Goal: Task Accomplishment & Management: Complete application form

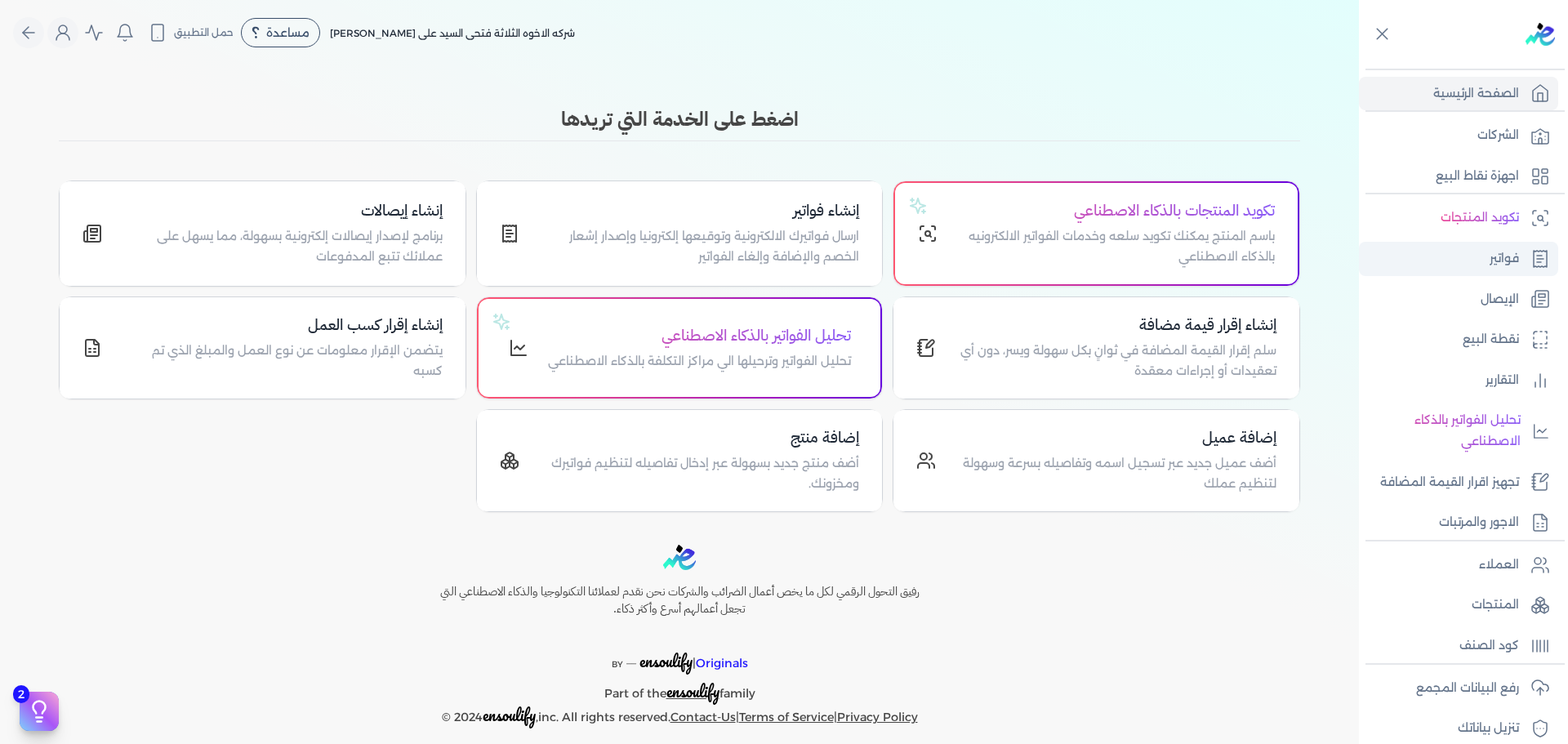
click at [1490, 252] on p "فواتير" at bounding box center [1505, 259] width 29 height 22
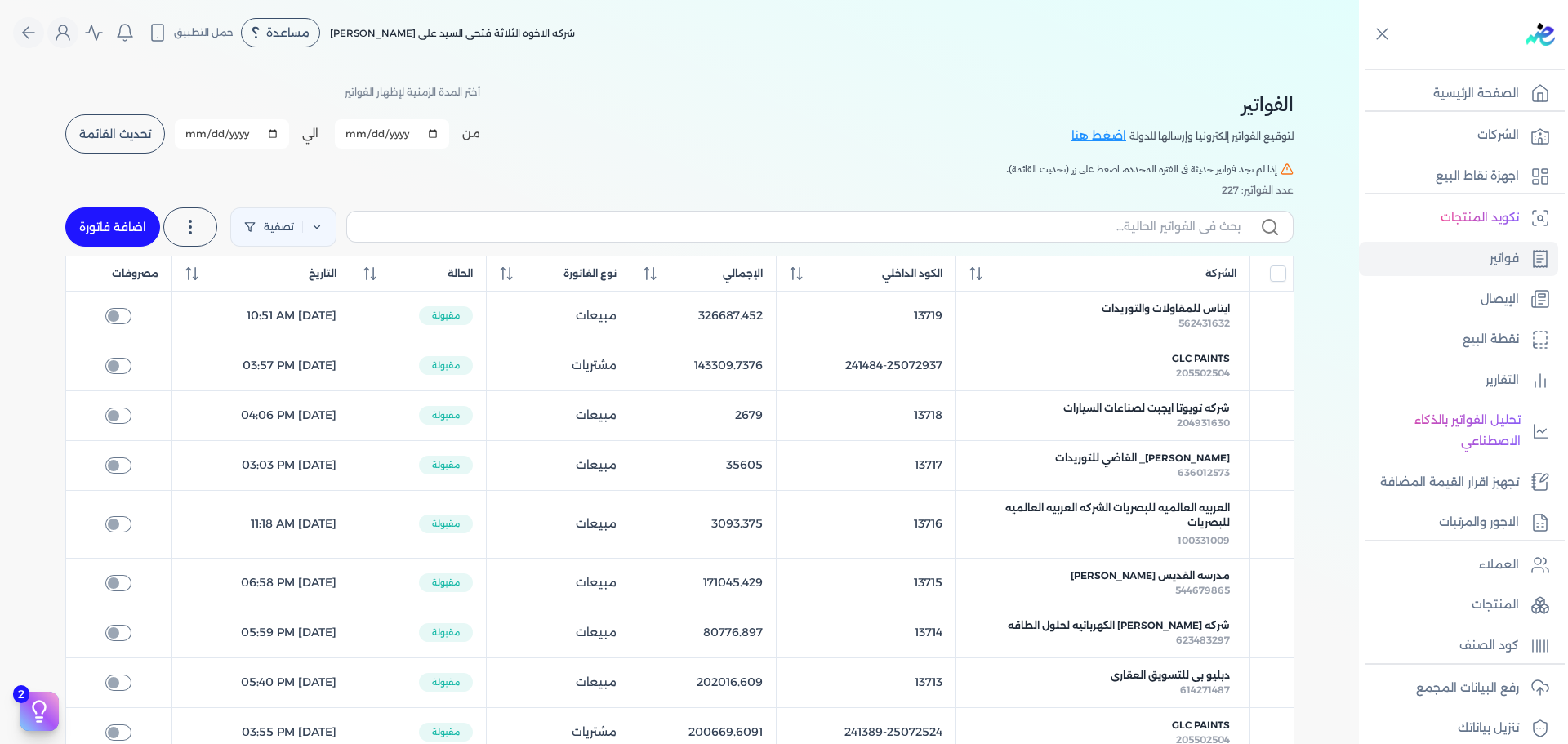
click at [128, 144] on button "تحديث القائمة" at bounding box center [114, 134] width 99 height 39
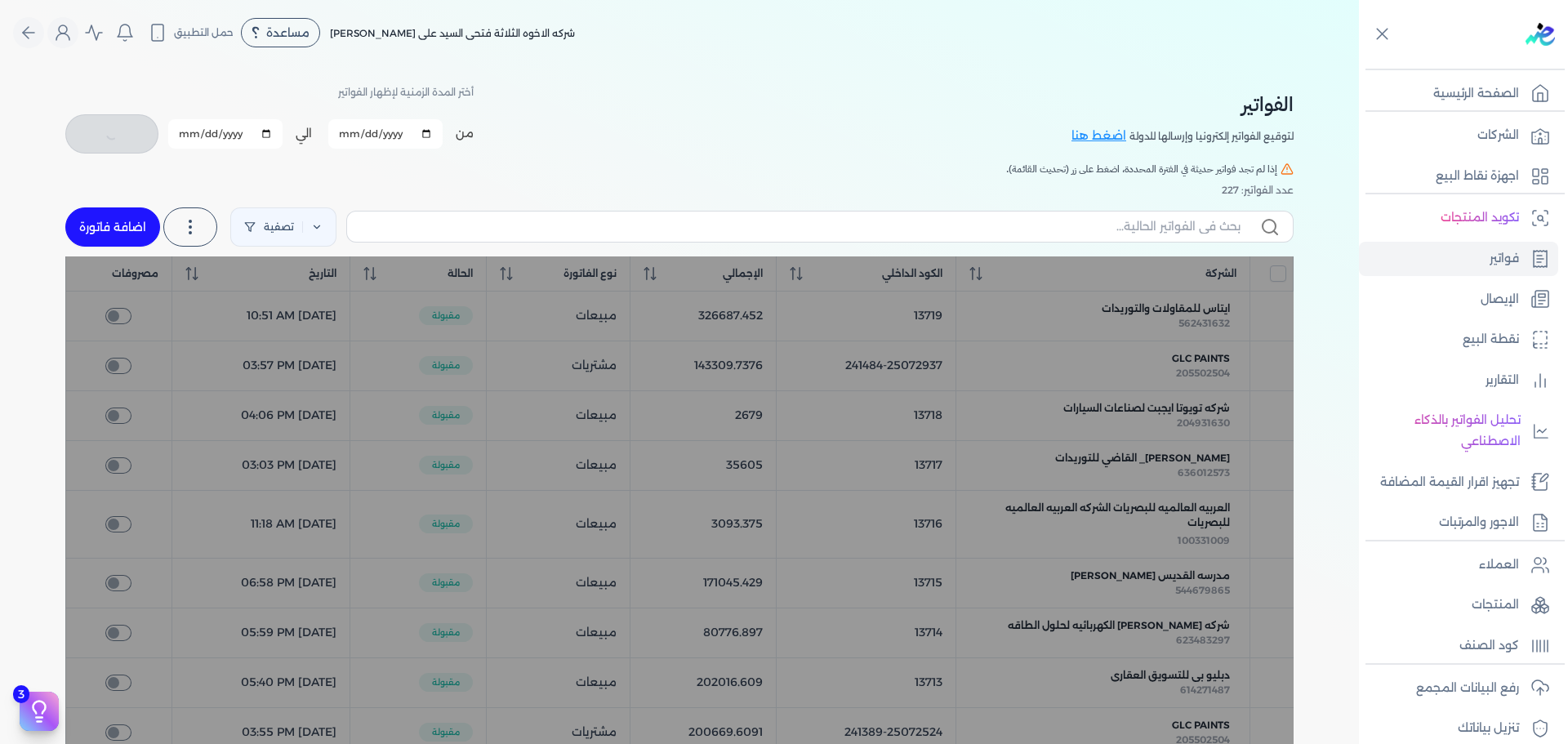
checkbox input "false"
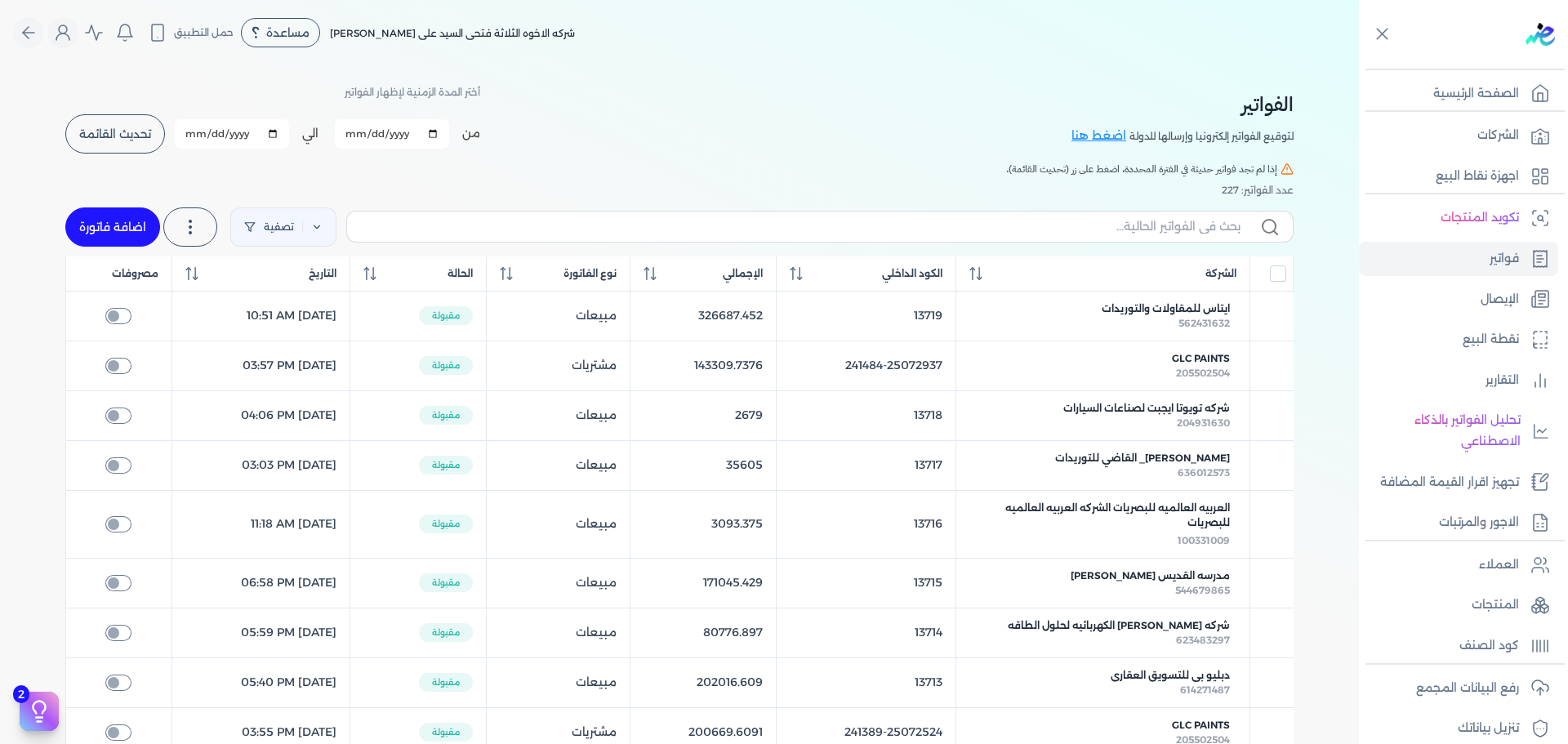
click at [87, 230] on link "اضافة فاتورة" at bounding box center [112, 227] width 94 height 39
select select "EGP"
select select "B"
select select "EGS"
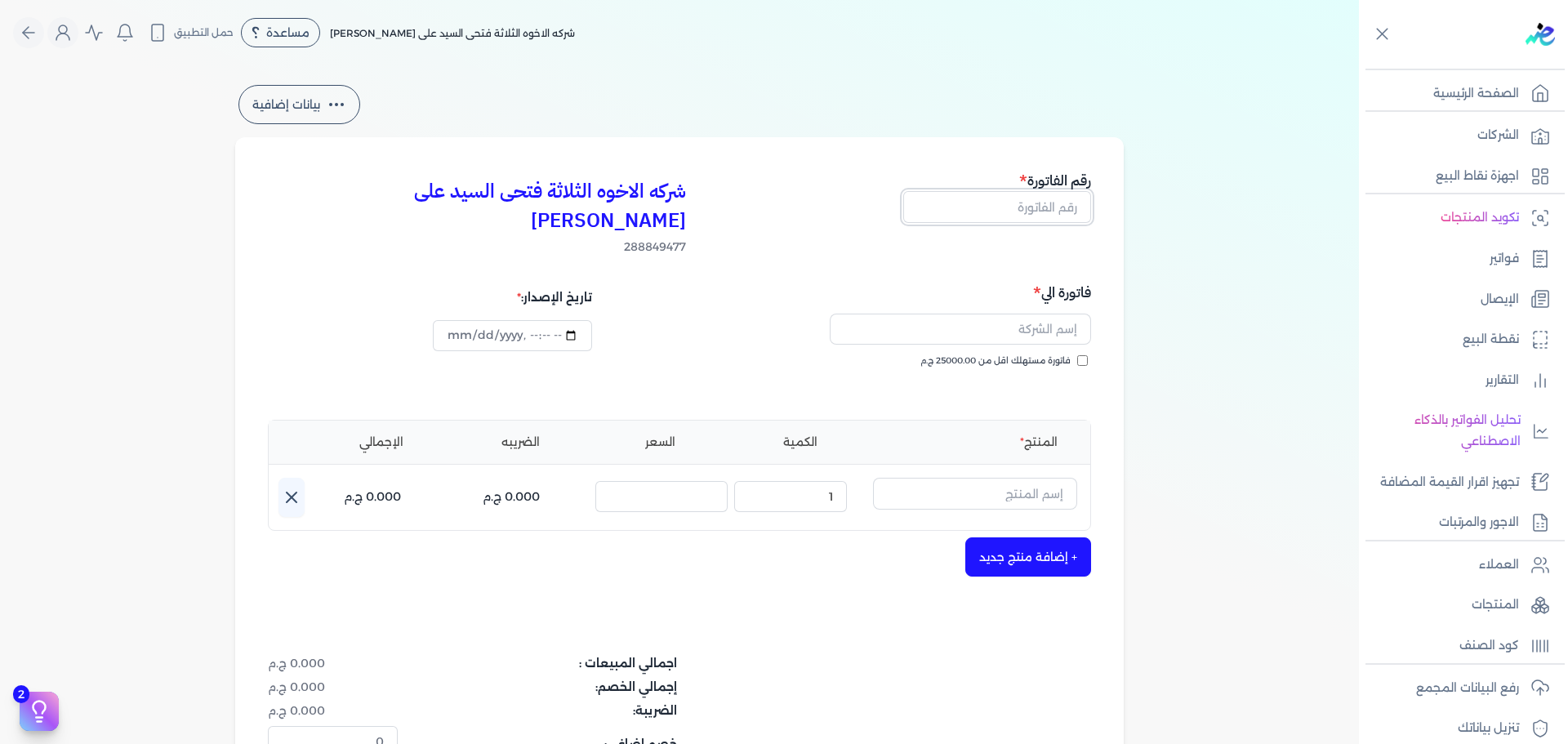
click at [977, 199] on input "text" at bounding box center [997, 206] width 188 height 31
type input "13720"
click at [986, 314] on input "text" at bounding box center [960, 329] width 261 height 31
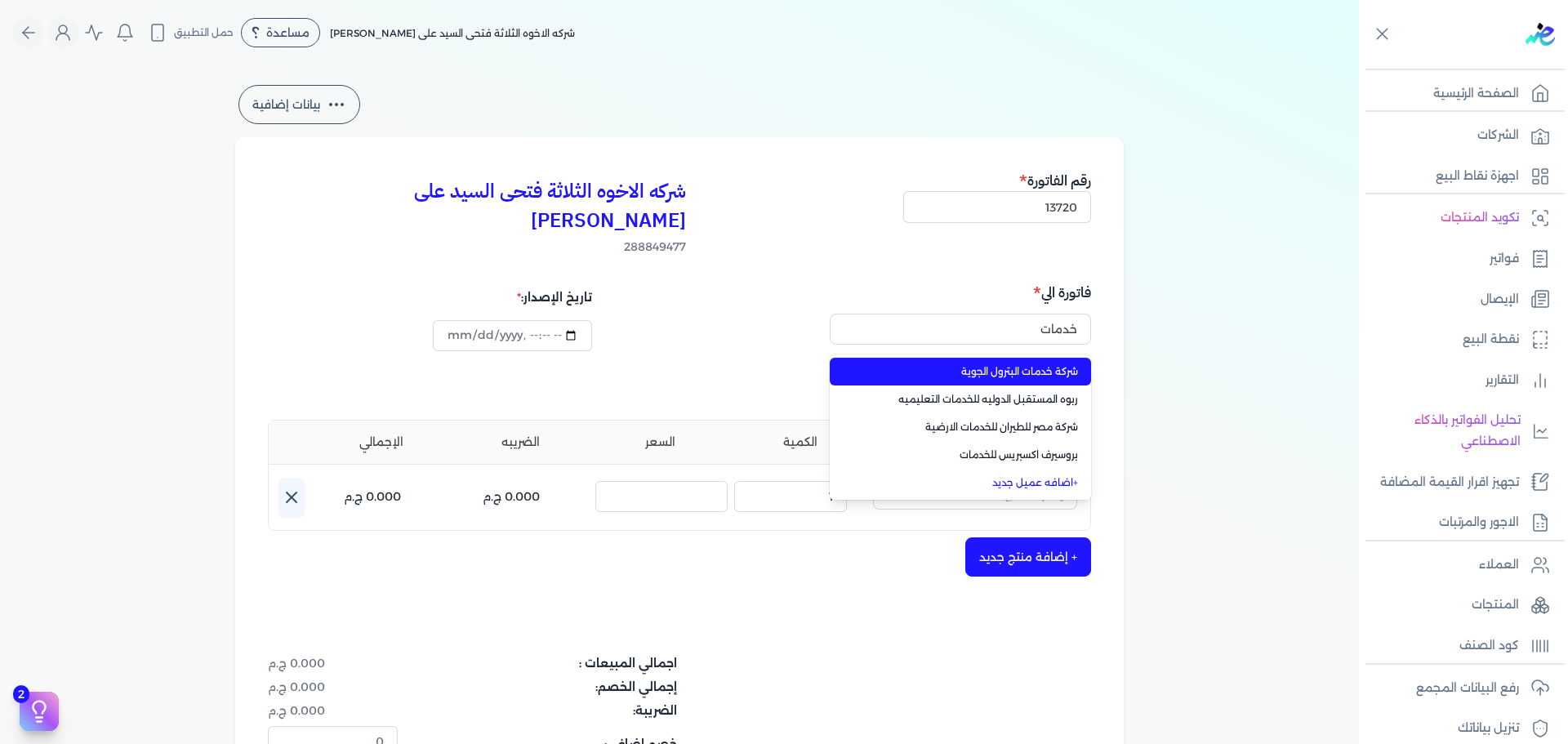
click at [987, 365] on span "شركة خدمات البترول الجوية" at bounding box center [969, 372] width 215 height 15
type input "شركة خدمات البترول الجوية"
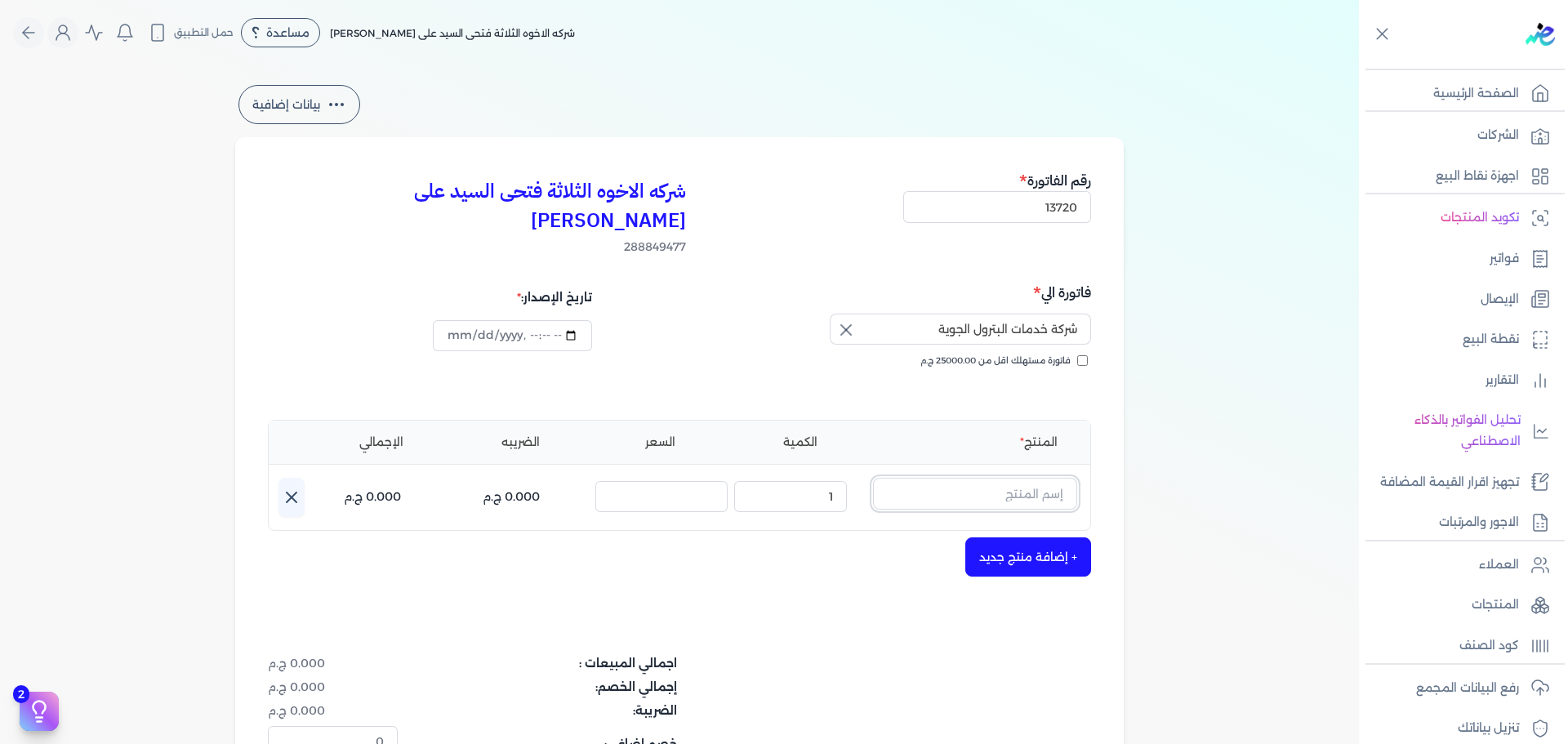
click at [974, 478] on input "text" at bounding box center [975, 493] width 204 height 31
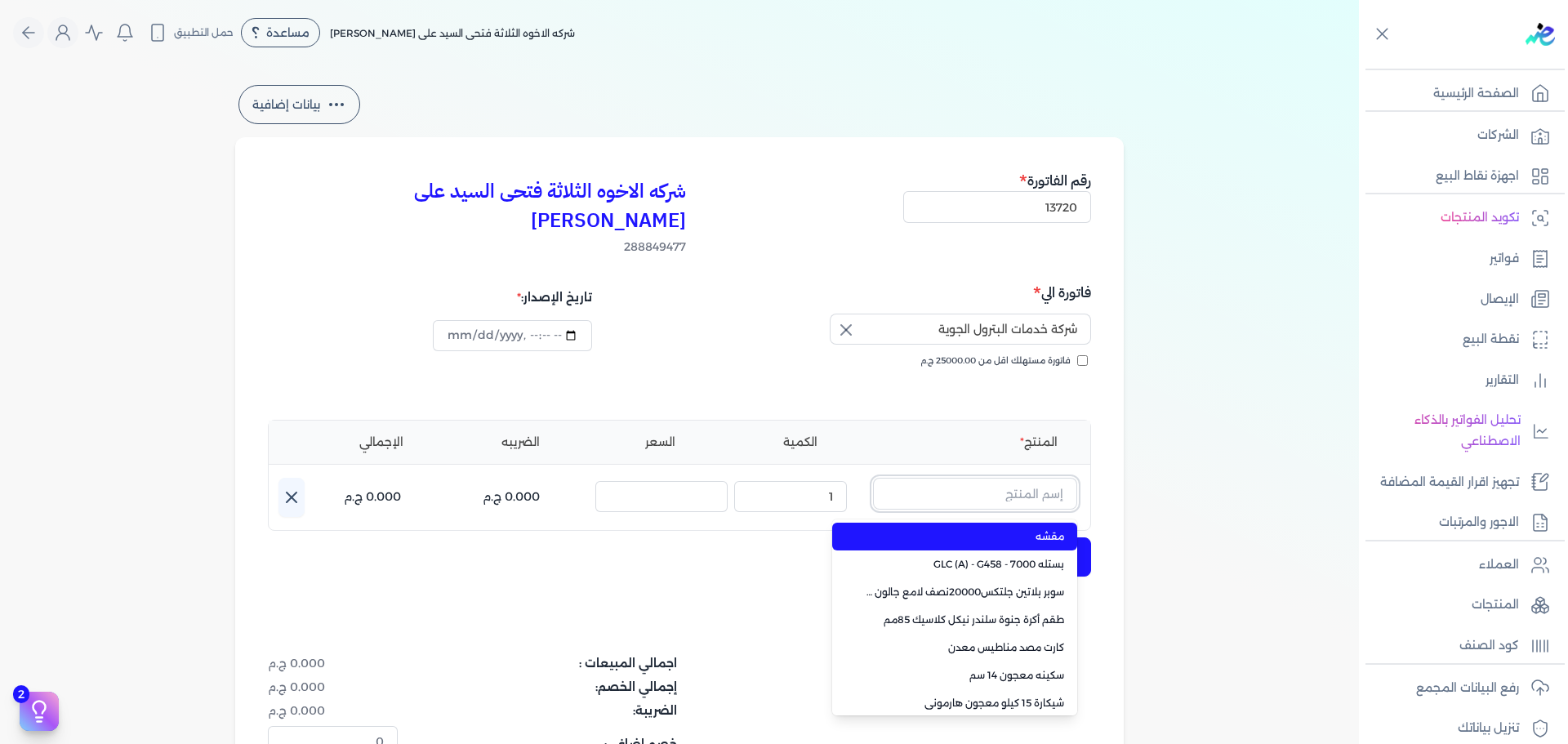
type input "ج"
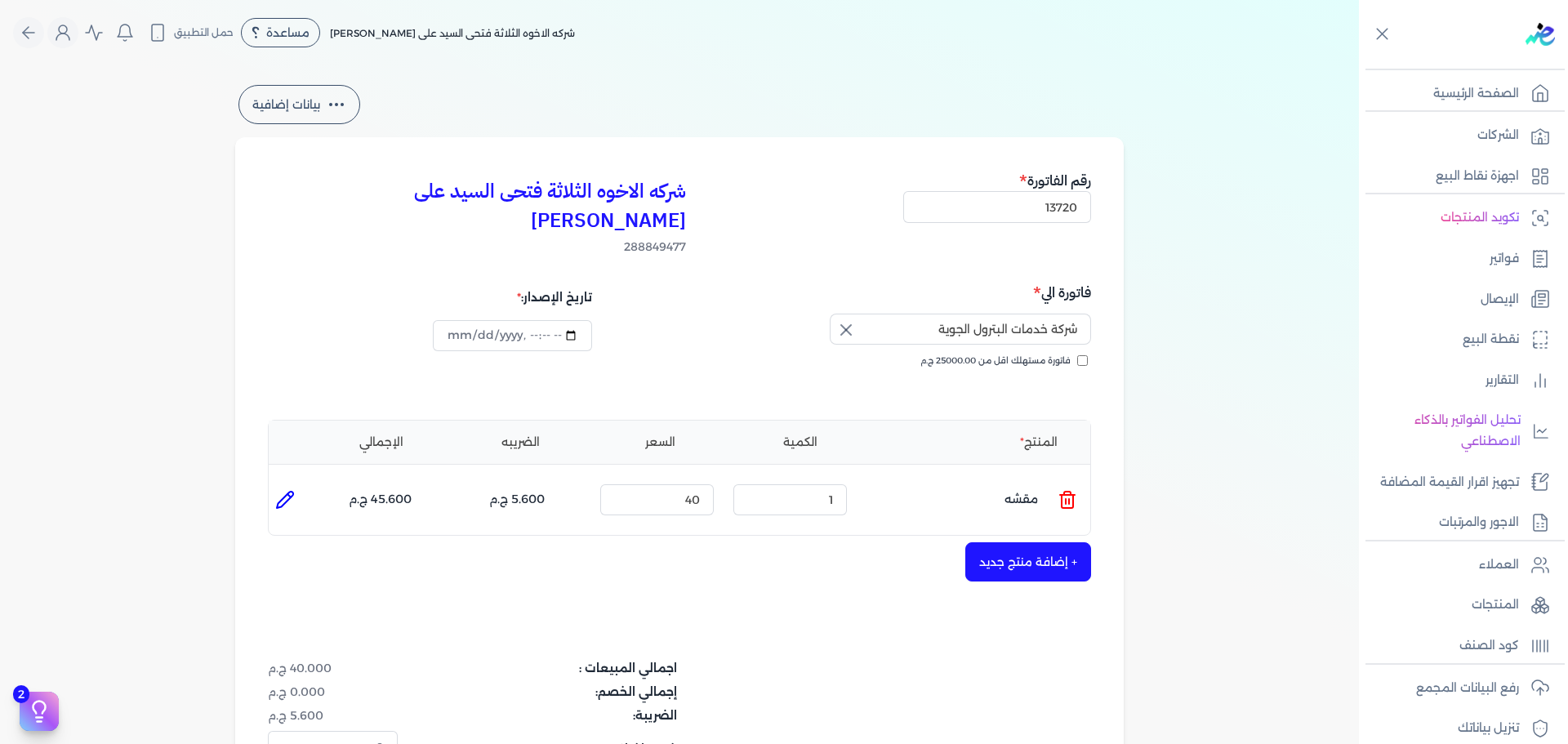
click at [1074, 490] on icon at bounding box center [1068, 500] width 20 height 20
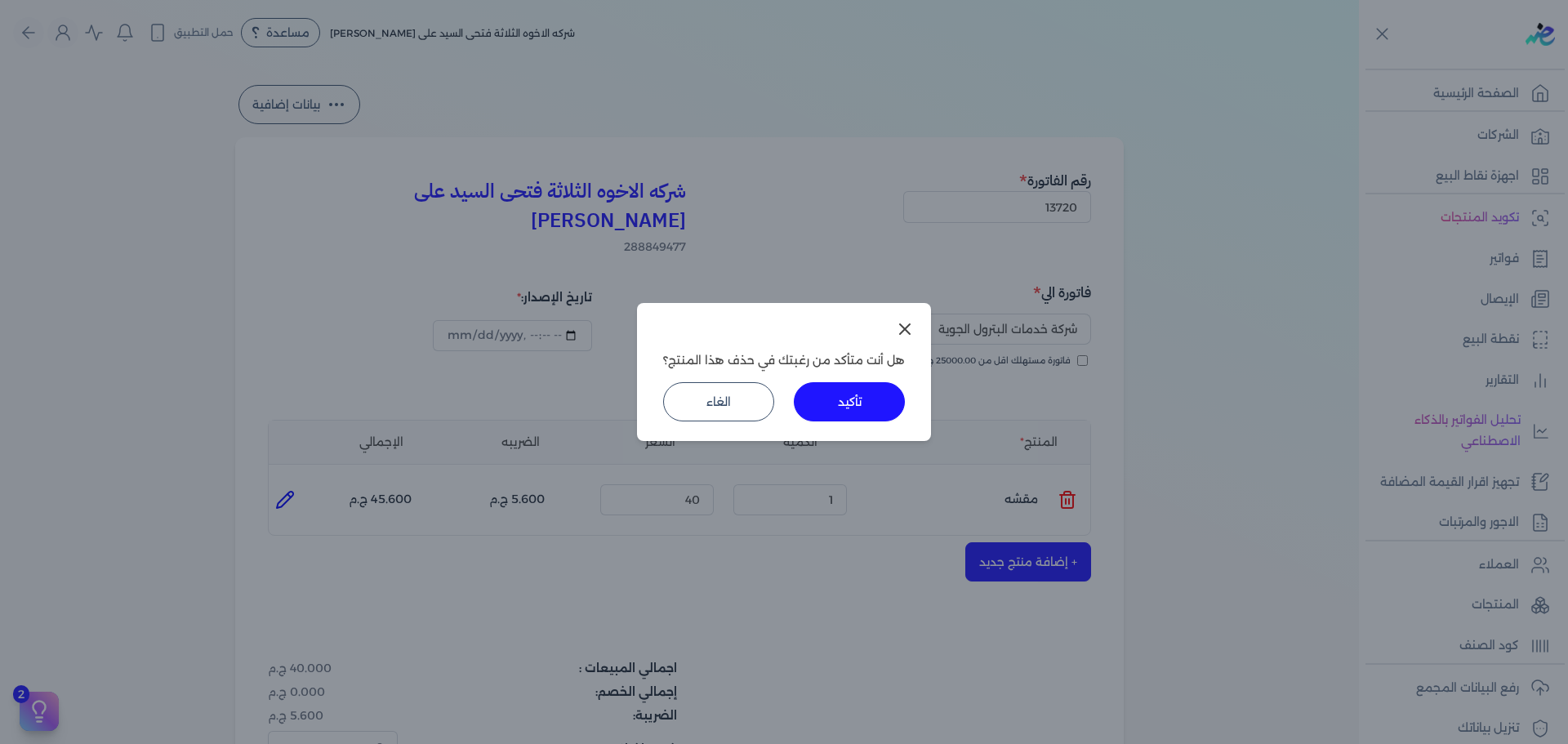
click at [885, 413] on button "تأكيد" at bounding box center [849, 402] width 111 height 39
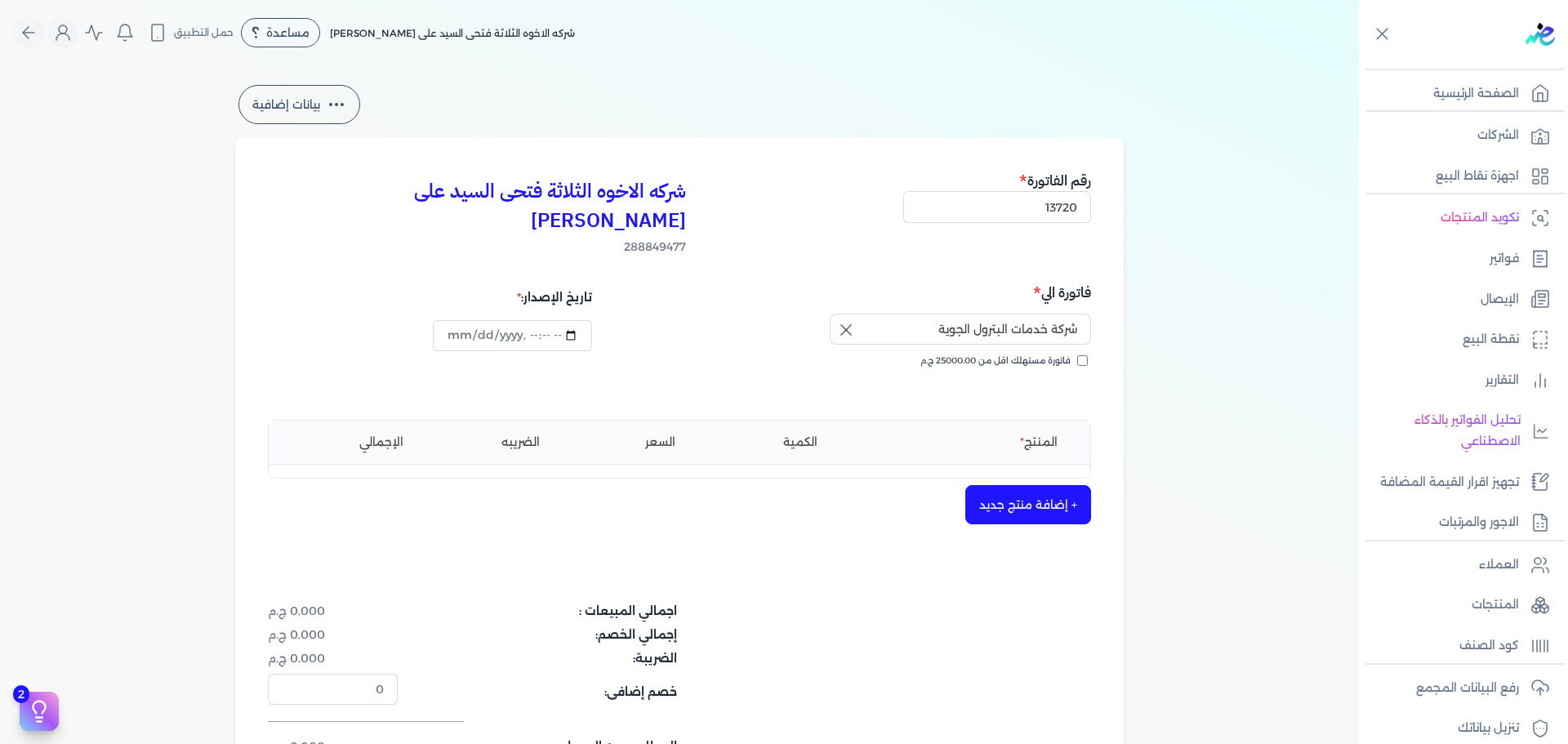
click at [1020, 486] on button "+ إضافة منتج جديد" at bounding box center [1028, 505] width 126 height 39
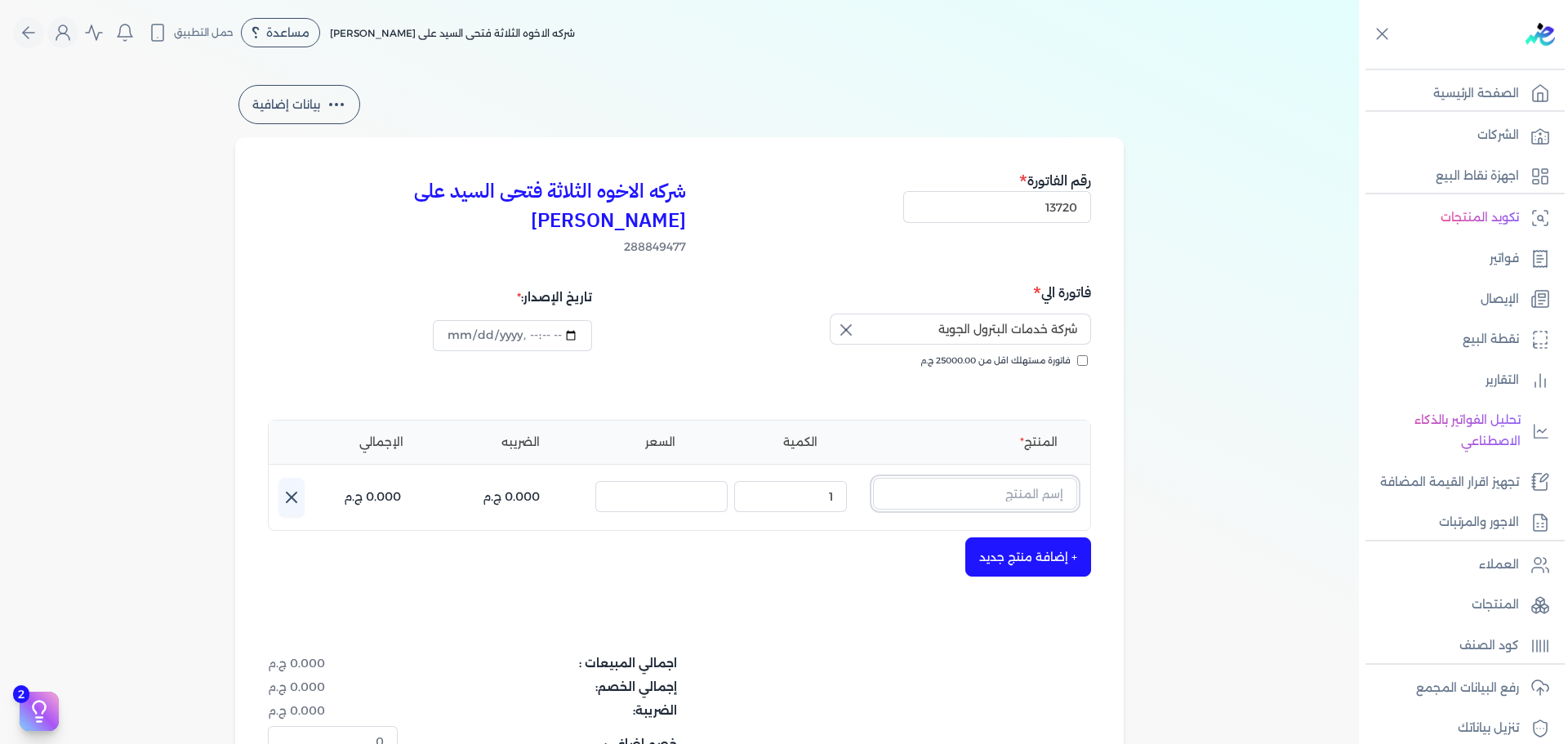
click at [1017, 478] on input "text" at bounding box center [975, 493] width 204 height 31
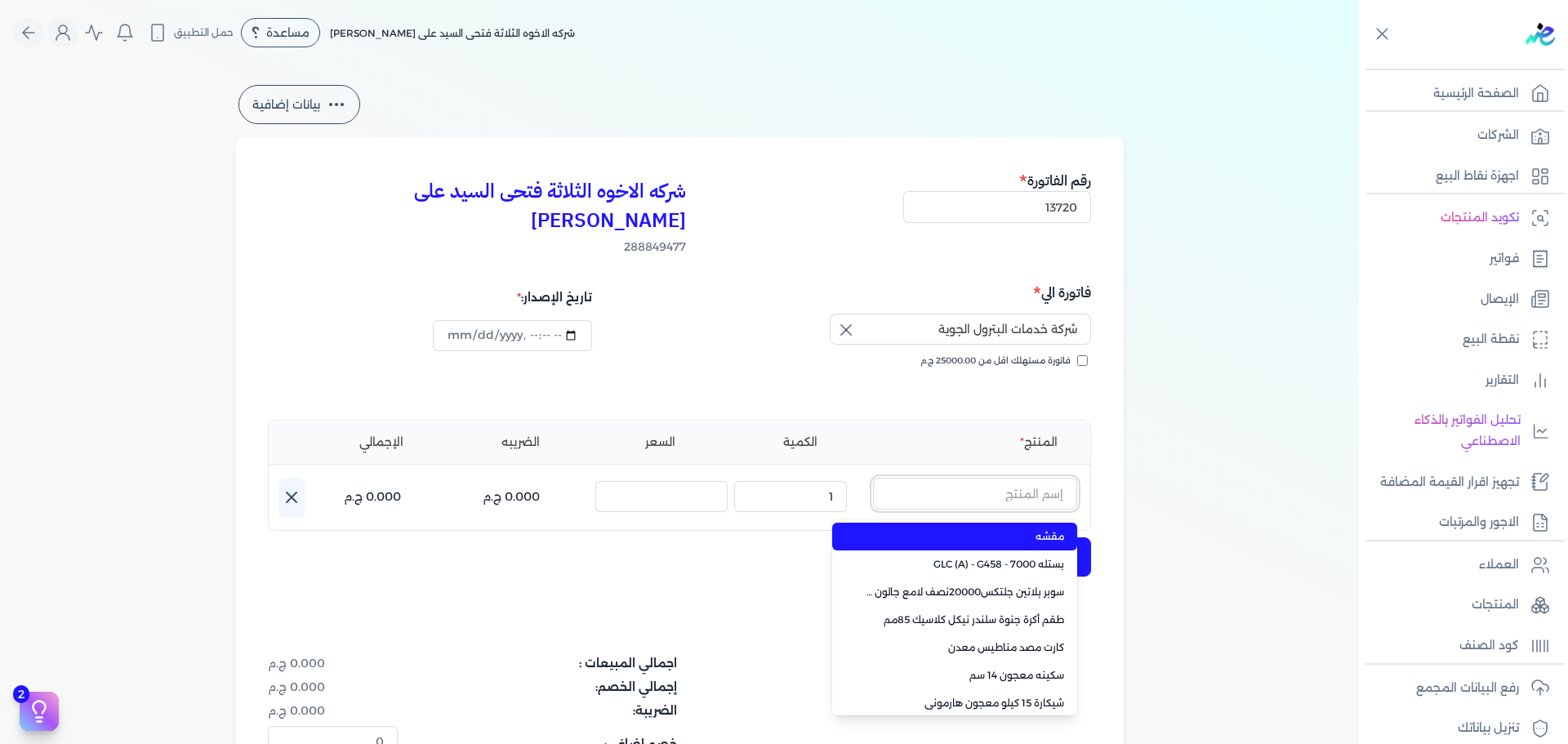
paste input "[PERSON_NAME] 48 رمادى"
type input "[PERSON_NAME] 48 رمادى"
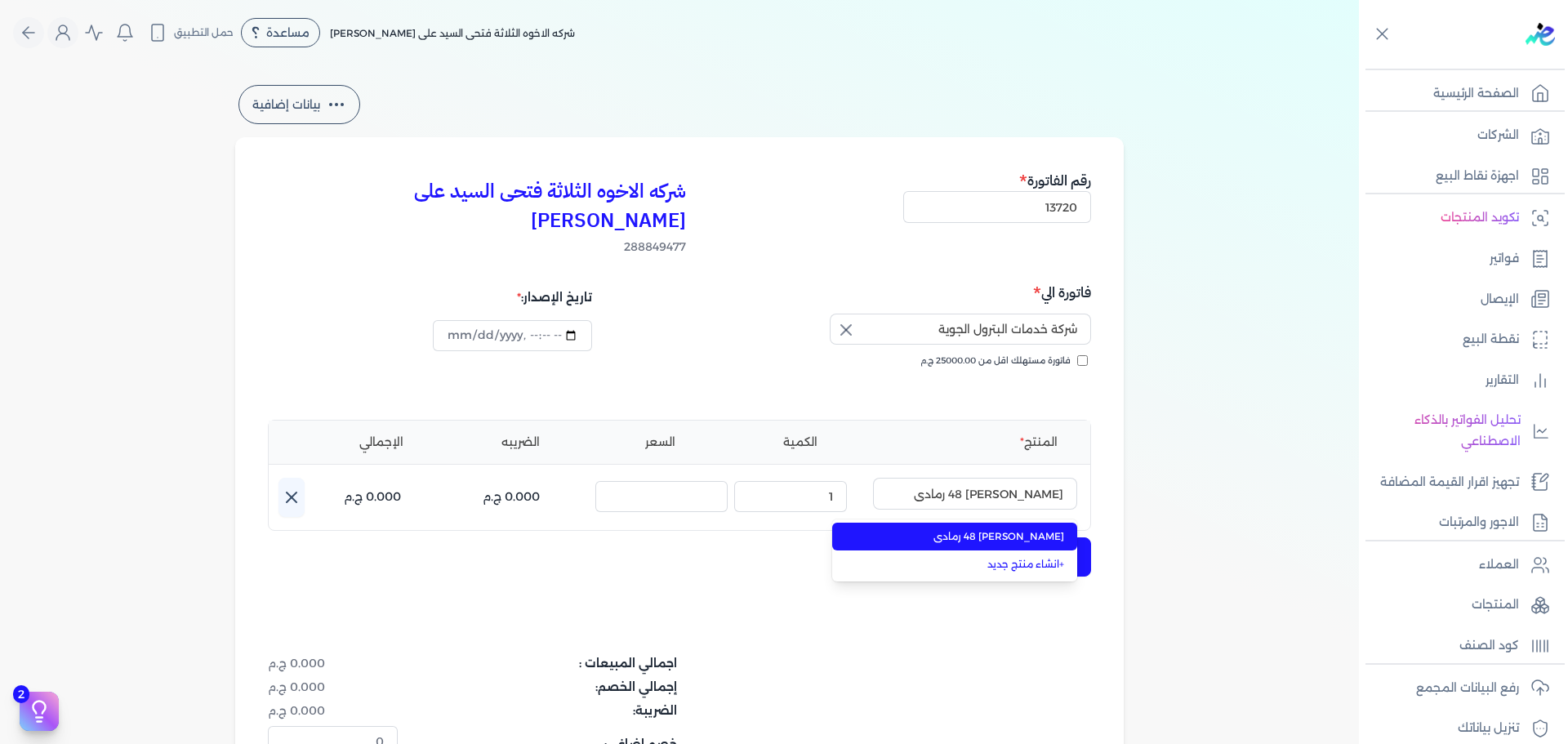
click at [1008, 529] on span "[PERSON_NAME] 48 رمادى" at bounding box center [964, 536] width 200 height 15
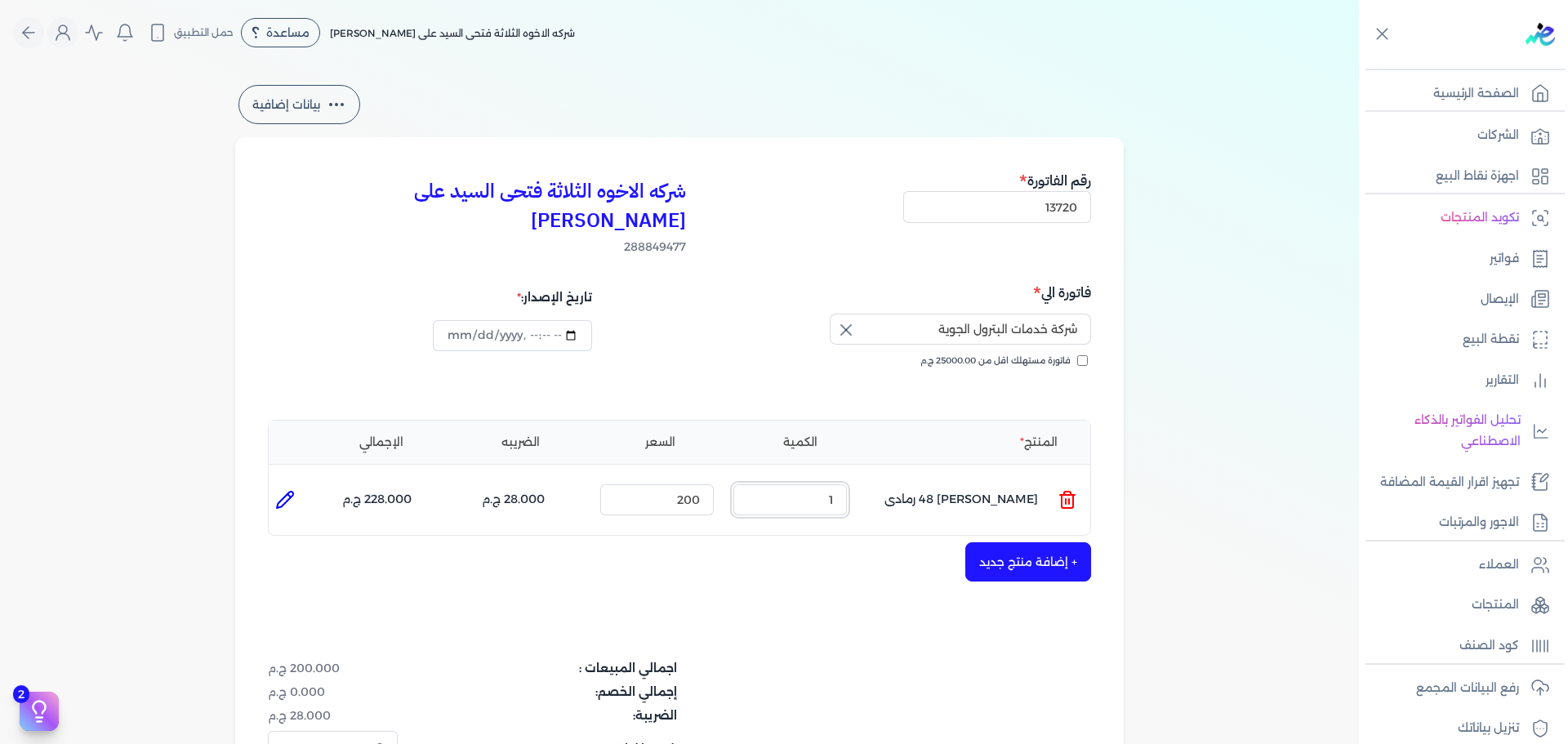
drag, startPoint x: 816, startPoint y: 465, endPoint x: 1007, endPoint y: 485, distance: 192.0
click at [979, 486] on ul "المنتج : [PERSON_NAME] 48 رمادى الكمية : 1 السعر : 200 الضريبه : 28.000 ج.م الإ…" at bounding box center [679, 499] width 822 height 44
type input "2"
click at [295, 490] on icon at bounding box center [285, 500] width 20 height 20
type input "[PERSON_NAME] 48 رمادى"
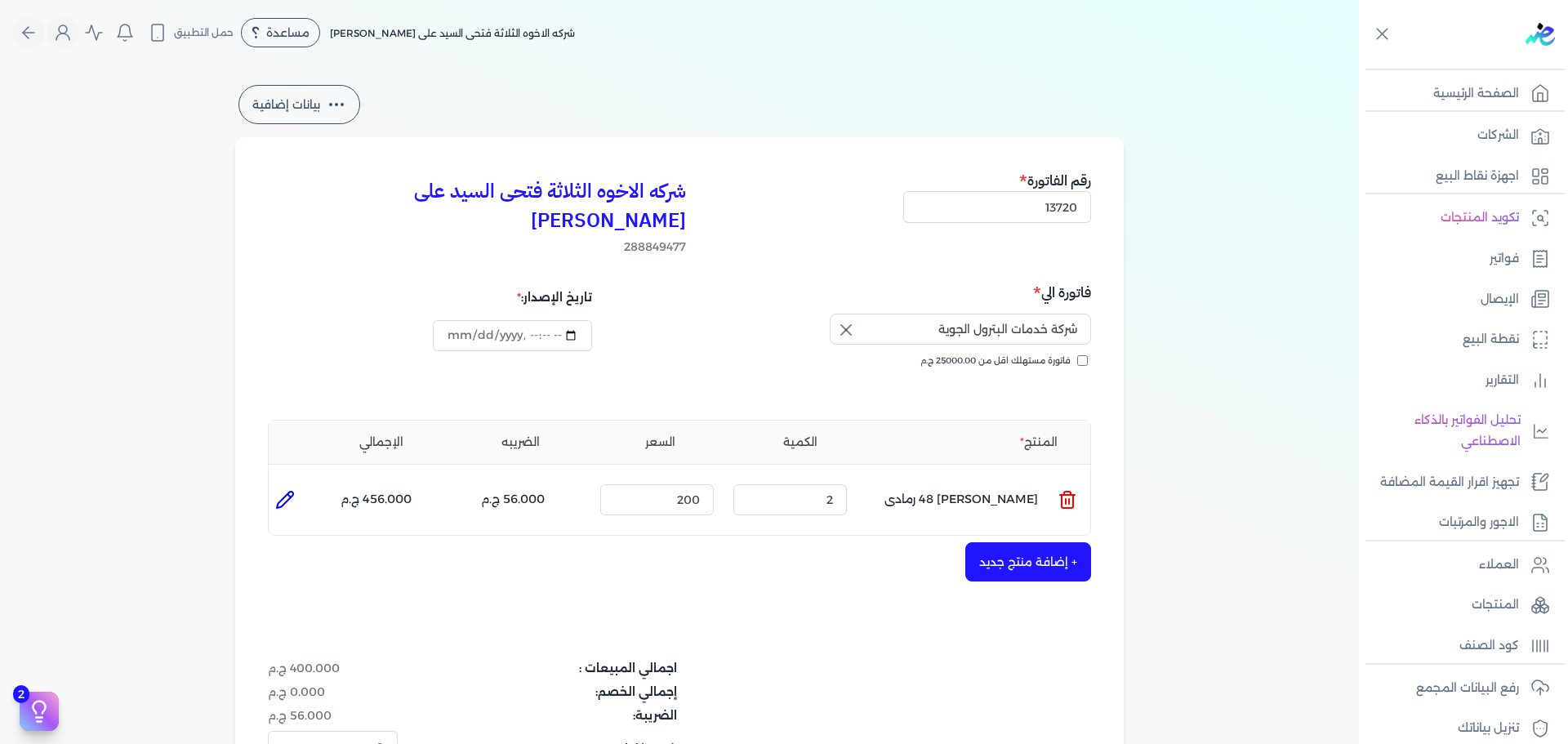
type input "200"
type input "2"
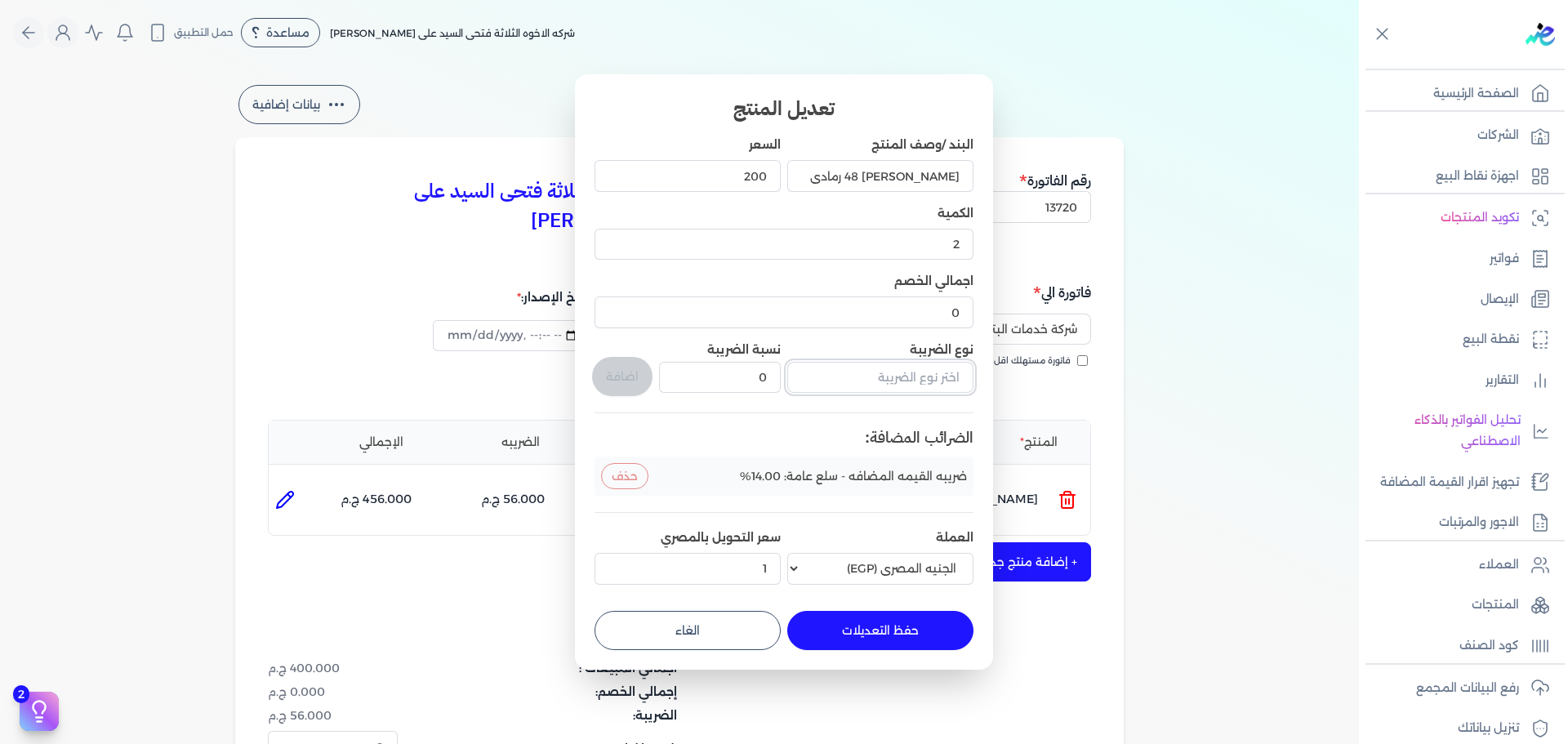
click at [923, 371] on input "text" at bounding box center [880, 377] width 186 height 31
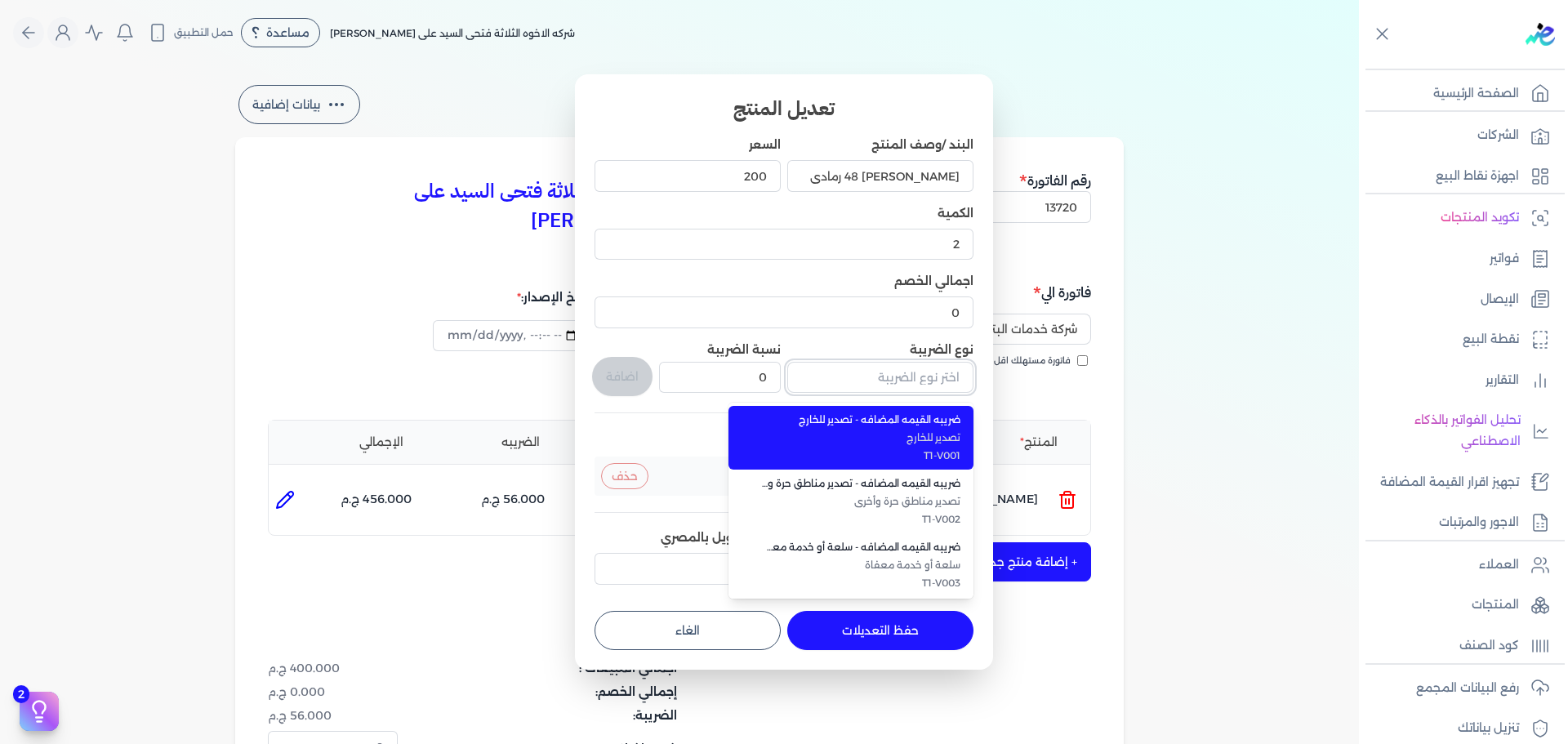
drag, startPoint x: 920, startPoint y: 374, endPoint x: 929, endPoint y: 373, distance: 9.1
click at [929, 373] on input "text" at bounding box center [880, 377] width 186 height 31
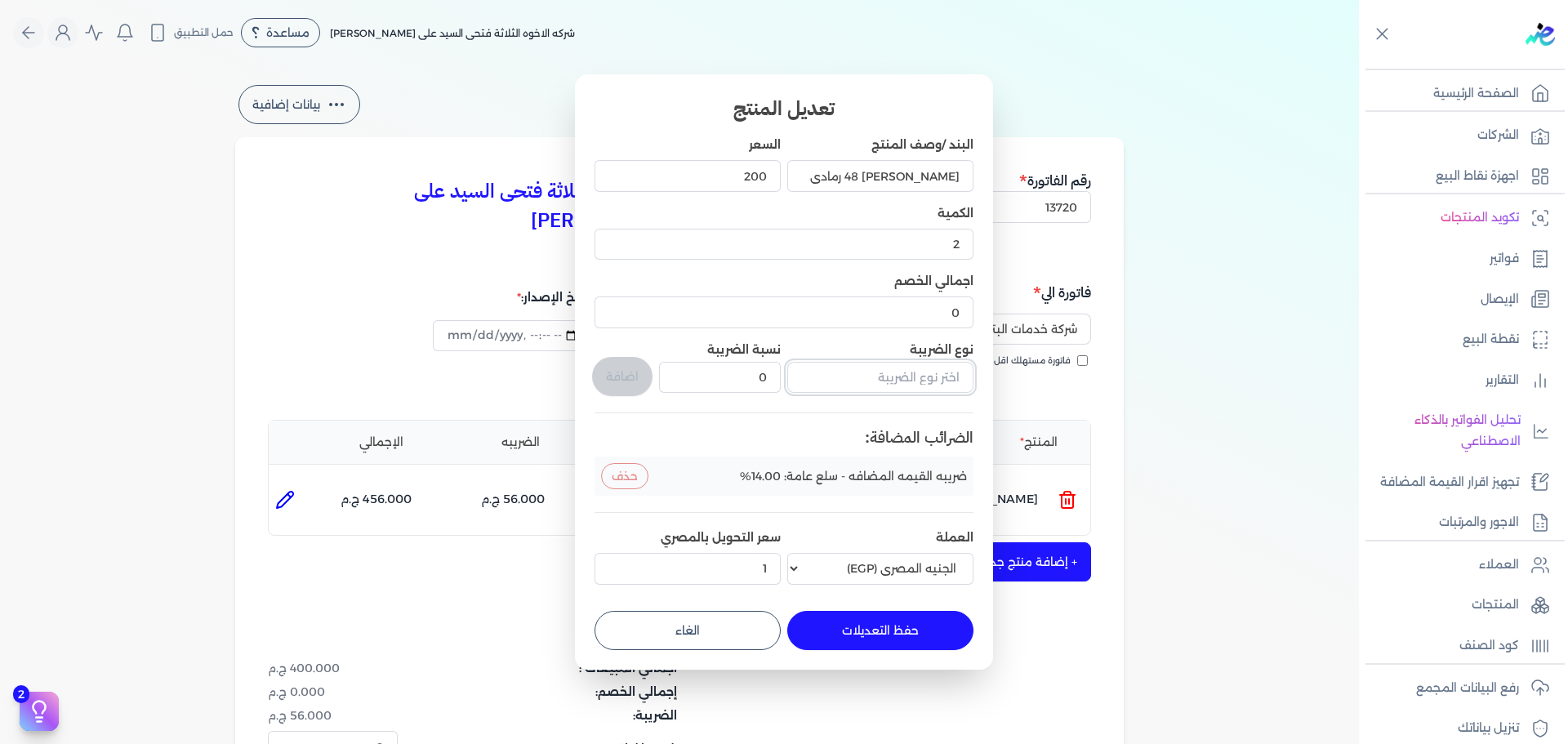
click at [908, 379] on input "text" at bounding box center [880, 377] width 186 height 31
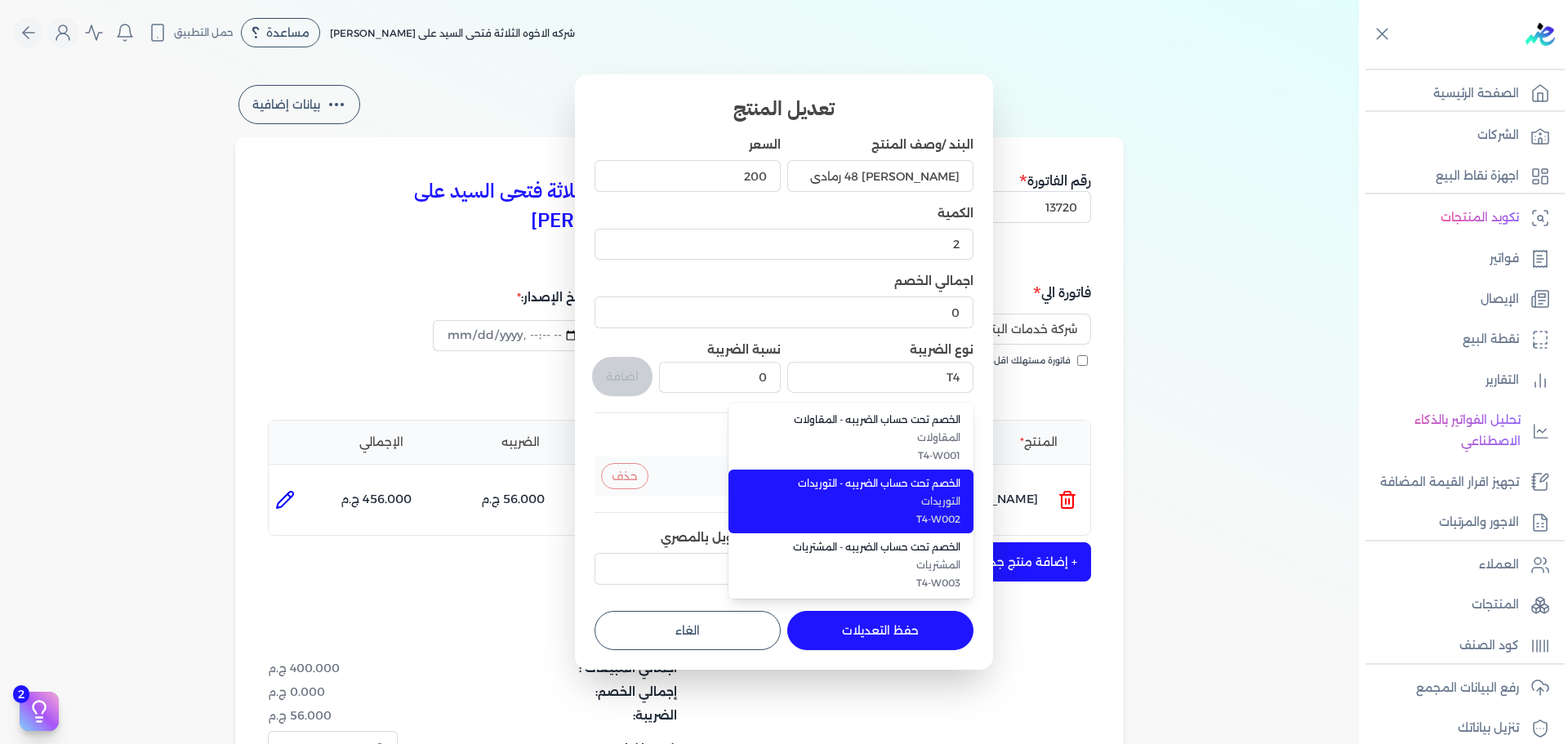
click at [863, 527] on span "T4-W002" at bounding box center [860, 519] width 200 height 15
type input "الخصم تحت حساب الضريبه - التوريدات"
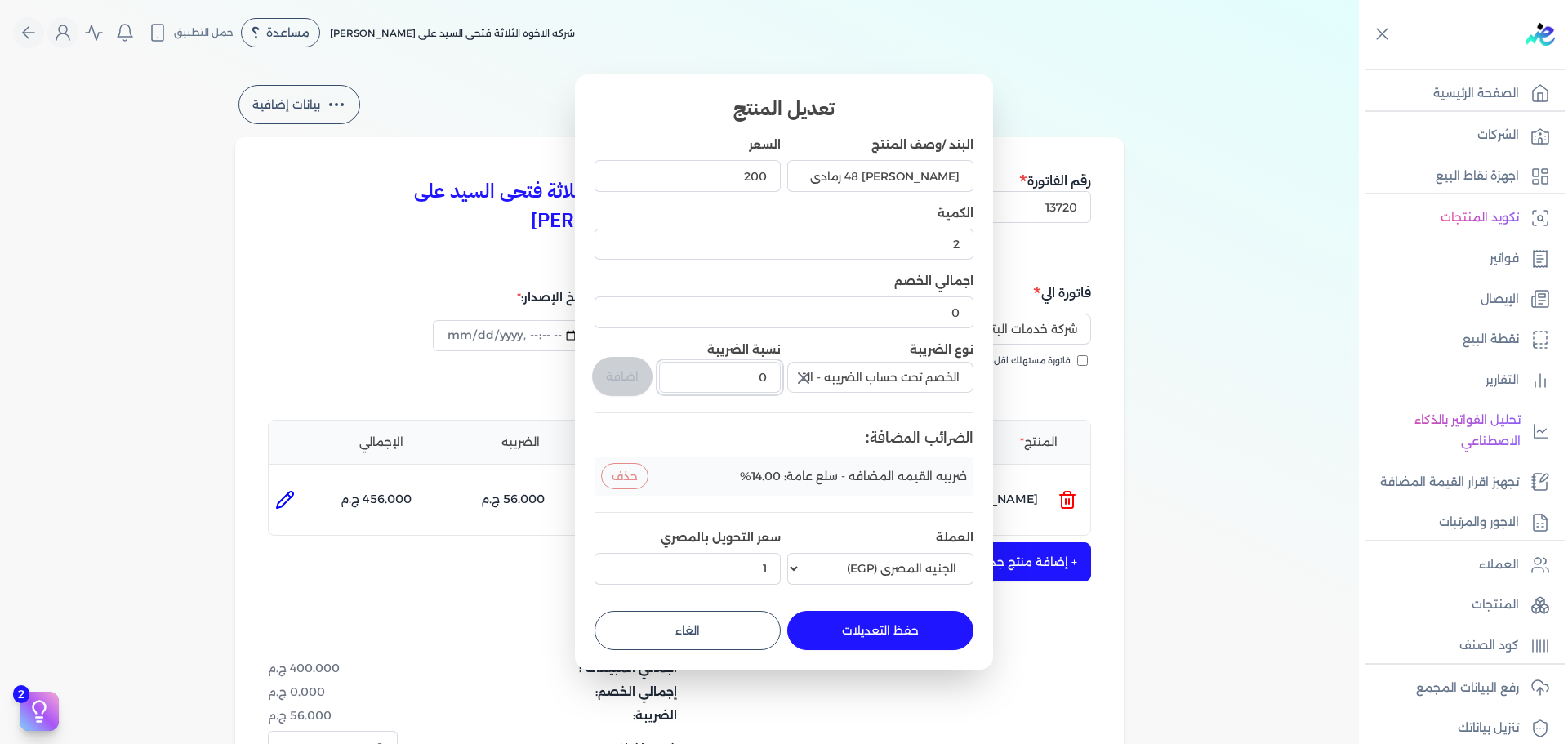
drag, startPoint x: 766, startPoint y: 374, endPoint x: 792, endPoint y: 366, distance: 27.2
click at [792, 366] on div "البند /وصف المنتج [PERSON_NAME] 48 رمادى السعر 200 الكمية 2 اجمالي الخصم 0 نوع …" at bounding box center [784, 364] width 379 height 454
type input "1"
drag, startPoint x: 611, startPoint y: 365, endPoint x: 801, endPoint y: 571, distance: 280.2
click at [611, 366] on button "اضافة" at bounding box center [621, 376] width 60 height 39
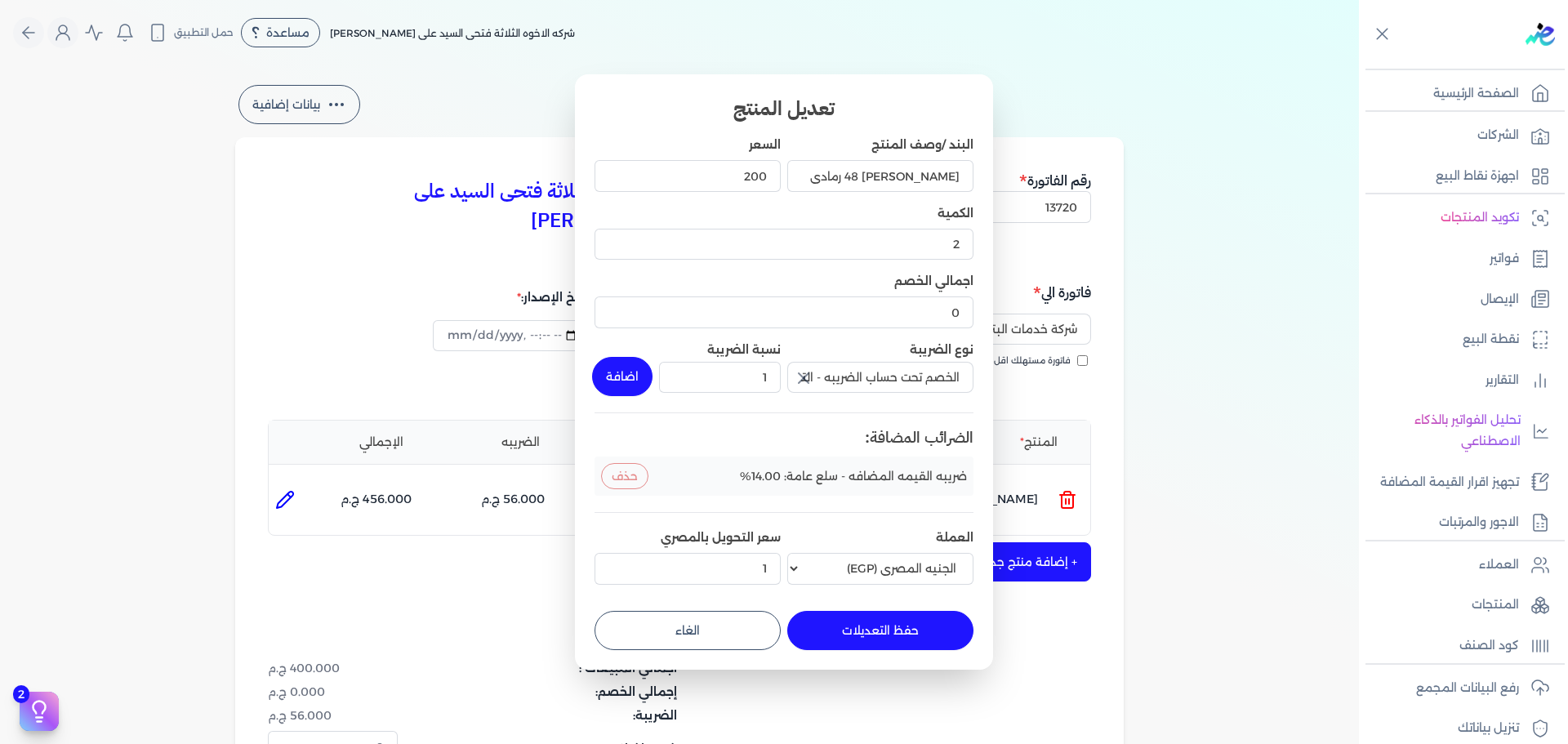
type input "0"
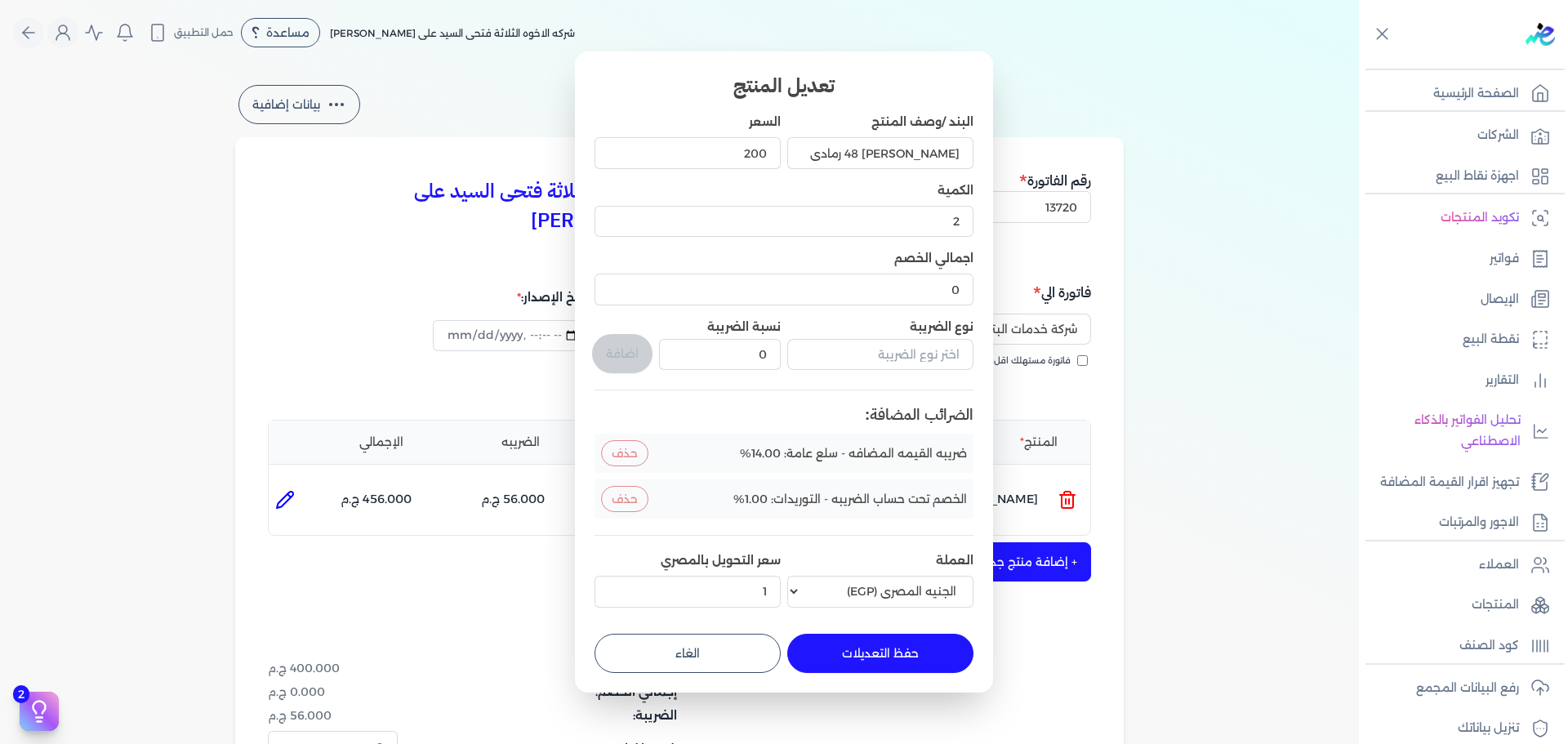
drag, startPoint x: 877, startPoint y: 659, endPoint x: 958, endPoint y: 579, distance: 113.8
click at [876, 658] on button "حفظ التعديلات" at bounding box center [880, 654] width 186 height 39
type input "0"
type input "1"
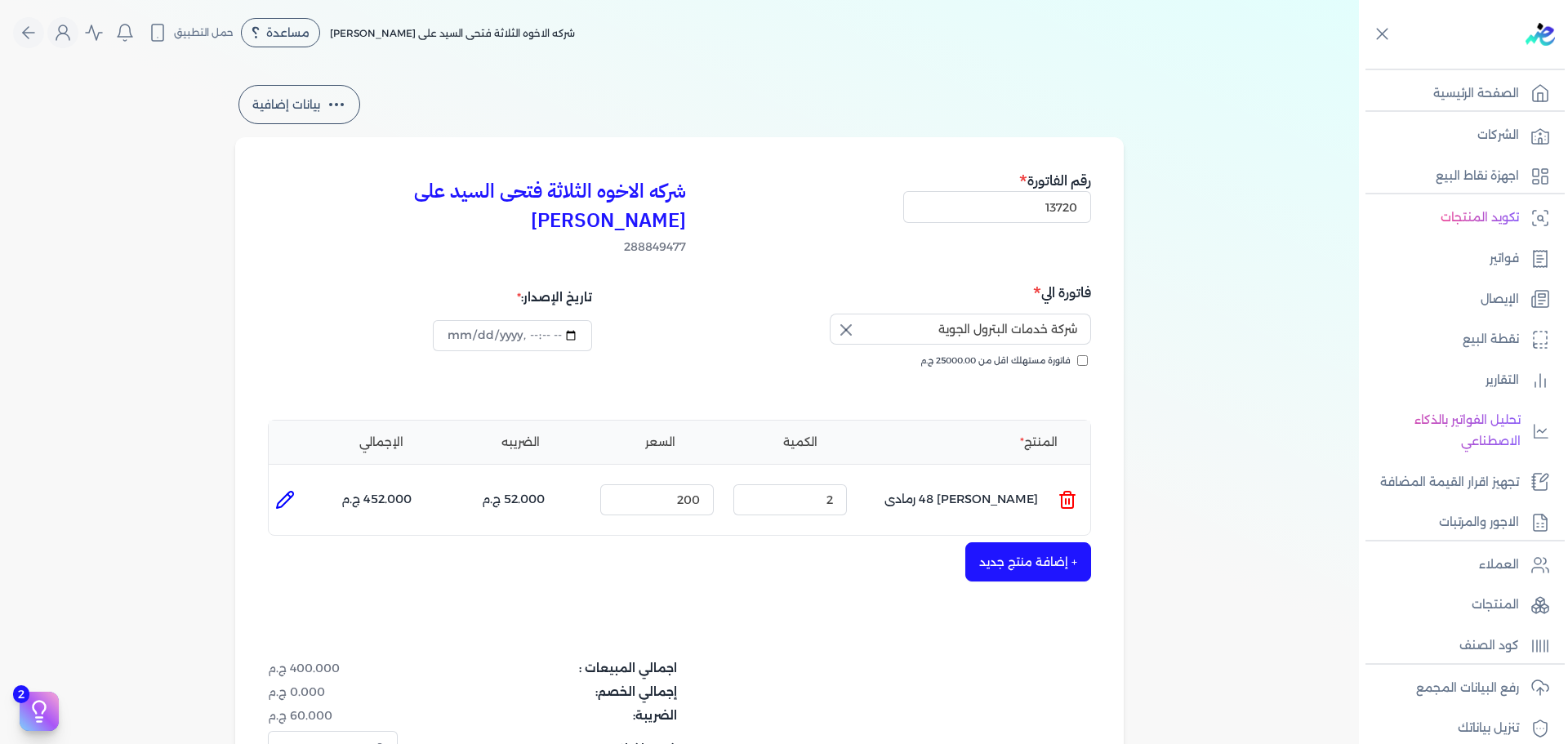
click at [1016, 543] on button "+ إضافة منتج جديد" at bounding box center [1028, 562] width 126 height 39
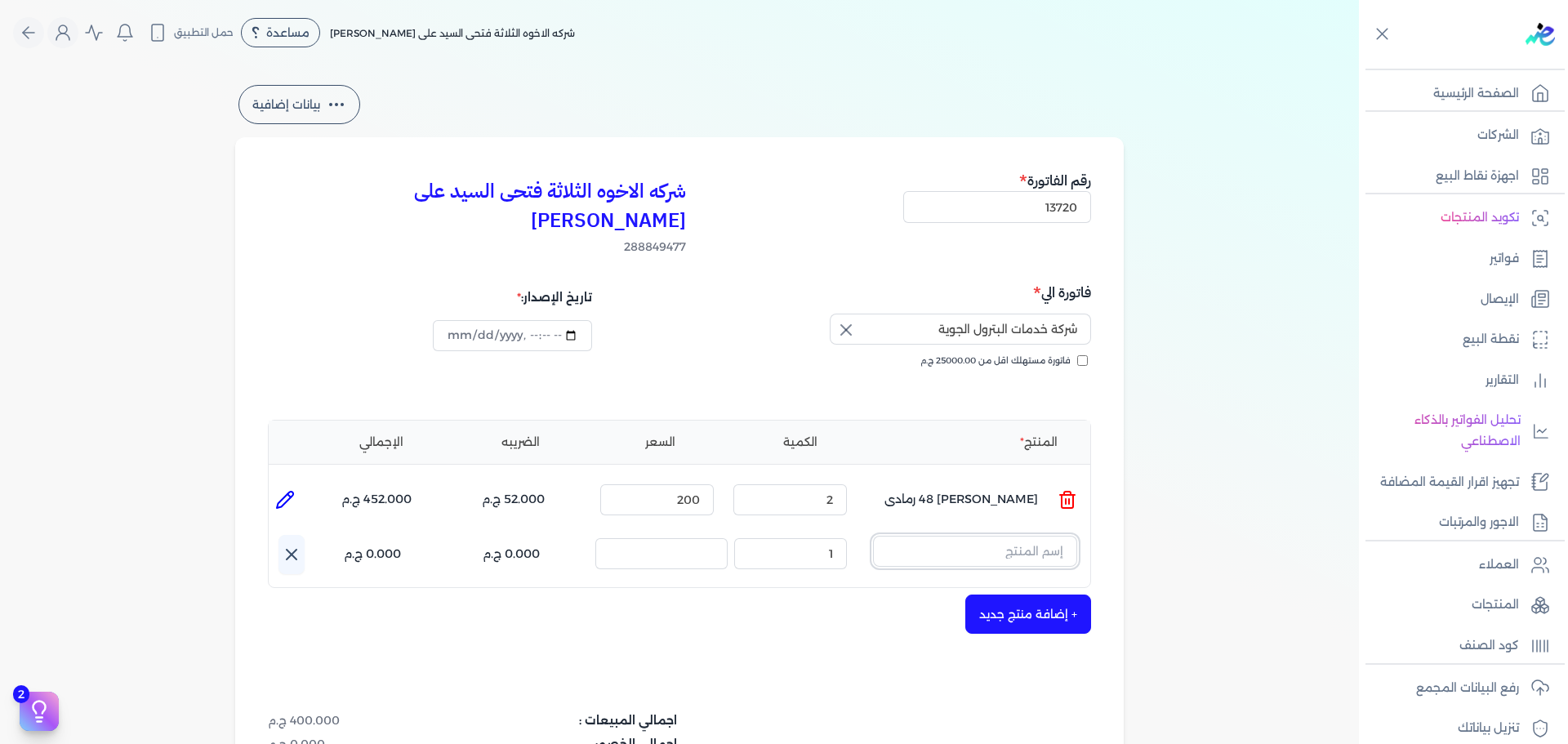
click at [1009, 536] on input "text" at bounding box center [975, 551] width 204 height 31
click at [873, 536] on button "KTQ" at bounding box center [975, 554] width 204 height 37
type input "K"
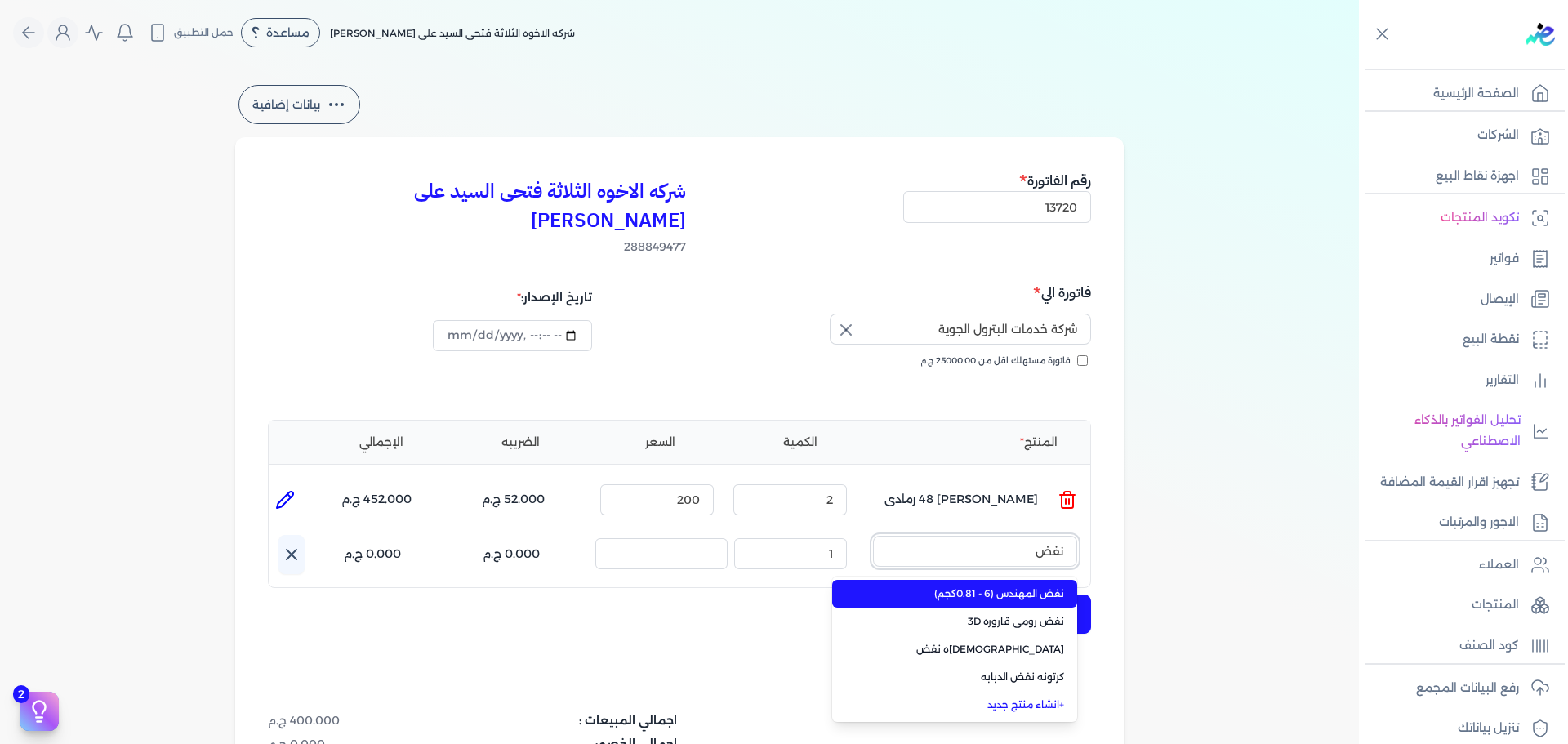
click at [873, 536] on button "نفض" at bounding box center [975, 554] width 204 height 37
type input "نفض الد"
click at [989, 587] on span "كرتونه نفض الدبابه" at bounding box center [964, 594] width 200 height 15
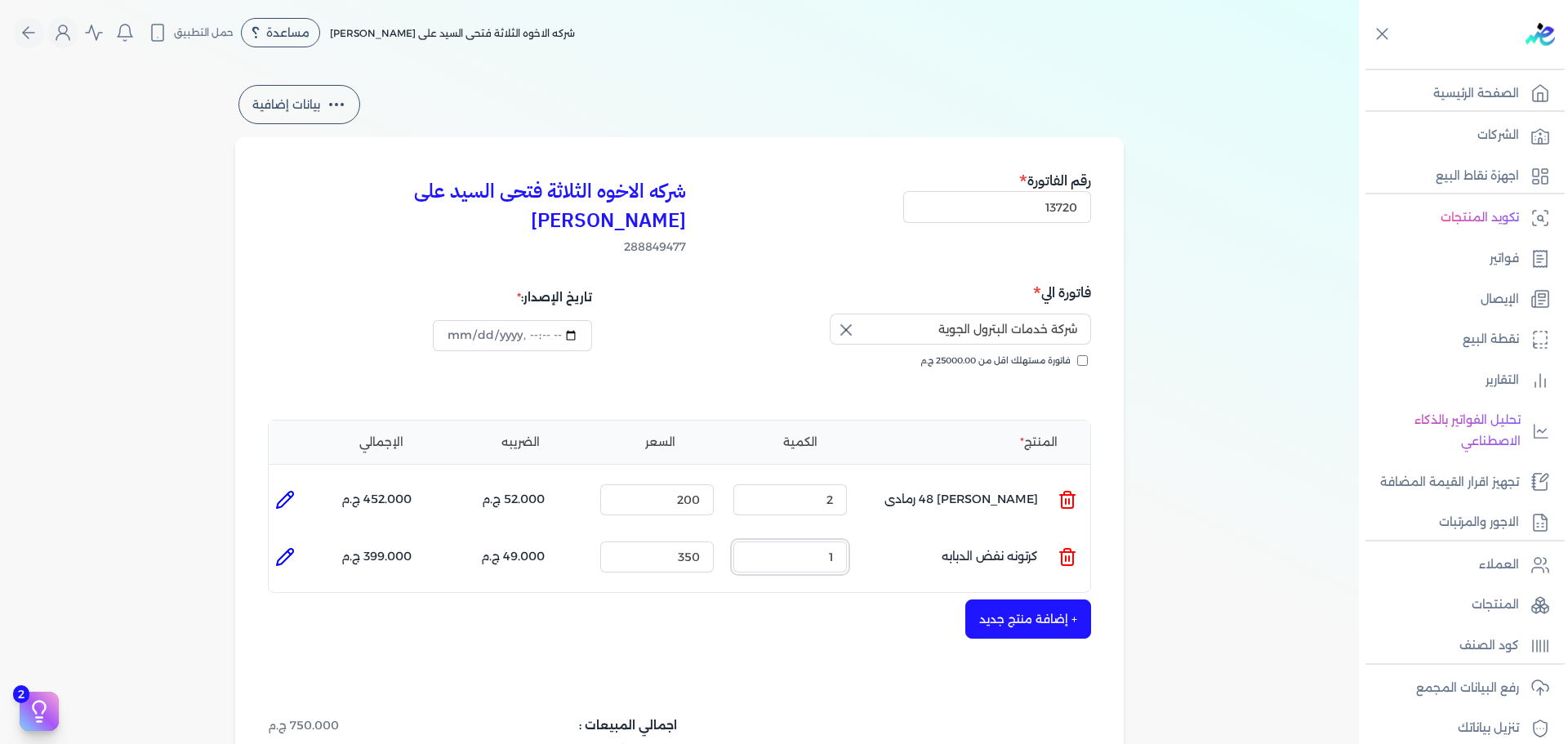
drag, startPoint x: 808, startPoint y: 536, endPoint x: 928, endPoint y: 523, distance: 120.7
click at [921, 535] on ul "المنتج : كرتونه نفض الدبابه الكمية : 1 السعر : 350 الضريبه : 49.000 ج.م الإجمال…" at bounding box center [679, 556] width 822 height 44
type input "3"
click at [676, 542] on input "350" at bounding box center [657, 557] width 113 height 31
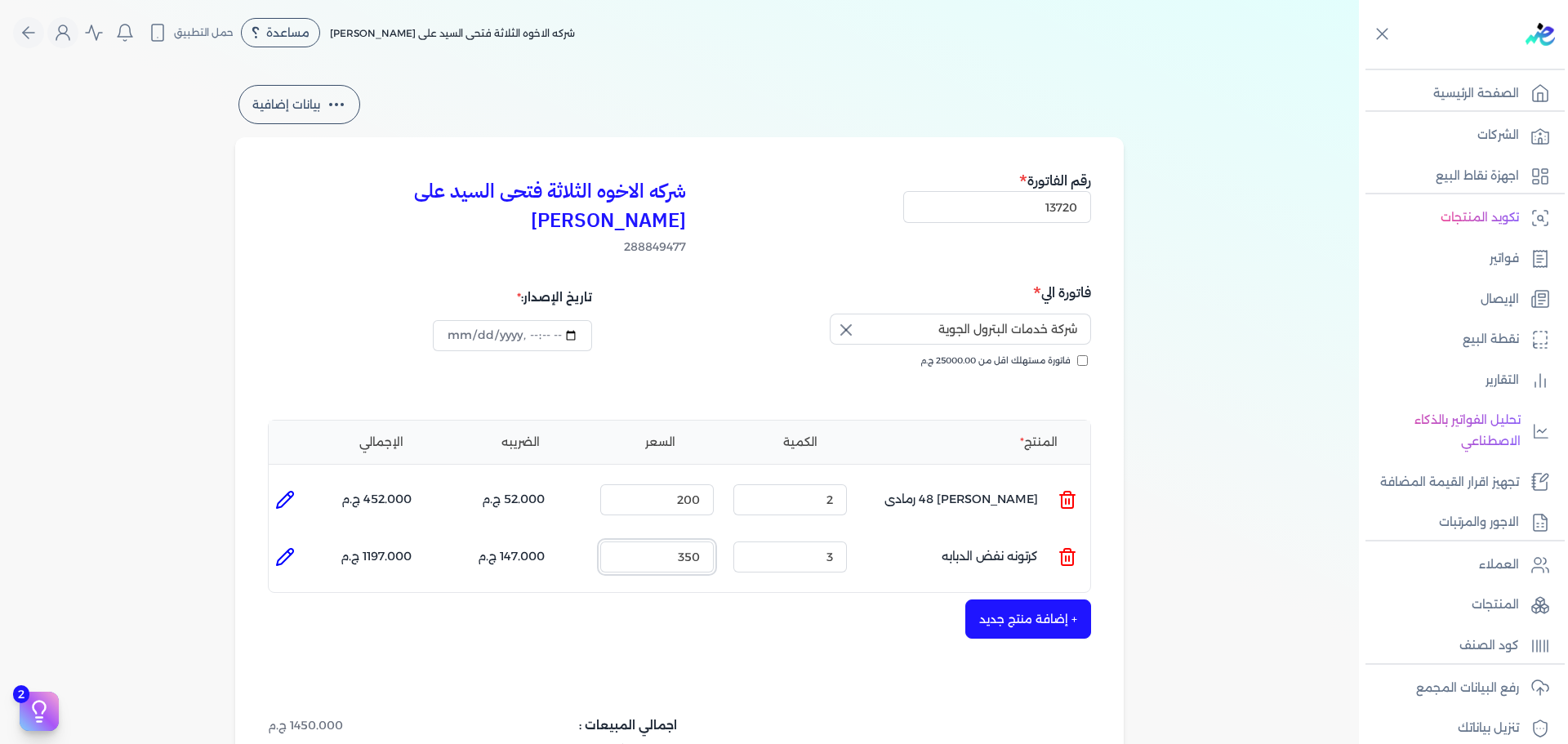
click at [676, 542] on input "350" at bounding box center [657, 557] width 113 height 31
type input "58.33"
click at [281, 547] on icon at bounding box center [285, 557] width 20 height 20
type input "كرتونه نفض الدبابه"
type input "58.33"
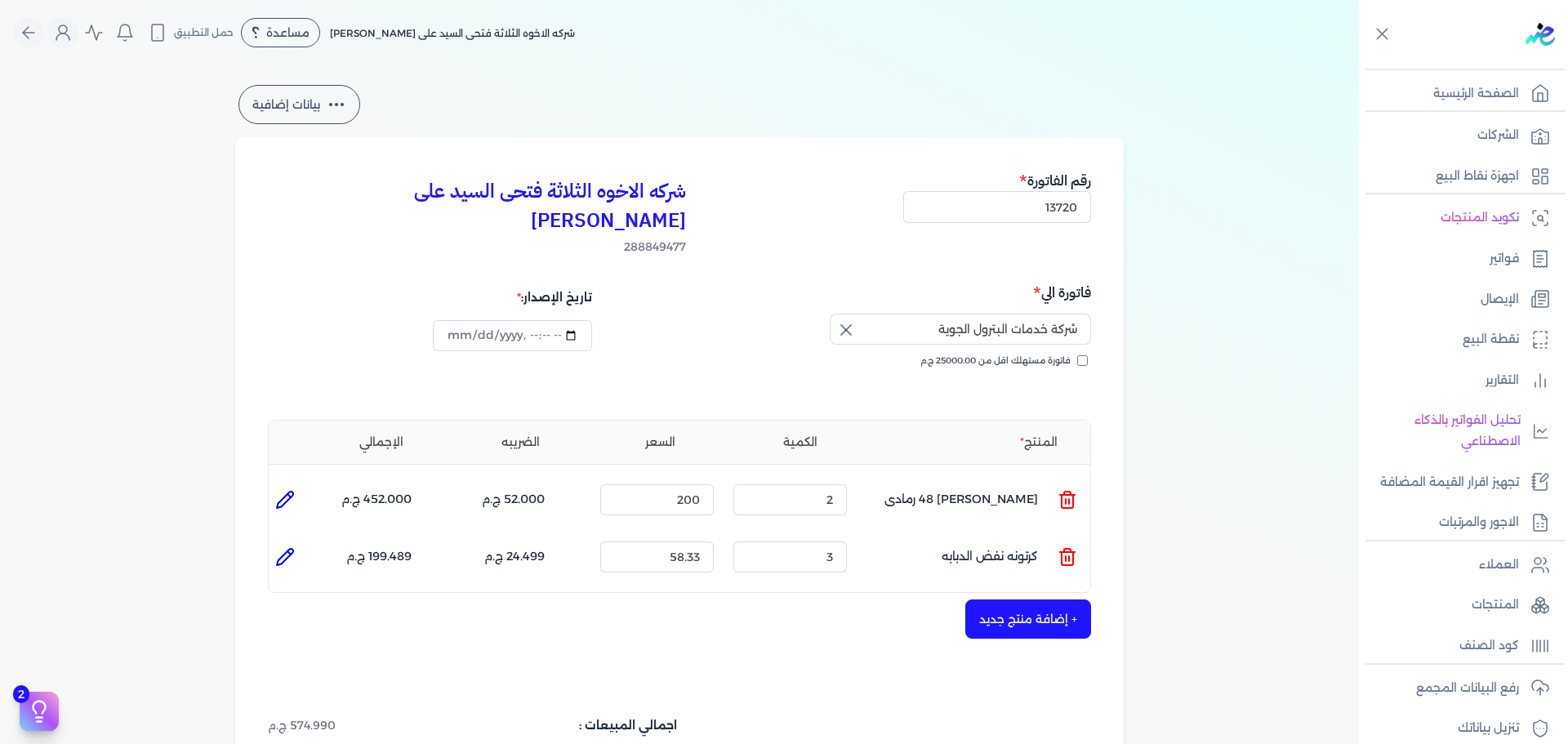
type input "3"
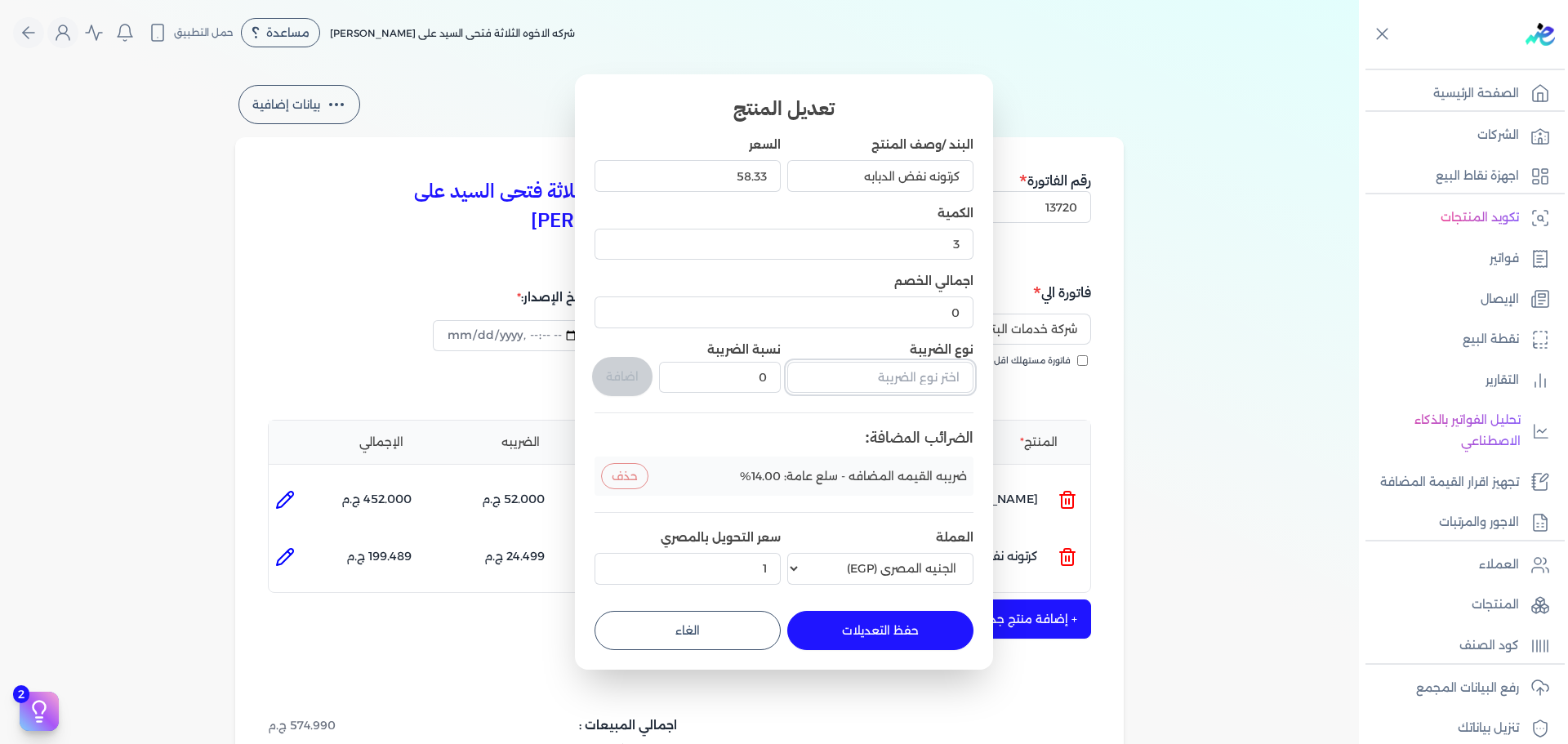
click at [892, 385] on input "text" at bounding box center [880, 377] width 186 height 31
type input "ف"
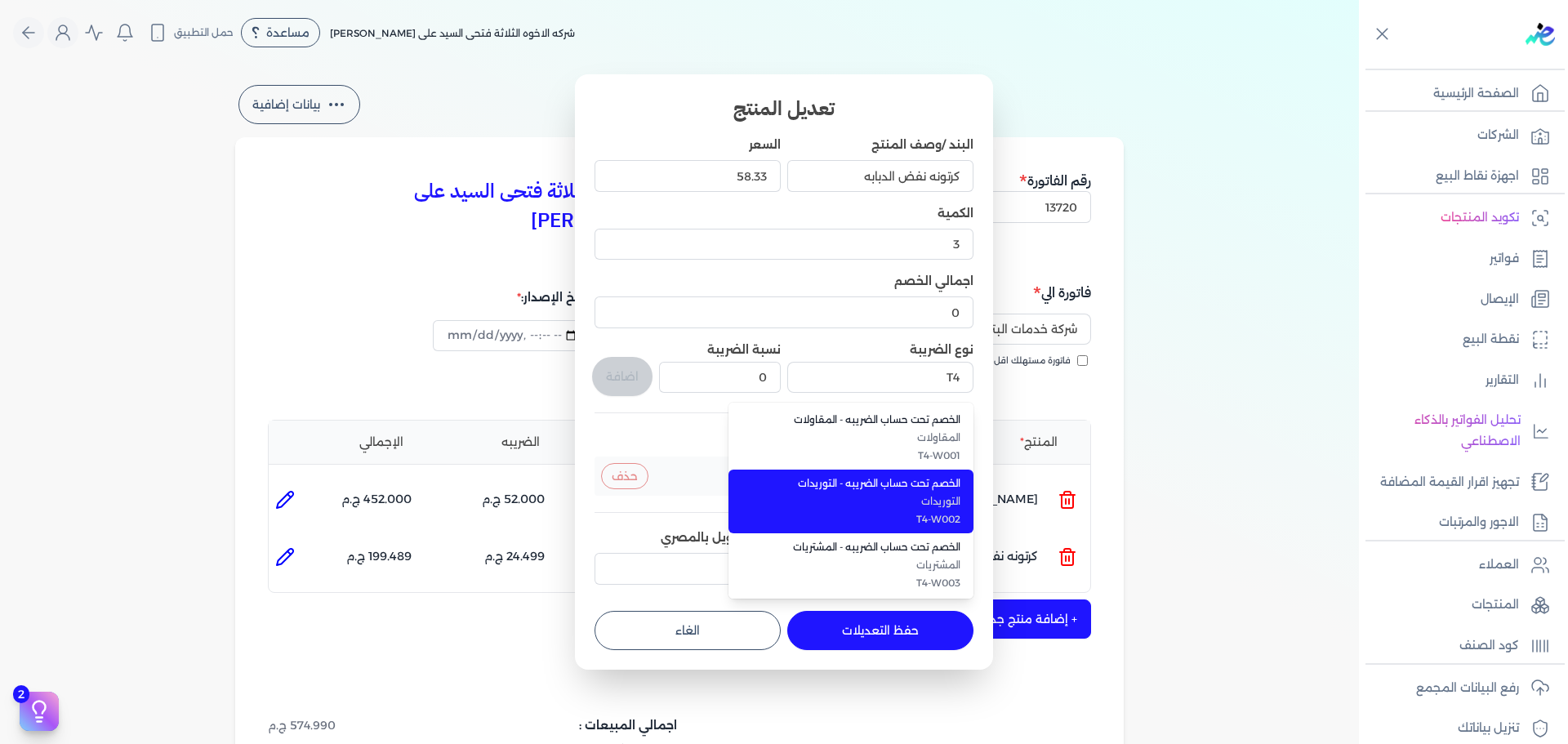
click at [858, 479] on span "الخصم تحت حساب الضريبه - التوريدات" at bounding box center [860, 483] width 200 height 15
type input "الخصم تحت حساب الضريبه - التوريدات"
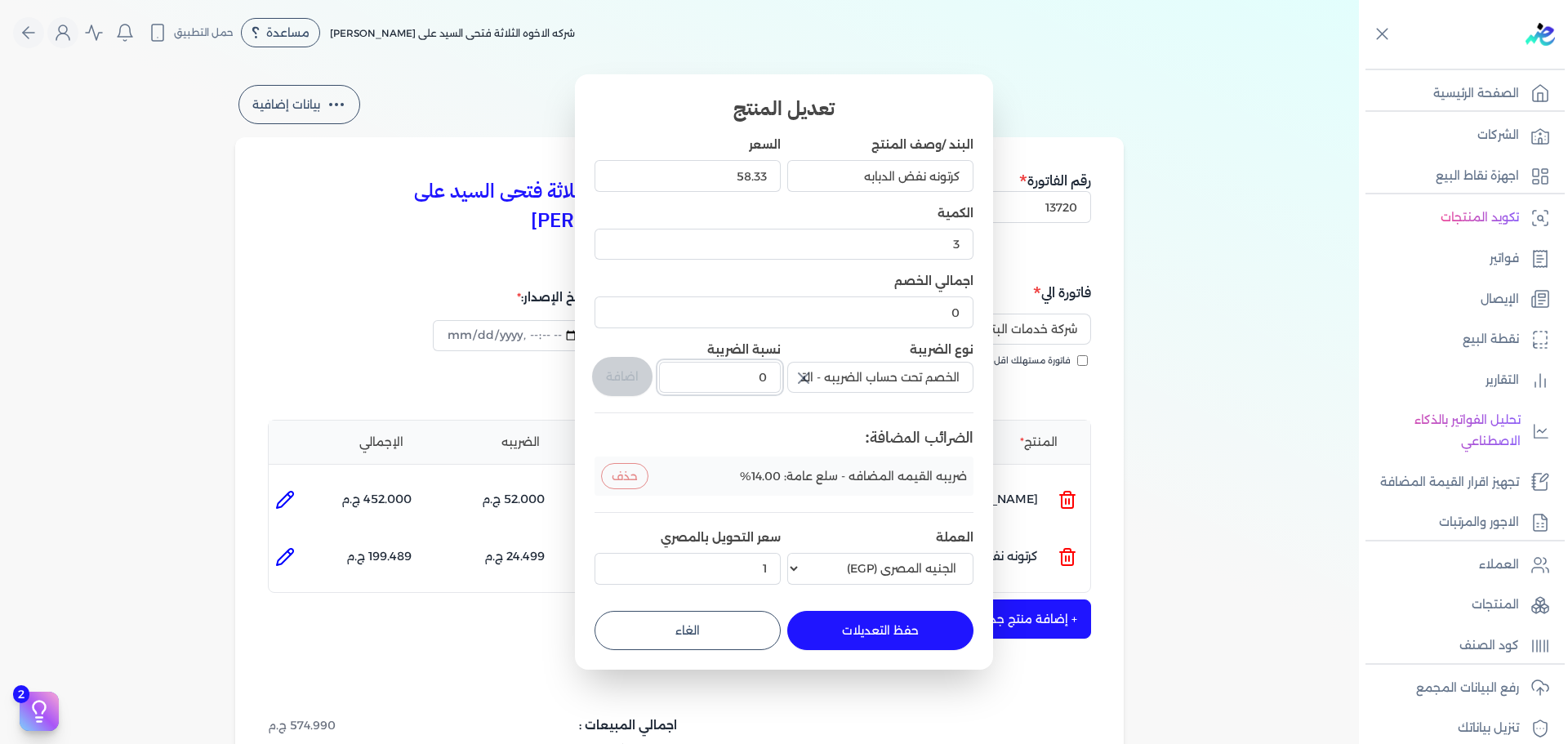
drag, startPoint x: 759, startPoint y: 388, endPoint x: 778, endPoint y: 387, distance: 19.0
click at [777, 388] on input "0" at bounding box center [721, 377] width 122 height 31
type input "1"
click at [619, 374] on button "اضافة" at bounding box center [621, 376] width 60 height 39
type input "0"
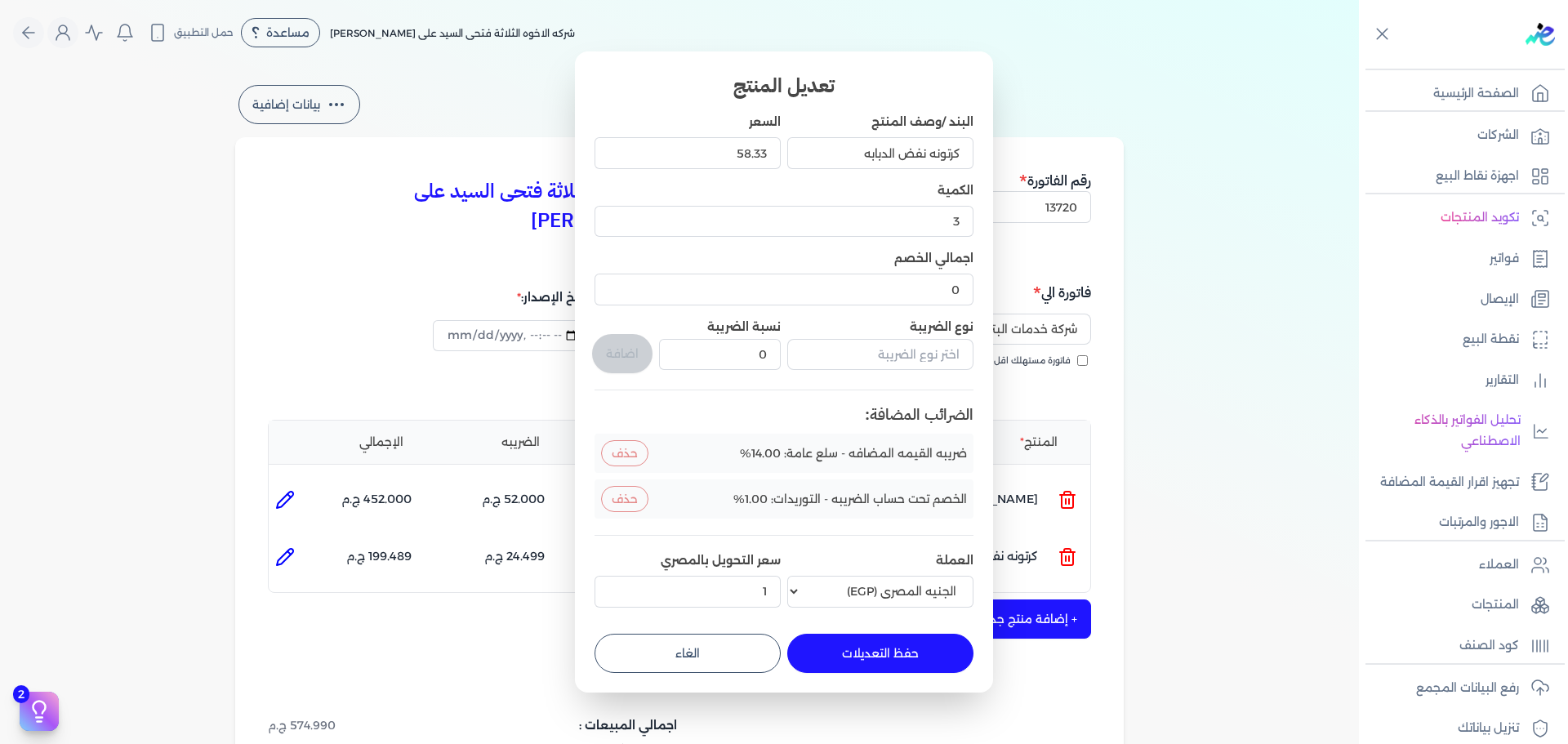
click at [853, 653] on button "حفظ التعديلات" at bounding box center [880, 654] width 186 height 39
type input "0"
type input "1"
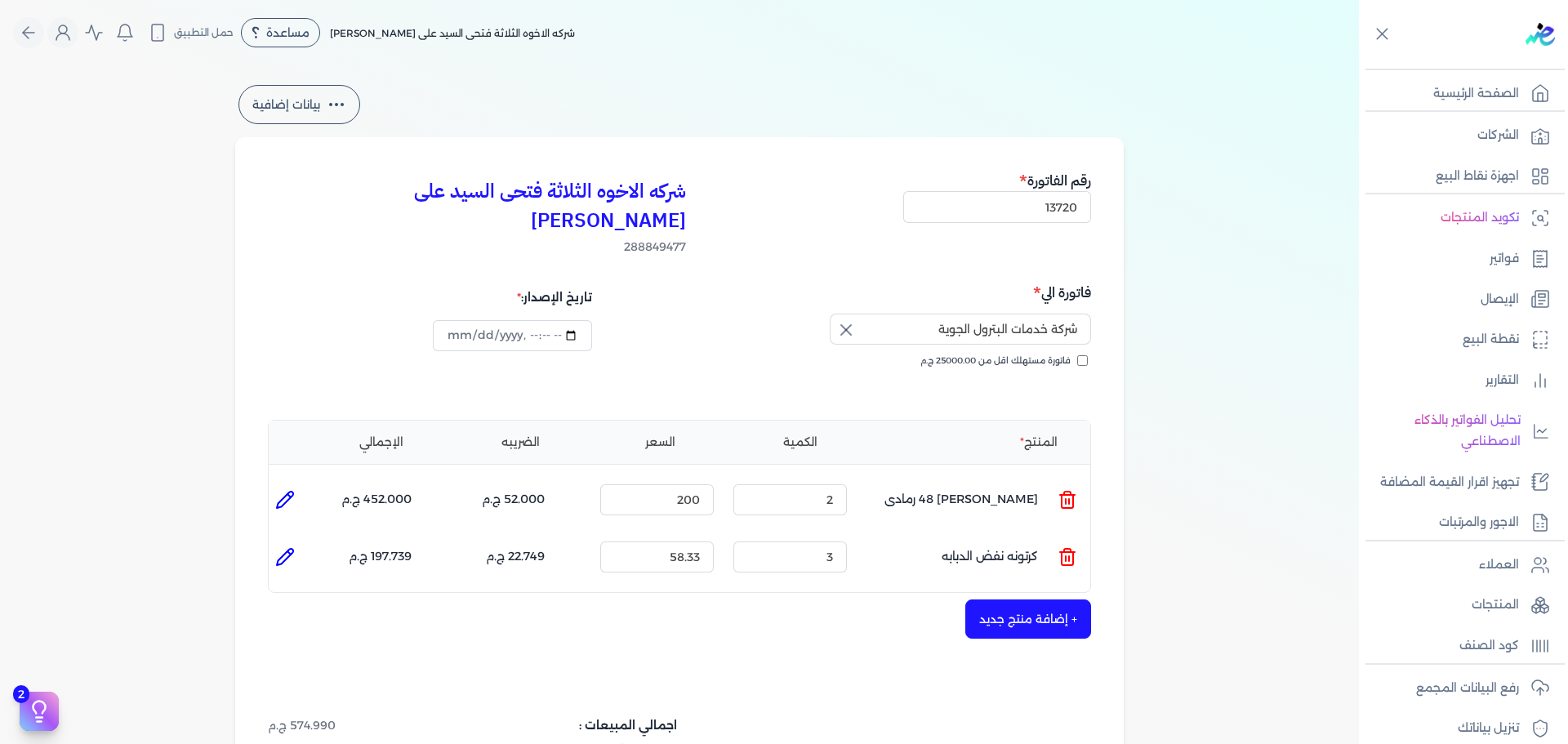
click at [1012, 600] on button "+ إضافة منتج جديد" at bounding box center [1028, 619] width 126 height 39
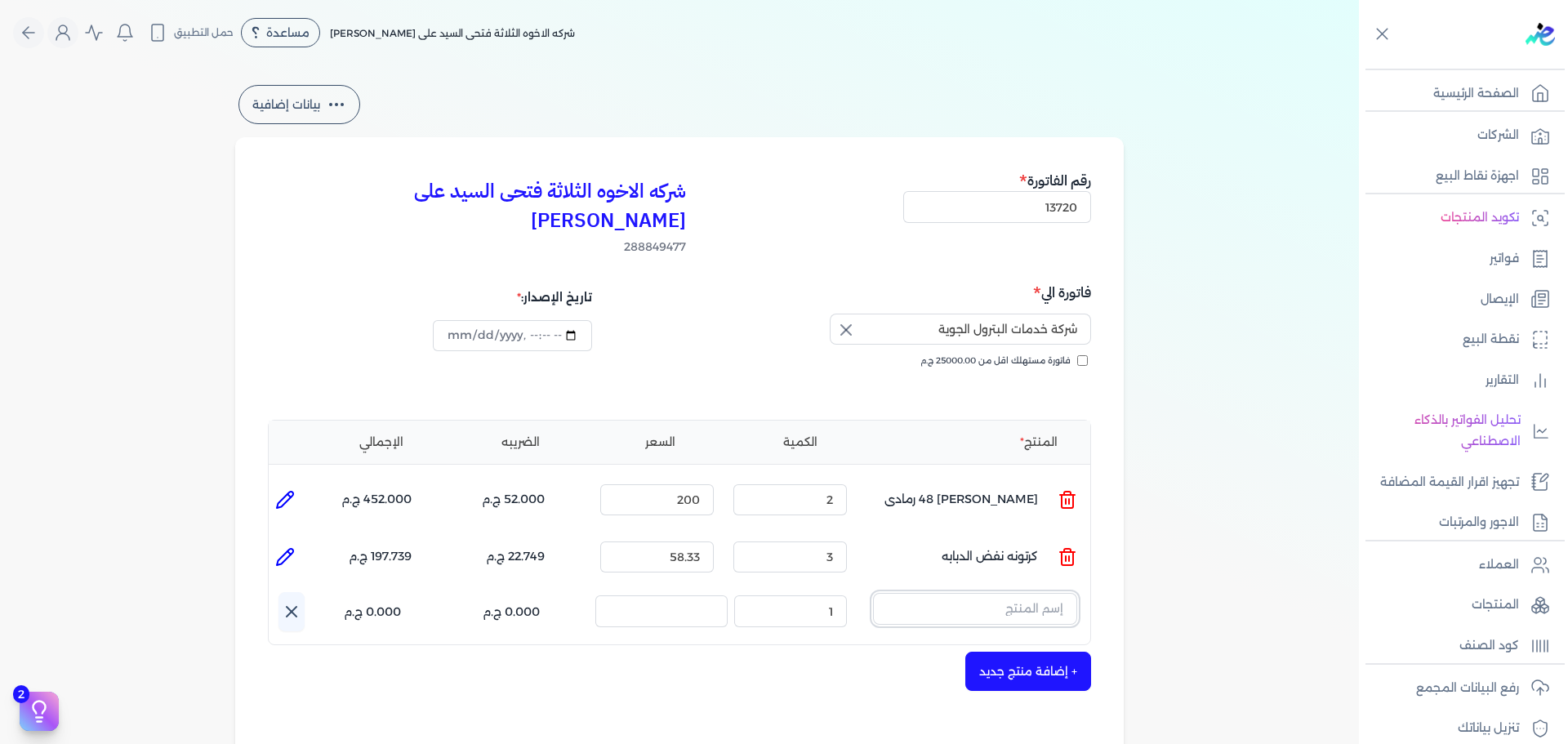
click at [1014, 593] on input "text" at bounding box center [975, 608] width 204 height 31
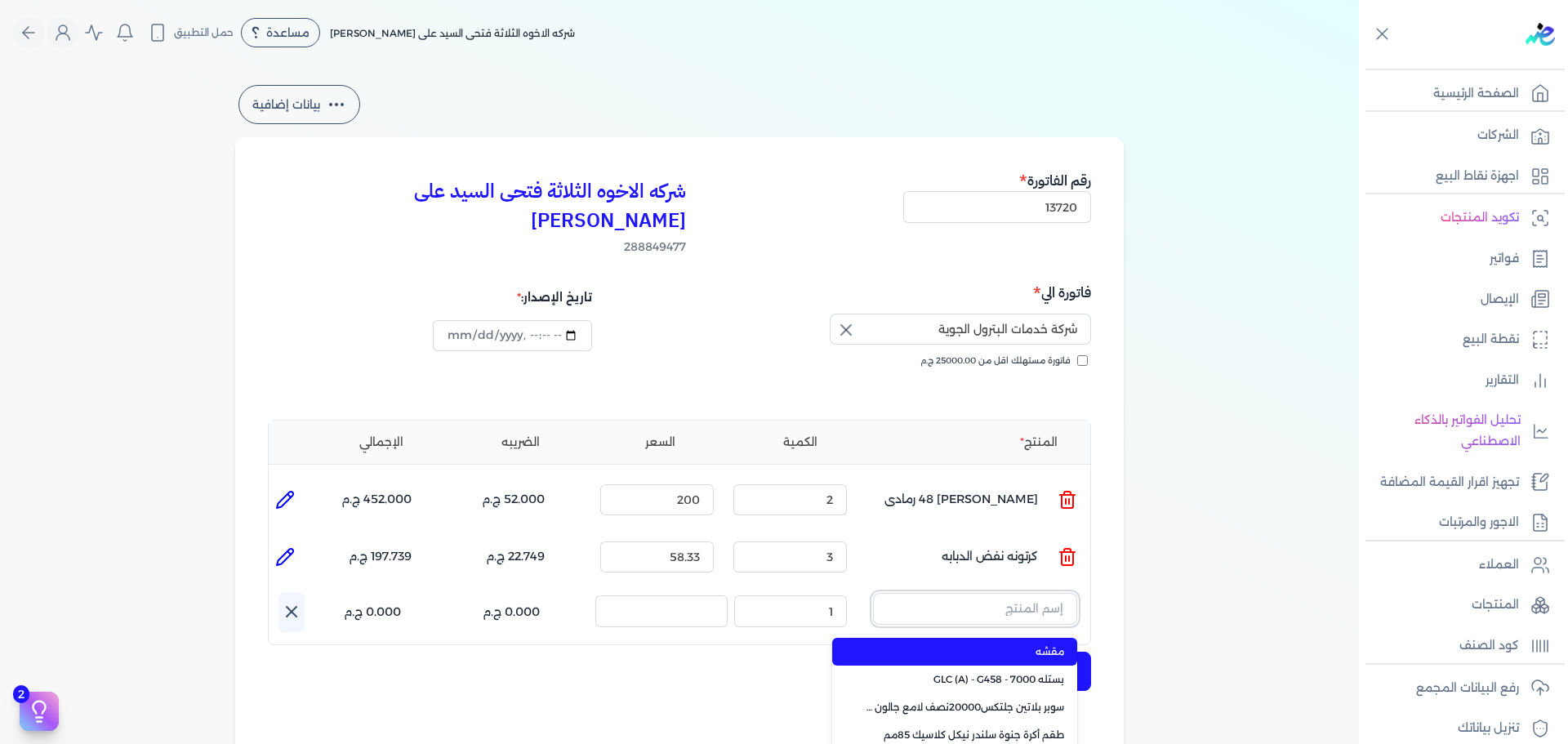
type input "S"
click at [873, 593] on button "سينتال" at bounding box center [975, 611] width 204 height 37
type input "سينتال ابيض"
click at [1017, 645] on span "سينتال ابيض دوبل" at bounding box center [964, 652] width 200 height 15
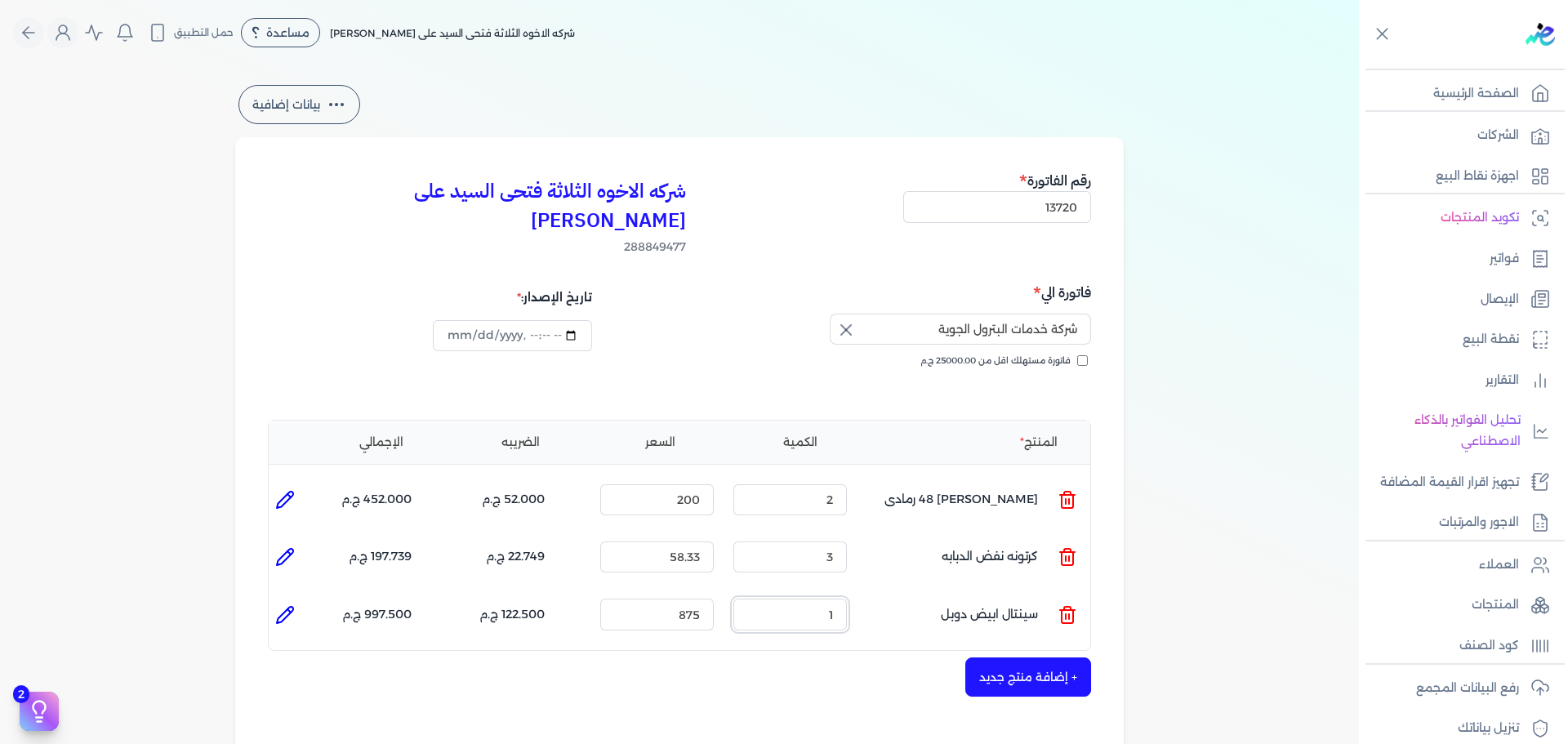
drag, startPoint x: 785, startPoint y: 592, endPoint x: 877, endPoint y: 592, distance: 92.0
click at [877, 592] on ul "المنتج : سينتال ابيض دوبل الكمية : 1 السعر : 875 الضريبه : 122.500 ج.م الإجمالي…" at bounding box center [679, 613] width 822 height 44
drag, startPoint x: 668, startPoint y: 587, endPoint x: 836, endPoint y: 586, distance: 168.0
click at [836, 592] on ul "المنتج : سينتال ابيض دوبل الكمية : 1 السعر : 875 الضريبه : 122.500 ج.م الإجمالي…" at bounding box center [679, 613] width 822 height 44
type input "750"
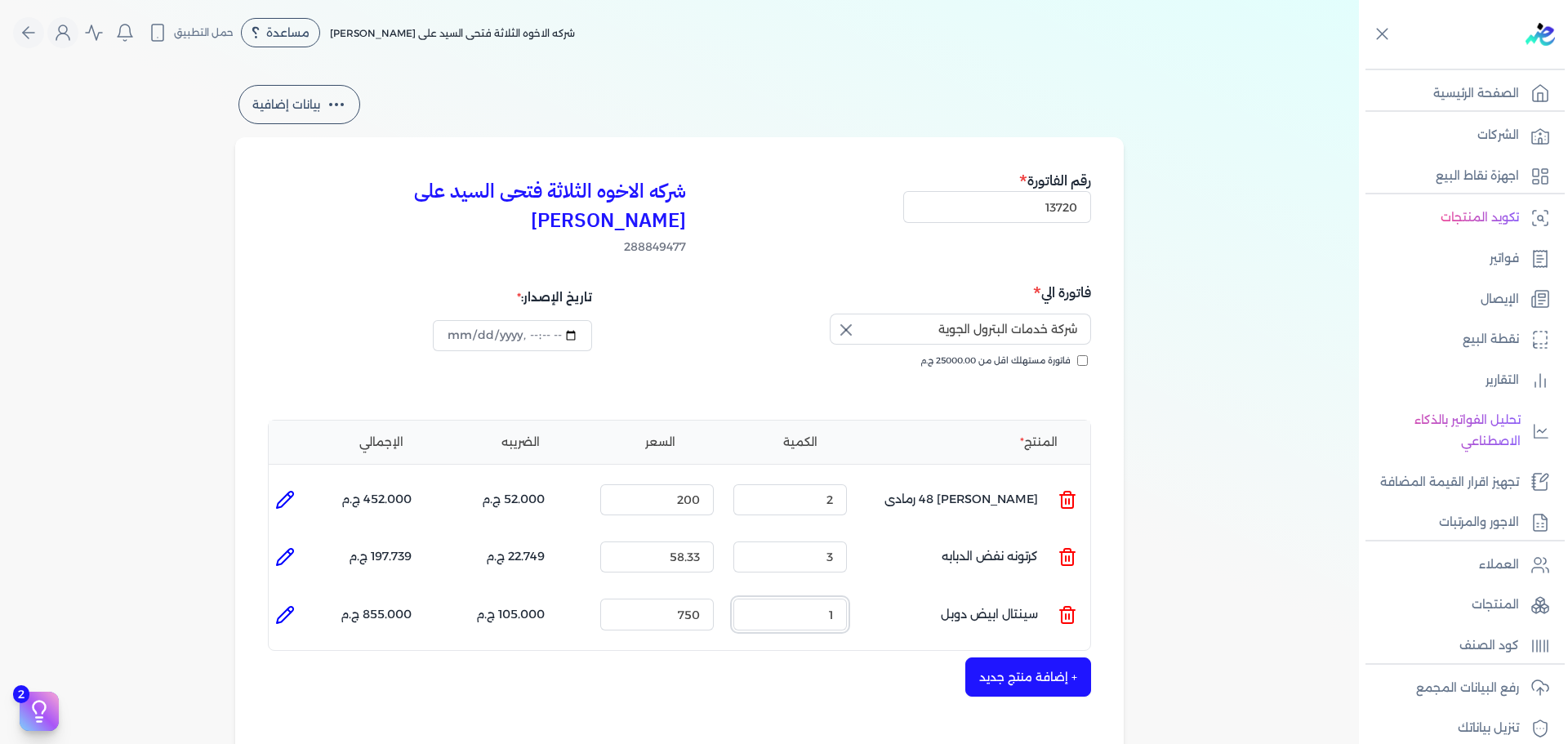
drag, startPoint x: 817, startPoint y: 590, endPoint x: 887, endPoint y: 588, distance: 70.0
click at [887, 592] on ul "المنتج : سينتال ابيض دوبل الكمية : 1 السعر : 750 الضريبه : 105.000 ج.م الإجمالي…" at bounding box center [679, 613] width 822 height 44
type input "2"
click at [285, 606] on icon at bounding box center [285, 614] width 17 height 17
type input "سينتال ابيض دوبل"
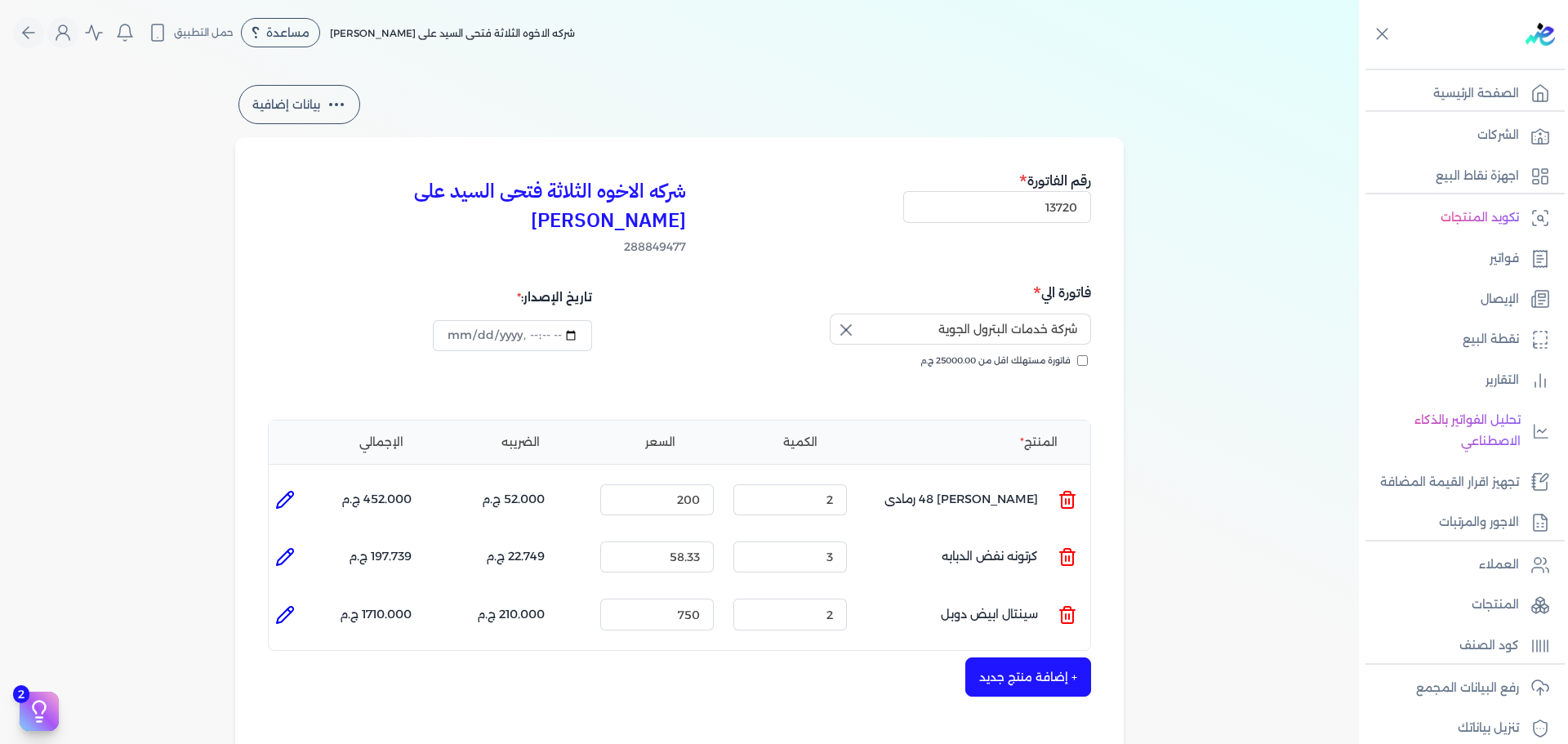
type input "750"
type input "2"
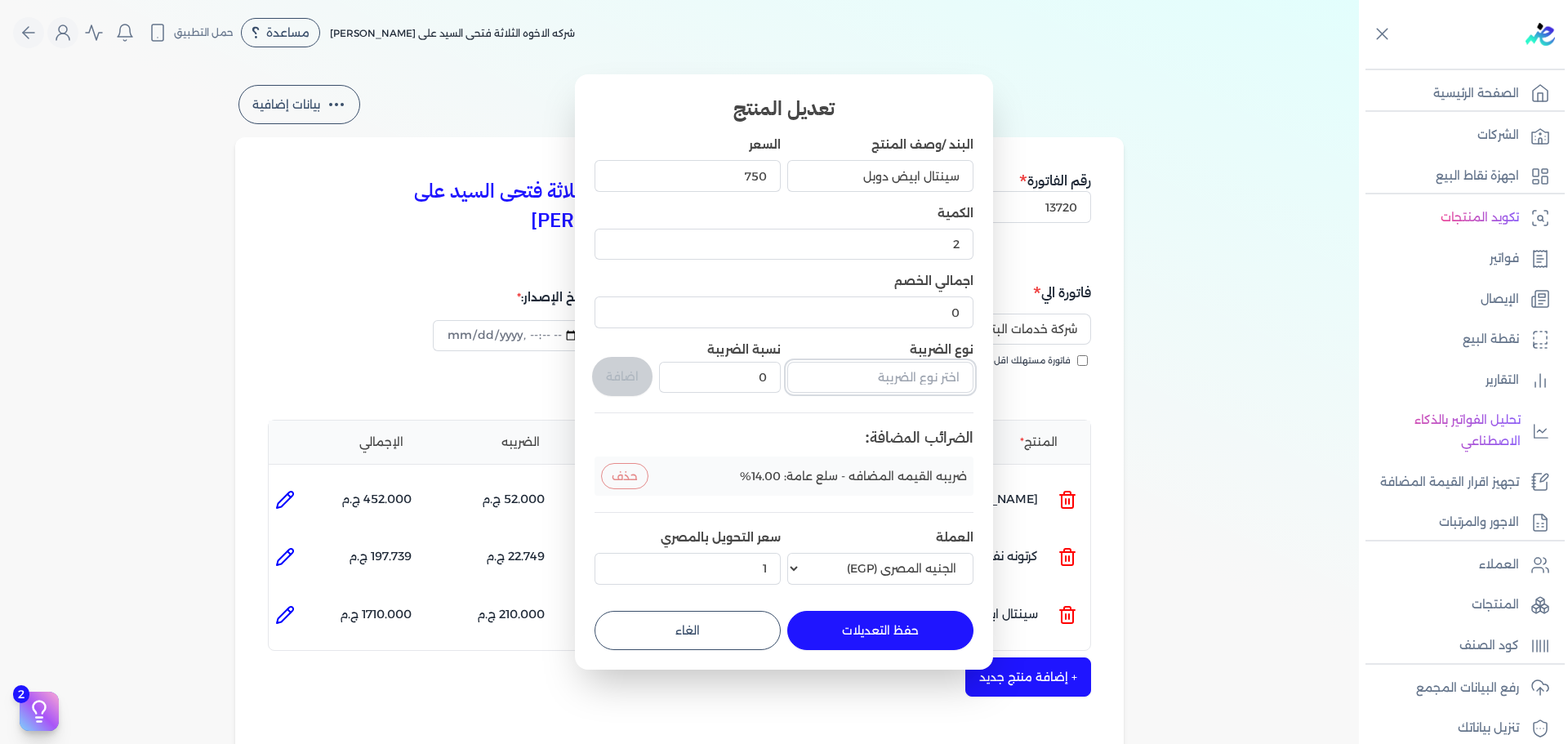
click at [893, 375] on input "text" at bounding box center [880, 377] width 186 height 31
type input "ف"
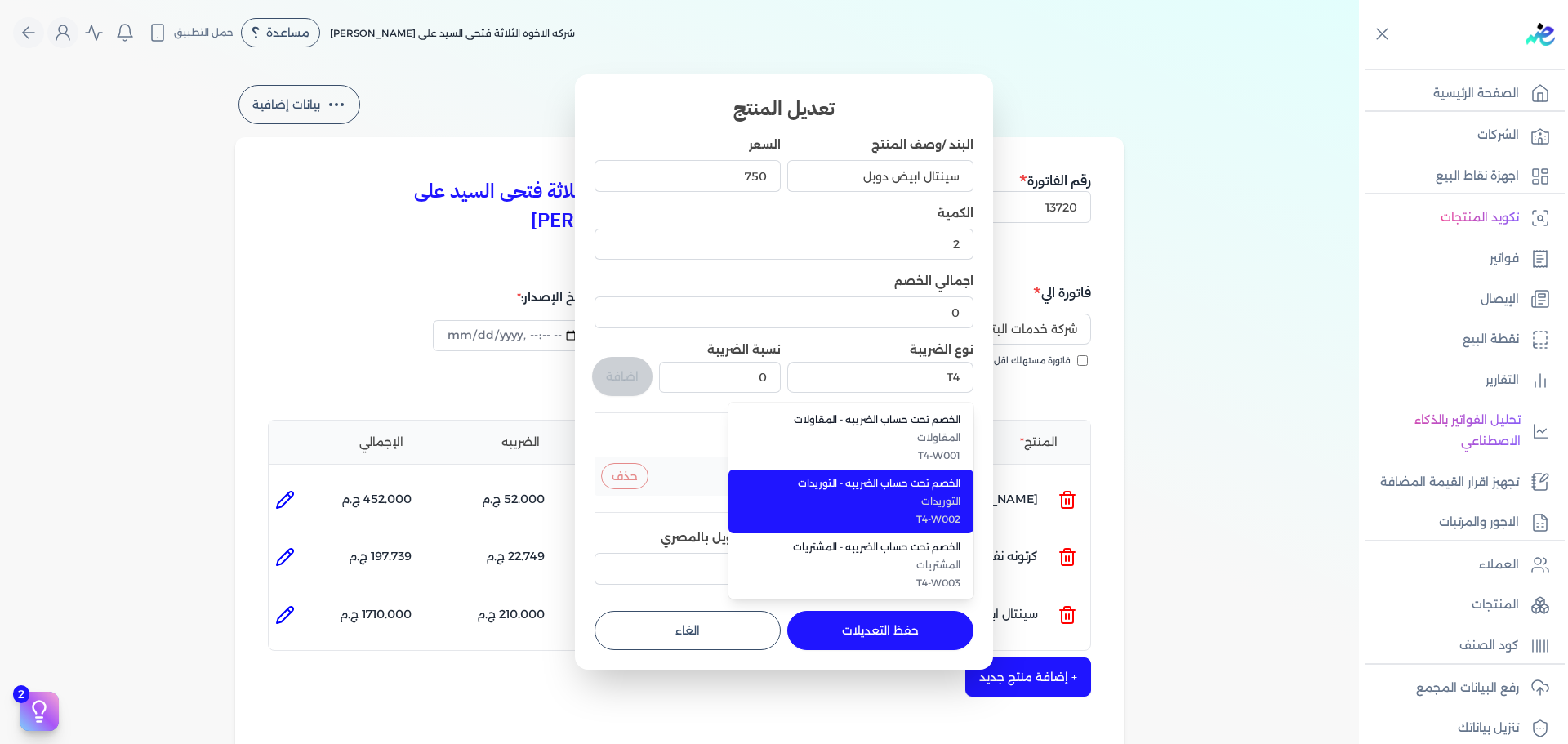
drag, startPoint x: 872, startPoint y: 510, endPoint x: 798, endPoint y: 435, distance: 105.4
click at [869, 510] on li "الخصم تحت حساب الضريبه - التوريدات التوريدات T4-W002" at bounding box center [850, 501] width 245 height 64
type input "الخصم تحت حساب الضريبه - التوريدات"
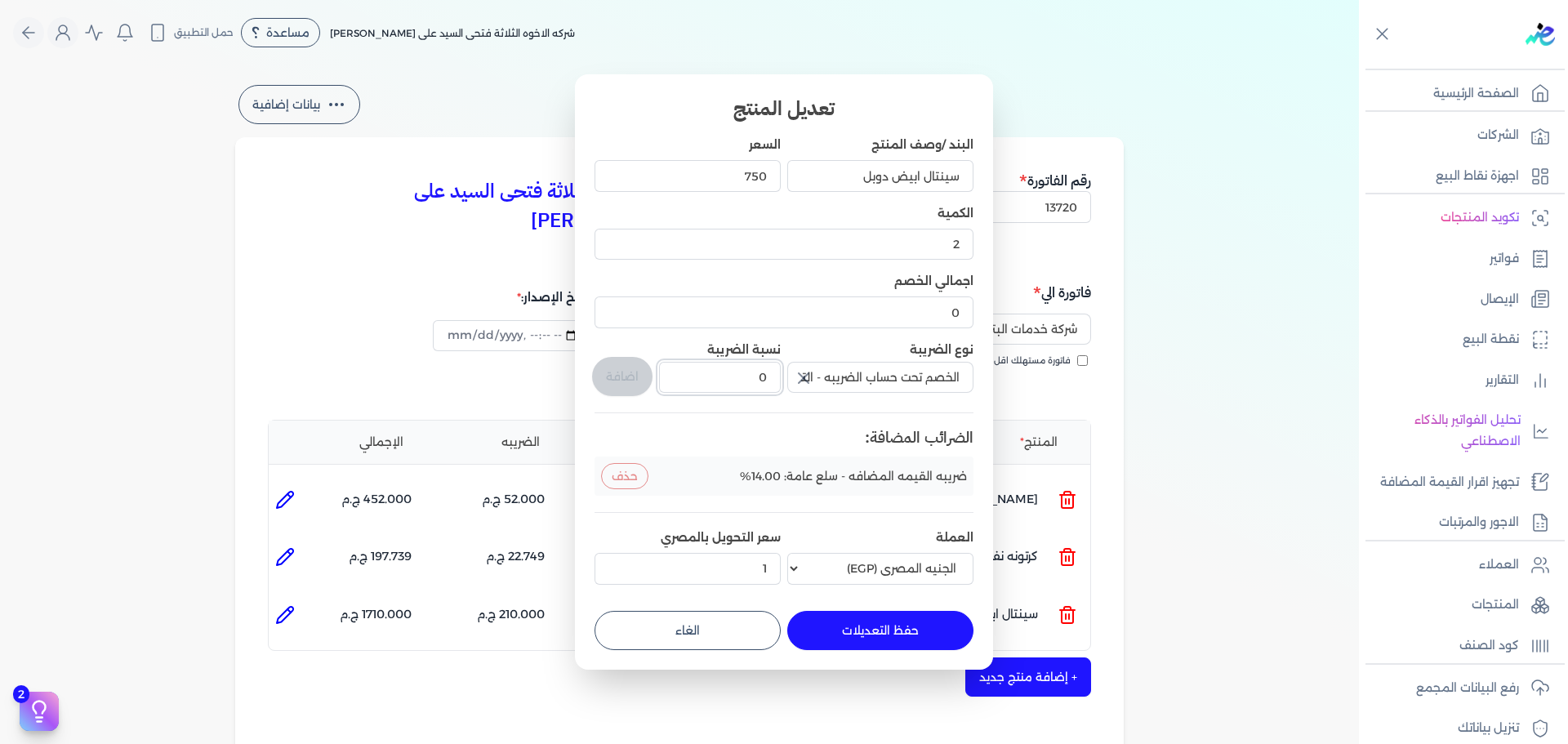
drag, startPoint x: 766, startPoint y: 387, endPoint x: 819, endPoint y: 389, distance: 53.0
click at [821, 388] on div "البند /وصف المنتج سينتال ابيض دوبل السعر 750 الكمية 2 اجمالي الخصم 0 نوع الضريب…" at bounding box center [784, 364] width 379 height 454
drag, startPoint x: 742, startPoint y: 382, endPoint x: 769, endPoint y: 382, distance: 27.0
click at [769, 382] on input "0" at bounding box center [721, 377] width 122 height 31
type input "1"
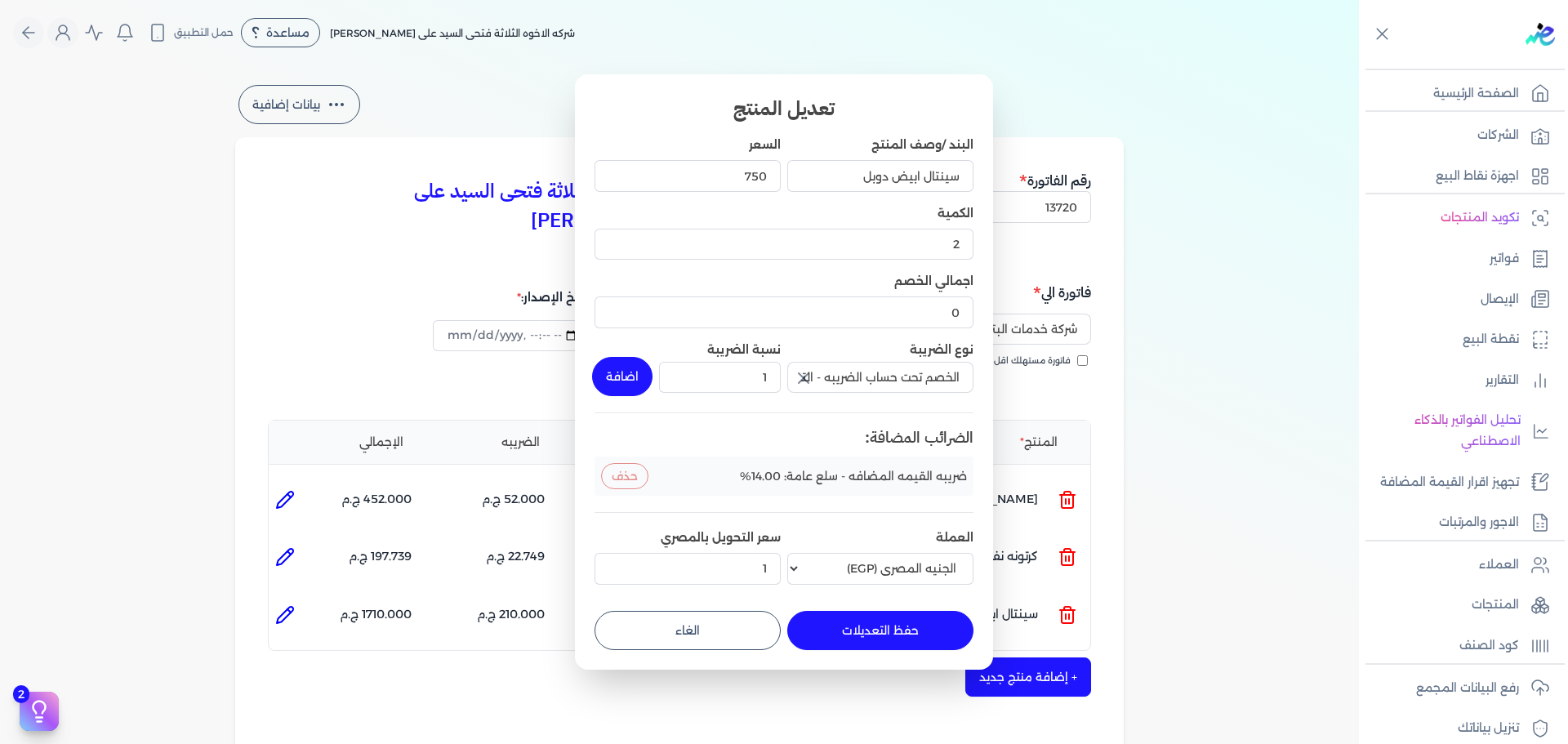
drag, startPoint x: 607, startPoint y: 384, endPoint x: 913, endPoint y: 583, distance: 365.0
click at [608, 384] on button "اضافة" at bounding box center [621, 376] width 60 height 39
type input "0"
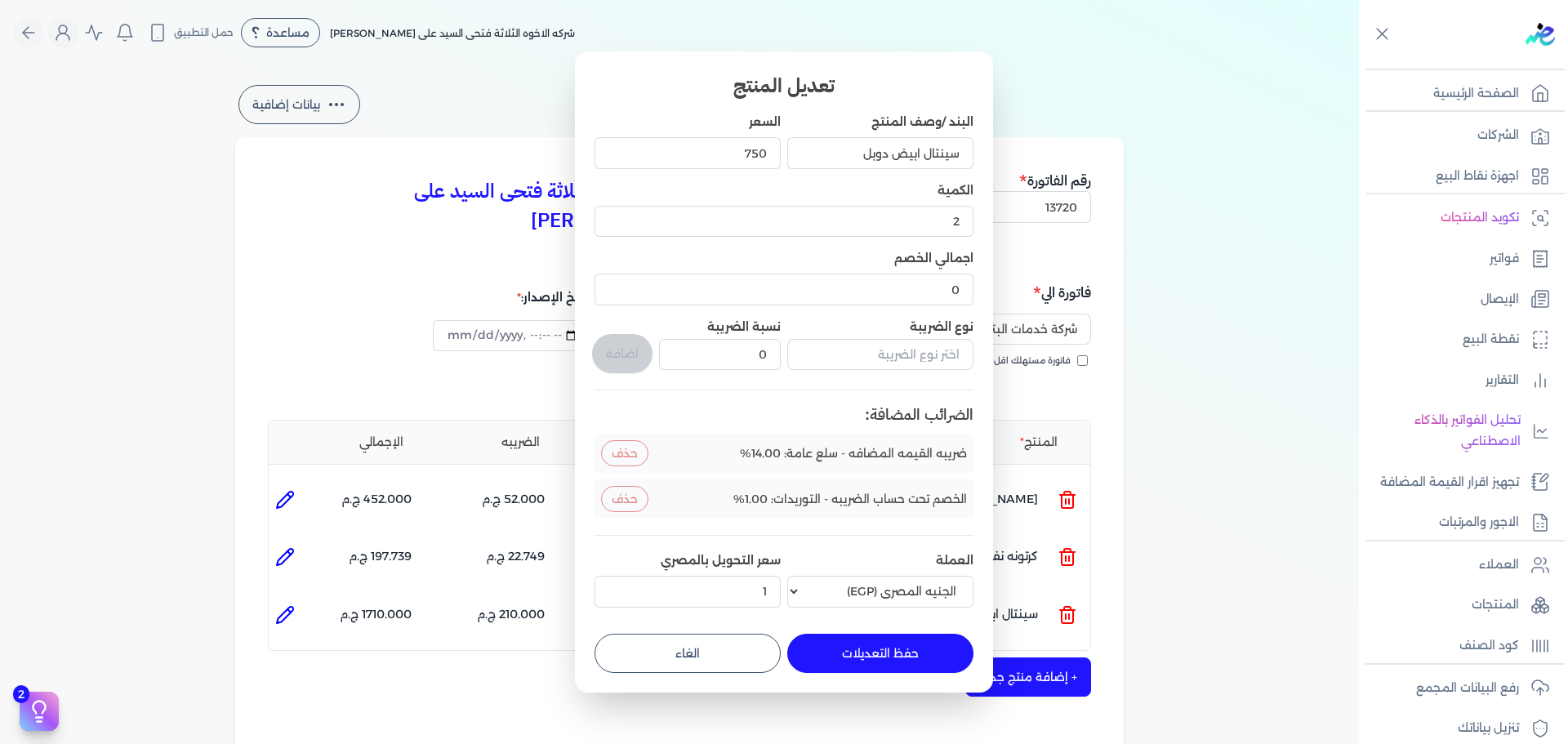
drag, startPoint x: 940, startPoint y: 661, endPoint x: 992, endPoint y: 650, distance: 53.2
click at [939, 659] on button "حفظ التعديلات" at bounding box center [880, 654] width 186 height 39
type input "0"
type input "1"
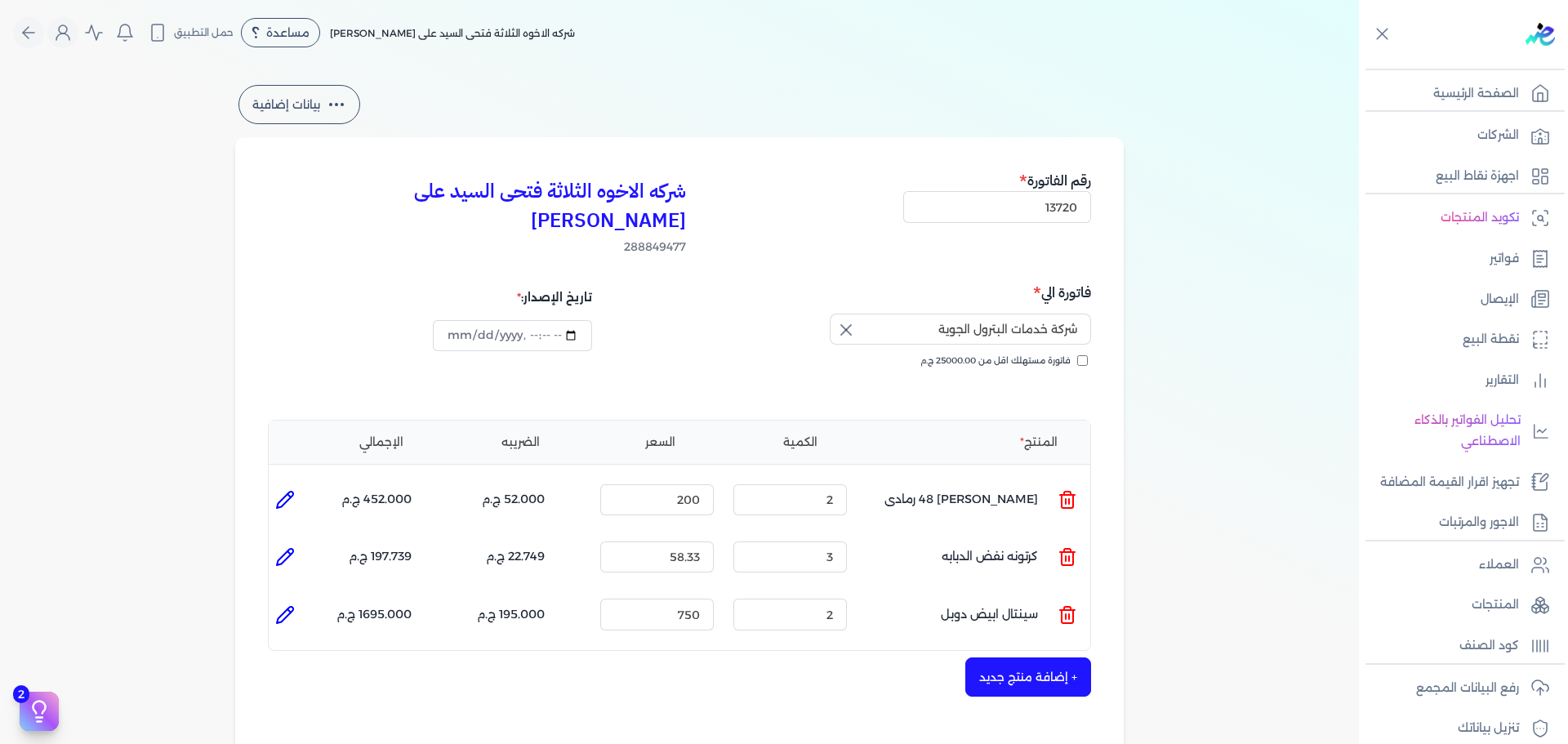
click at [1033, 658] on button "+ إضافة منتج جديد" at bounding box center [1028, 677] width 126 height 39
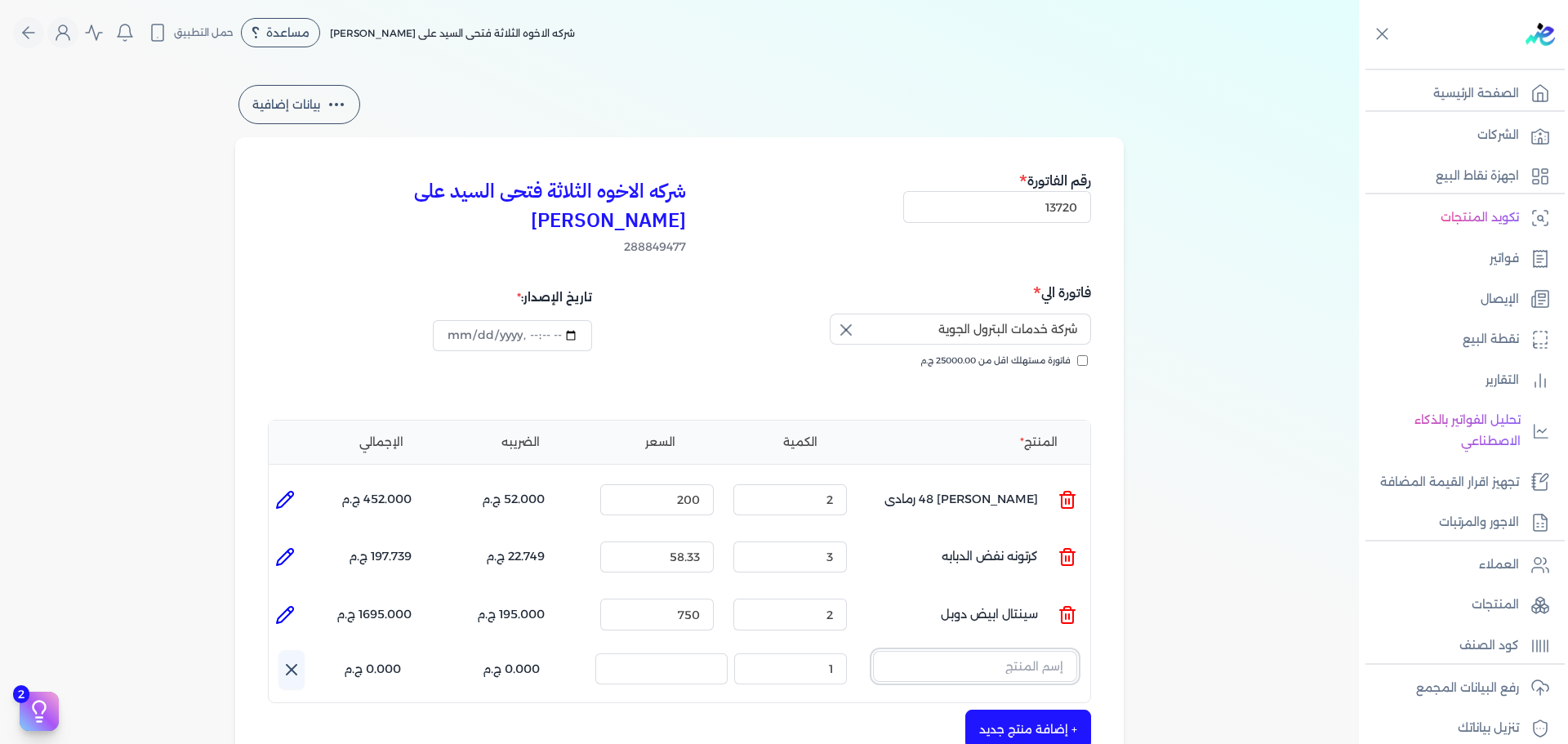
click at [993, 651] on input "text" at bounding box center [975, 666] width 204 height 31
type input "T"
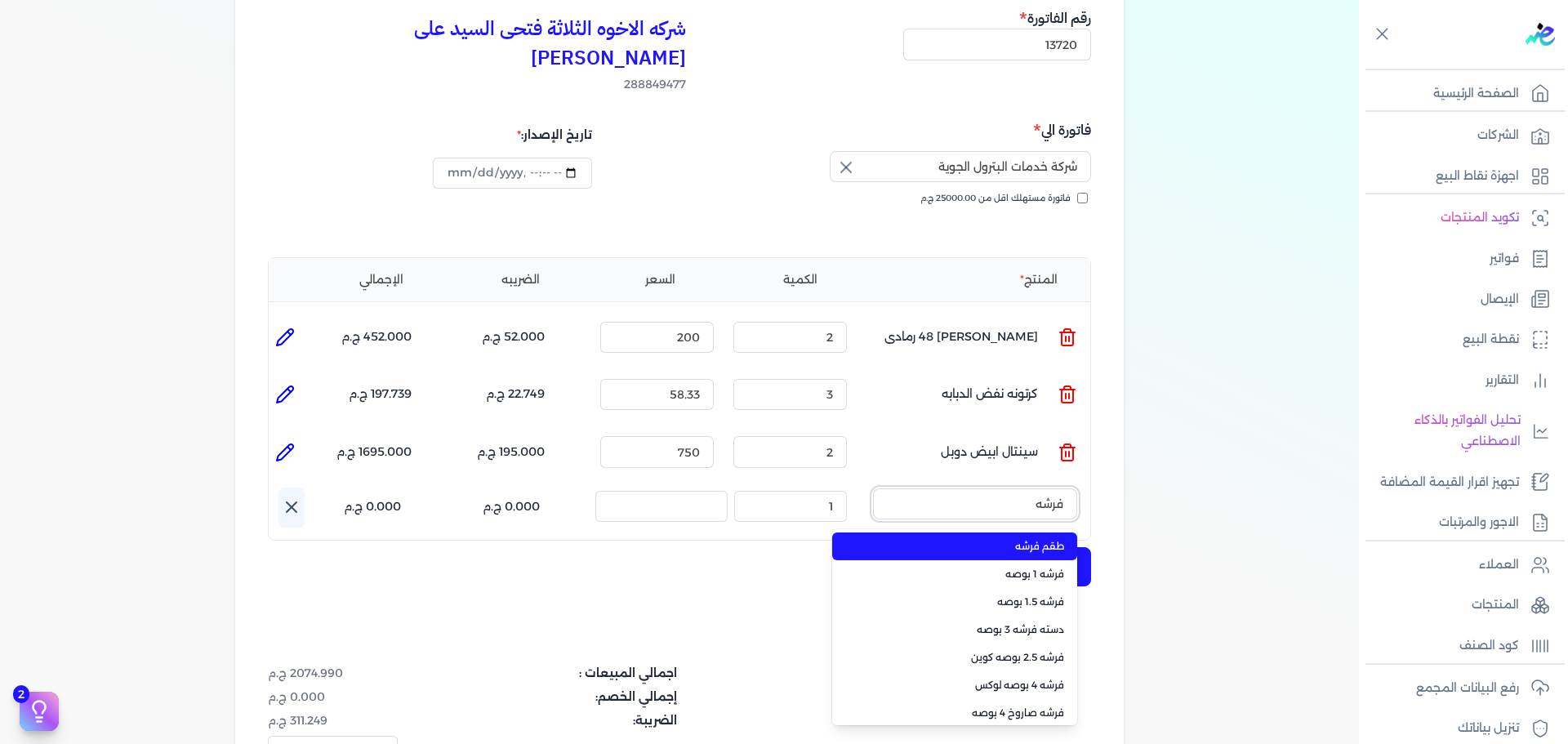
scroll to position [163, 0]
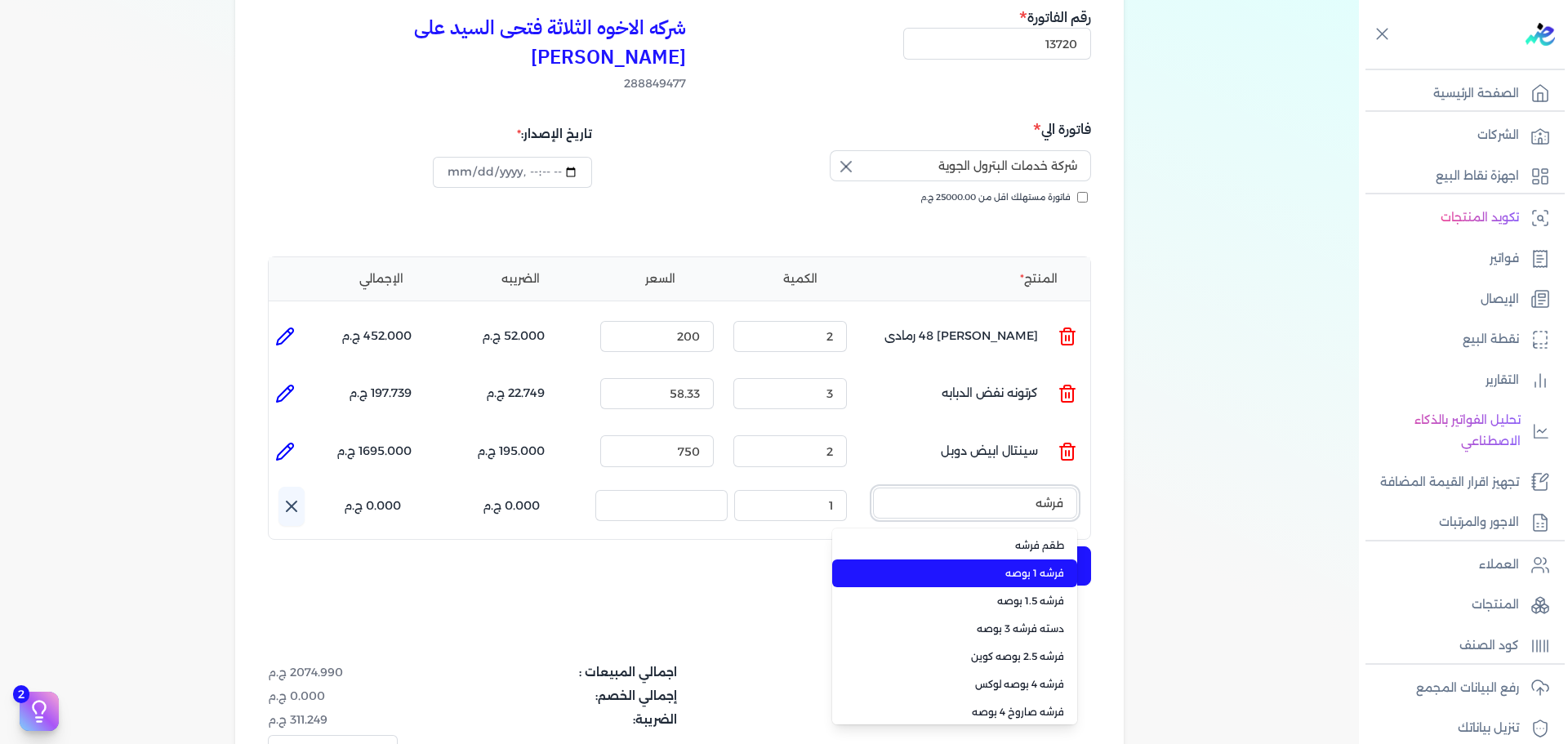
type input "فرشه"
click at [1042, 566] on span "فرشه 1 بوصه" at bounding box center [964, 573] width 200 height 15
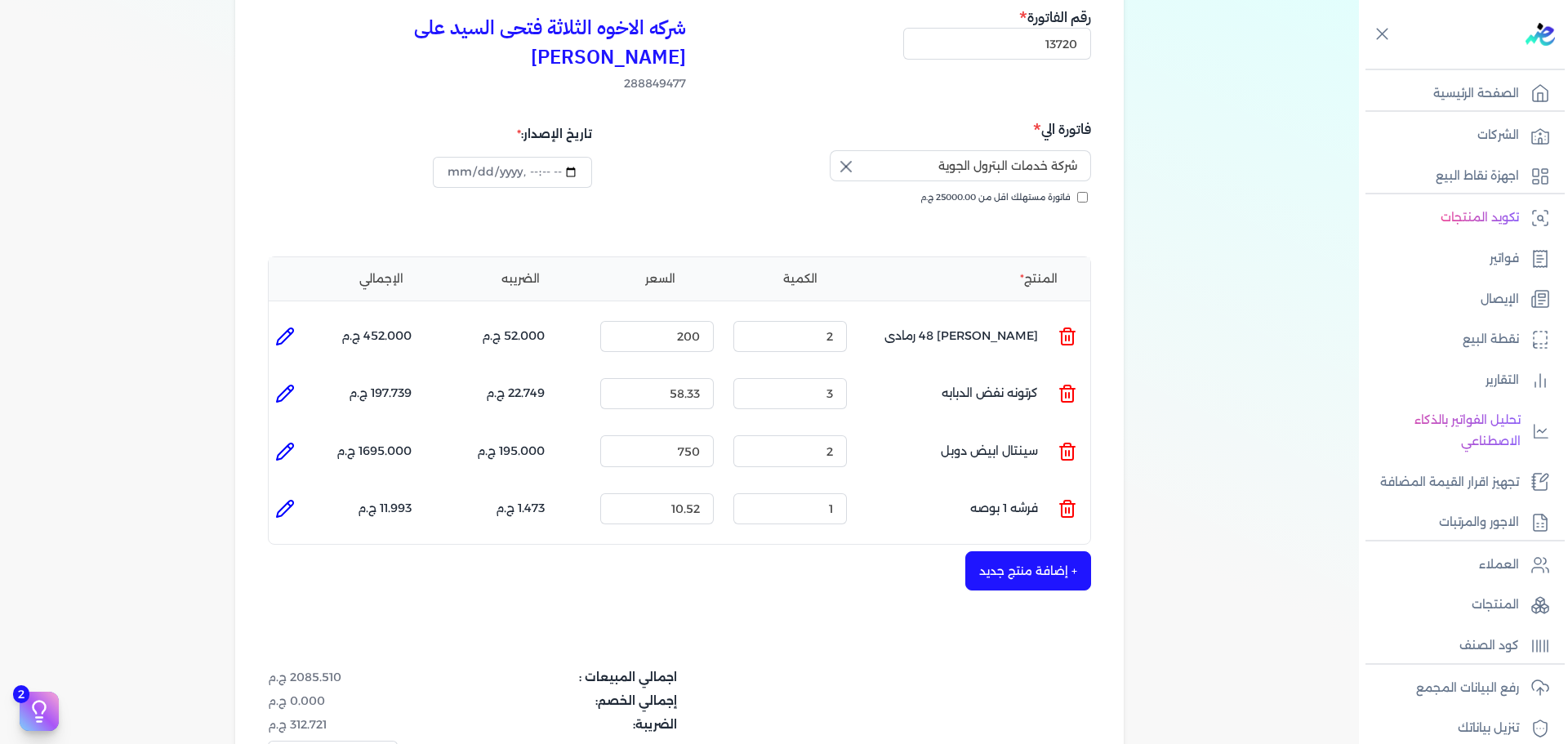
click at [286, 500] on icon at bounding box center [285, 508] width 17 height 17
type input "فرشه 1 بوصه"
type input "10.52"
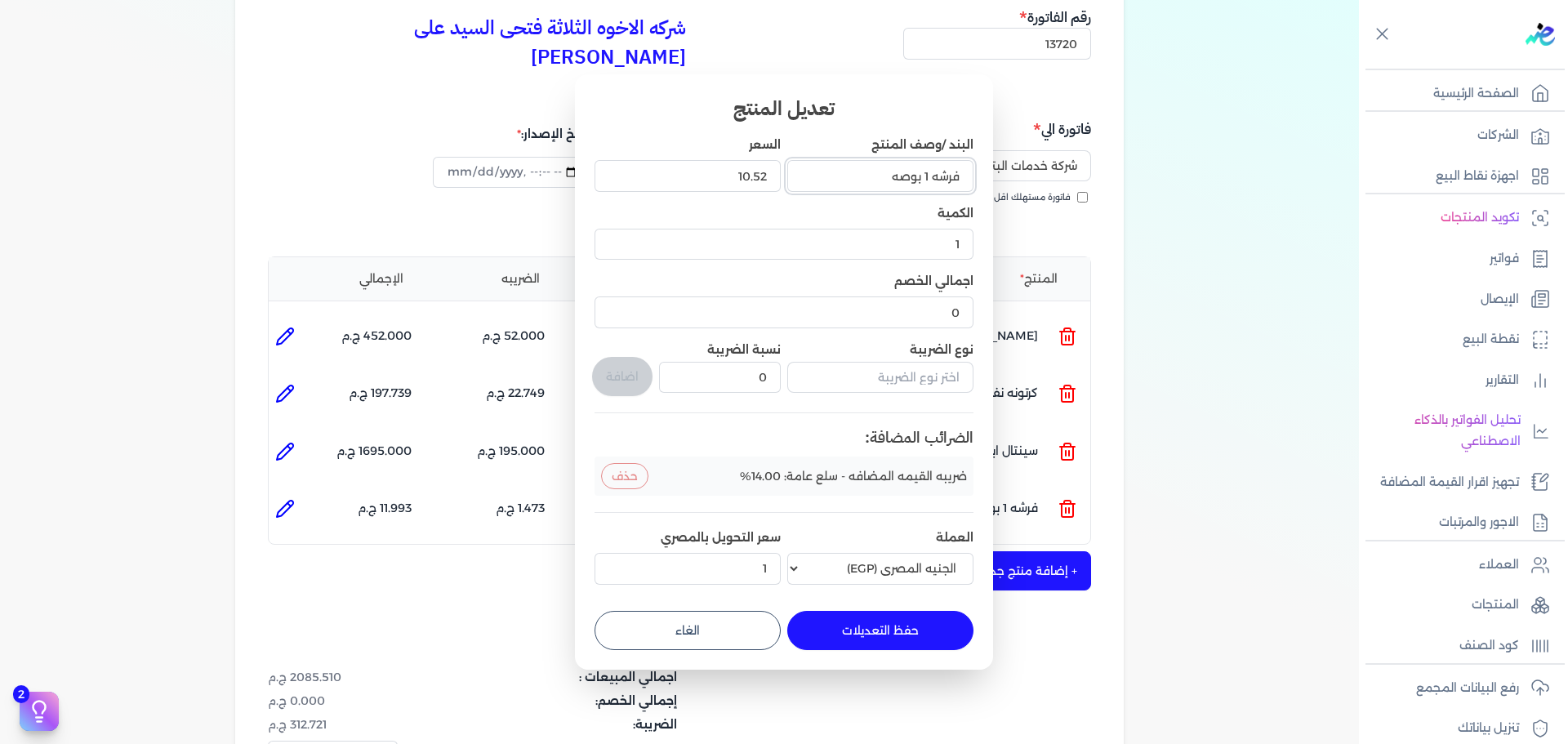
click at [930, 180] on input "فرشه 1 بوصه" at bounding box center [880, 176] width 186 height 31
type input "فرشه 2 بوصه"
drag, startPoint x: 802, startPoint y: 180, endPoint x: 867, endPoint y: 180, distance: 65.0
click at [867, 180] on div "البند /وصف المنتج فرشه 2 بوصه السعر 10.52 الكمية 1 اجمالي الخصم 0 نوع الضريبة ن…" at bounding box center [784, 364] width 379 height 454
type input "25"
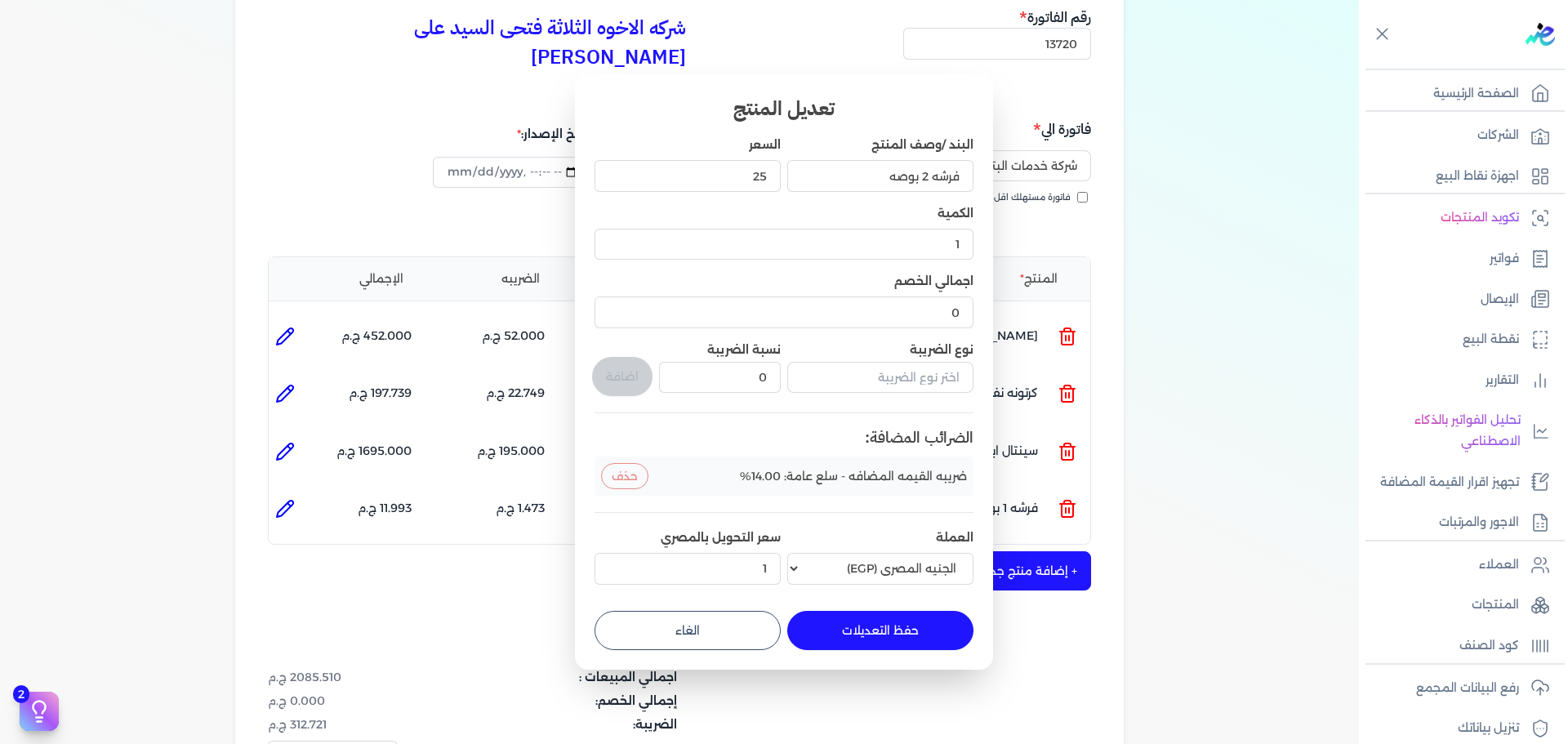
click at [814, 631] on button "حفظ التعديلات" at bounding box center [880, 631] width 186 height 39
type input "0"
type input "25"
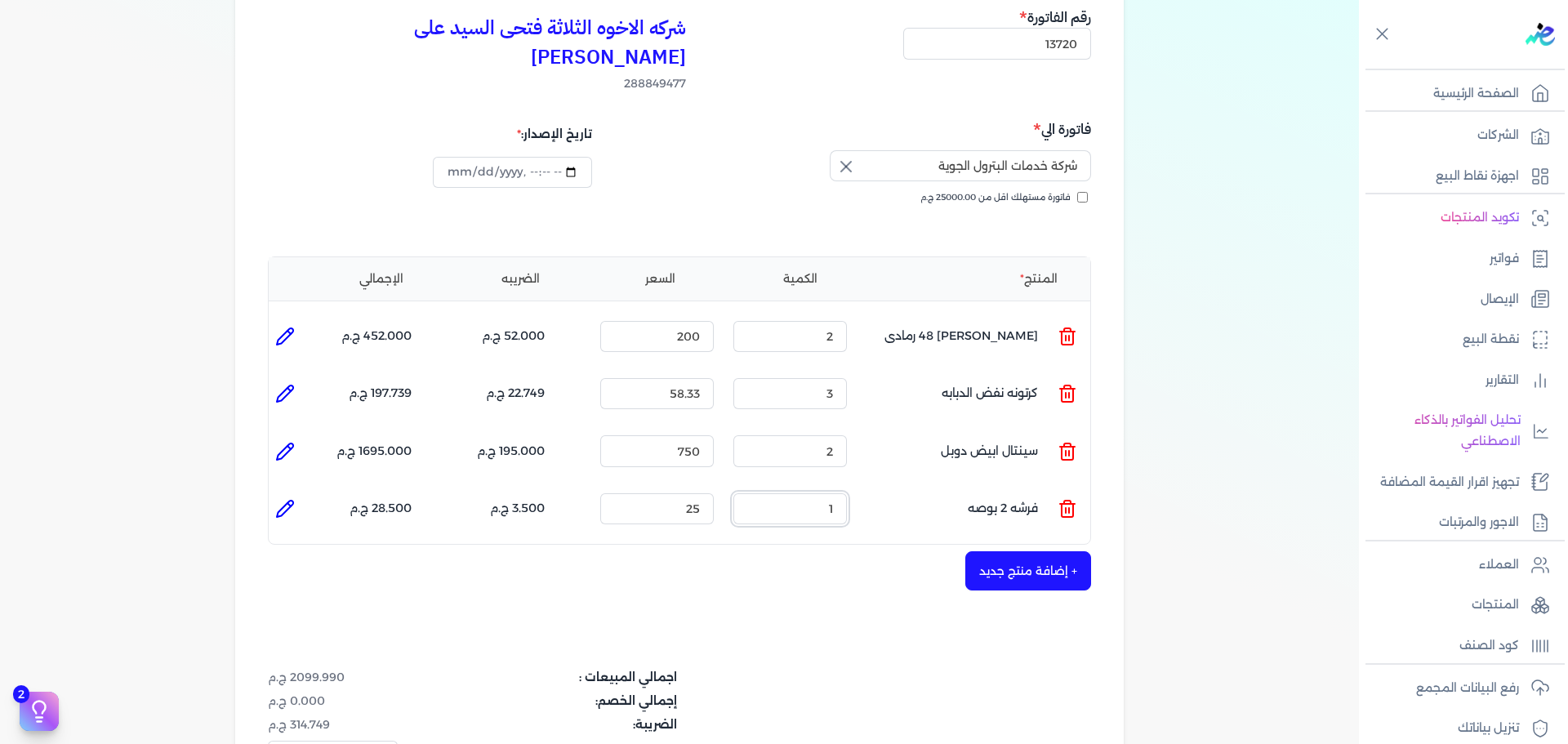
drag, startPoint x: 793, startPoint y: 481, endPoint x: 938, endPoint y: 479, distance: 145.0
click at [938, 486] on ul "المنتج : فرشه 2 بوصه الكمية : 1 السعر : 25 الضريبه : 3.500 ج.م الإجمالي : 28.50…" at bounding box center [679, 508] width 822 height 44
type input "3"
click at [1036, 551] on button "+ إضافة منتج جديد" at bounding box center [1028, 571] width 126 height 39
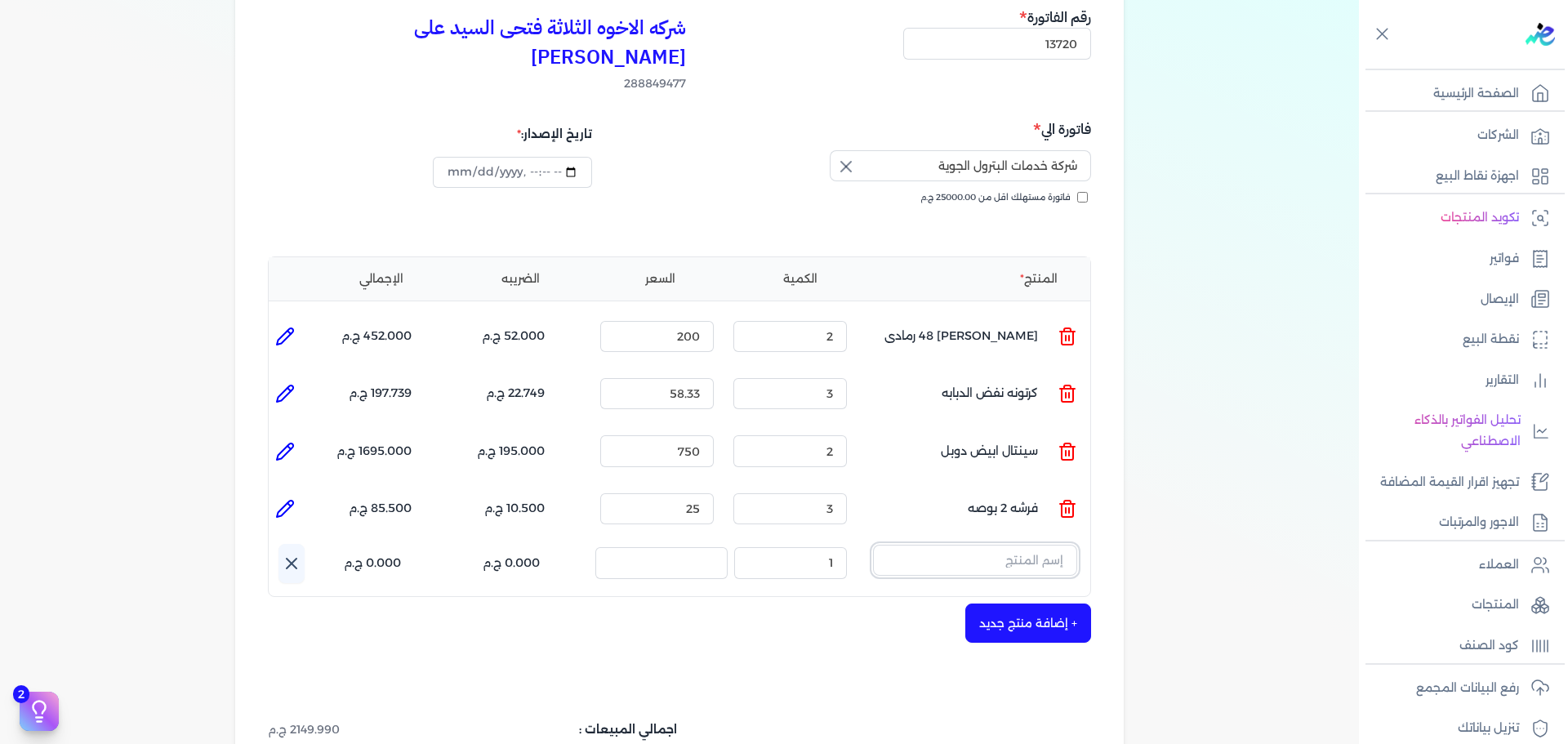
click at [1036, 544] on input "text" at bounding box center [975, 560] width 204 height 31
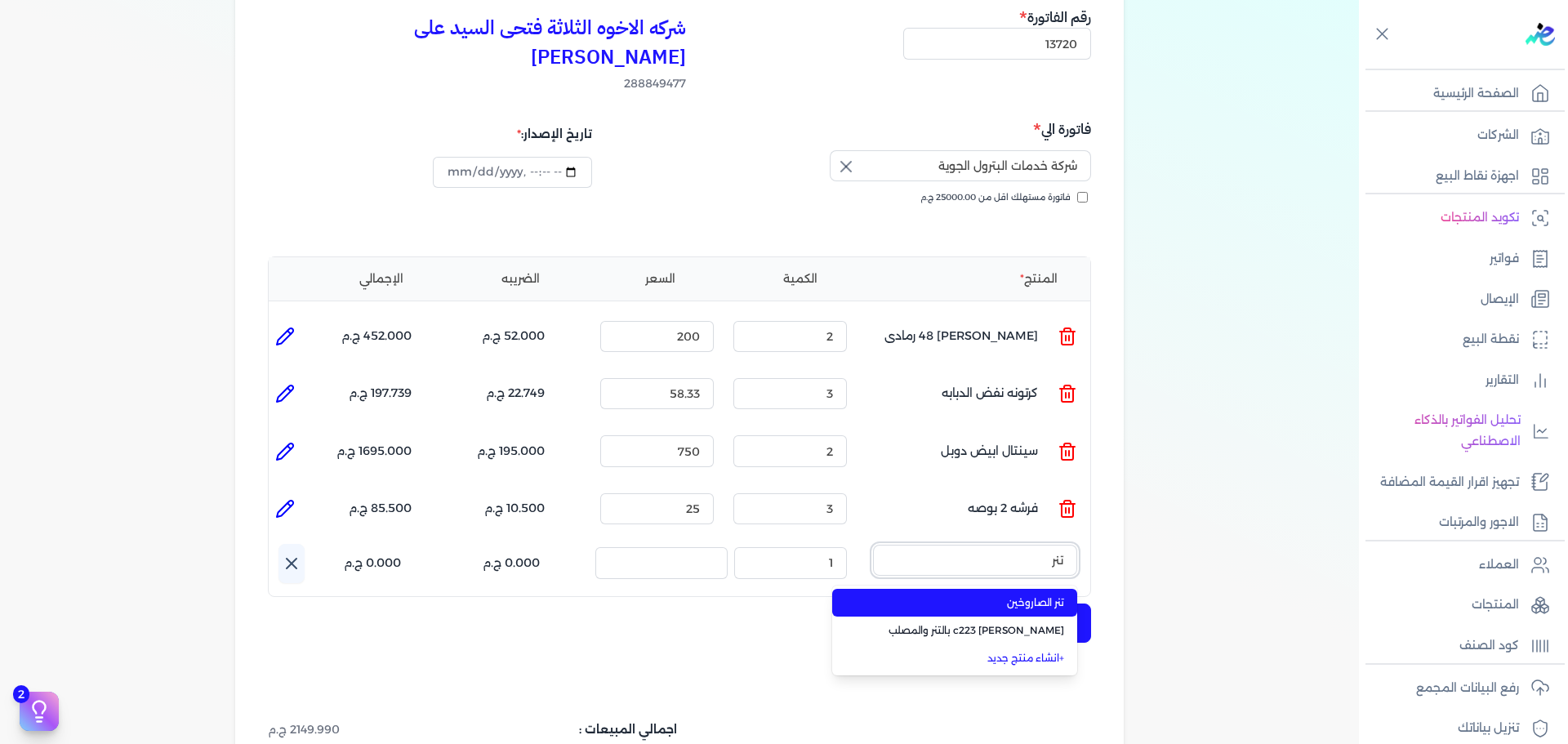
type input "تنر"
click at [1012, 596] on span "تنر الصاروخين" at bounding box center [964, 602] width 200 height 15
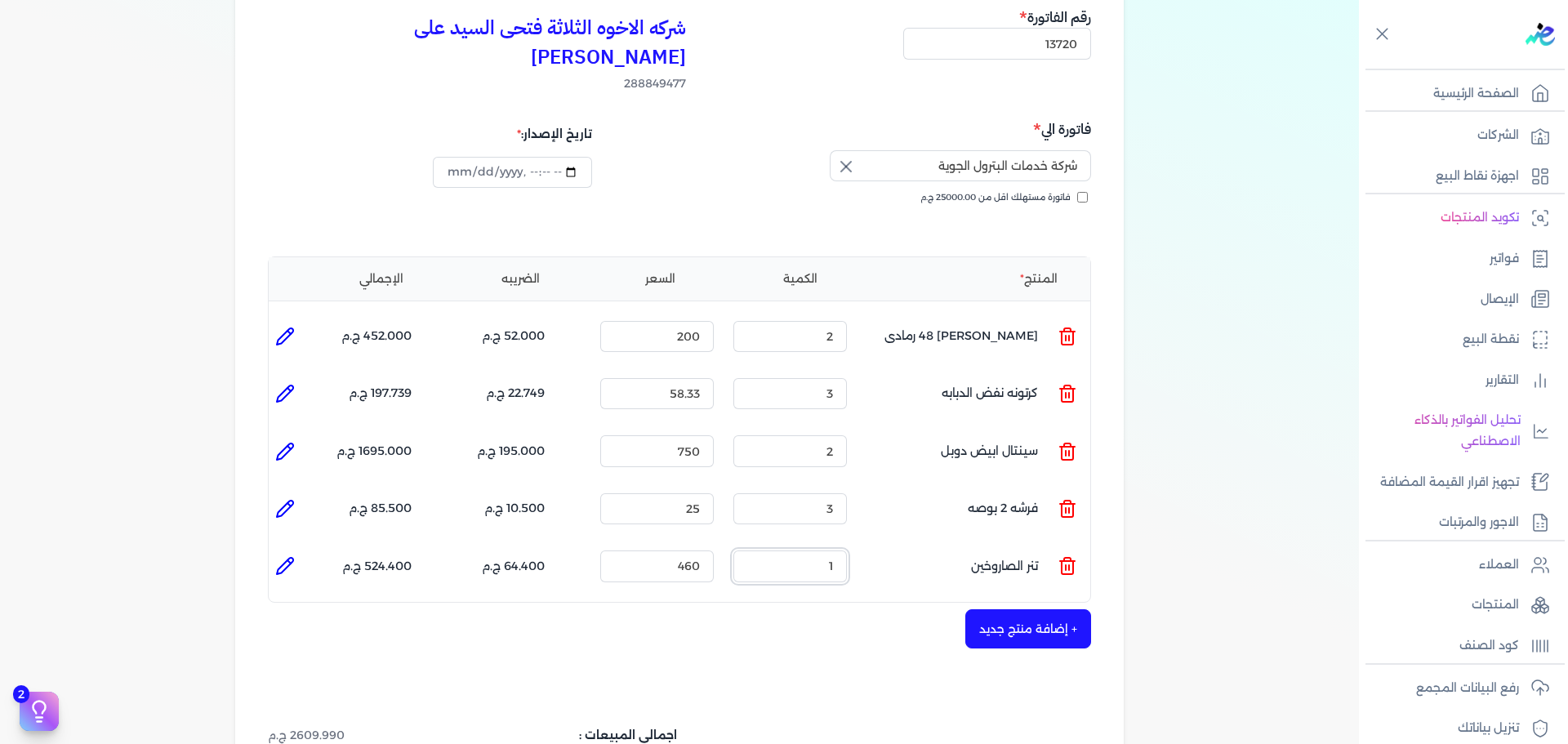
drag, startPoint x: 800, startPoint y: 535, endPoint x: 929, endPoint y: 539, distance: 129.1
click at [895, 547] on ul "المنتج : تنر الصاروخين الكمية : 1 السعر : 460 الضريبه : 64.400 ج.م الإجمالي : 5…" at bounding box center [679, 565] width 822 height 44
click at [294, 556] on icon at bounding box center [285, 566] width 20 height 20
type input "تنر الصاروخين"
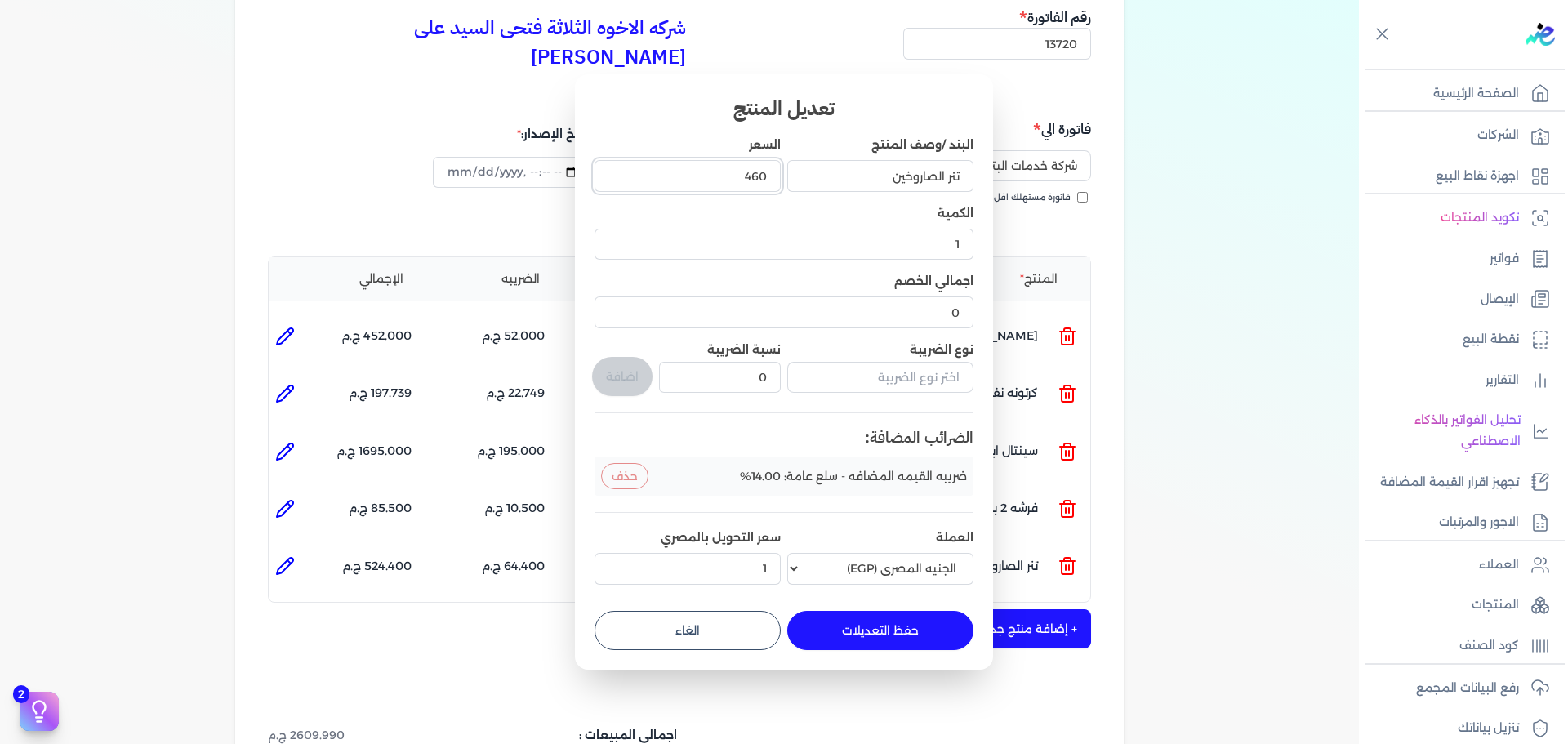
drag, startPoint x: 678, startPoint y: 167, endPoint x: 953, endPoint y: 195, distance: 276.4
click at [883, 186] on div "البند /وصف المنتج تنر الصاروخين السعر 460 الكمية 1 اجمالي الخصم 0 نوع الضريبة ن…" at bounding box center [784, 364] width 379 height 454
type input "440"
click at [898, 370] on input "text" at bounding box center [880, 377] width 186 height 31
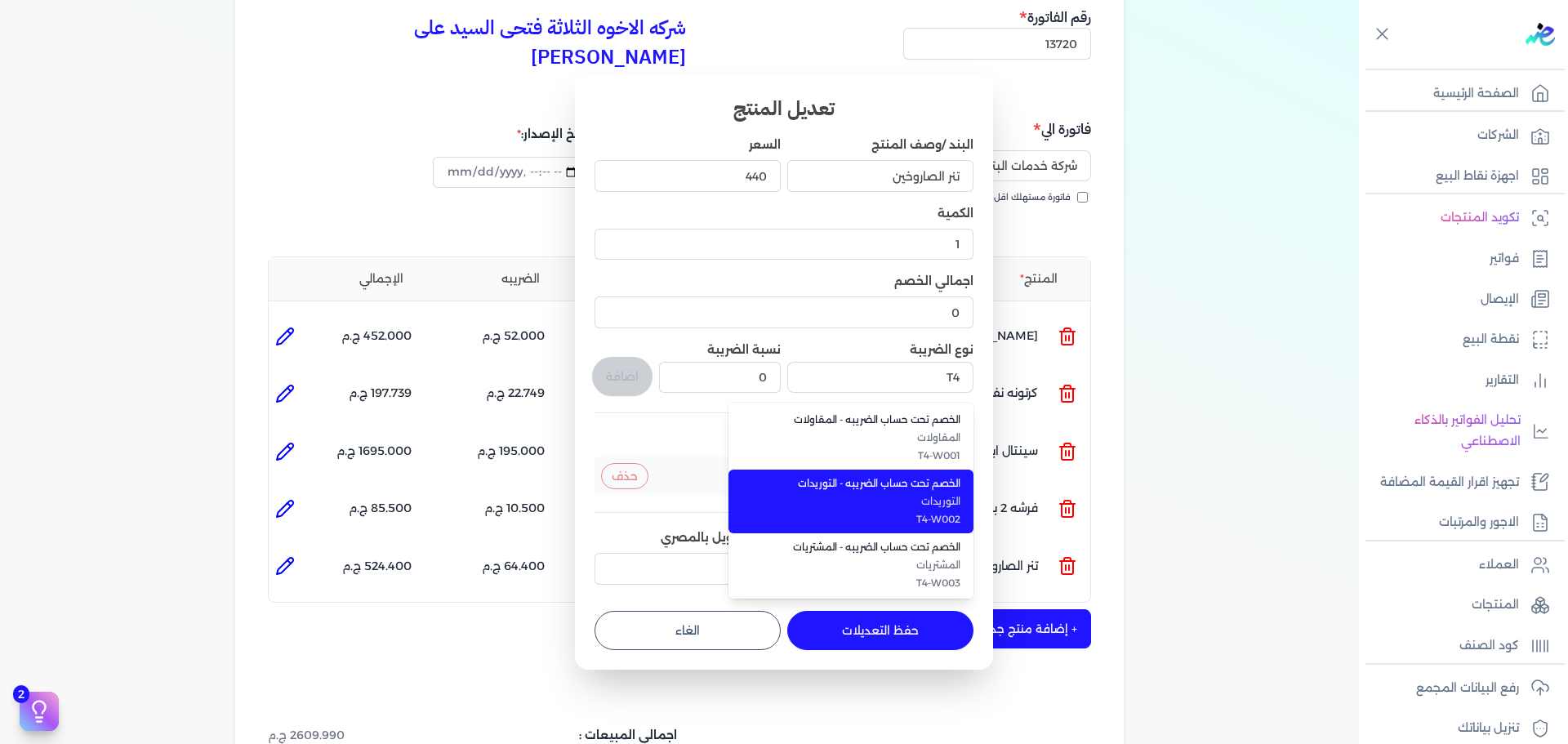
drag, startPoint x: 871, startPoint y: 501, endPoint x: 790, endPoint y: 398, distance: 131.0
click at [871, 500] on span "التوريدات" at bounding box center [860, 501] width 200 height 15
type input "الخصم تحت حساب الضريبه - التوريدات"
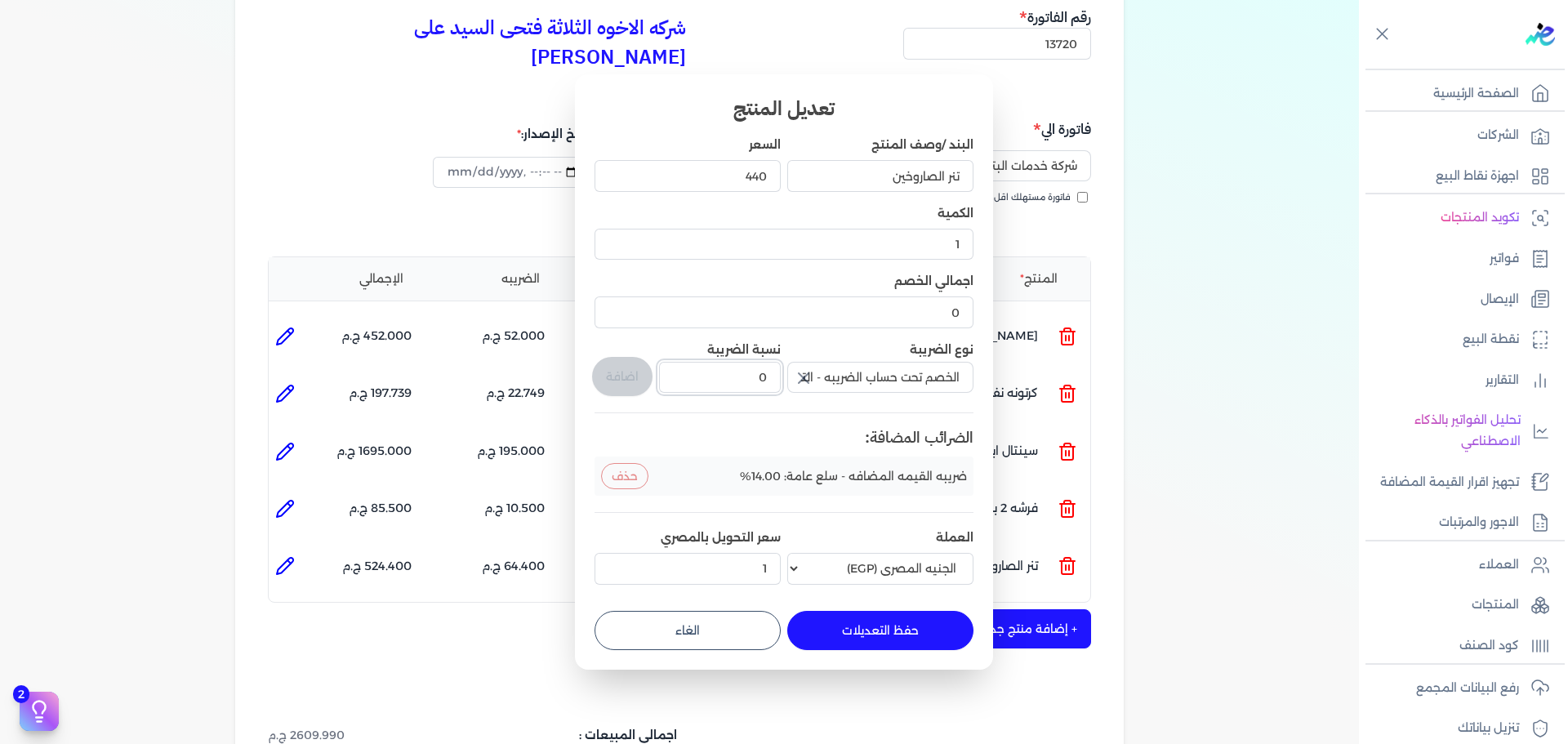
drag, startPoint x: 764, startPoint y: 380, endPoint x: 855, endPoint y: 369, distance: 91.7
click at [854, 370] on div "البند /وصف المنتج تنر الصاروخين السعر 440 الكمية 1 اجمالي الخصم 0 نوع الضريبة ا…" at bounding box center [784, 364] width 379 height 454
type input "1"
click at [639, 370] on button "اضافة" at bounding box center [621, 376] width 60 height 39
type input "0"
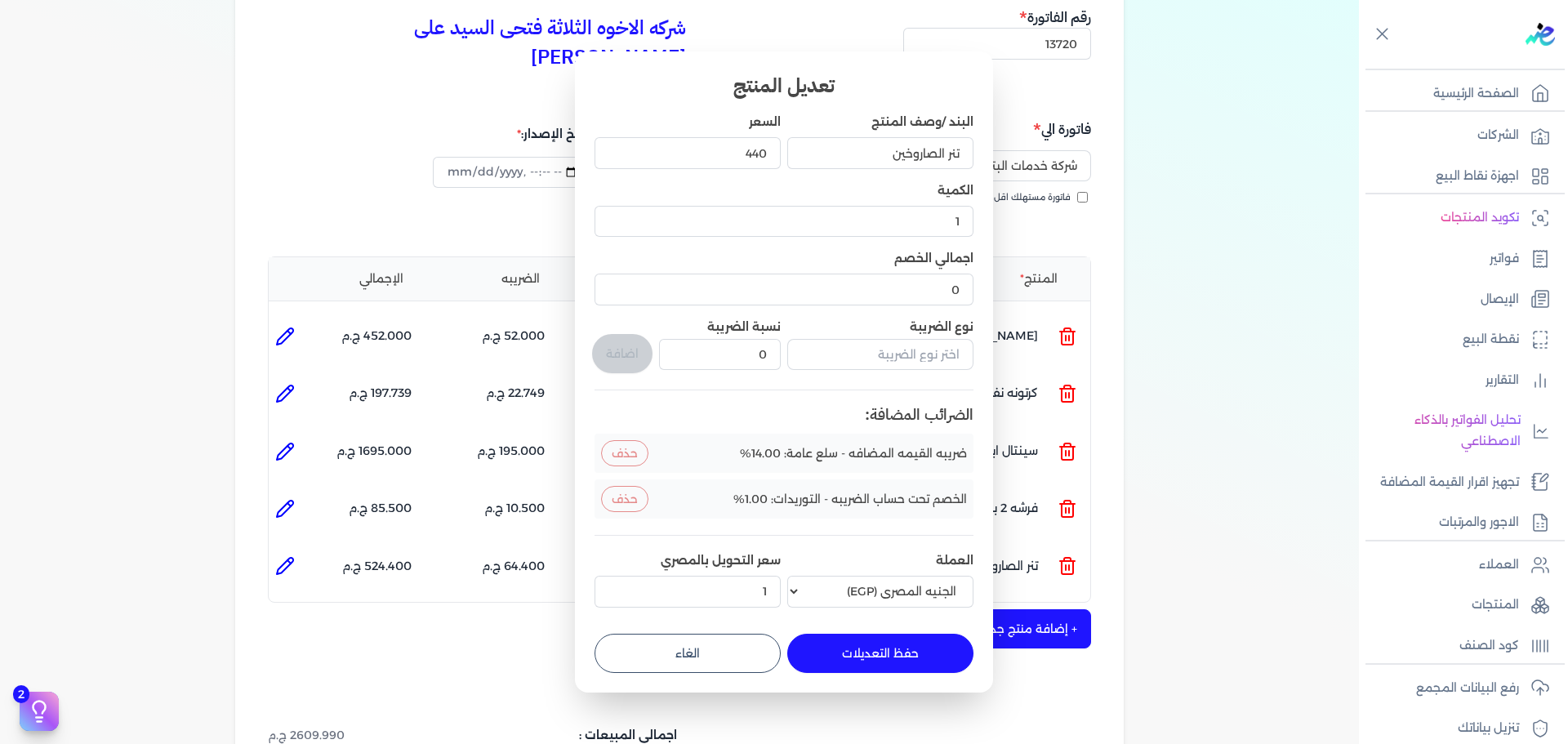
click at [857, 636] on button "حفظ التعديلات" at bounding box center [880, 654] width 186 height 39
type input "0"
type input "440"
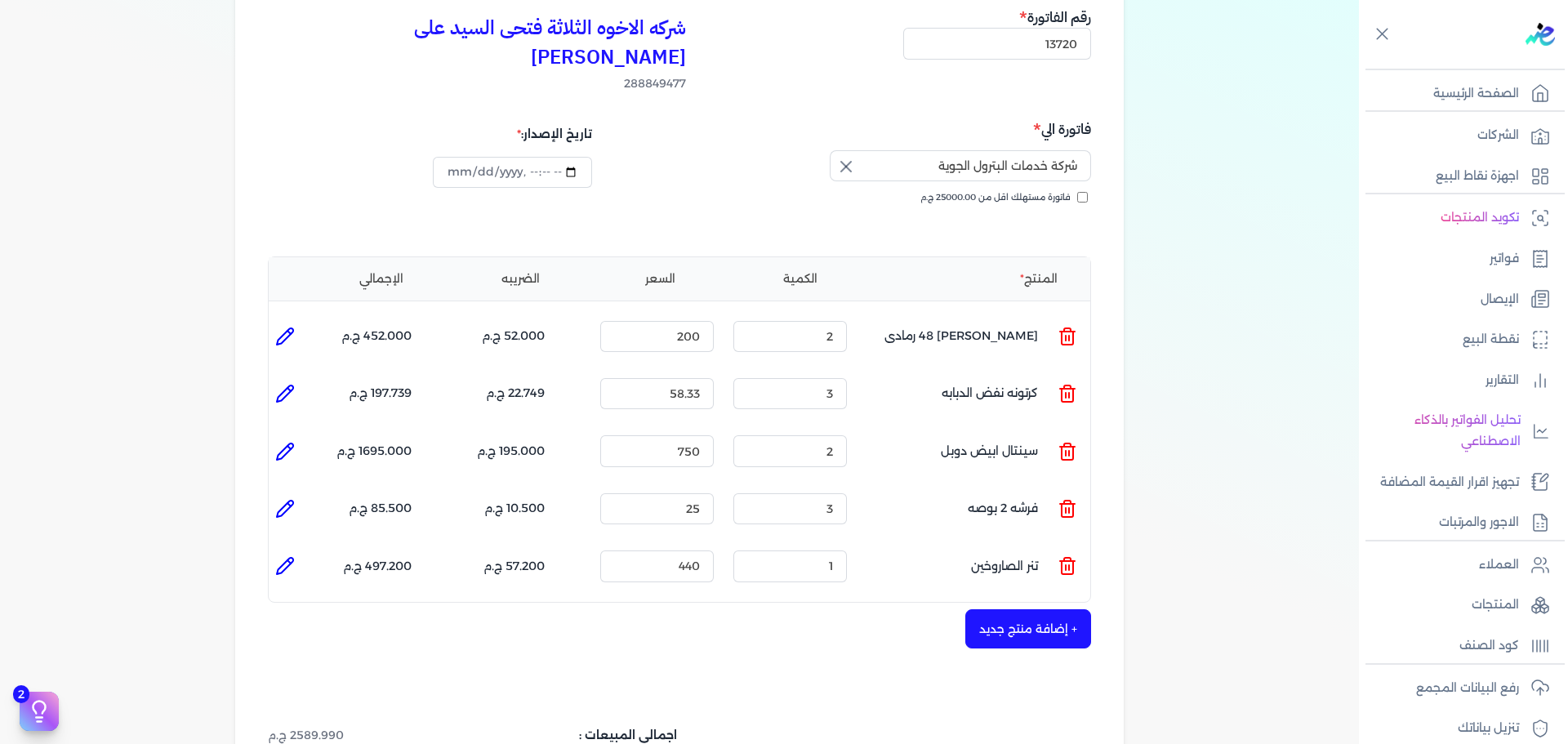
click at [1082, 609] on button "+ إضافة منتج جديد" at bounding box center [1028, 629] width 126 height 39
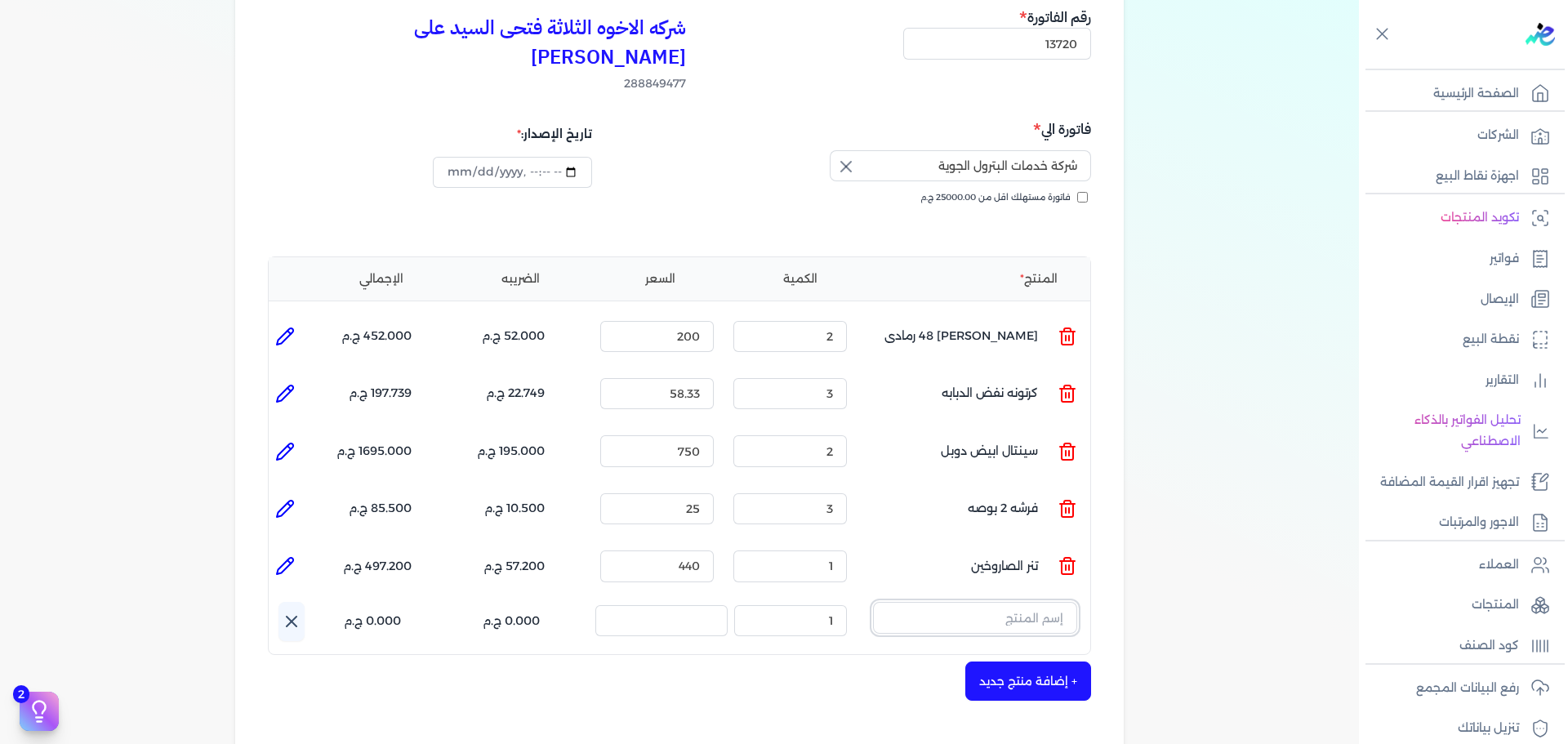
click at [1007, 601] on input "text" at bounding box center [975, 617] width 204 height 31
type input ";"
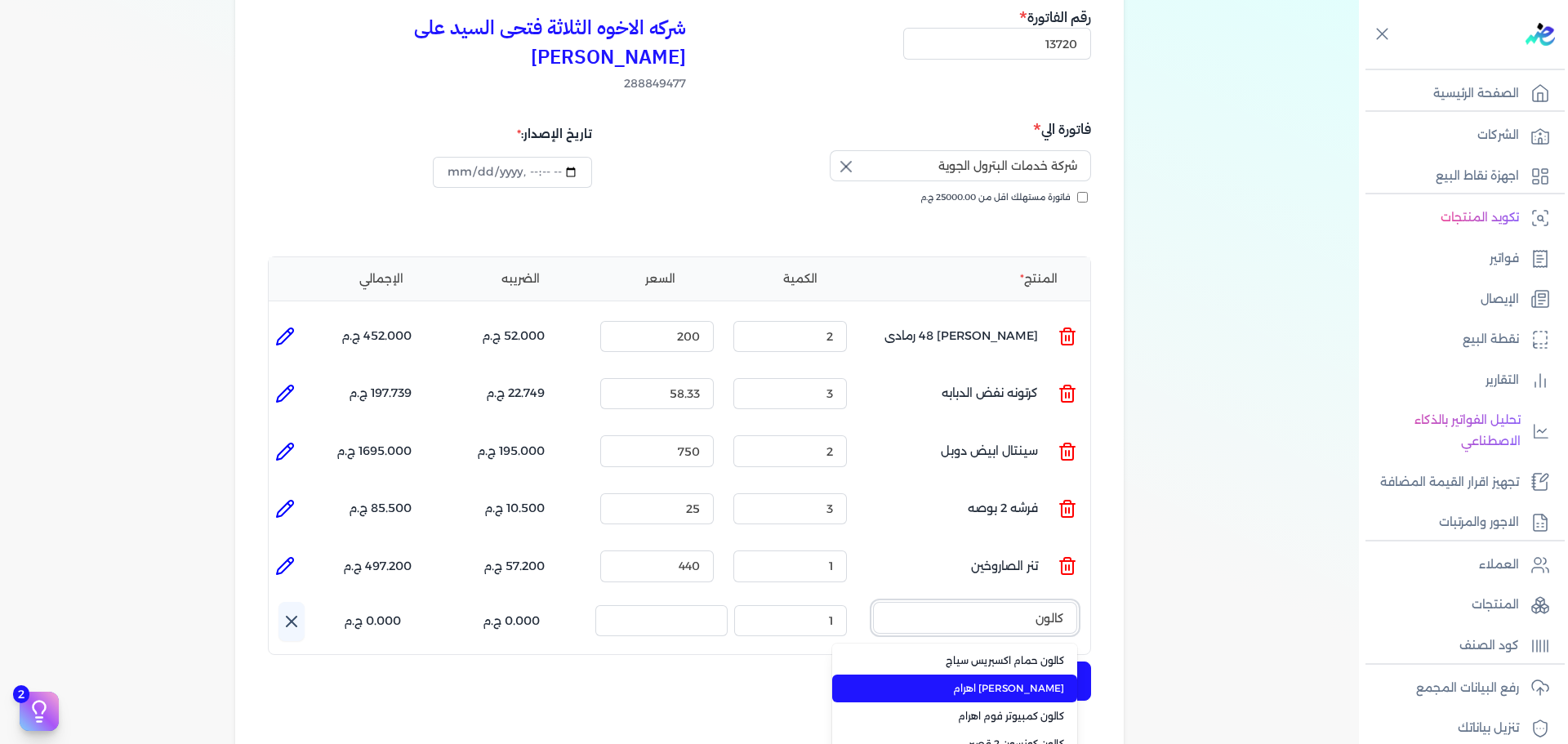
type input "كالون"
click at [998, 681] on span "[PERSON_NAME] اهرام" at bounding box center [964, 688] width 200 height 15
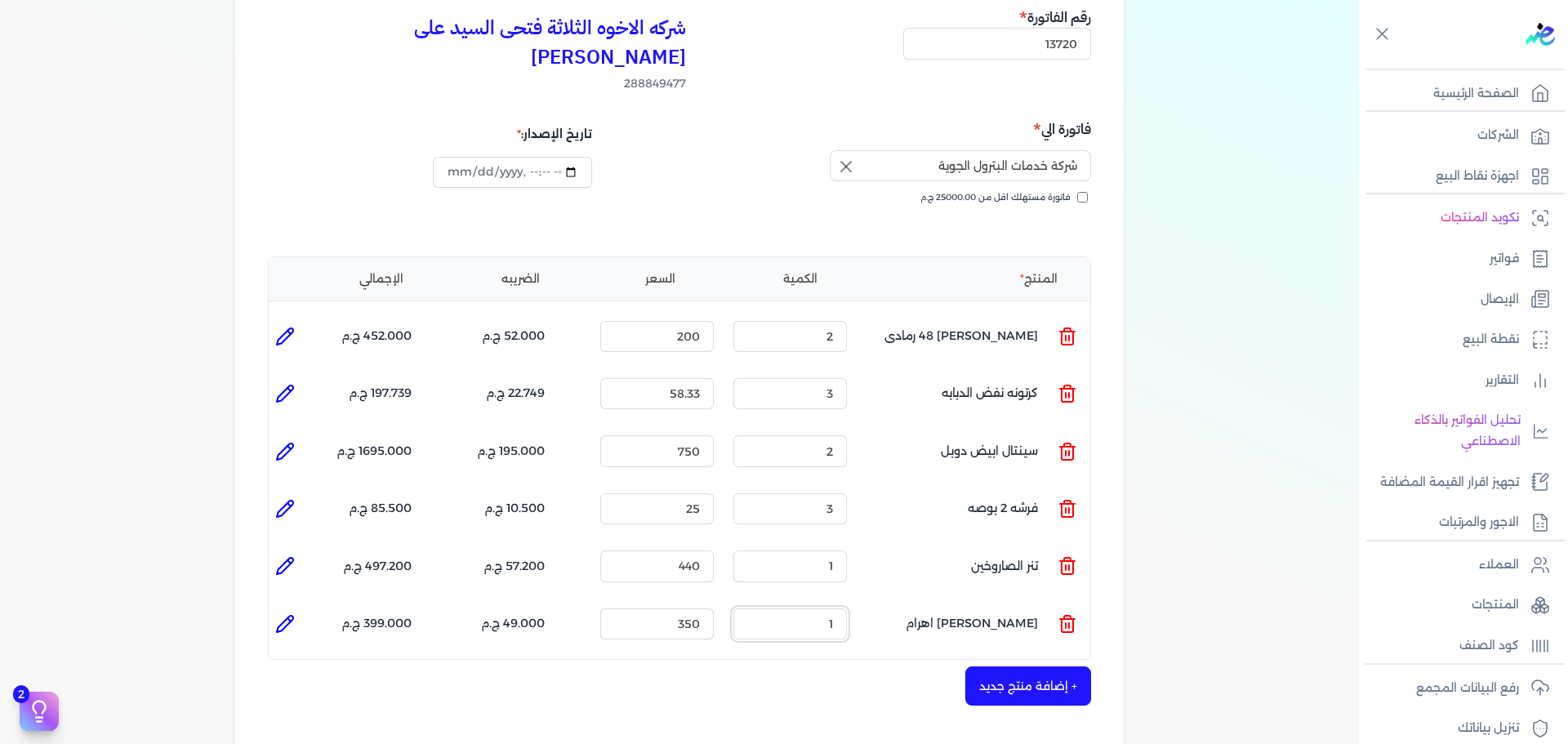
drag, startPoint x: 809, startPoint y: 595, endPoint x: 912, endPoint y: 608, distance: 103.8
click at [905, 608] on ul "المنتج : [PERSON_NAME] اهرام الكمية : 1 السعر : 350 الضريبه : 49.000 ج.م الإجما…" at bounding box center [679, 623] width 822 height 44
click at [288, 614] on icon at bounding box center [285, 624] width 20 height 20
type input "[PERSON_NAME] اهرام"
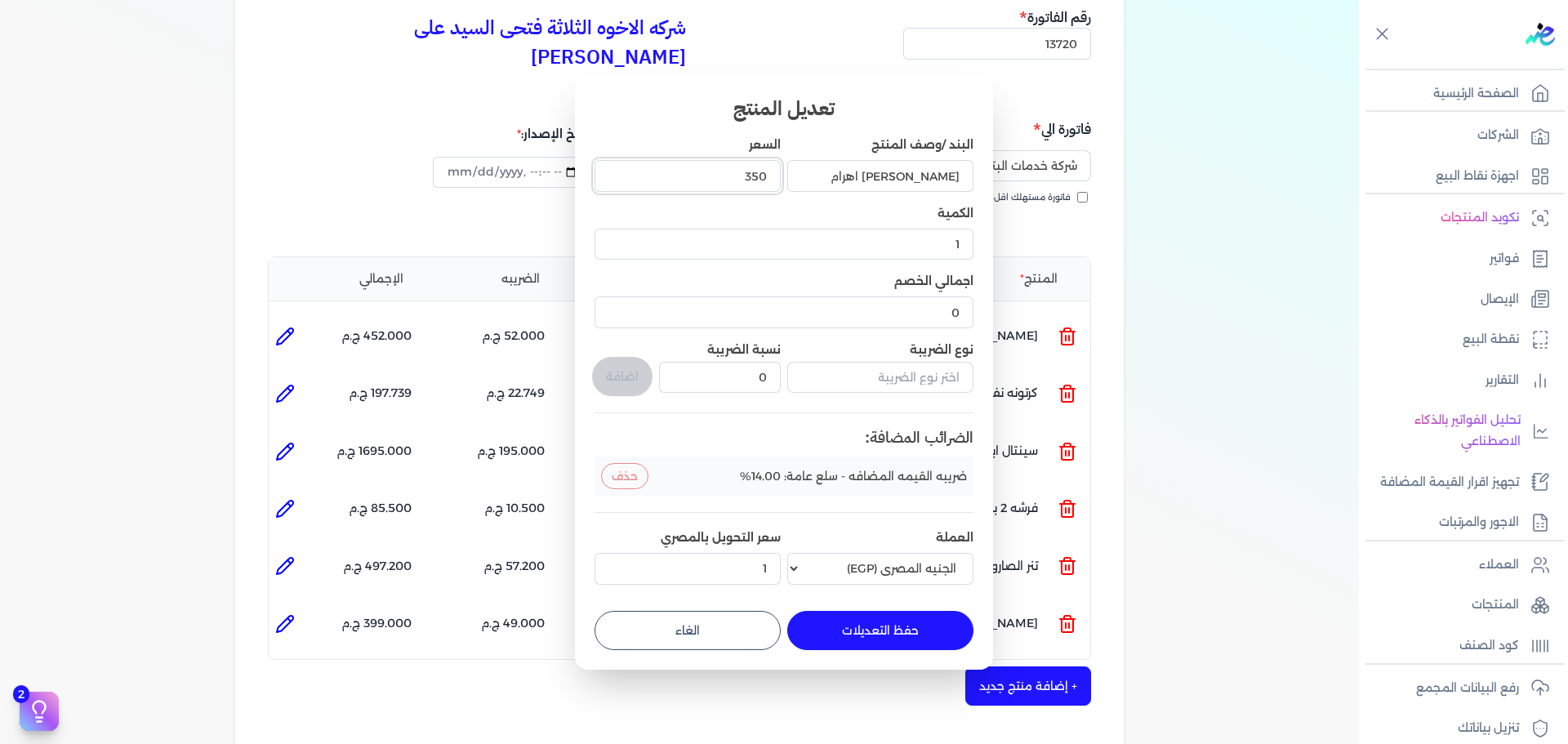
drag, startPoint x: 655, startPoint y: 178, endPoint x: 980, endPoint y: 178, distance: 325.0
click at [940, 178] on div "البند /وصف المنتج [PERSON_NAME] اهرام السعر 350 الكمية 1 اجمالي الخصم 0 نوع الض…" at bounding box center [784, 364] width 379 height 454
type input "1"
type input "330"
click at [948, 378] on input "text" at bounding box center [880, 377] width 186 height 31
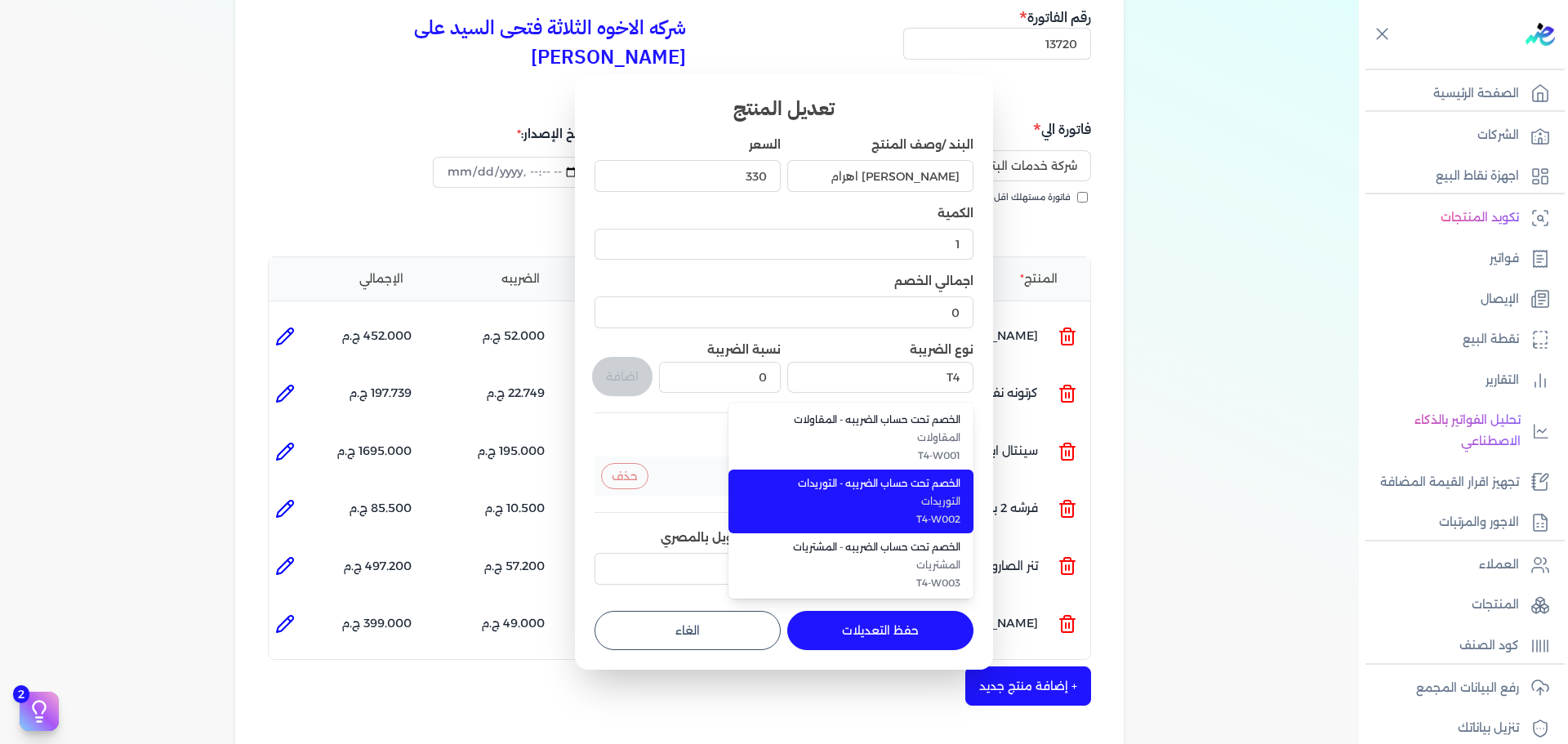
click at [941, 479] on span "الخصم تحت حساب الضريبه - التوريدات" at bounding box center [860, 483] width 200 height 15
type input "الخصم تحت حساب الضريبه - التوريدات"
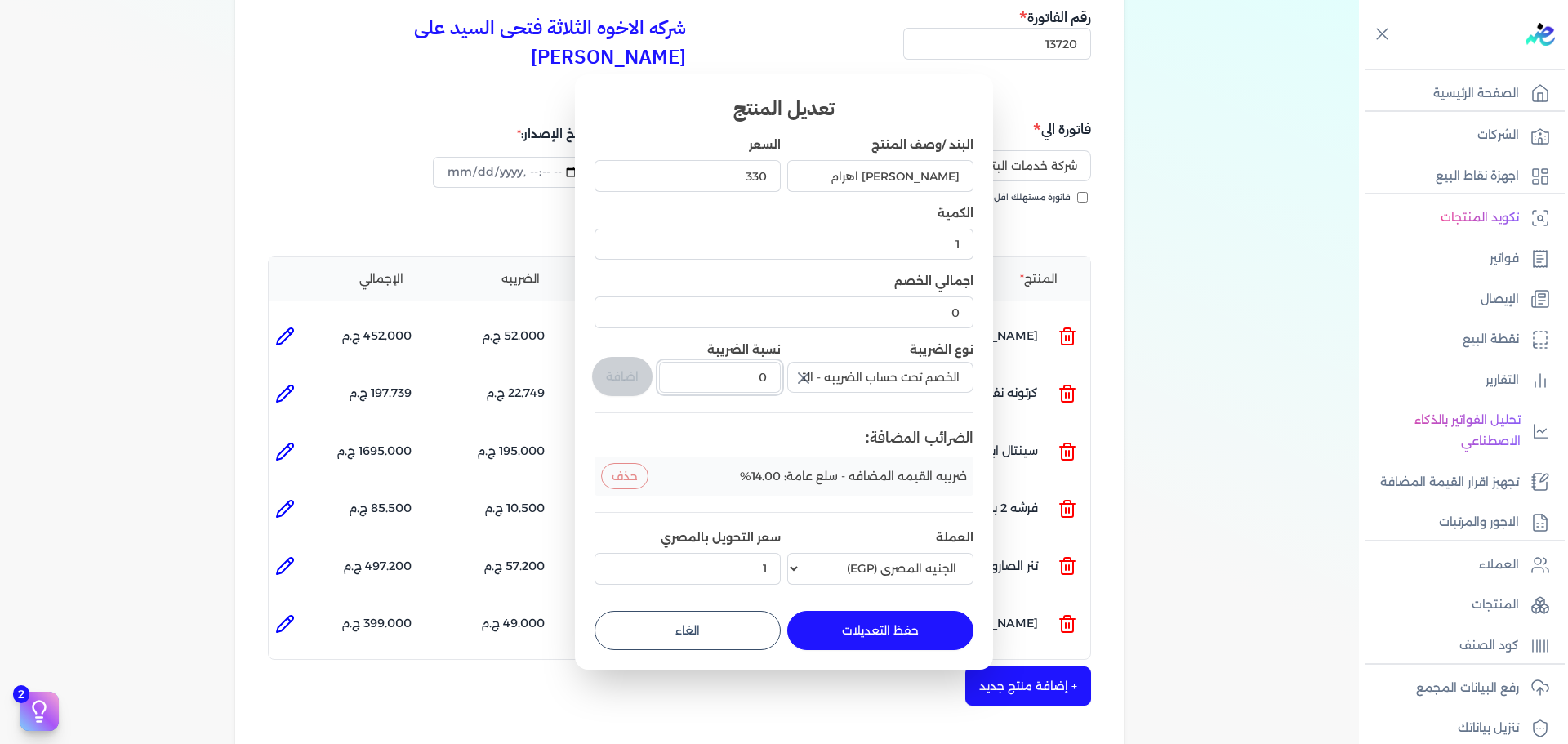
drag, startPoint x: 714, startPoint y: 380, endPoint x: 851, endPoint y: 365, distance: 137.8
click at [839, 372] on div "البند /وصف المنتج [PERSON_NAME] اهرام السعر 330 الكمية 1 اجمالي الخصم 0 نوع الض…" at bounding box center [784, 364] width 379 height 454
type input "1"
click at [616, 384] on button "اضافة" at bounding box center [621, 376] width 60 height 39
type input "0"
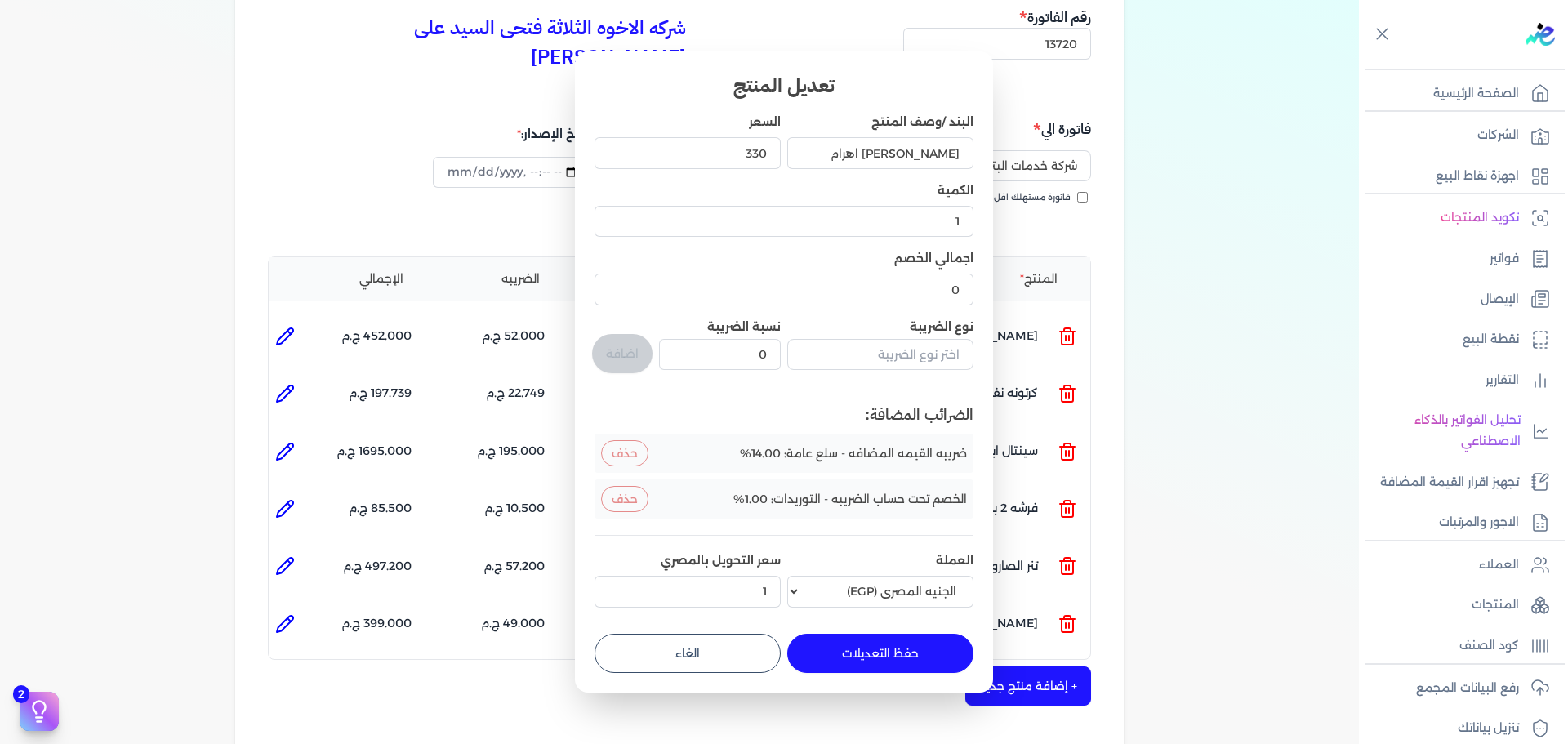
drag, startPoint x: 886, startPoint y: 645, endPoint x: 1039, endPoint y: 648, distance: 153.0
click at [887, 645] on button "حفظ التعديلات" at bounding box center [880, 654] width 186 height 39
type input "0"
type input "330"
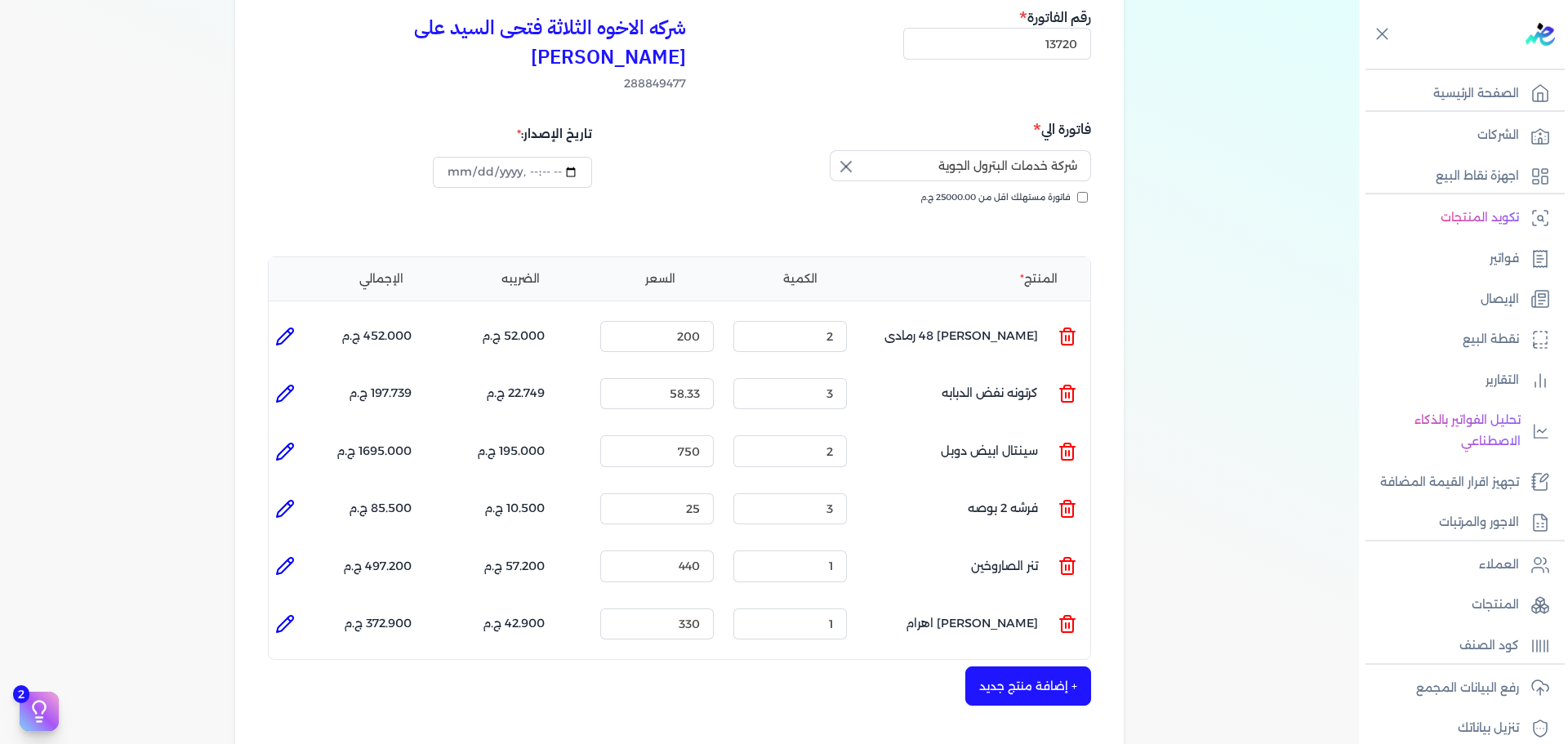
click at [1041, 666] on button "+ إضافة منتج جديد" at bounding box center [1028, 686] width 126 height 39
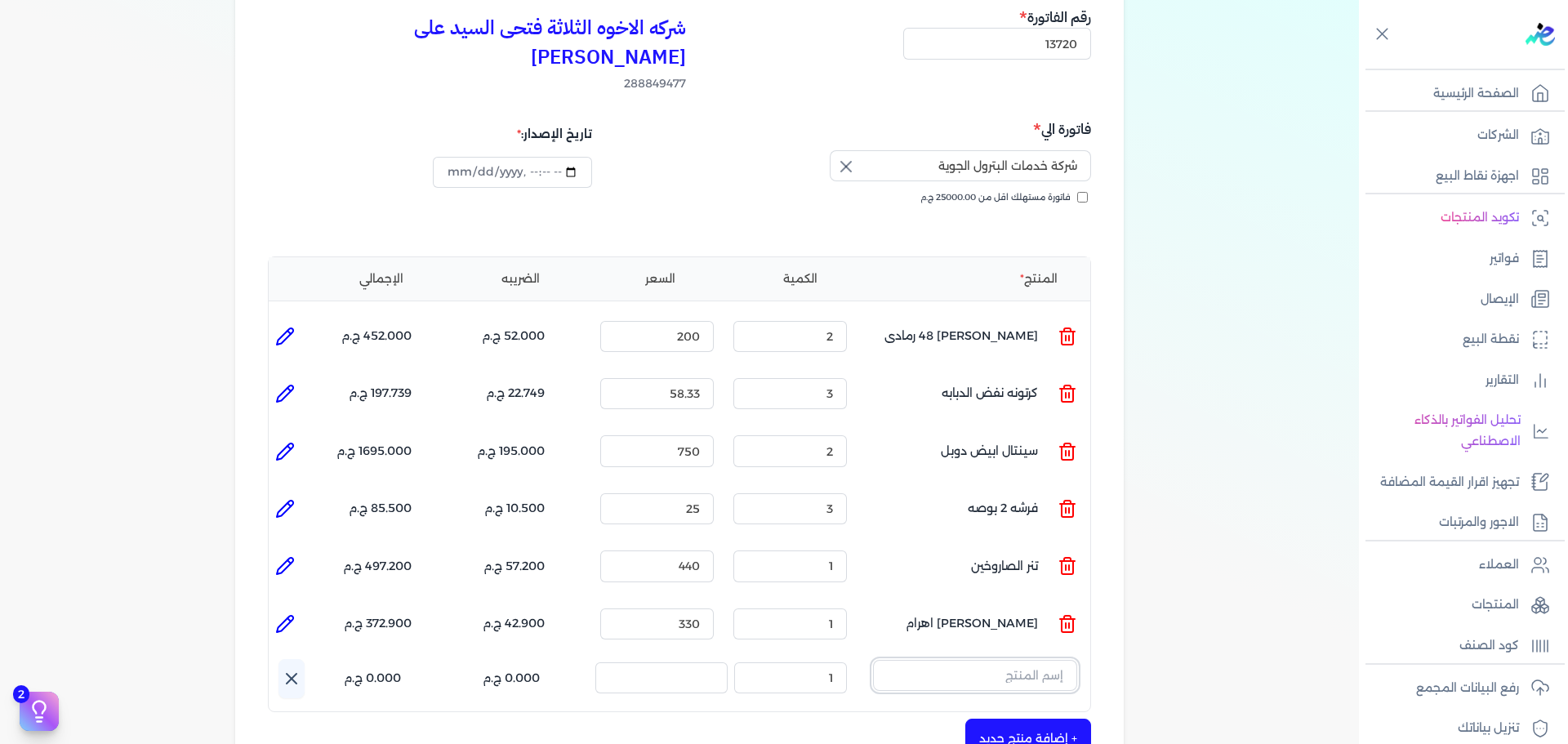
click at [989, 659] on input "text" at bounding box center [975, 675] width 204 height 31
type input "L"
type input "مزيل"
drag, startPoint x: 978, startPoint y: 690, endPoint x: 621, endPoint y: 711, distance: 357.6
click at [976, 711] on span "مزيل صدا 400 مم" at bounding box center [964, 717] width 200 height 15
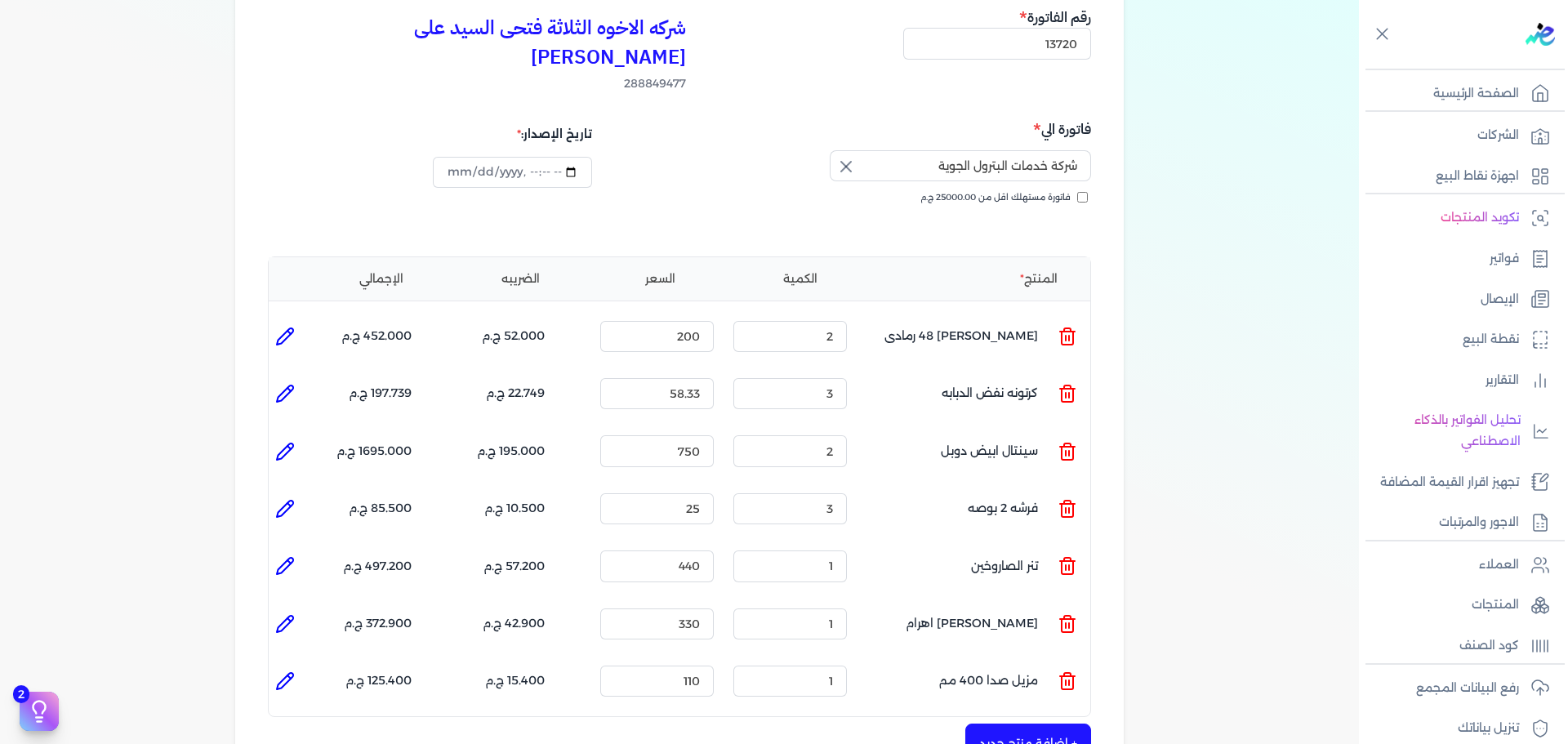
click at [278, 671] on icon at bounding box center [285, 681] width 20 height 20
type input "مزيل صدا 400 مم"
type input "110"
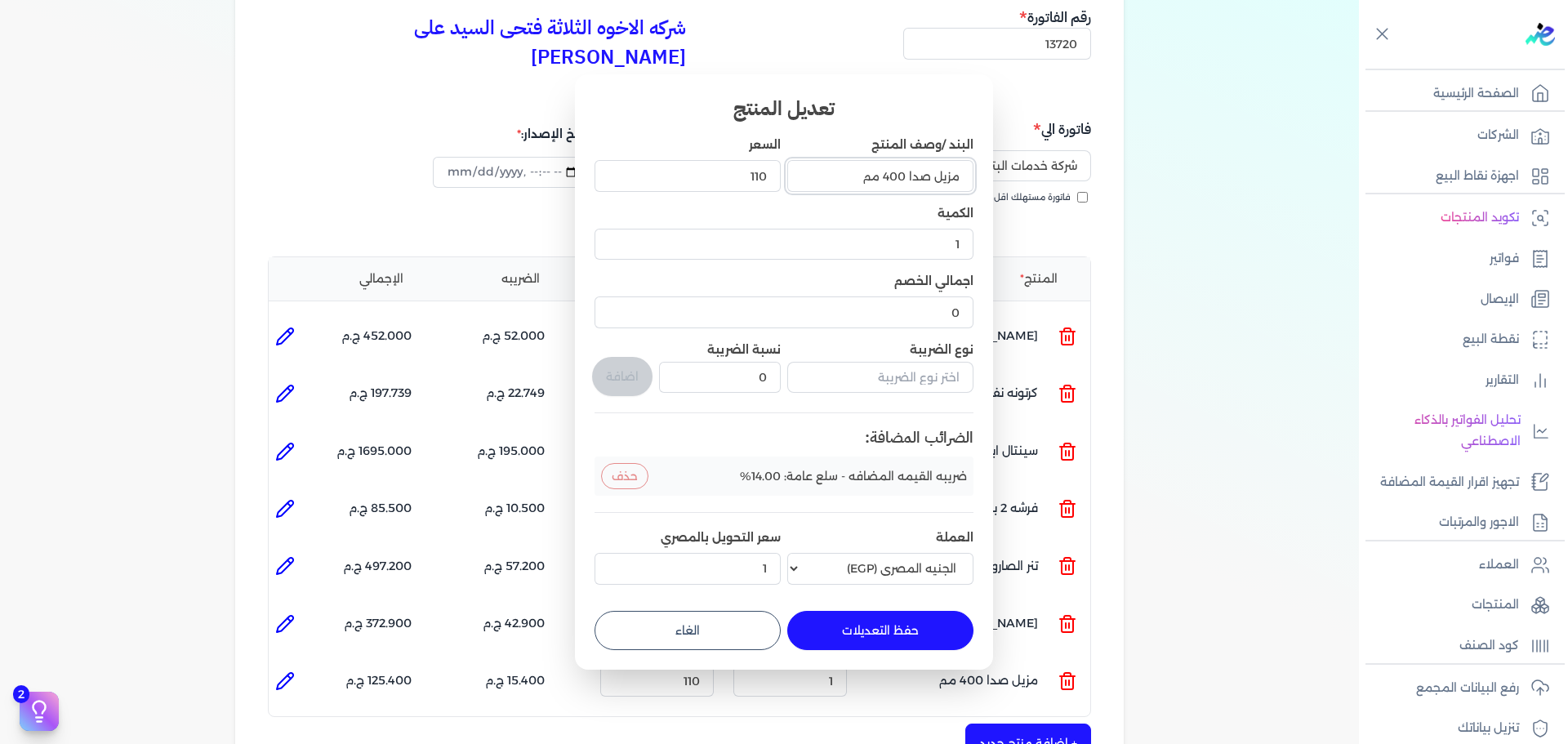
drag, startPoint x: 853, startPoint y: 177, endPoint x: 927, endPoint y: 173, distance: 74.1
click at [927, 173] on input "مزيل صدا 400 مم" at bounding box center [880, 176] width 186 height 31
type input "مزيل بويه كابسي"
drag, startPoint x: 719, startPoint y: 172, endPoint x: 862, endPoint y: 176, distance: 143.1
click at [862, 176] on div "البند /وصف المنتج مزيل بويه كابسي السعر 110 الكمية 1 اجمالي الخصم 0 نوع الضريبة…" at bounding box center [784, 364] width 379 height 454
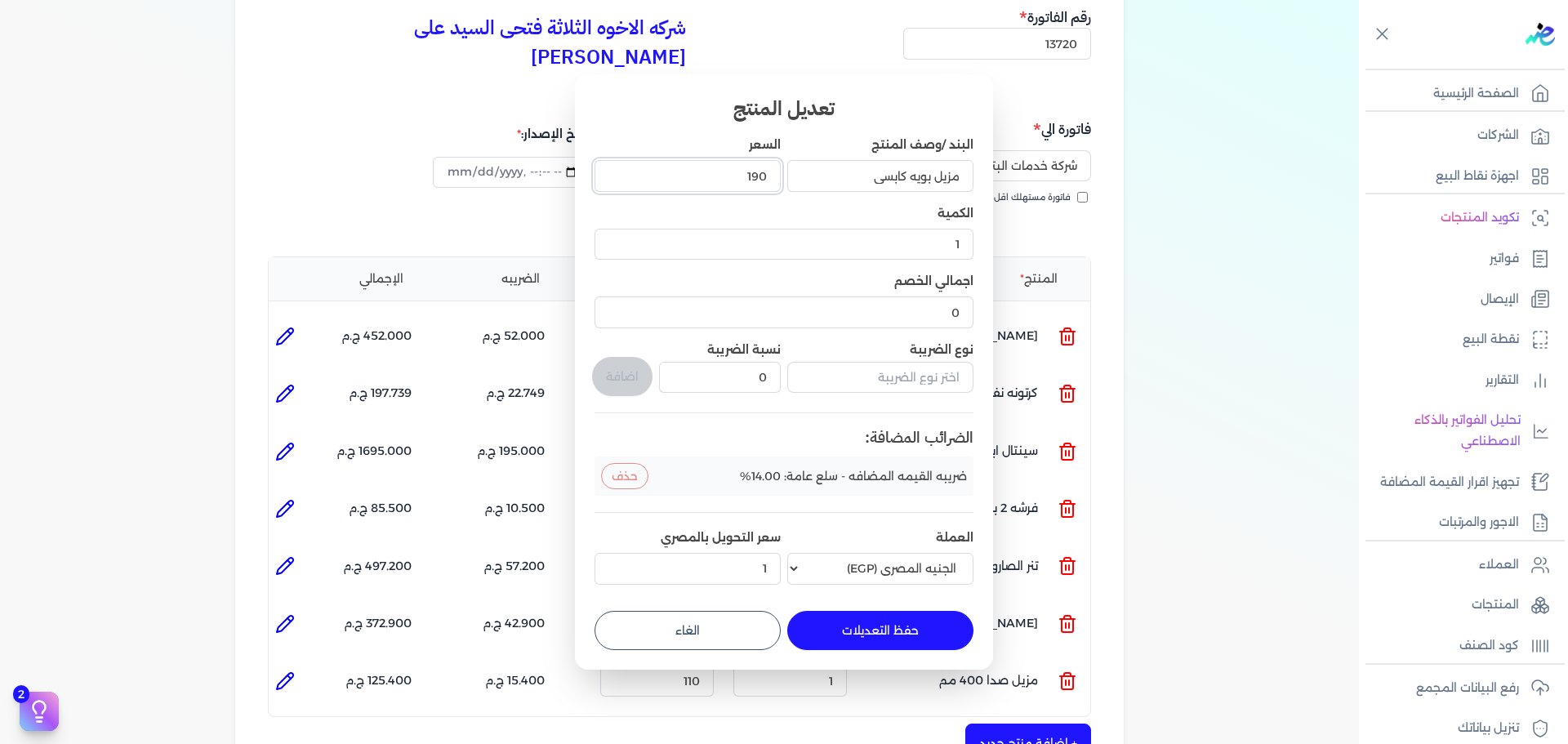
type input "190"
click at [872, 372] on input "text" at bounding box center [880, 377] width 186 height 31
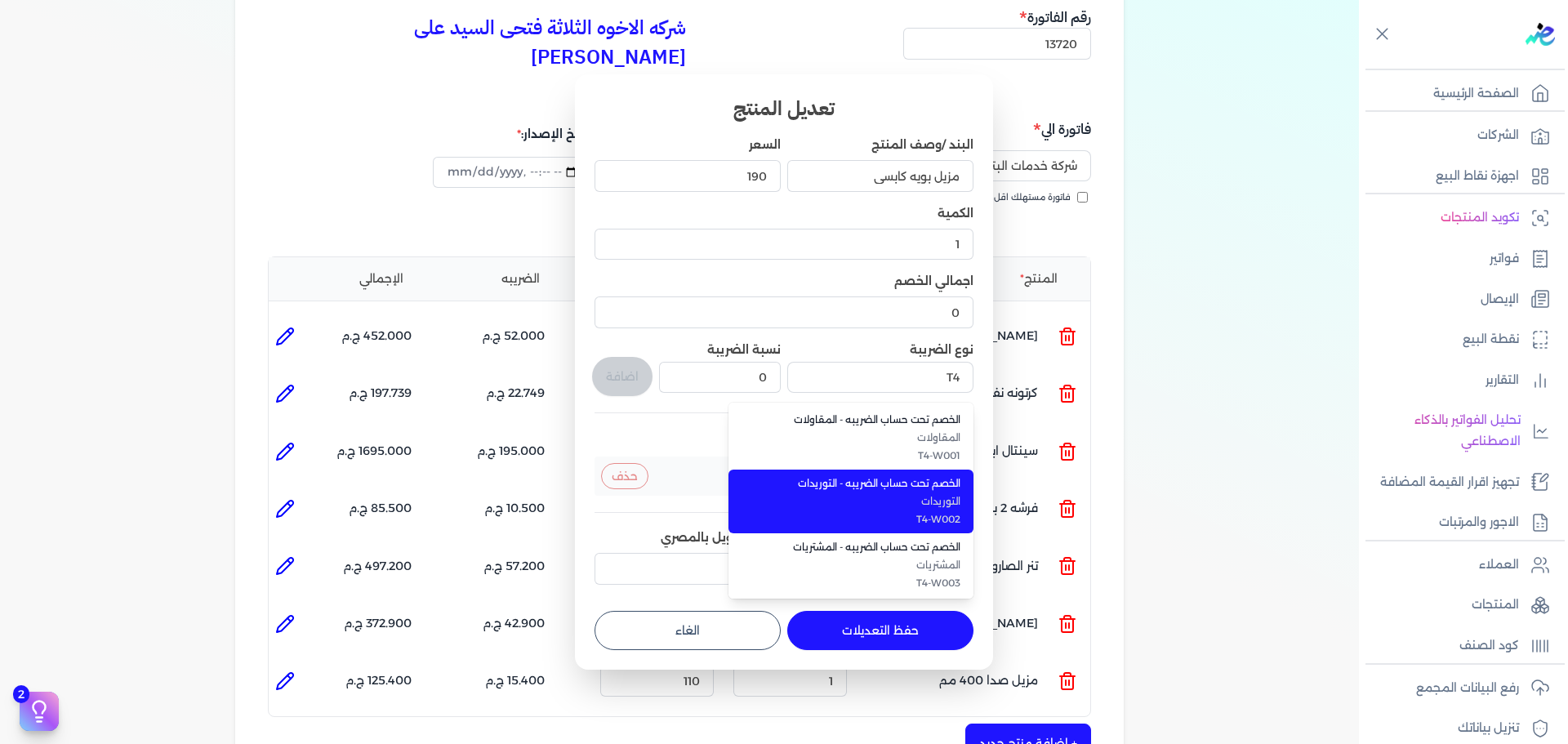
click at [827, 499] on span "التوريدات" at bounding box center [860, 501] width 200 height 15
type input "الخصم تحت حساب الضريبه - التوريدات"
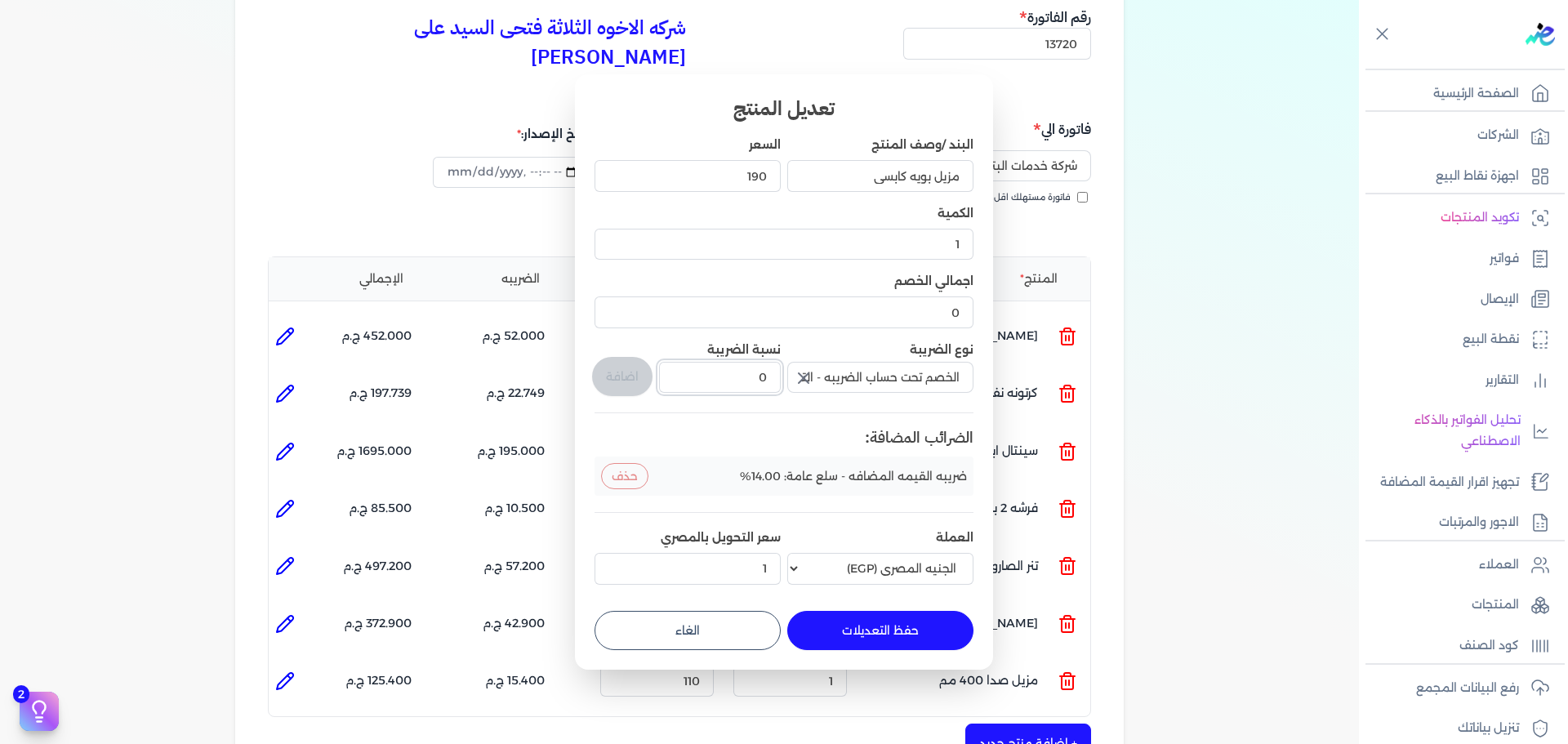
drag, startPoint x: 741, startPoint y: 389, endPoint x: 808, endPoint y: 371, distance: 69.4
click at [808, 371] on div "البند /وصف المنتج مزيل بويه كابسي السعر 190 الكمية 1 اجمالي الخصم 0 نوع الضريبة…" at bounding box center [784, 364] width 379 height 454
type input "1"
drag, startPoint x: 625, startPoint y: 370, endPoint x: 841, endPoint y: 564, distance: 290.3
click at [625, 370] on button "اضافة" at bounding box center [621, 376] width 60 height 39
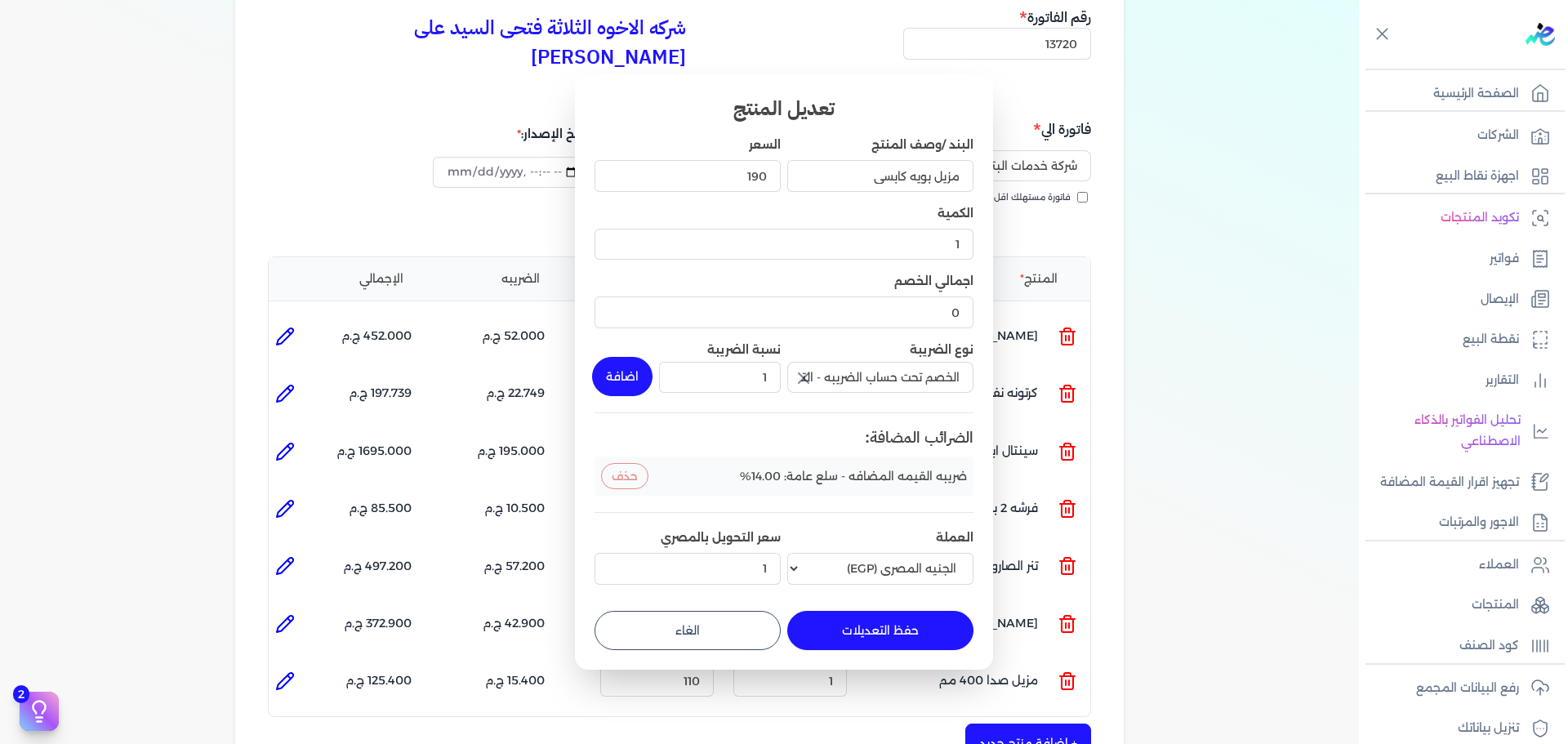
type input "0"
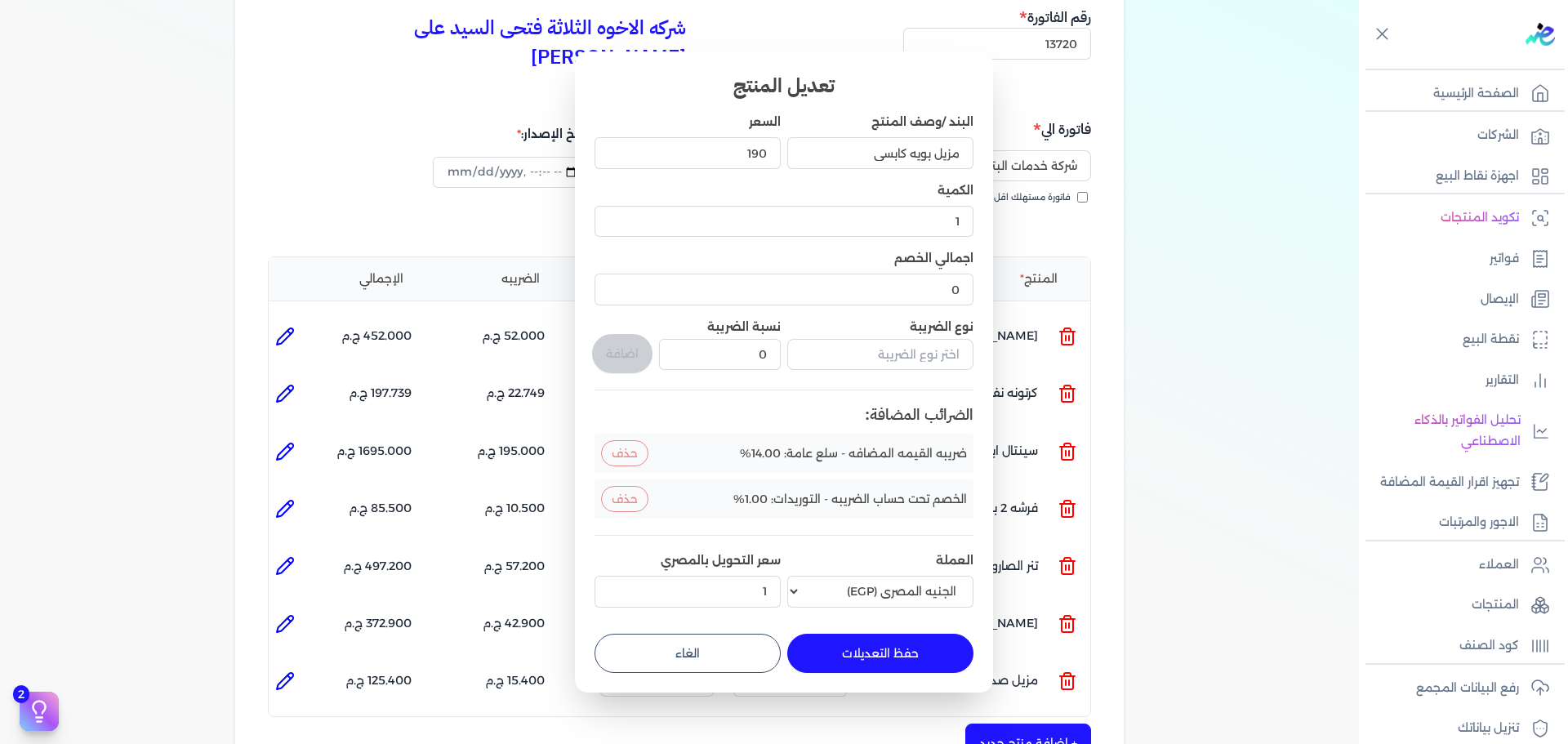
click at [892, 643] on button "حفظ التعديلات" at bounding box center [880, 654] width 186 height 39
type input "0"
type input "190"
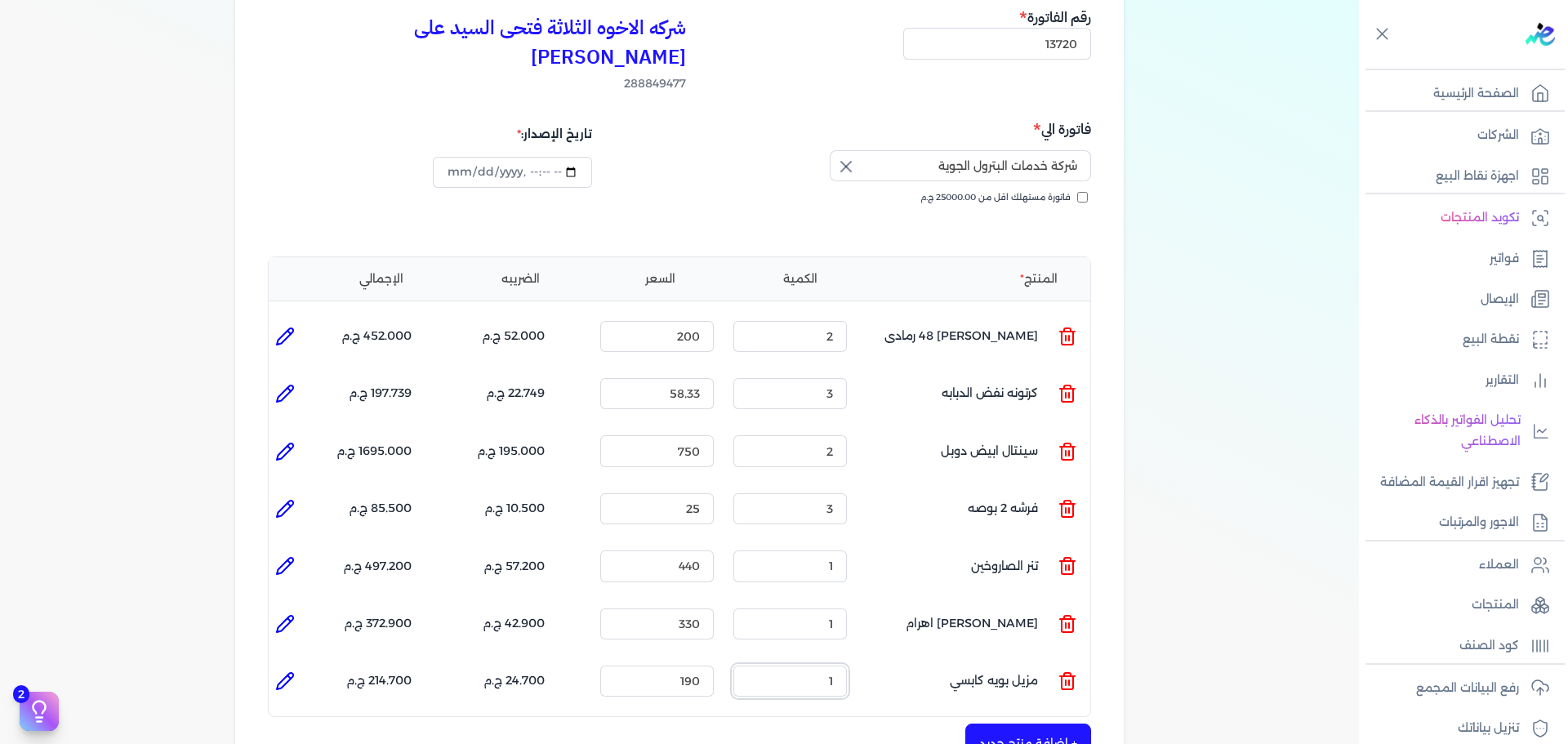
drag, startPoint x: 809, startPoint y: 658, endPoint x: 945, endPoint y: 658, distance: 136.0
click at [940, 661] on ul "المنتج : مزيل بويه كابسي الكمية : 1 السعر : 190 الضريبه : 24.700 ج.م الإجمالي :…" at bounding box center [679, 681] width 822 height 44
type input "2"
click at [718, 690] on div "شركه الاخوه الثلاثة فتحى السيد على [PERSON_NAME] 288849477 رقم الفاتورة 13720 ف…" at bounding box center [679, 533] width 889 height 1118
click at [287, 321] on li at bounding box center [284, 336] width 32 height 32
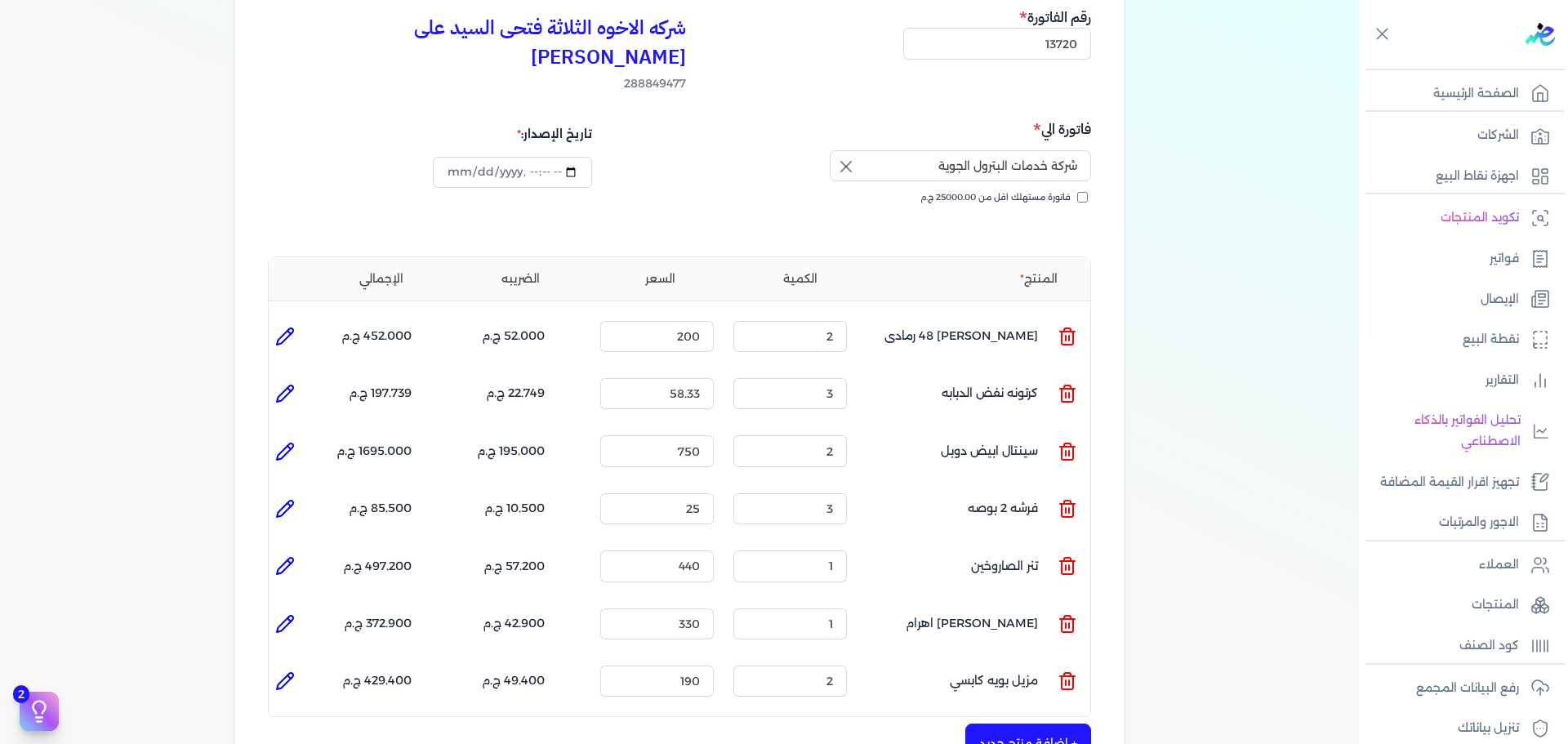
type input "[PERSON_NAME] 48 رمادى"
type input "200"
type input "2"
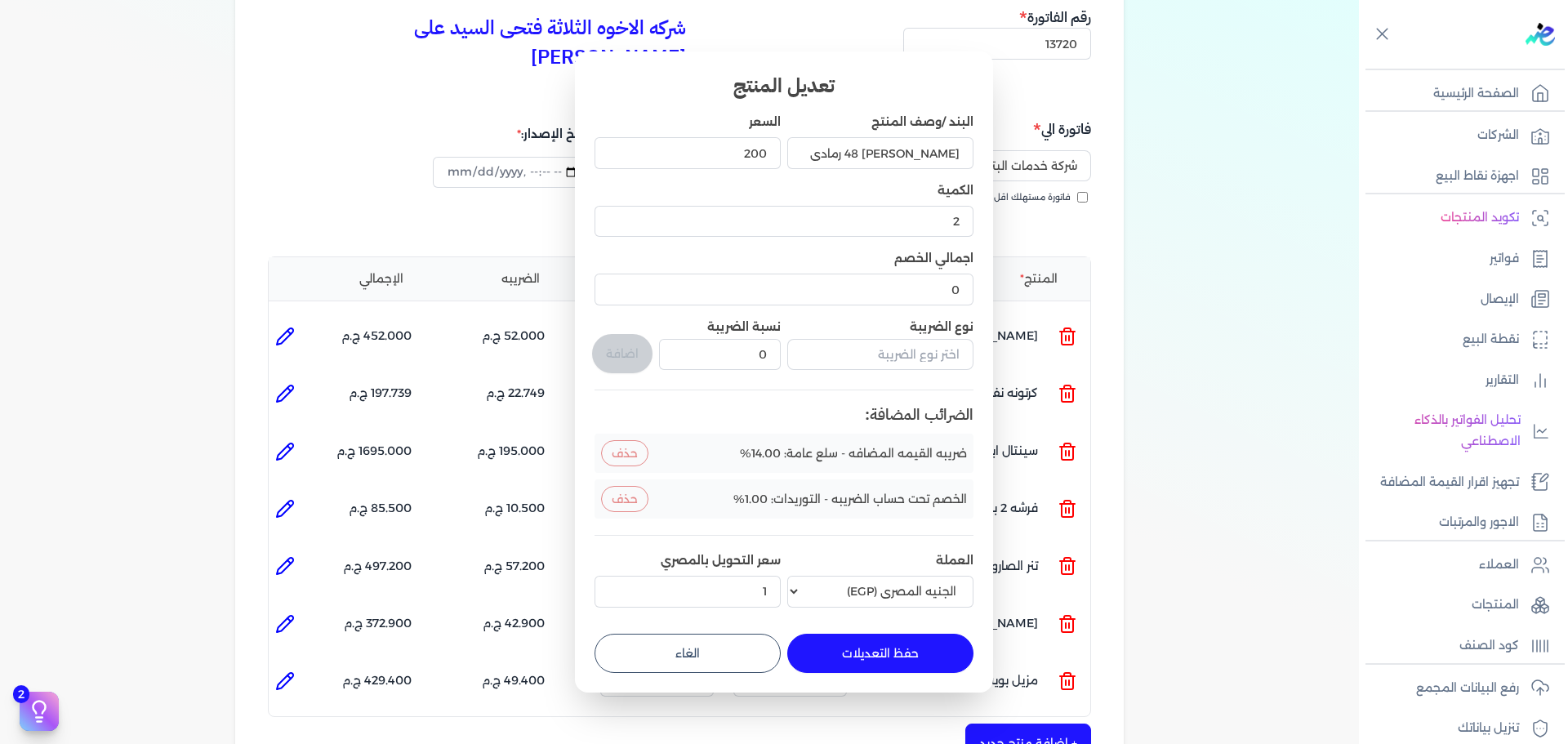
click at [677, 650] on button "الغاء" at bounding box center [687, 654] width 186 height 39
type input "0"
type input "1"
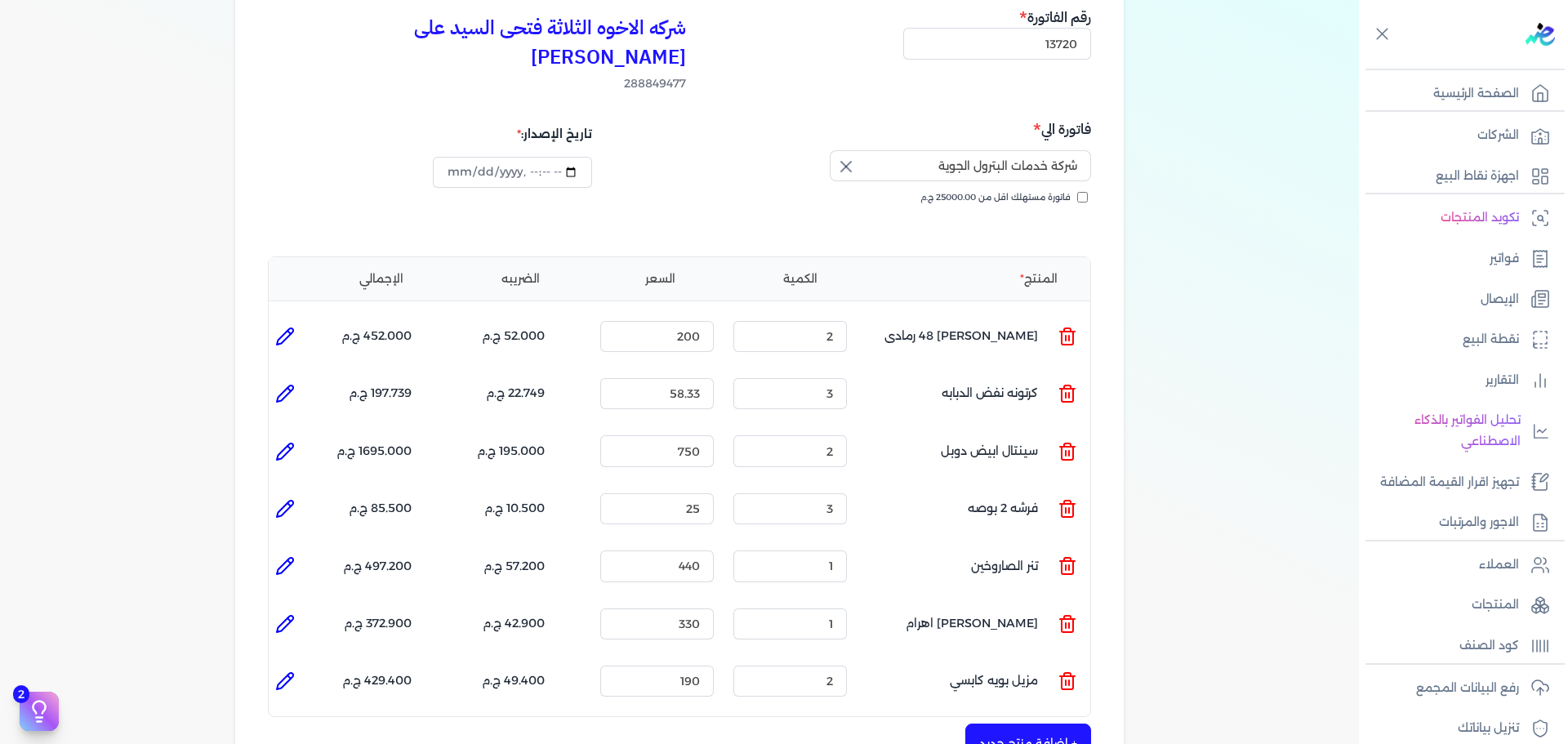
click at [277, 377] on li at bounding box center [284, 393] width 32 height 32
type input "كرتونه نفض الدبابه"
type input "58.33"
type input "3"
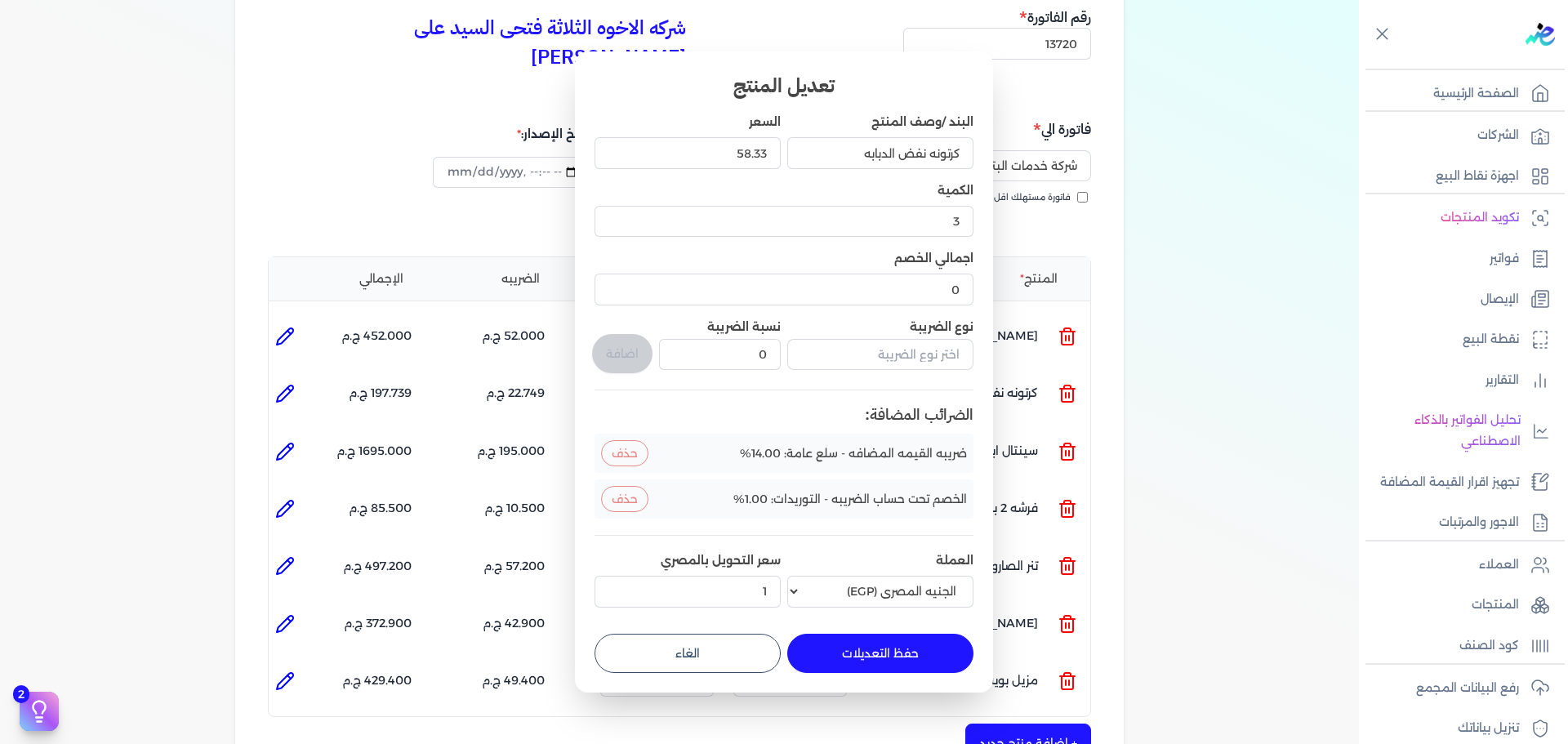
click at [674, 634] on button "الغاء" at bounding box center [687, 654] width 186 height 39
type input "0"
type input "1"
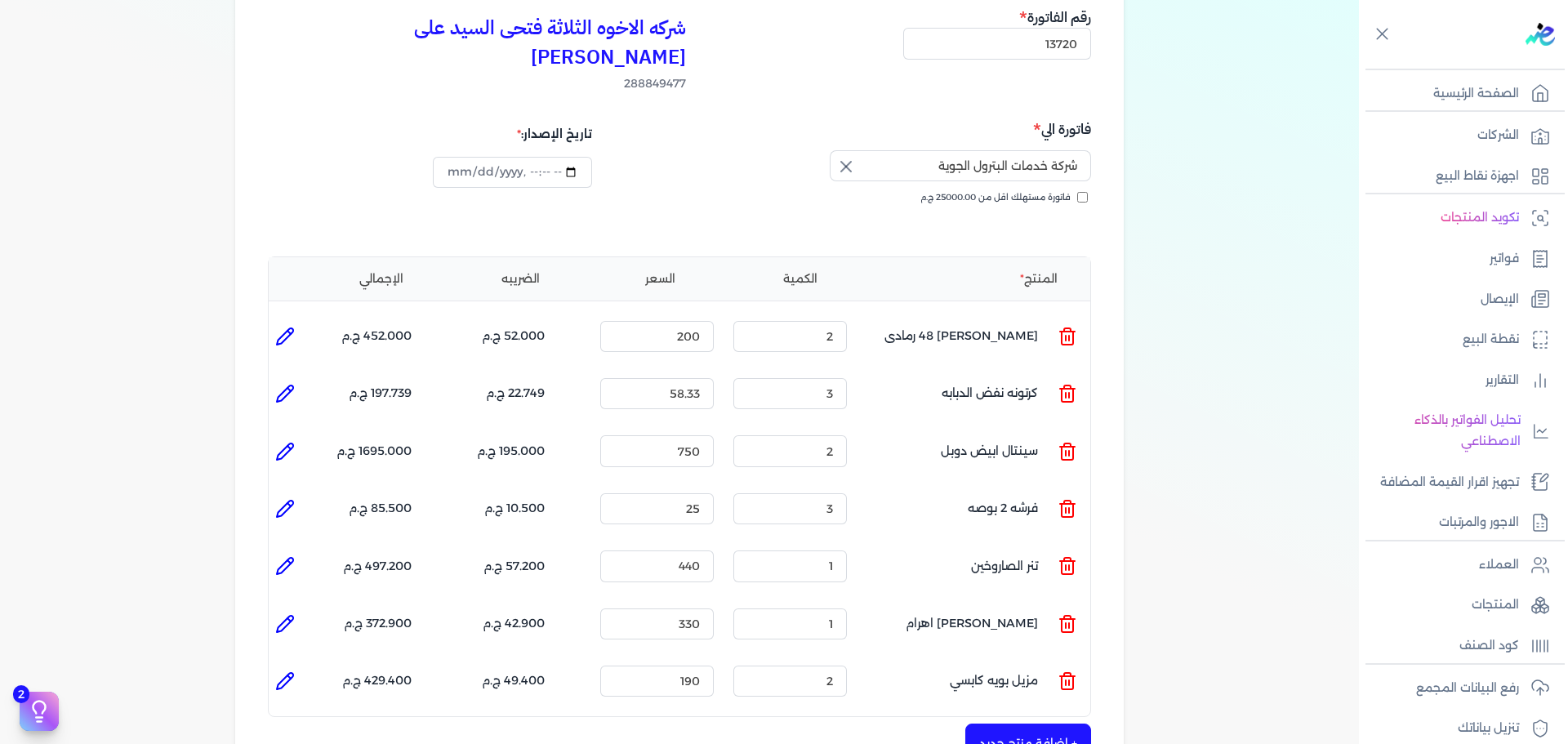
click at [293, 442] on icon at bounding box center [285, 452] width 20 height 20
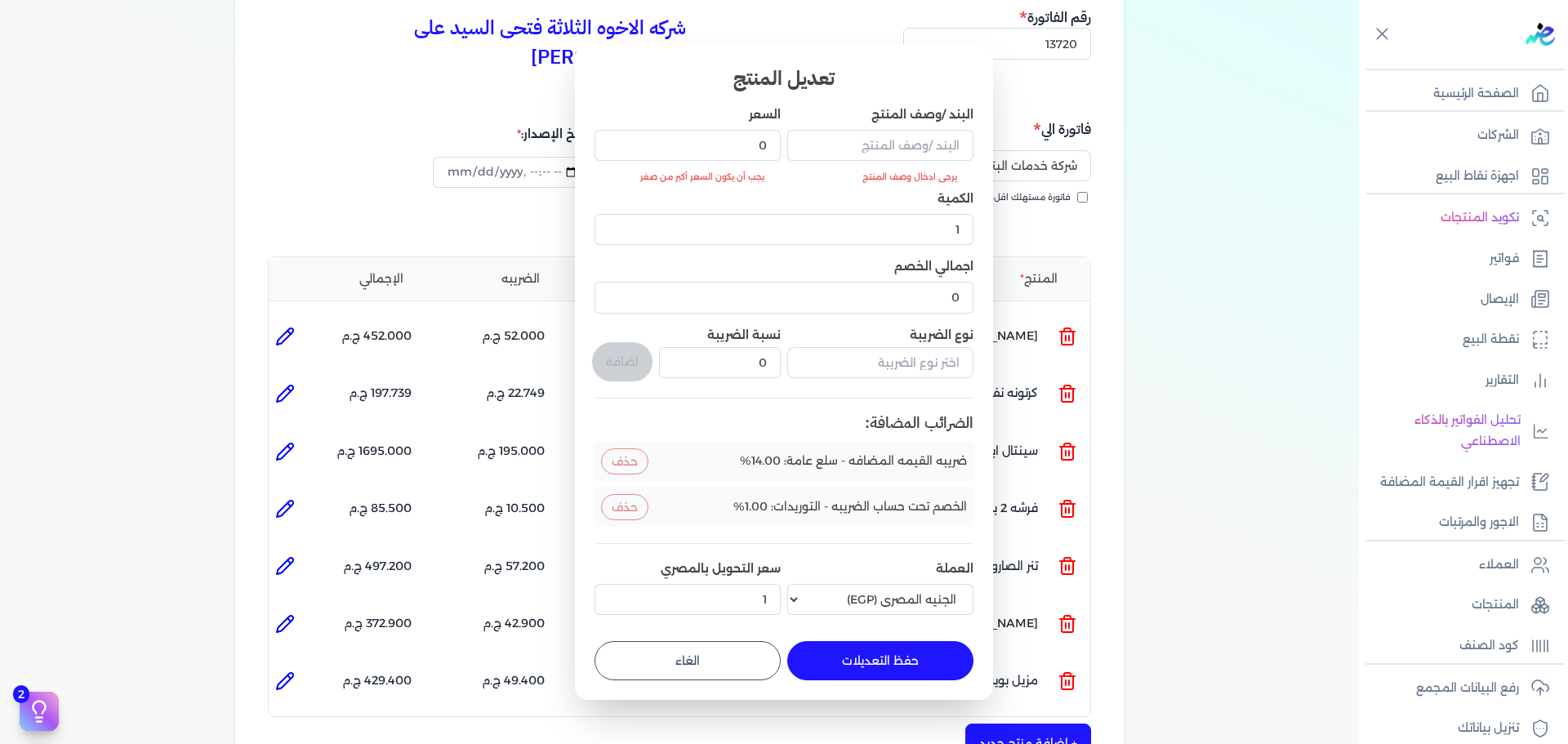
type input "سينتال ابيض دوبل"
type input "750"
type input "2"
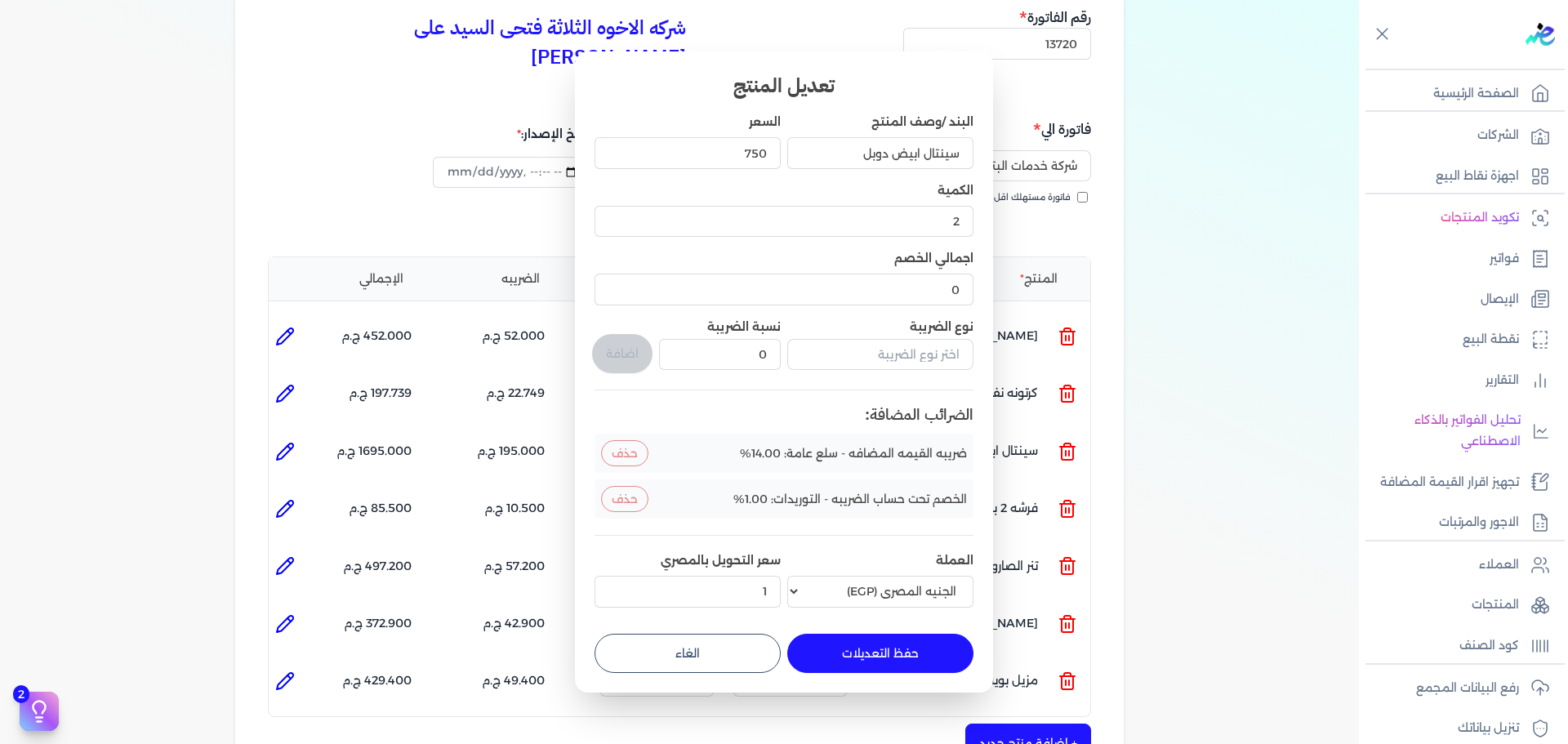
click at [684, 649] on button "الغاء" at bounding box center [687, 654] width 186 height 39
type input "0"
type input "1"
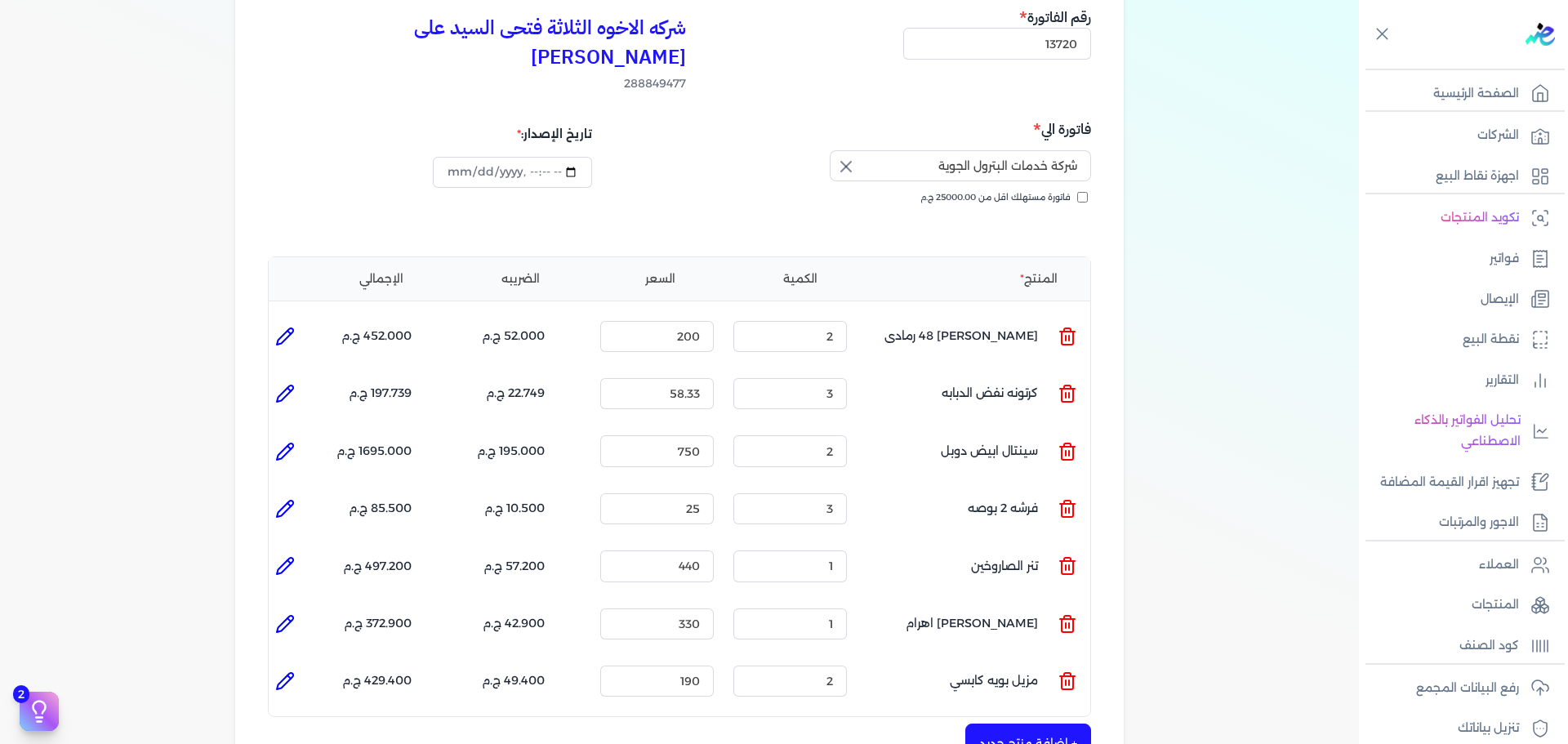
click at [283, 499] on icon at bounding box center [285, 509] width 20 height 20
type input "فرشه 2 بوصه"
type input "25"
type input "3"
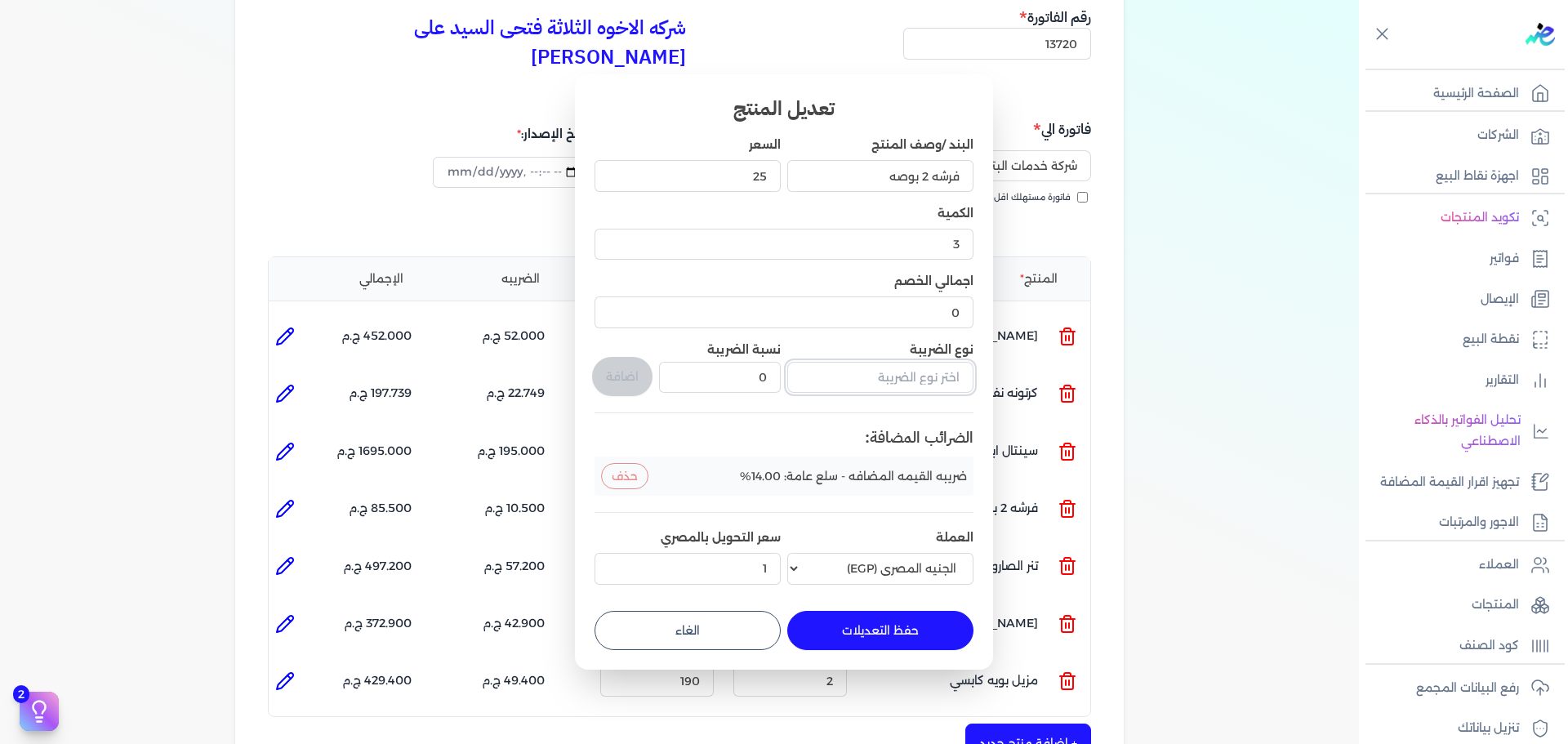
click at [884, 385] on input "text" at bounding box center [880, 377] width 186 height 31
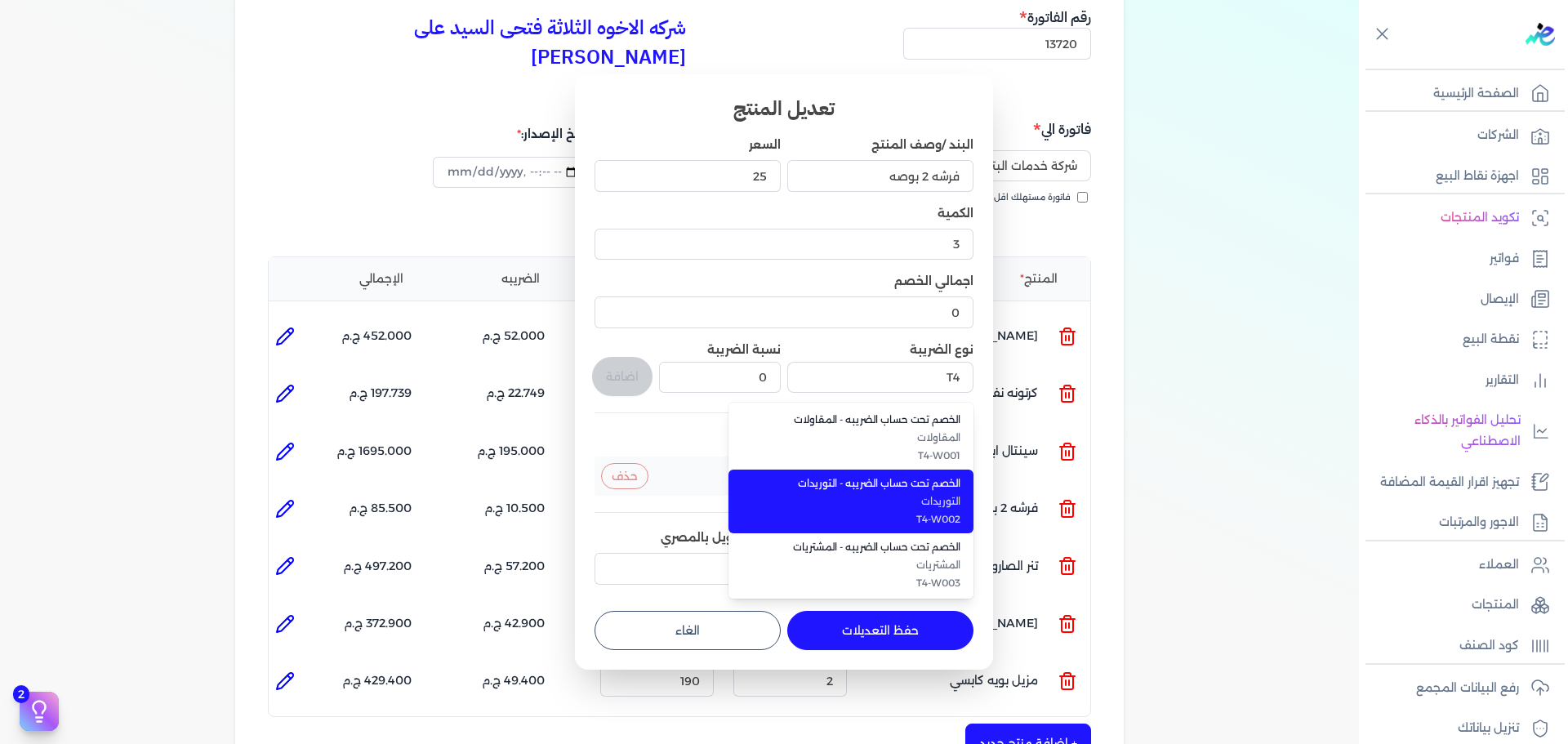
click at [900, 492] on li "الخصم تحت حساب الضريبه - التوريدات التوريدات T4-W002" at bounding box center [850, 501] width 245 height 64
type input "الخصم تحت حساب الضريبه - التوريدات"
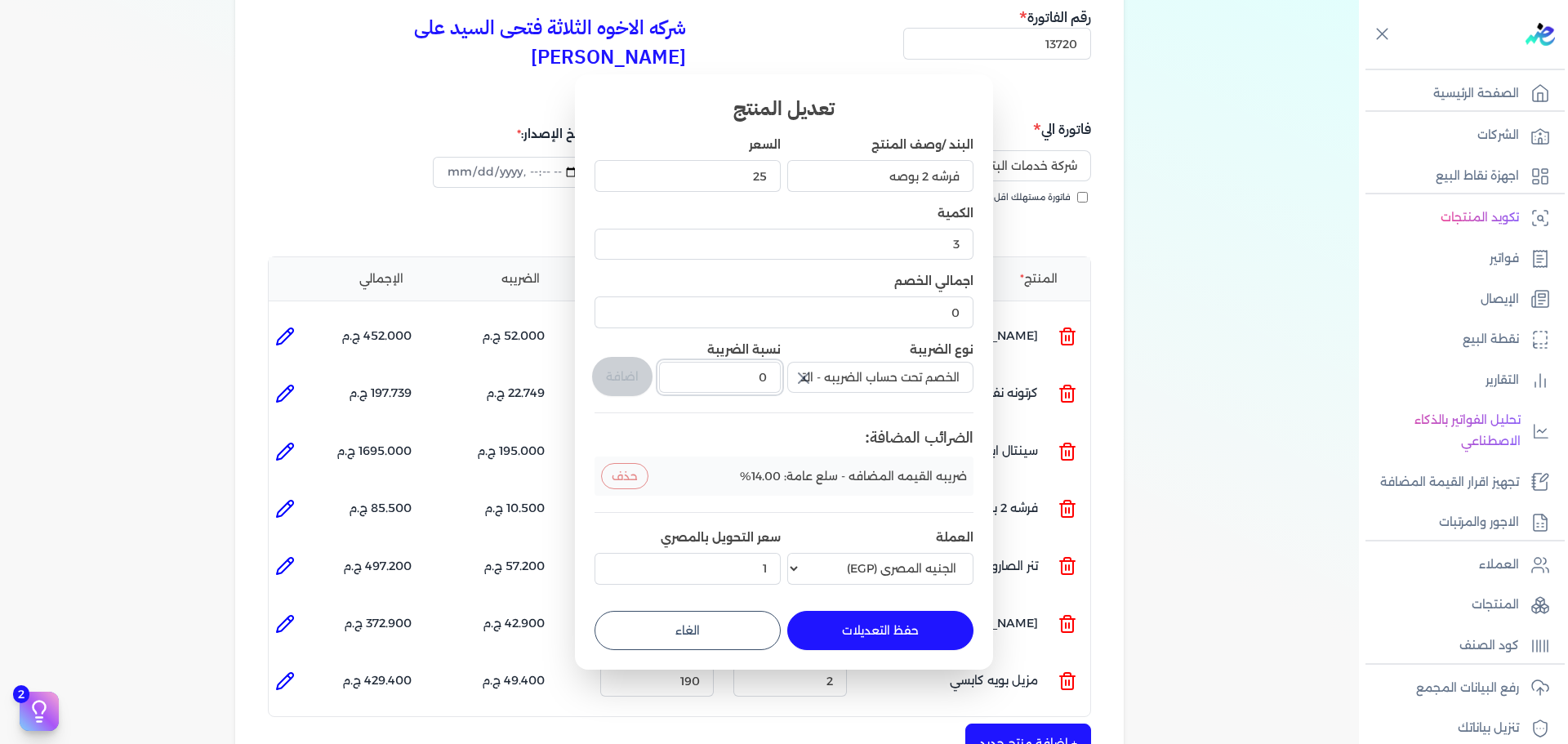
click at [835, 385] on div "البند /وصف المنتج فرشه 2 بوصه السعر 25 الكمية 3 اجمالي الخصم 0 نوع الضريبة الخص…" at bounding box center [784, 364] width 379 height 454
type input "1"
click at [611, 372] on button "اضافة" at bounding box center [621, 376] width 60 height 39
type input "0"
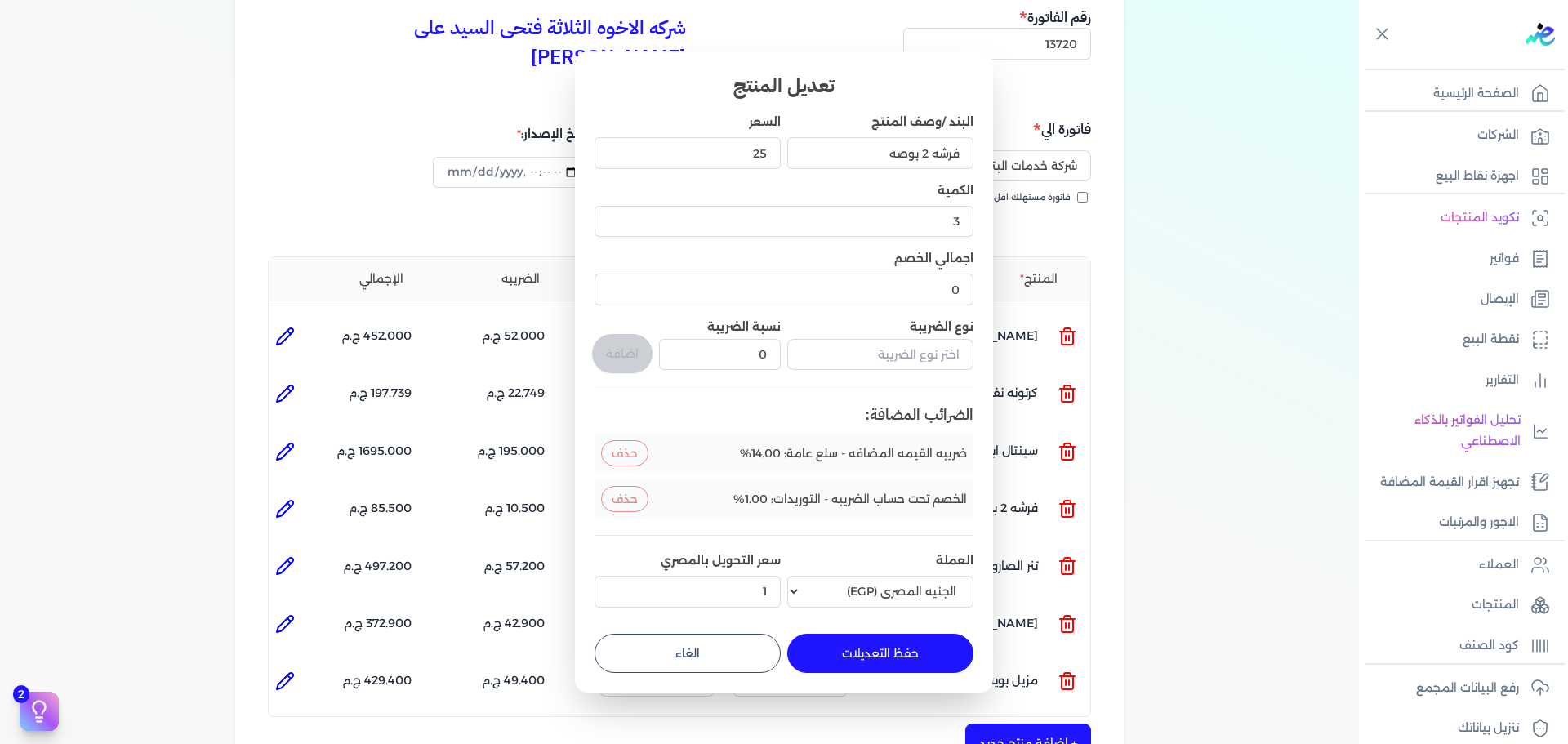
click at [862, 653] on button "حفظ التعديلات" at bounding box center [880, 654] width 186 height 39
type input "0"
type input "1"
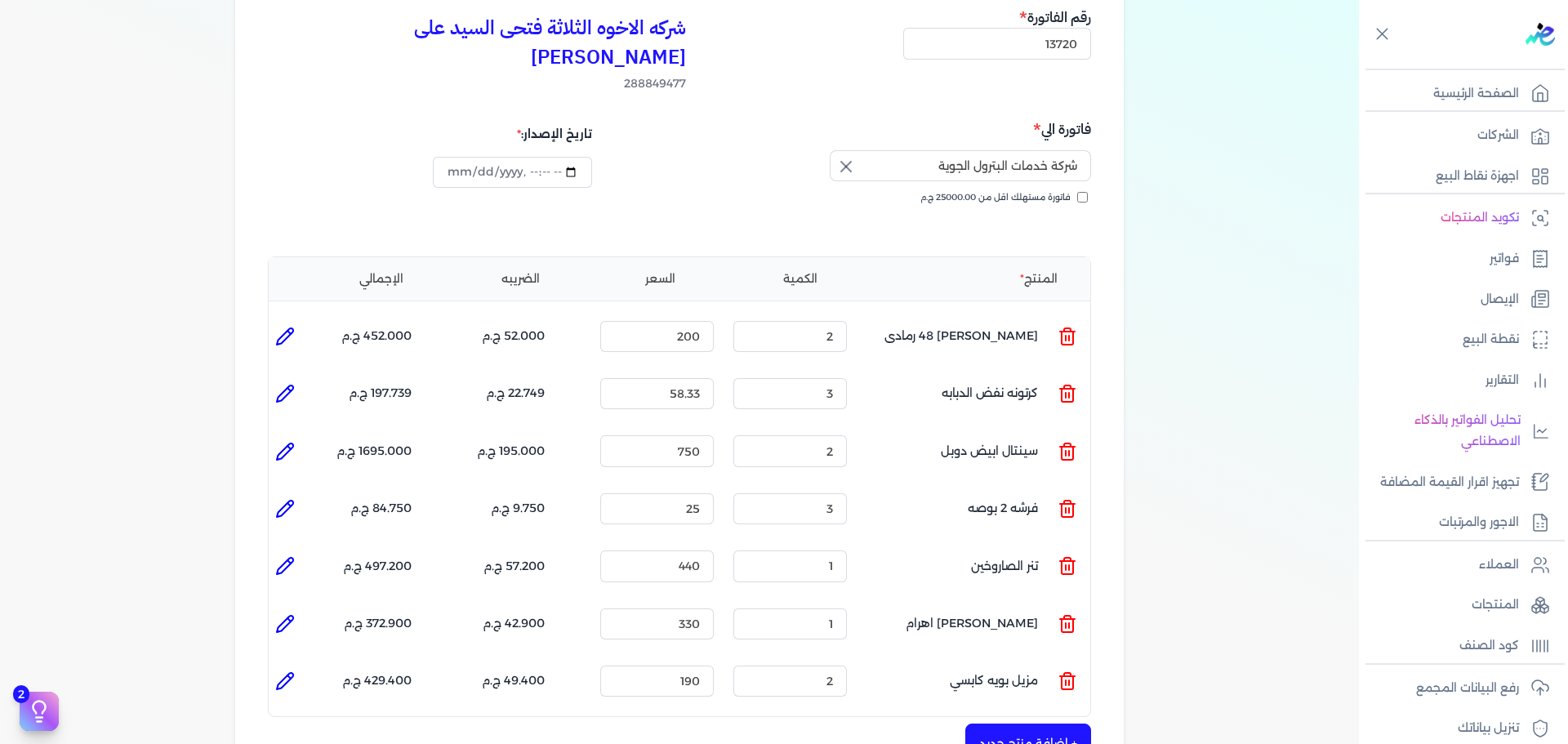
click at [283, 326] on icon at bounding box center [285, 336] width 20 height 20
type input "[PERSON_NAME] 48 رمادى"
type input "200"
type input "2"
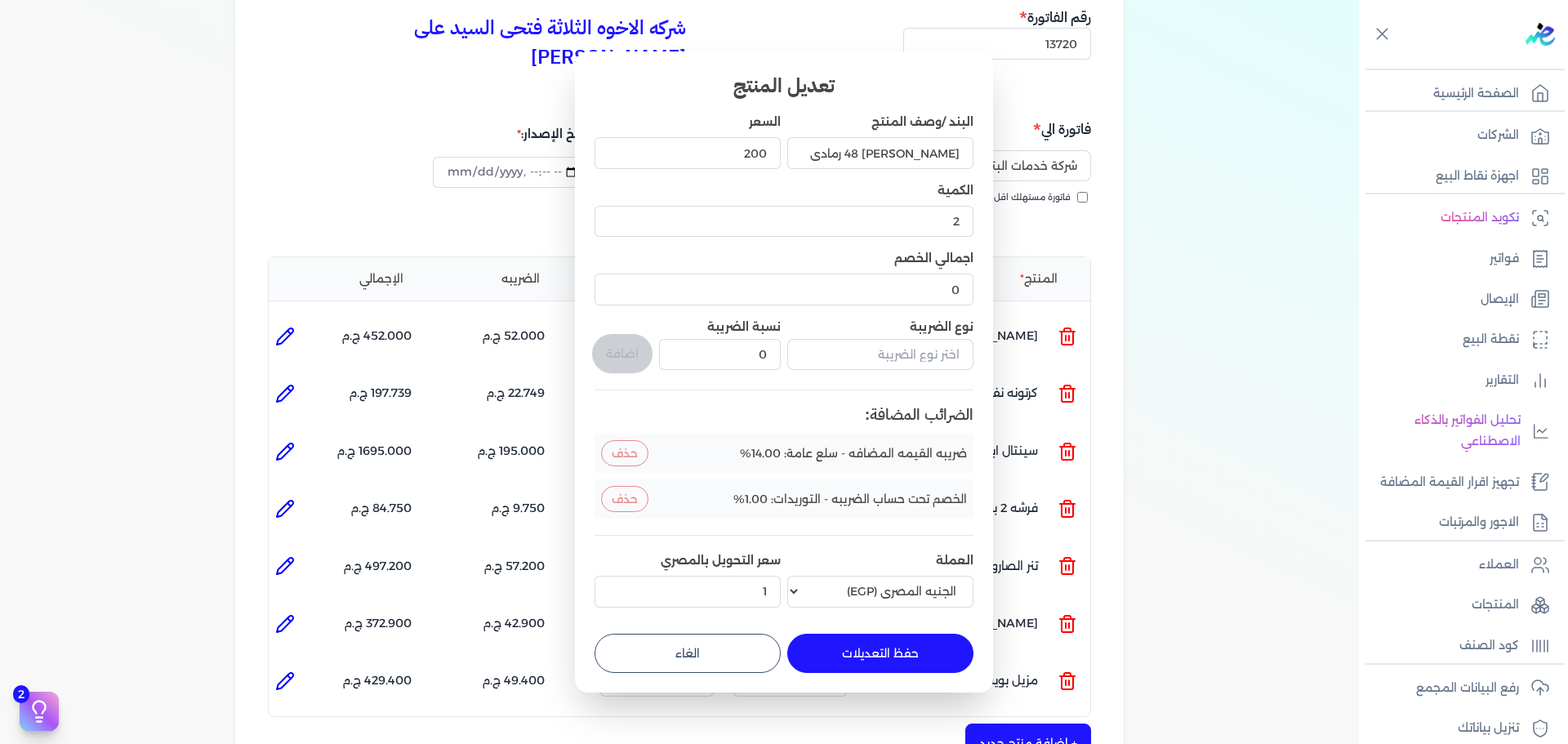
drag, startPoint x: 739, startPoint y: 650, endPoint x: 706, endPoint y: 650, distance: 33.0
click at [735, 650] on button "الغاء" at bounding box center [687, 654] width 186 height 39
type input "0"
type input "1"
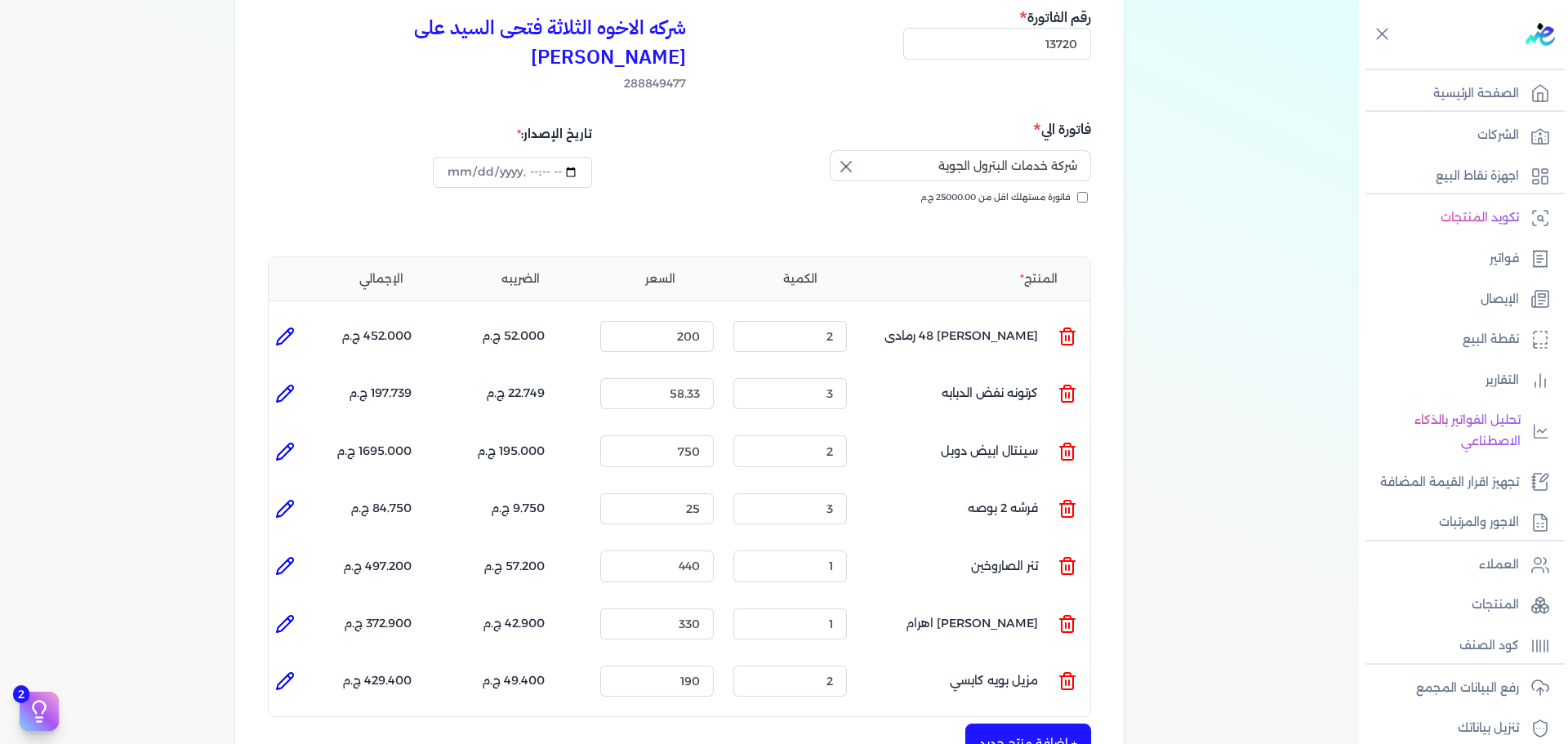
click at [295, 384] on icon at bounding box center [285, 394] width 20 height 20
type input "كرتونه نفض الدبابه"
type input "58.33"
type input "3"
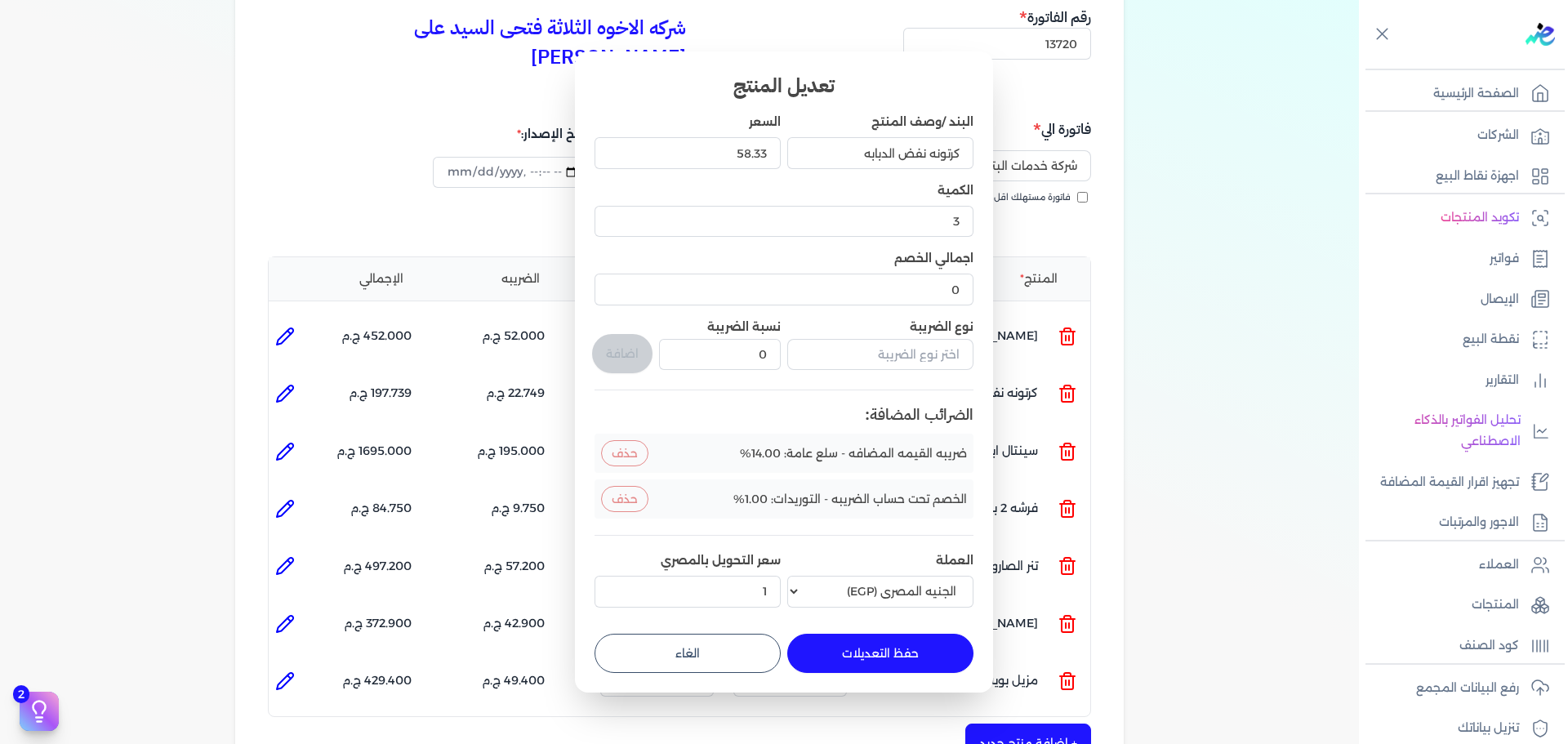
drag, startPoint x: 721, startPoint y: 655, endPoint x: 665, endPoint y: 630, distance: 61.3
click at [718, 652] on button "الغاء" at bounding box center [687, 654] width 186 height 39
type input "0"
type input "1"
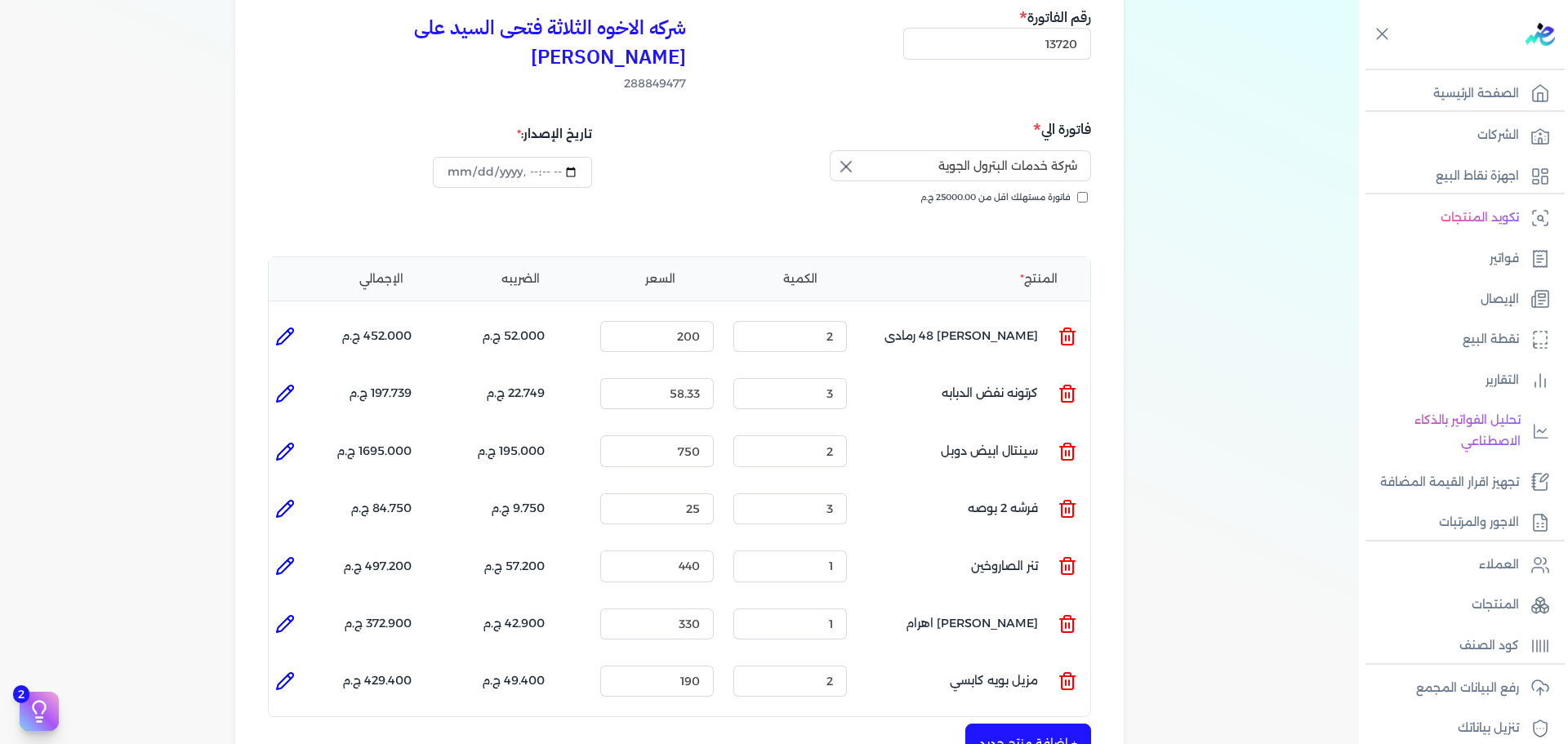
click at [302, 435] on li at bounding box center [284, 451] width 32 height 32
type input "سينتال ابيض دوبل"
type input "750"
type input "2"
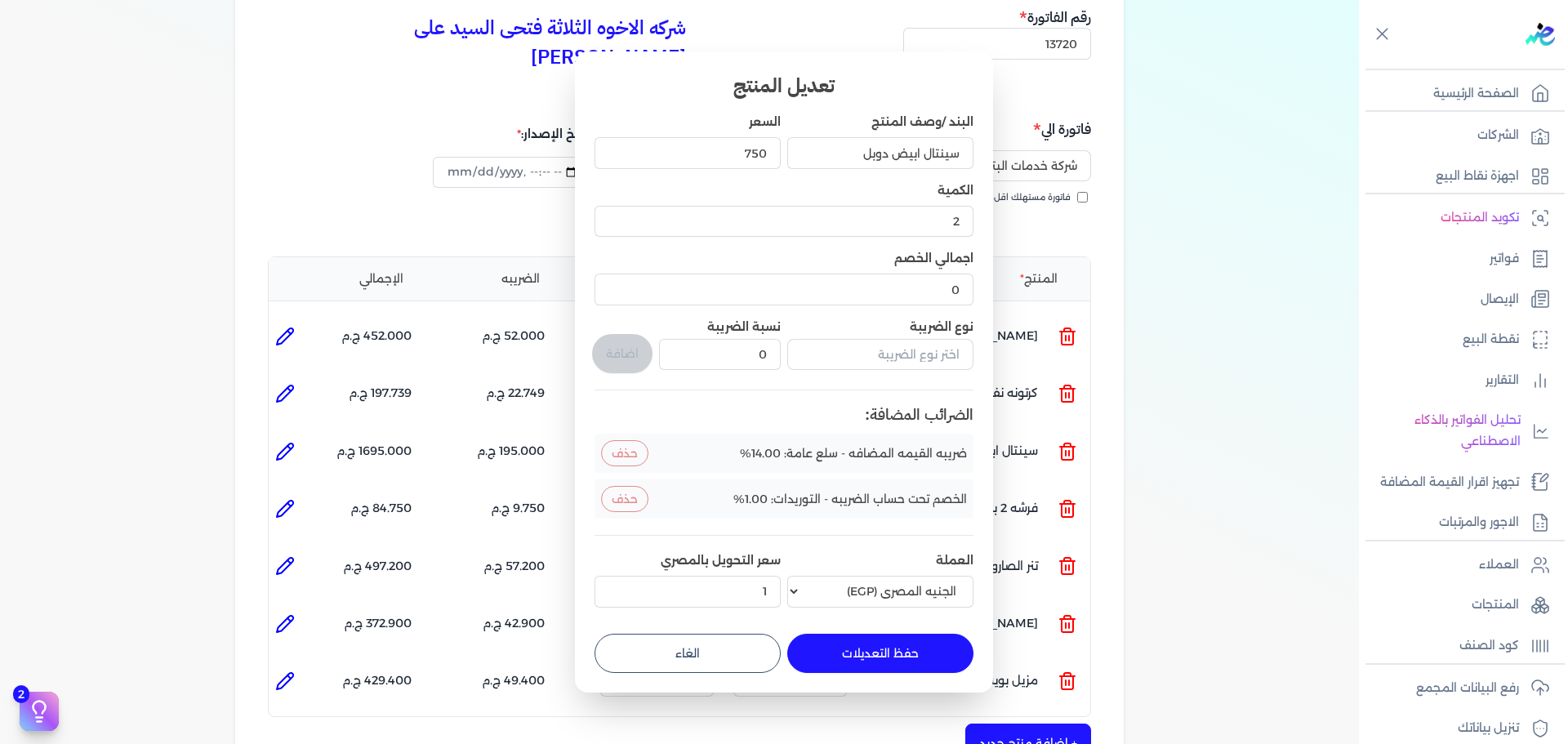
drag, startPoint x: 742, startPoint y: 647, endPoint x: 428, endPoint y: 518, distance: 339.5
click at [735, 647] on button "الغاء" at bounding box center [687, 654] width 186 height 39
type input "0"
type input "1"
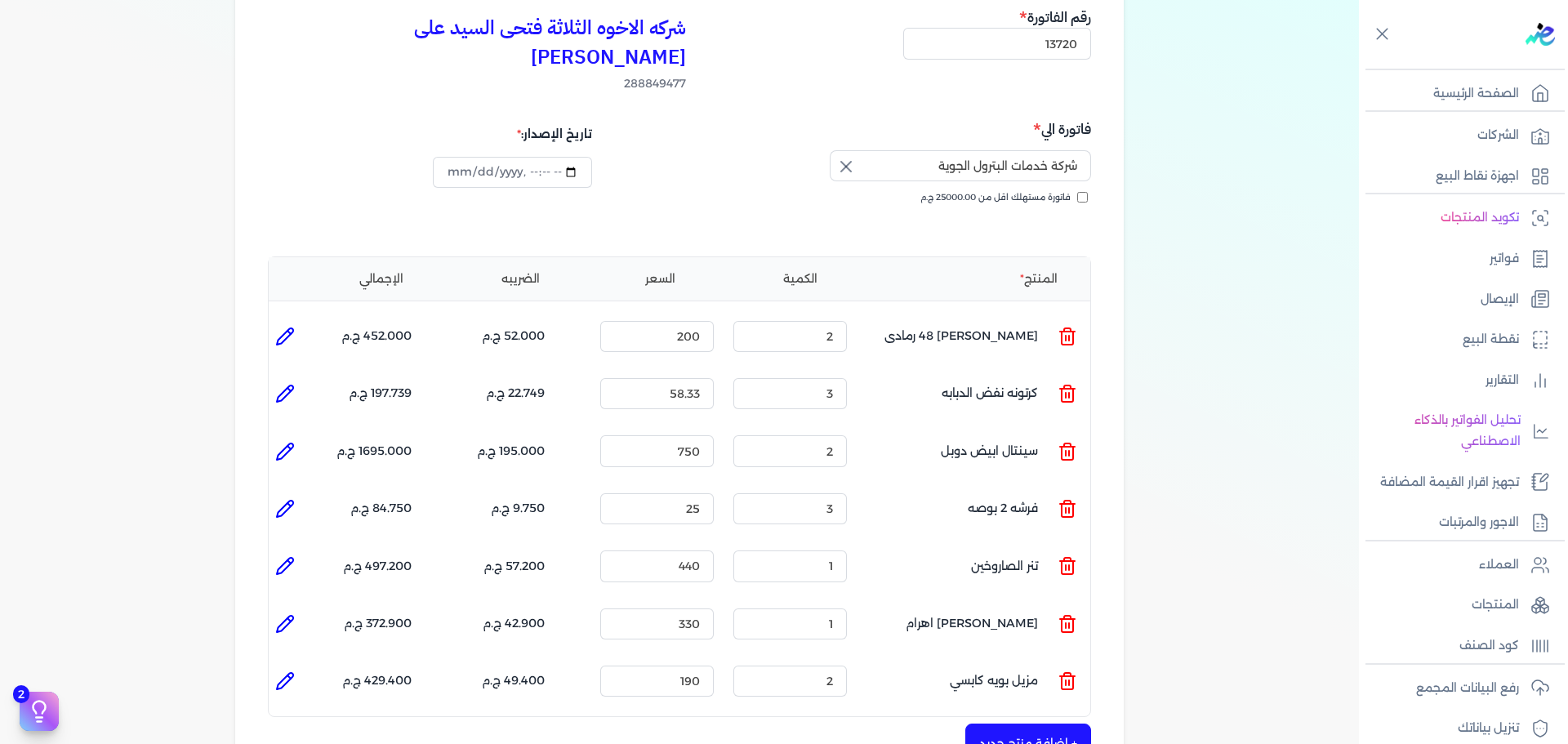
click at [285, 499] on icon at bounding box center [285, 509] width 20 height 20
type input "فرشه 2 بوصه"
type input "25"
type input "3"
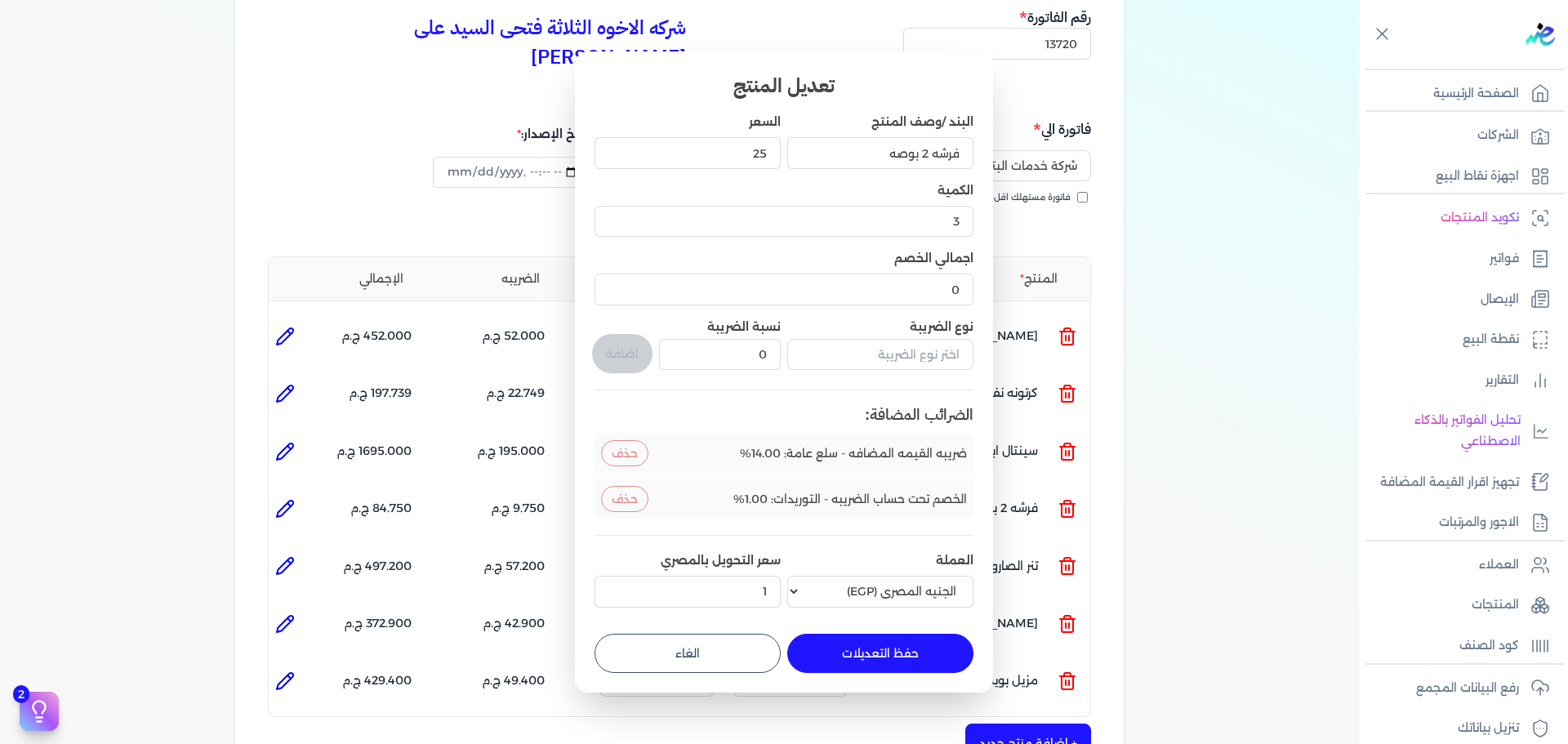
click at [688, 635] on button "الغاء" at bounding box center [687, 654] width 186 height 39
type input "0"
type input "1"
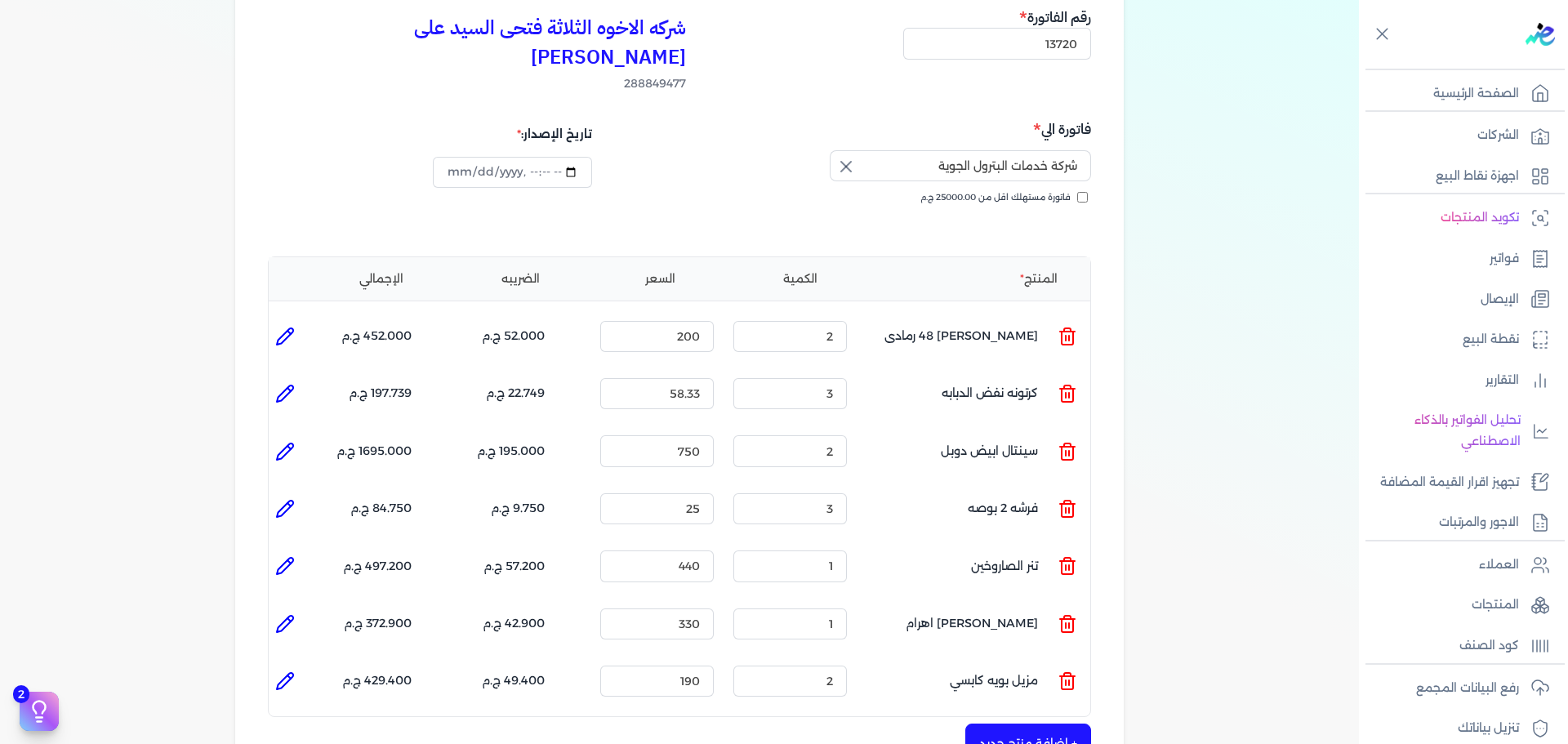
click at [287, 556] on icon at bounding box center [285, 566] width 20 height 20
type input "تنر الصاروخين"
type input "440"
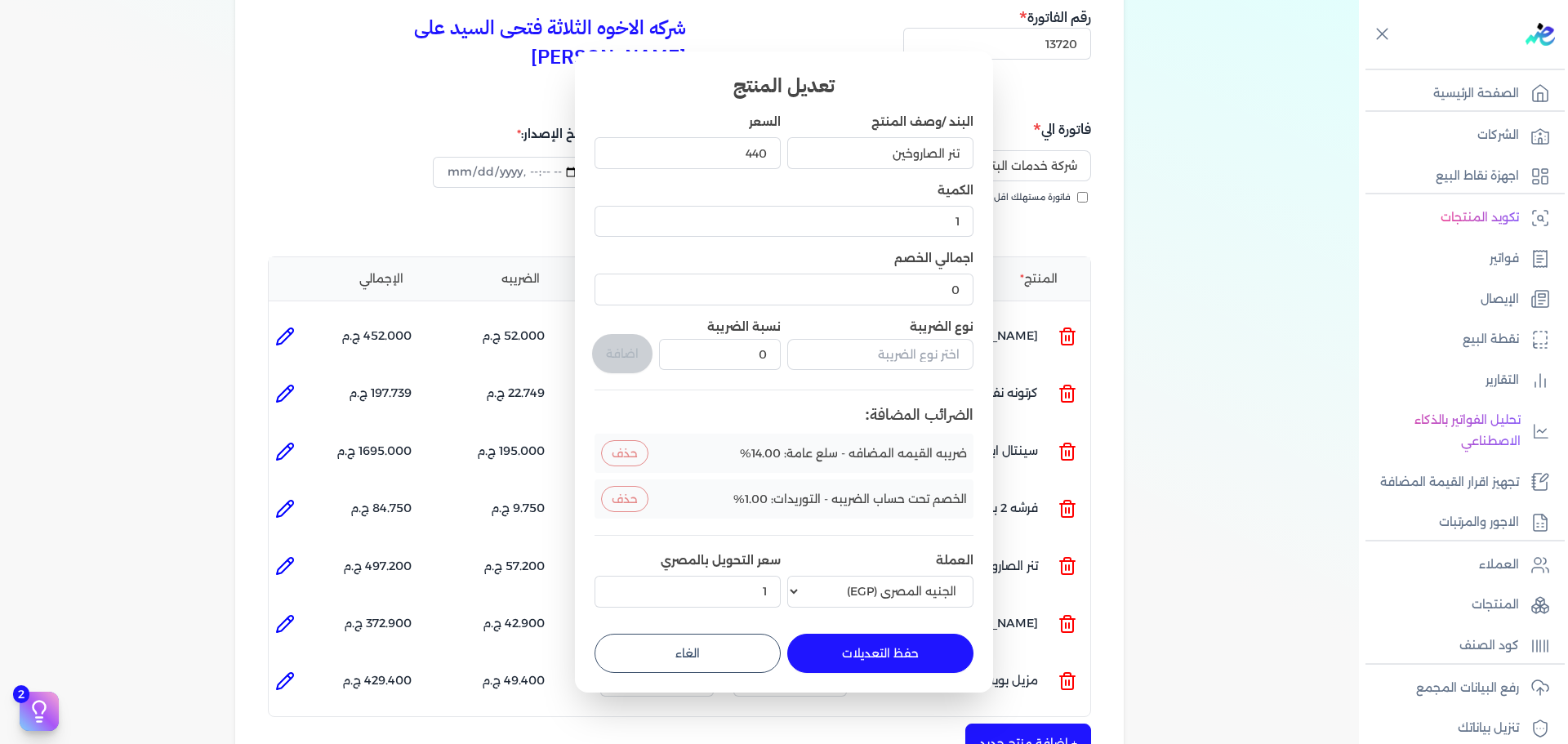
drag, startPoint x: 720, startPoint y: 673, endPoint x: 500, endPoint y: 606, distance: 230.0
click at [714, 673] on div "تعديل المنتج البند /وصف المنتج تنر الصاروخين السعر 440 الكمية 1 اجمالي الخصم 0 …" at bounding box center [784, 371] width 418 height 640
drag, startPoint x: 656, startPoint y: 655, endPoint x: 563, endPoint y: 624, distance: 98.0
click at [652, 655] on button "الغاء" at bounding box center [687, 654] width 186 height 39
type input "0"
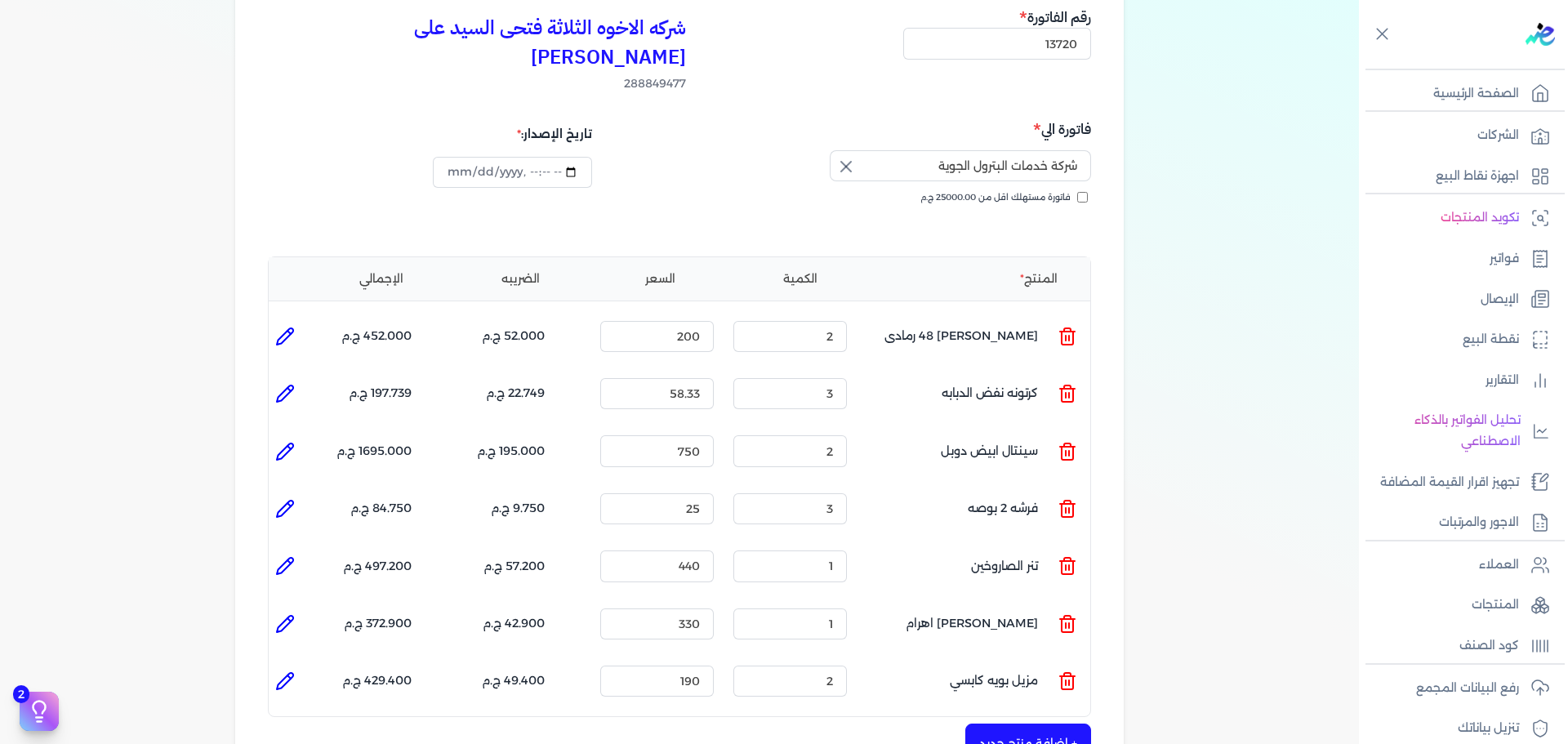
click at [291, 492] on li at bounding box center [284, 508] width 32 height 32
type input "فرشه 2 بوصه"
type input "25"
type input "3"
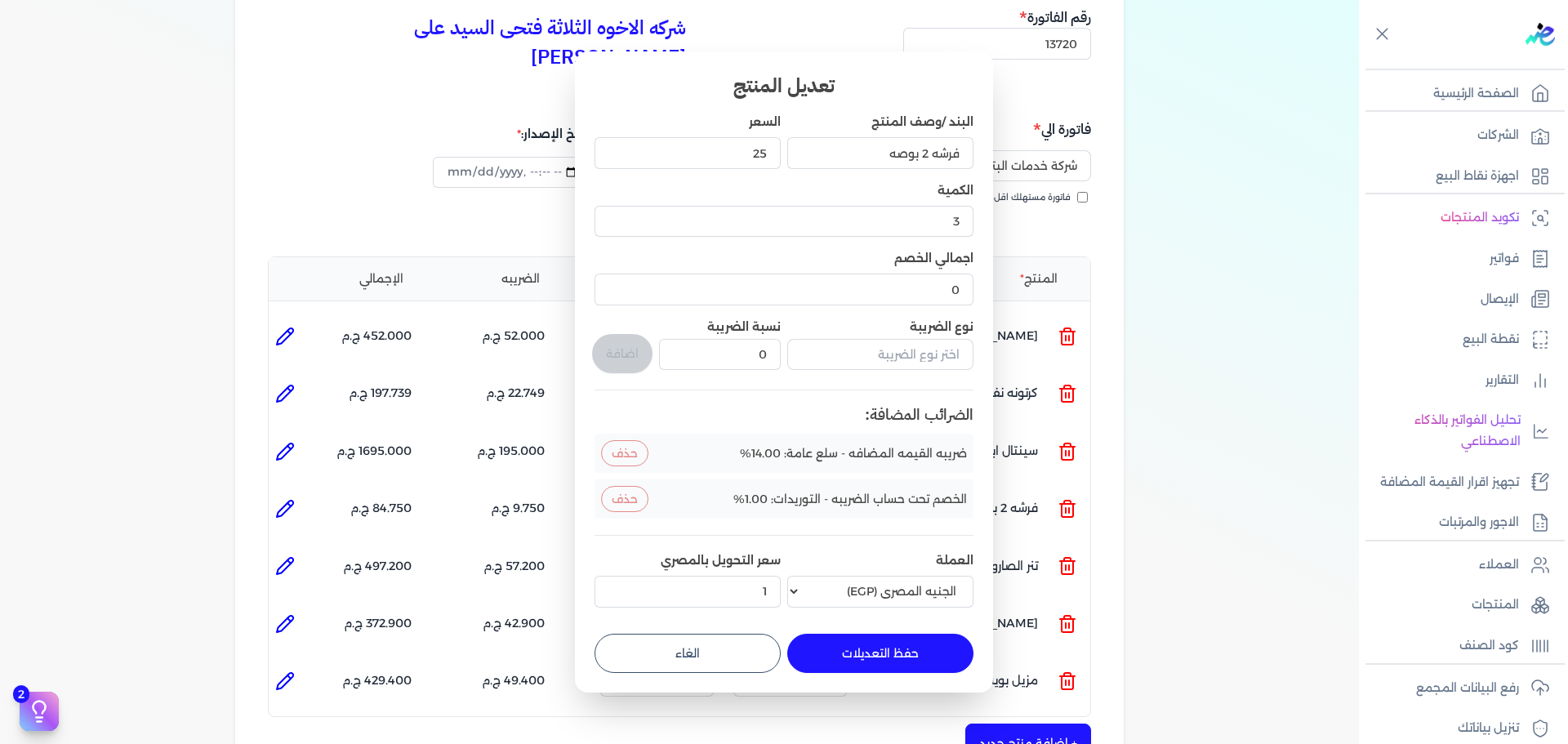
click at [718, 663] on button "الغاء" at bounding box center [687, 654] width 186 height 39
type input "0"
type input "1"
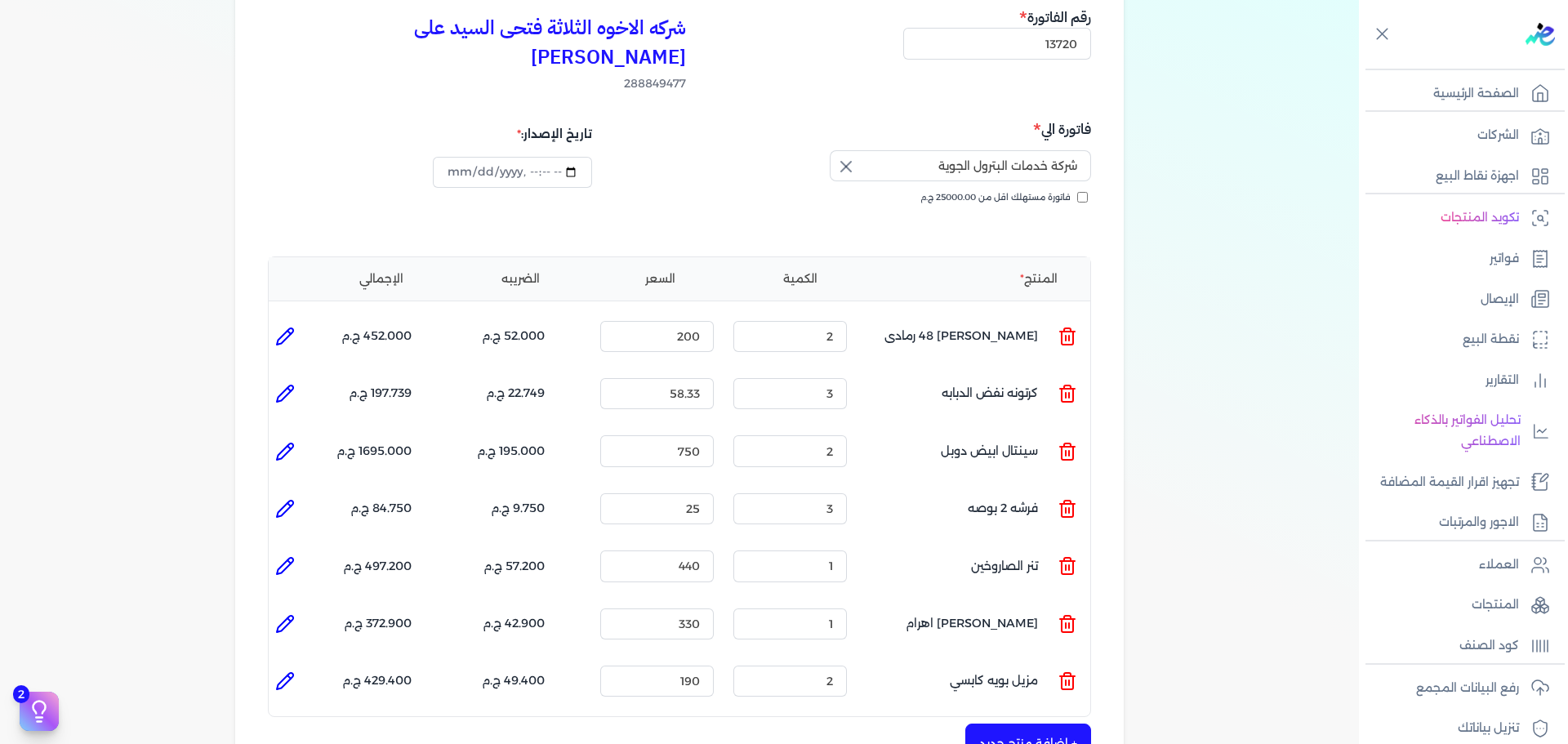
click at [290, 614] on icon at bounding box center [285, 624] width 20 height 20
type input "[PERSON_NAME] اهرام"
type input "330"
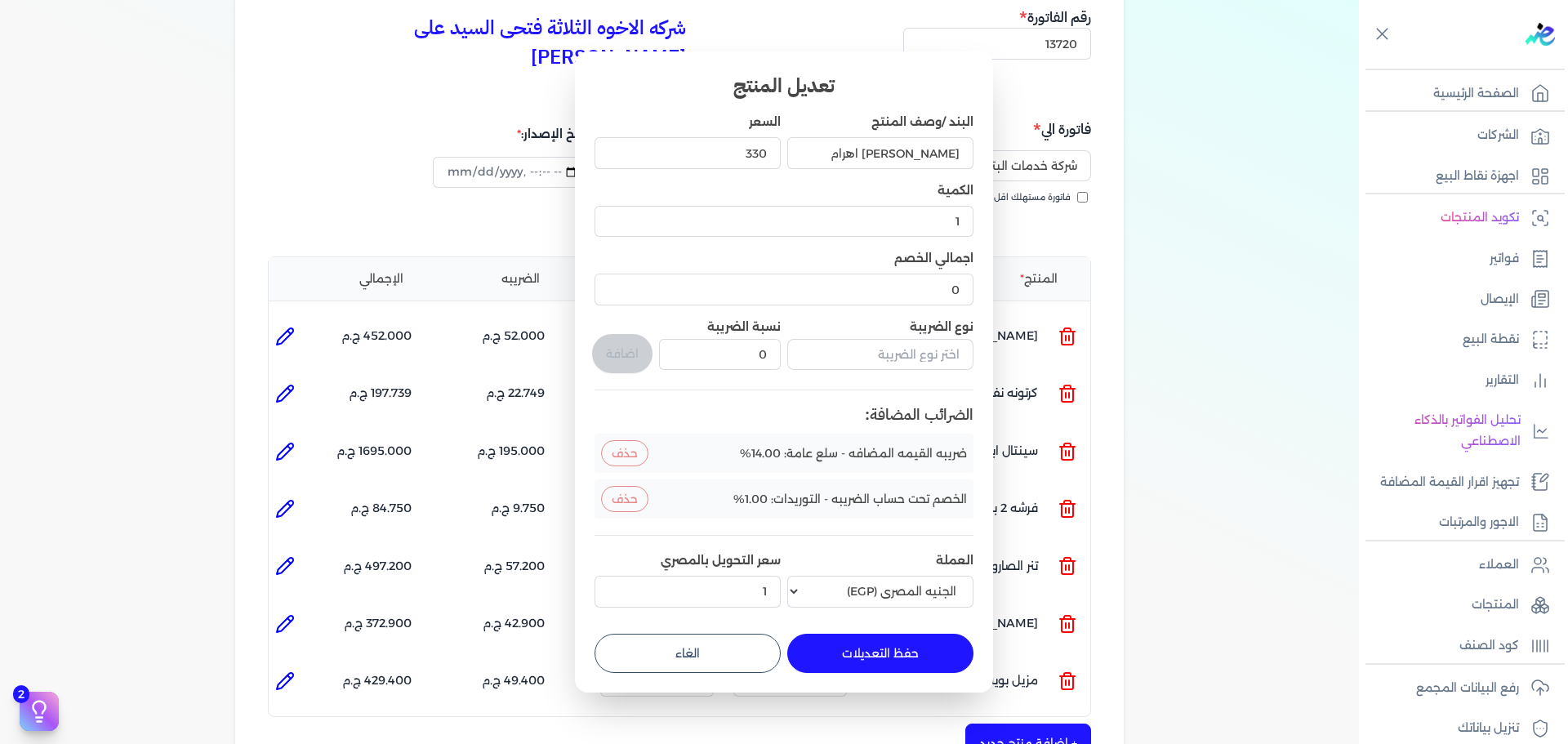
click at [654, 659] on button "الغاء" at bounding box center [687, 654] width 186 height 39
type input "0"
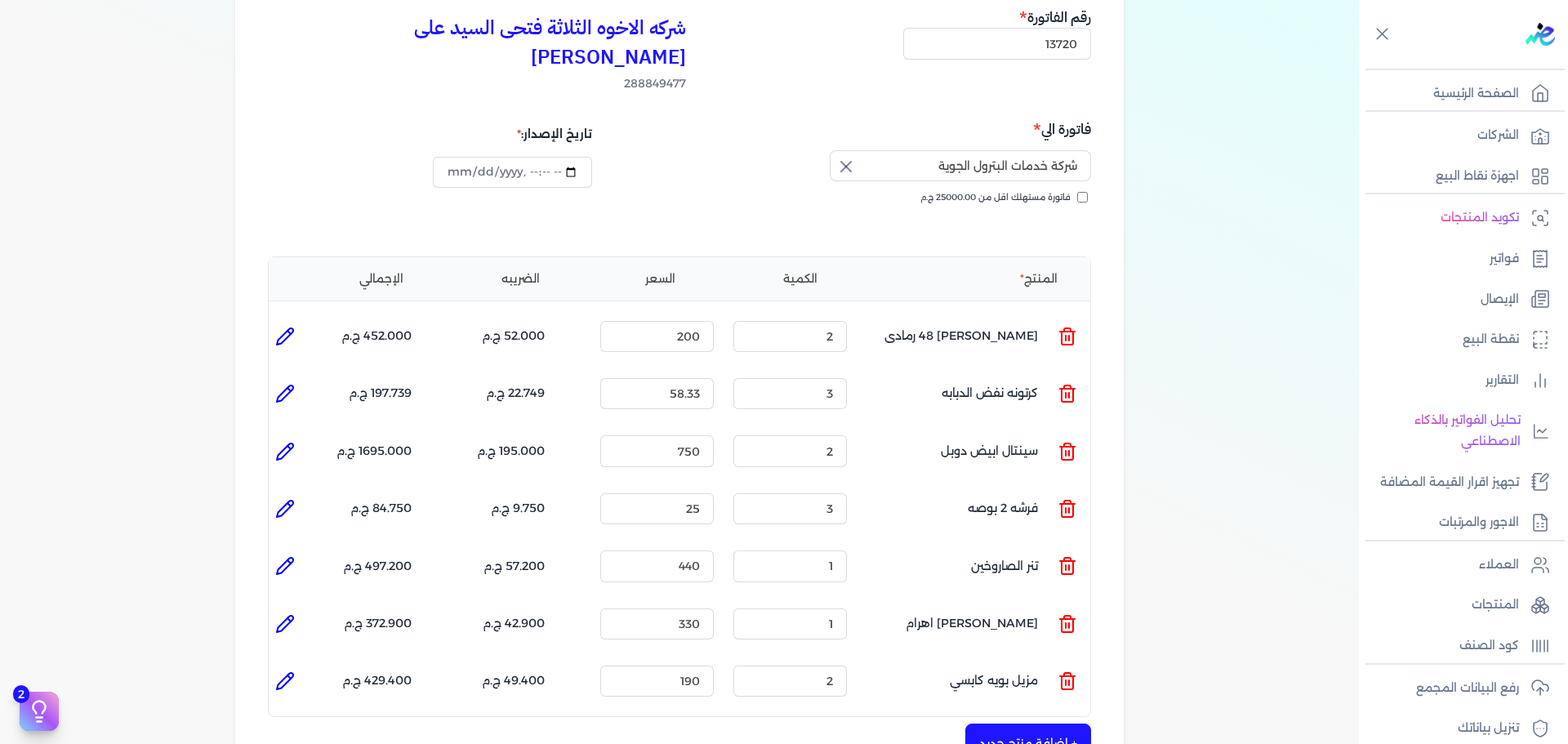
drag, startPoint x: 293, startPoint y: 638, endPoint x: 632, endPoint y: 659, distance: 339.6
click at [293, 664] on li at bounding box center [284, 680] width 32 height 32
type input "مزيل بويه كابسي"
type input "190"
type input "2"
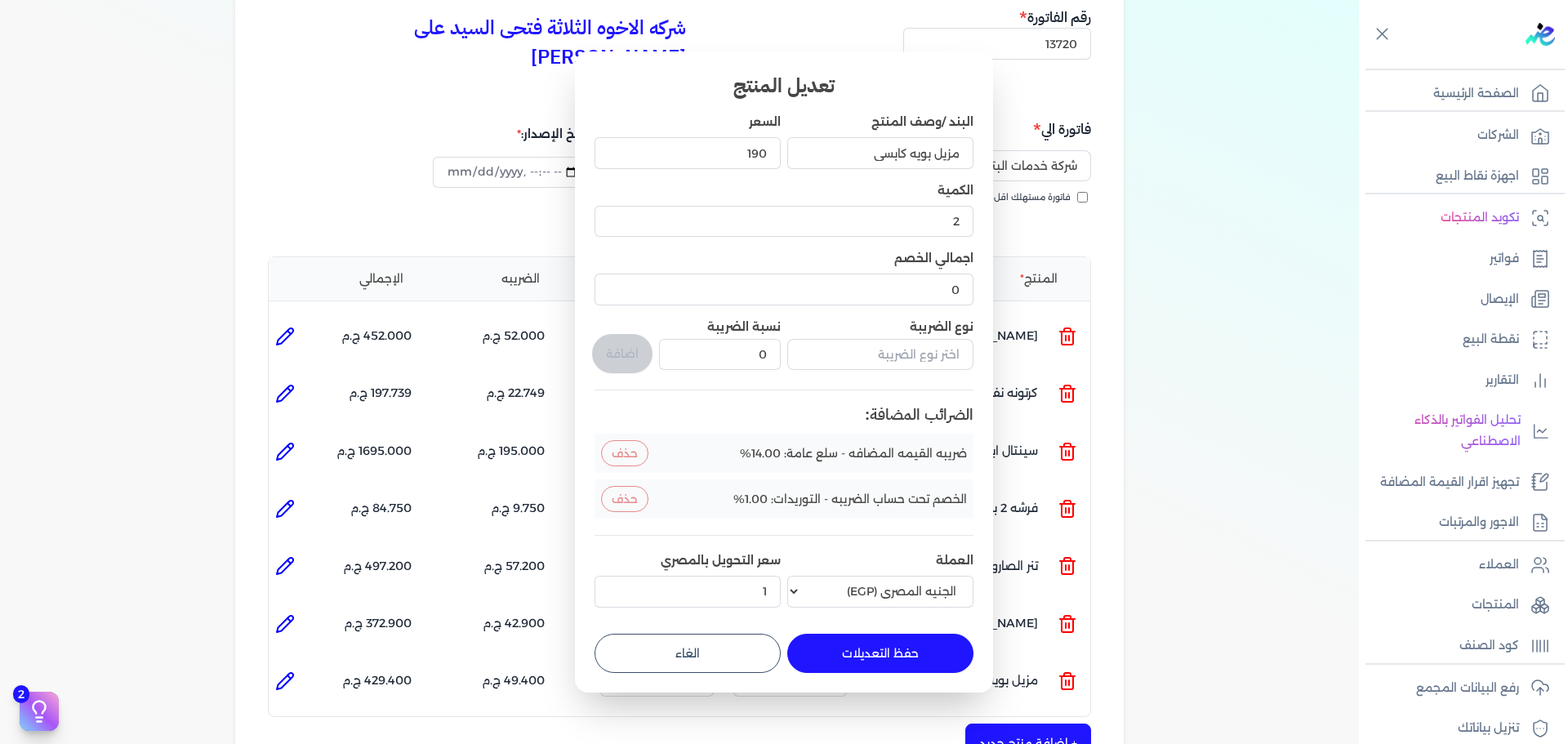
click at [722, 672] on button "الغاء" at bounding box center [687, 654] width 186 height 39
type input "0"
type input "1"
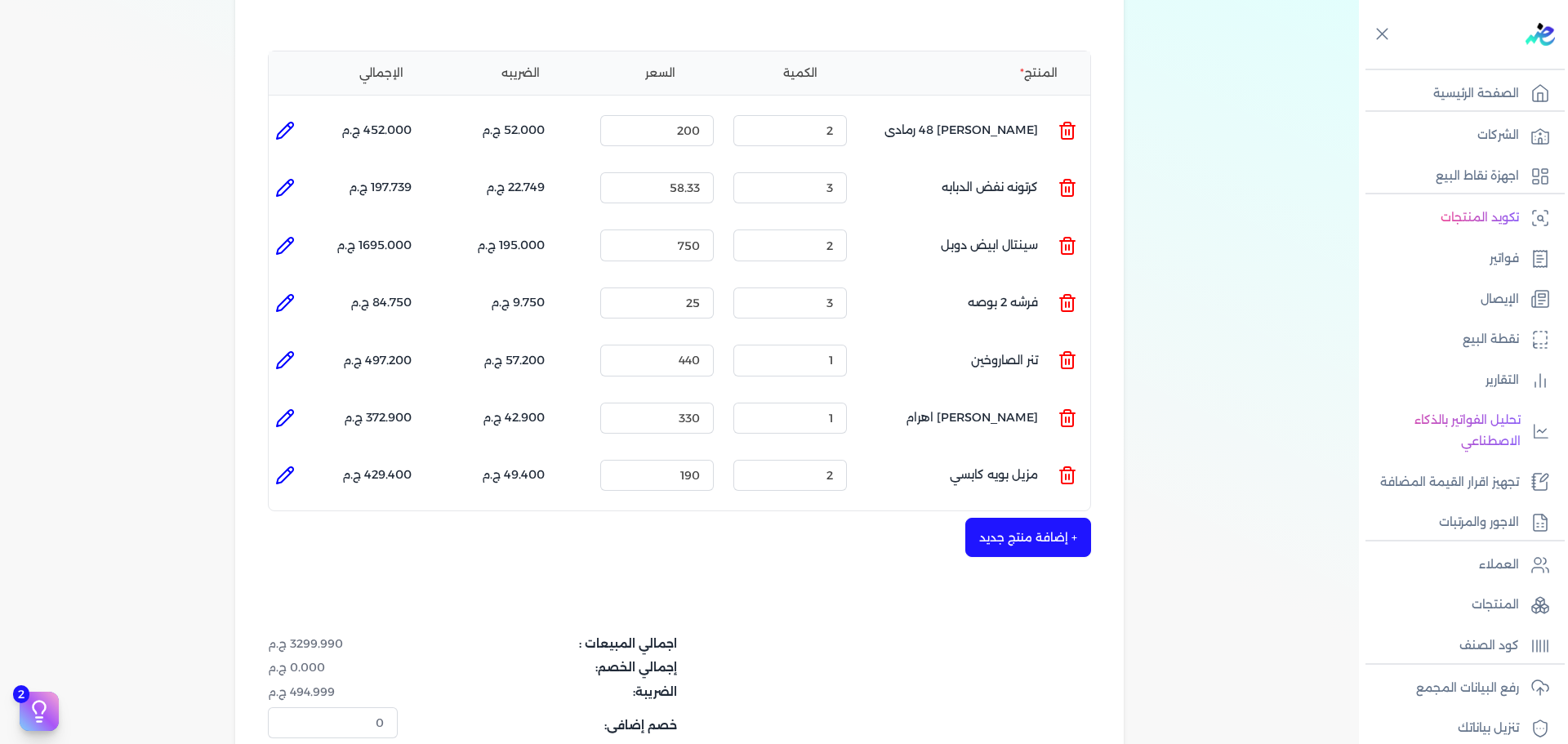
scroll to position [490, 0]
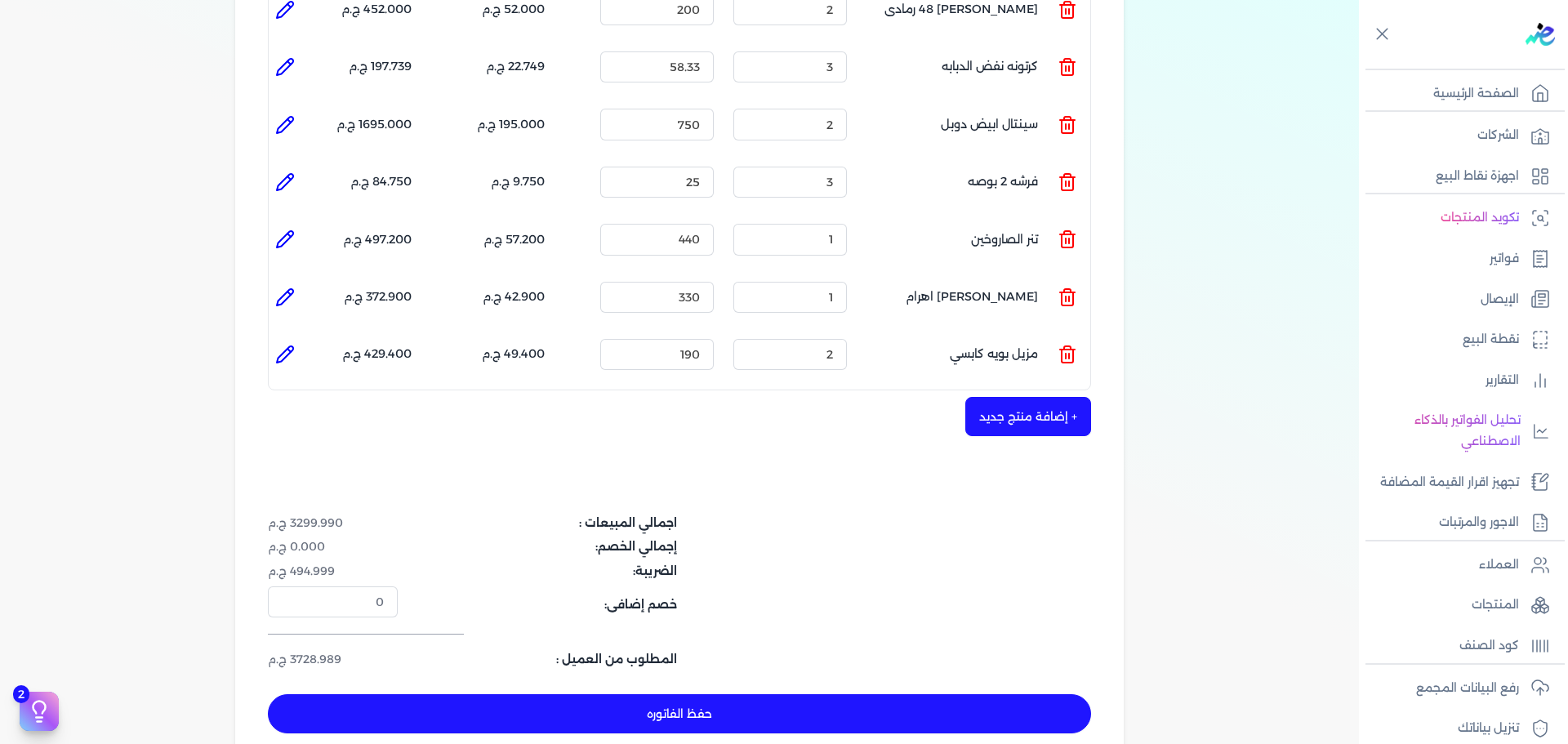
drag, startPoint x: 927, startPoint y: 675, endPoint x: 921, endPoint y: 659, distance: 17.1
click at [925, 694] on button "حفظ الفاتوره" at bounding box center [680, 714] width 824 height 39
type input "[DATE]"
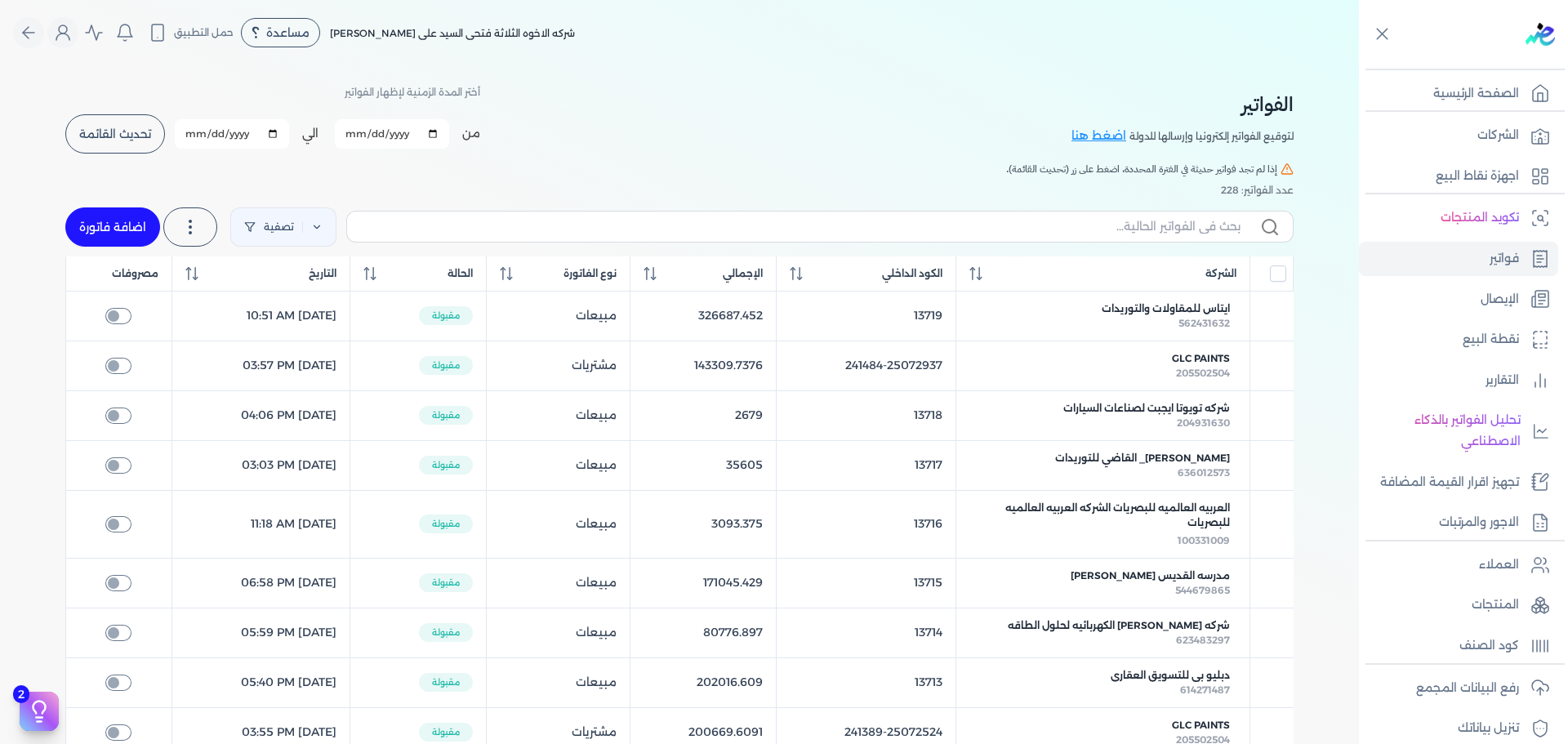
click at [128, 128] on span "تحديث القائمة" at bounding box center [115, 134] width 72 height 12
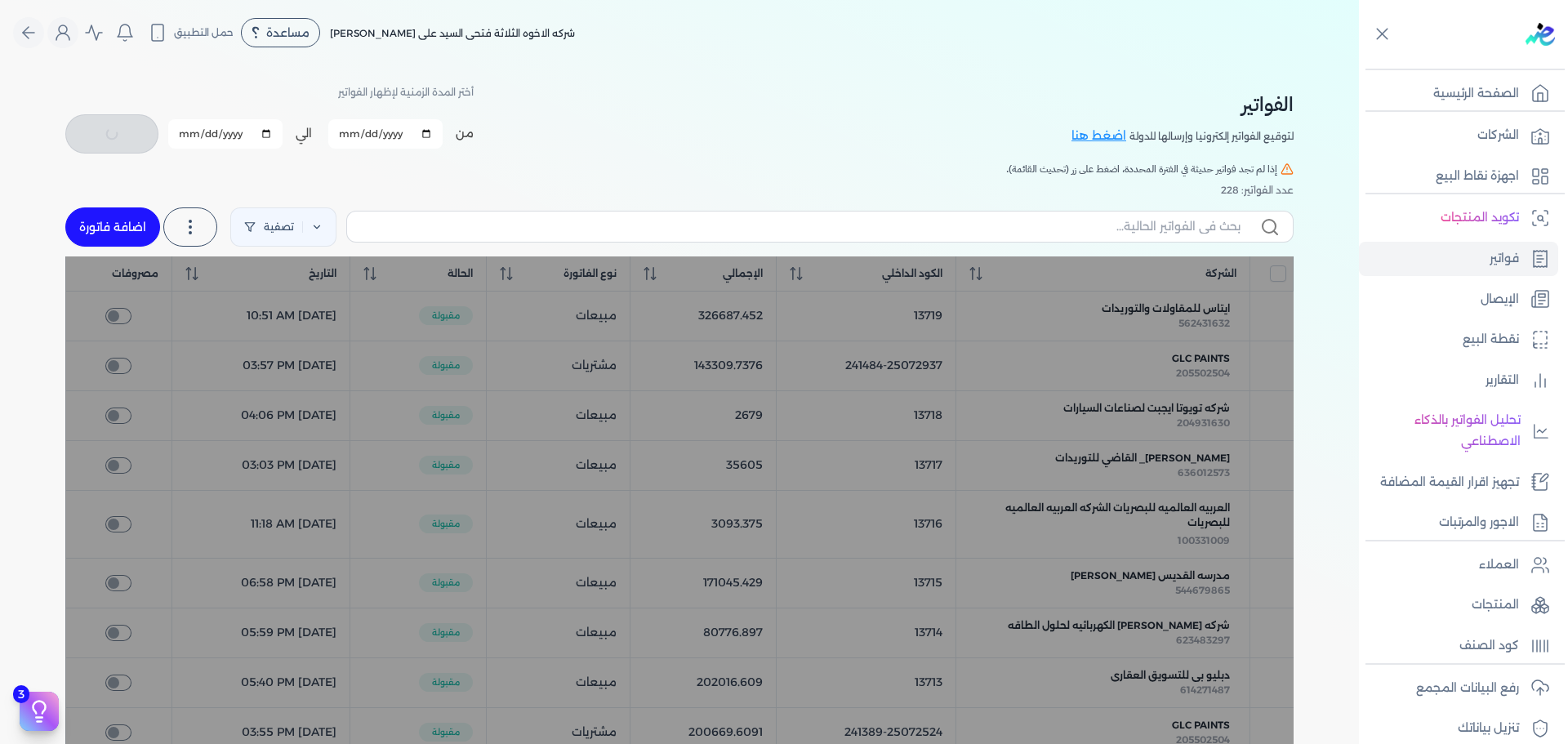
checkbox input "false"
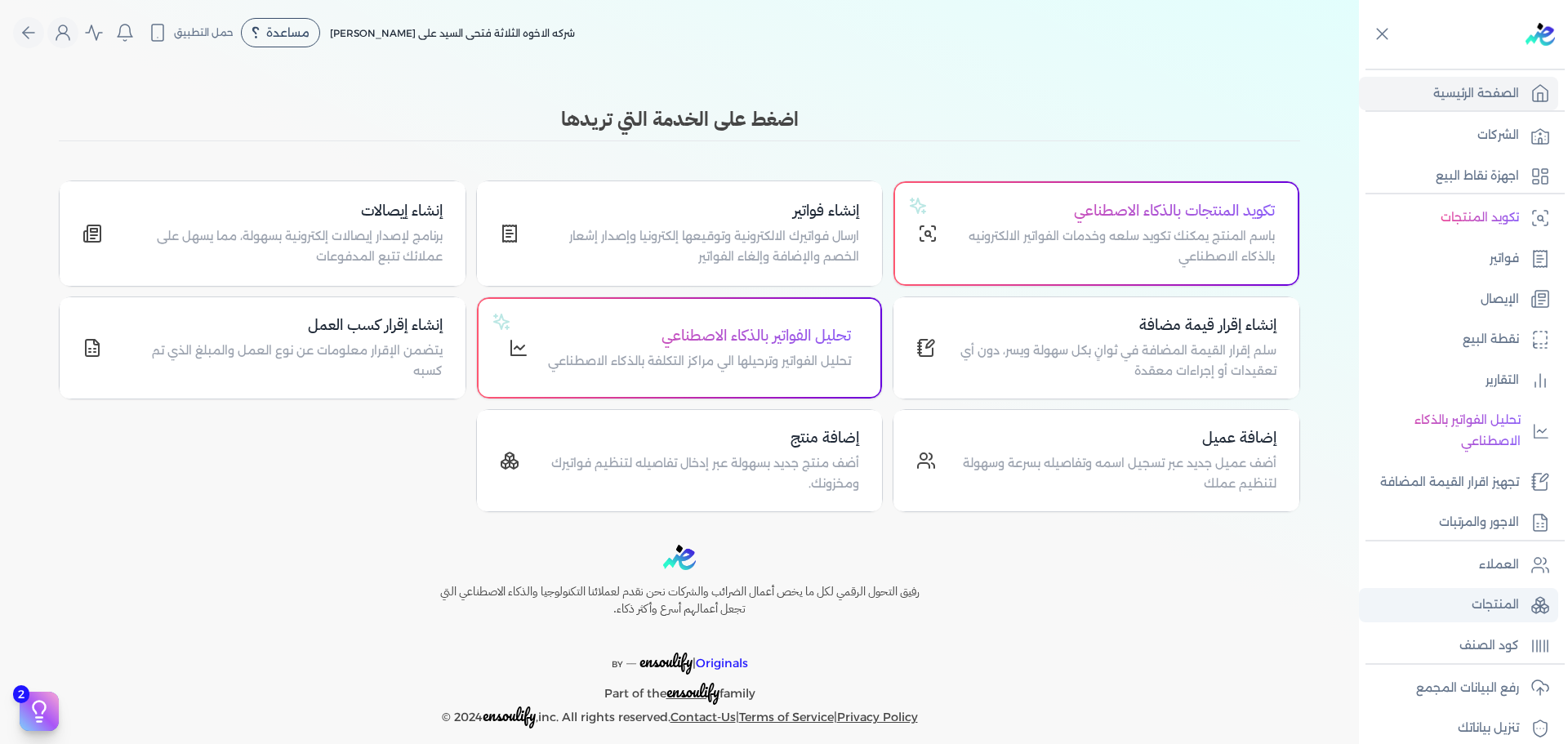
click at [1507, 598] on p "المنتجات" at bounding box center [1495, 605] width 47 height 22
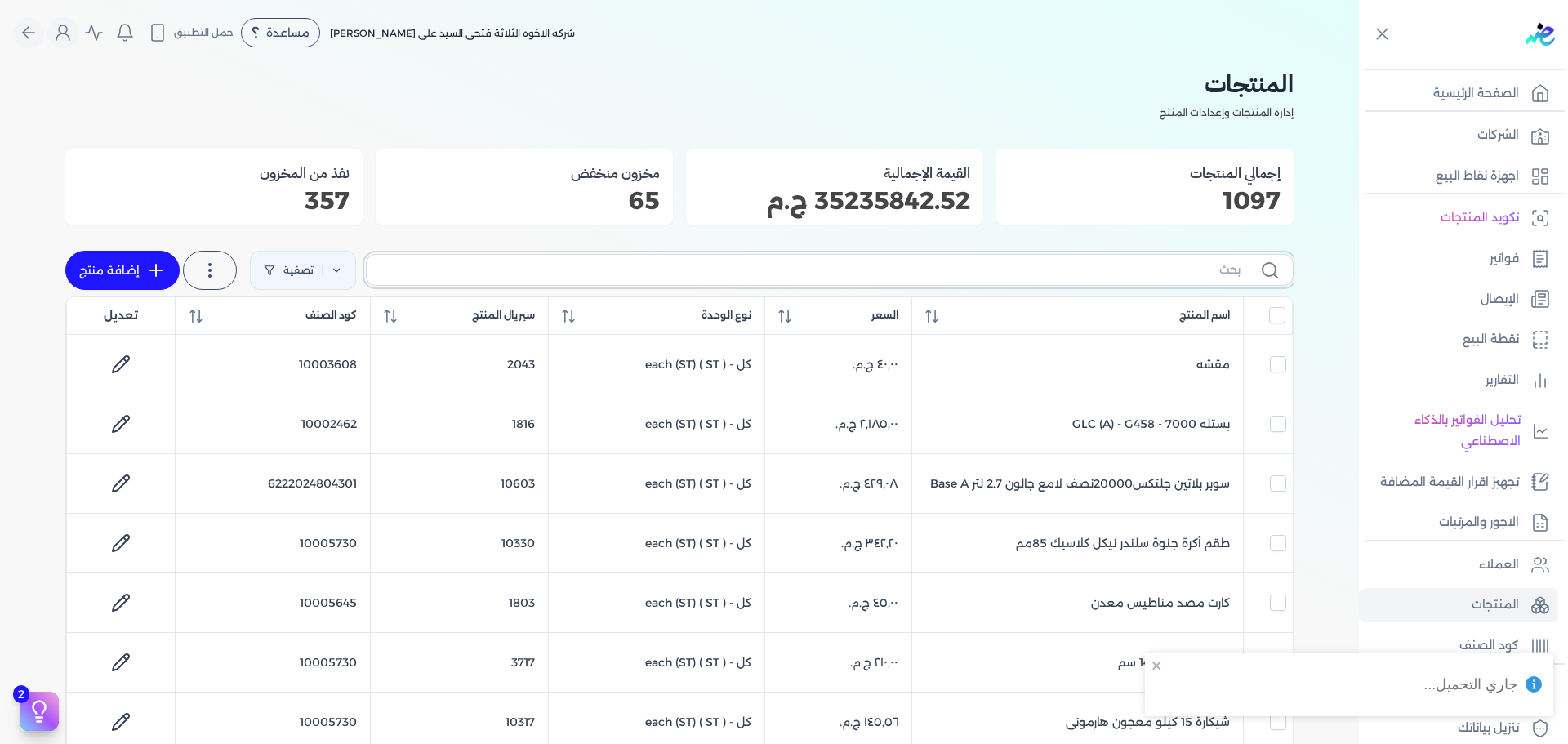
click at [1167, 269] on input "text" at bounding box center [810, 269] width 861 height 17
type input "48"
checkbox input "false"
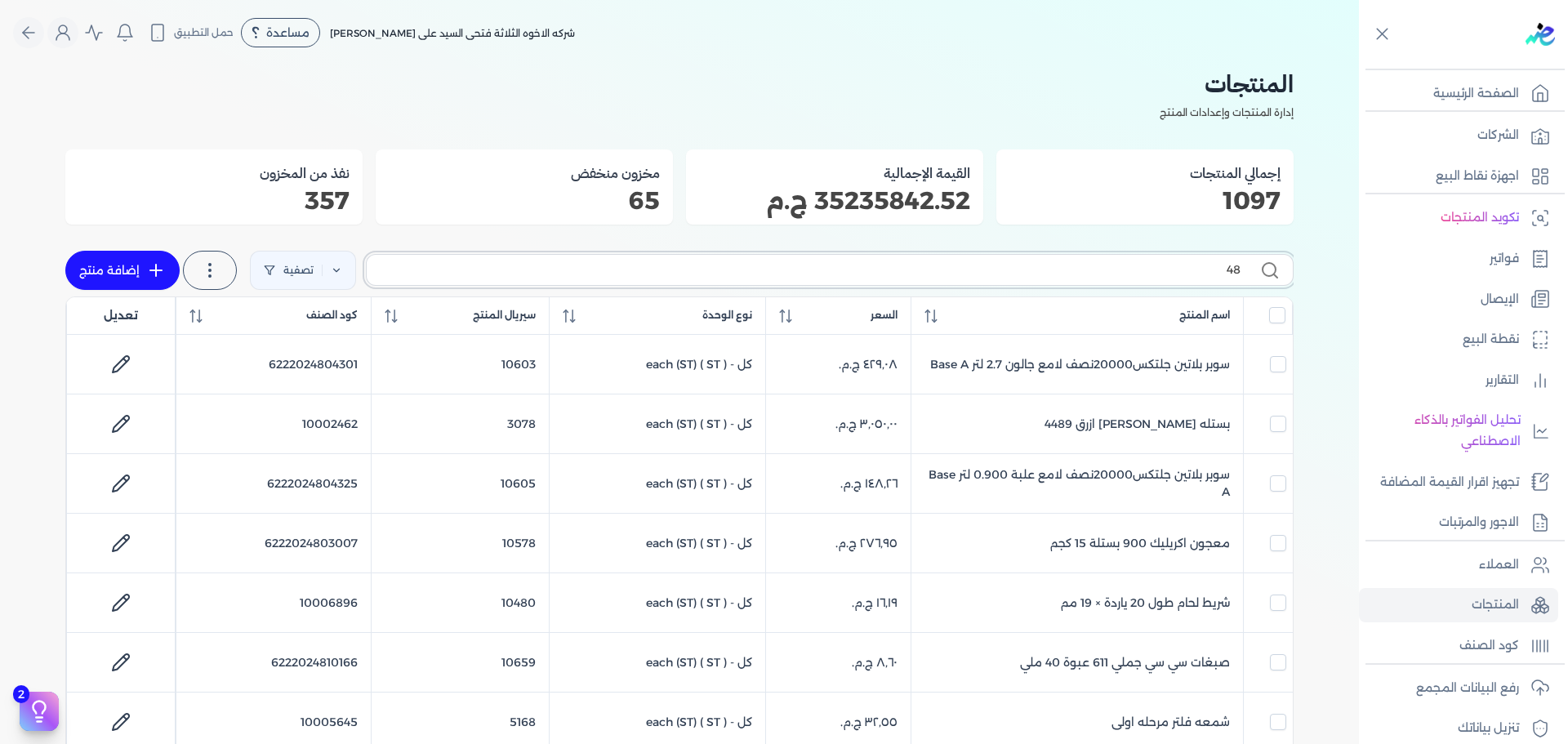
type input "برا"
checkbox input "false"
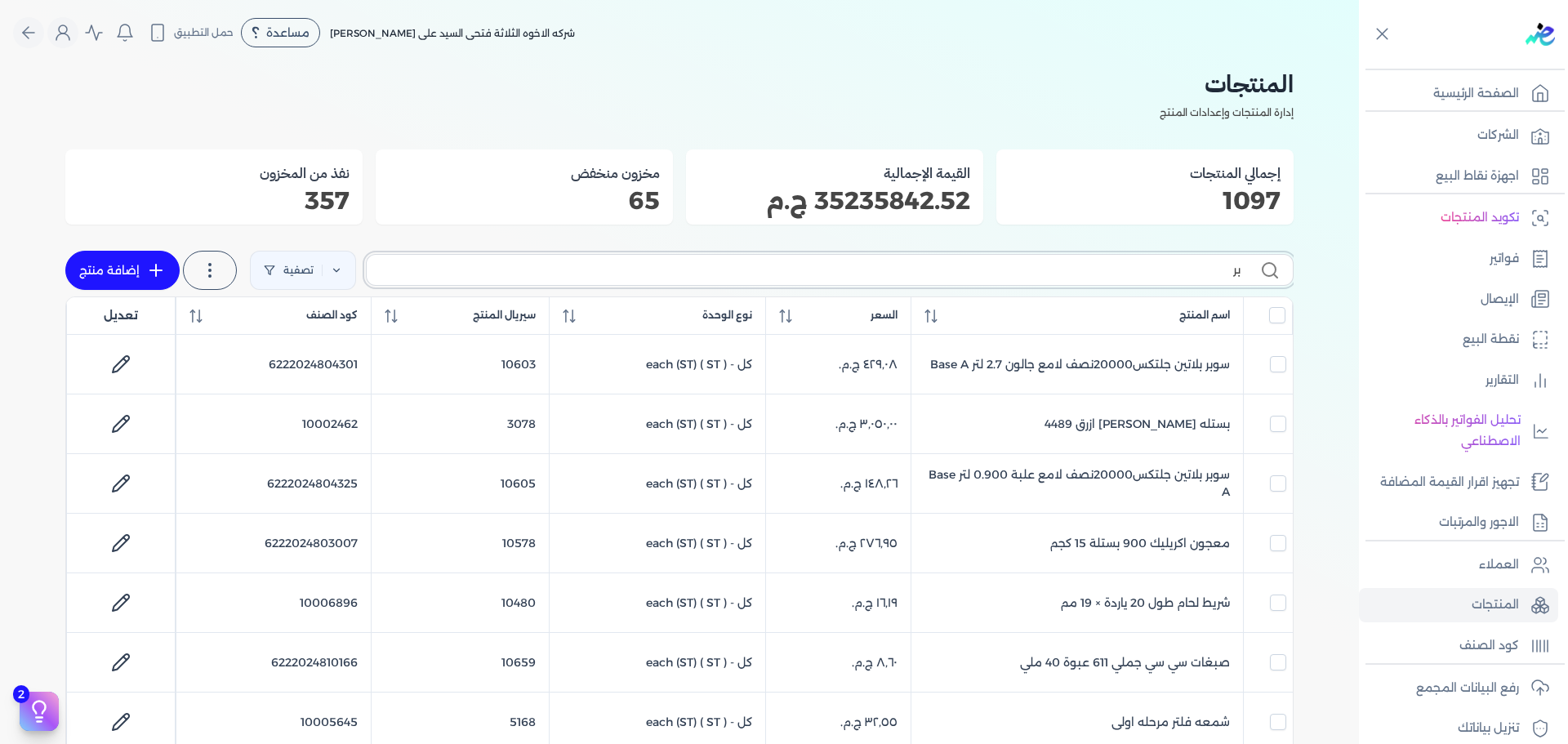
checkbox input "false"
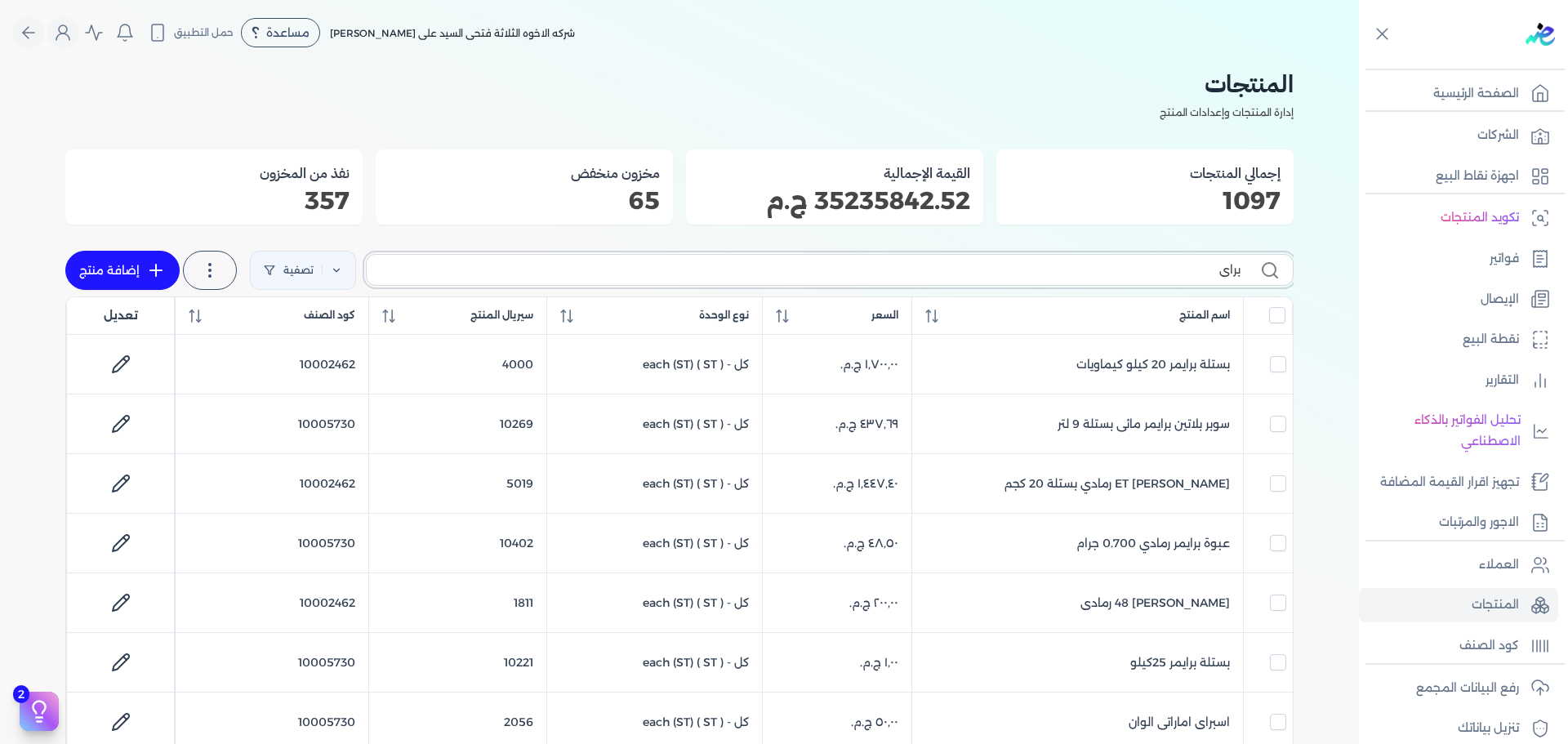
type input "برايم"
checkbox input "false"
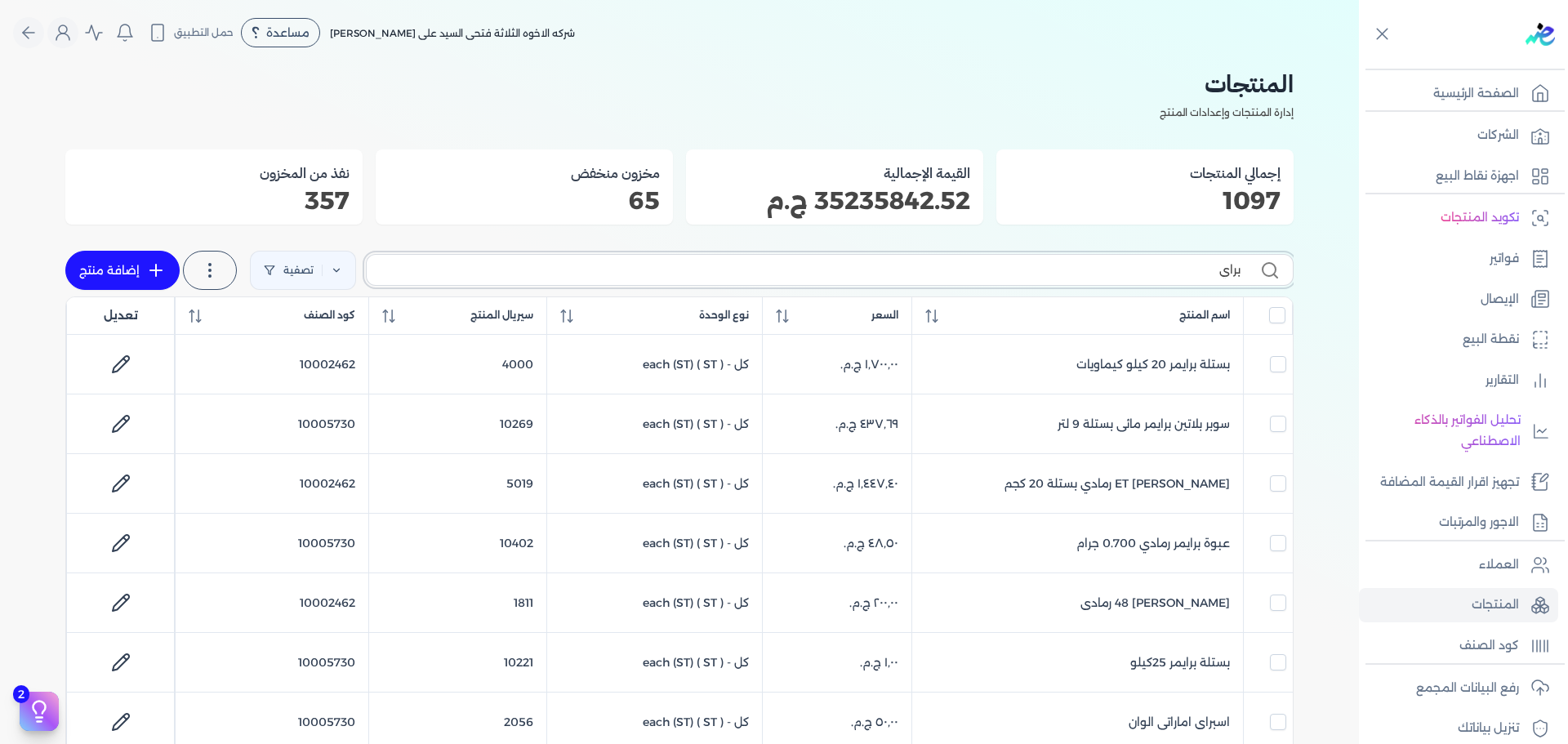
checkbox input "false"
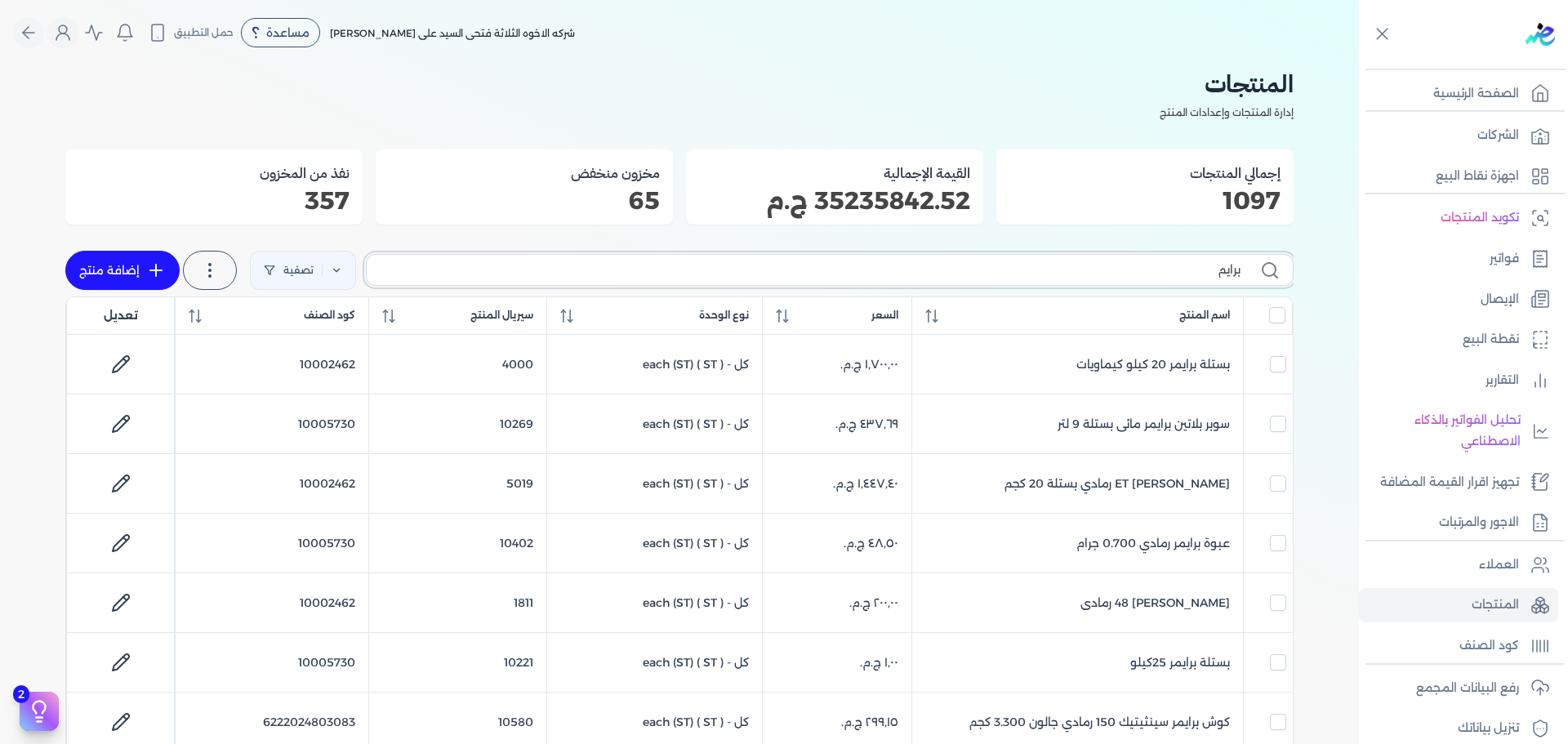
type input "برايمر"
checkbox input "false"
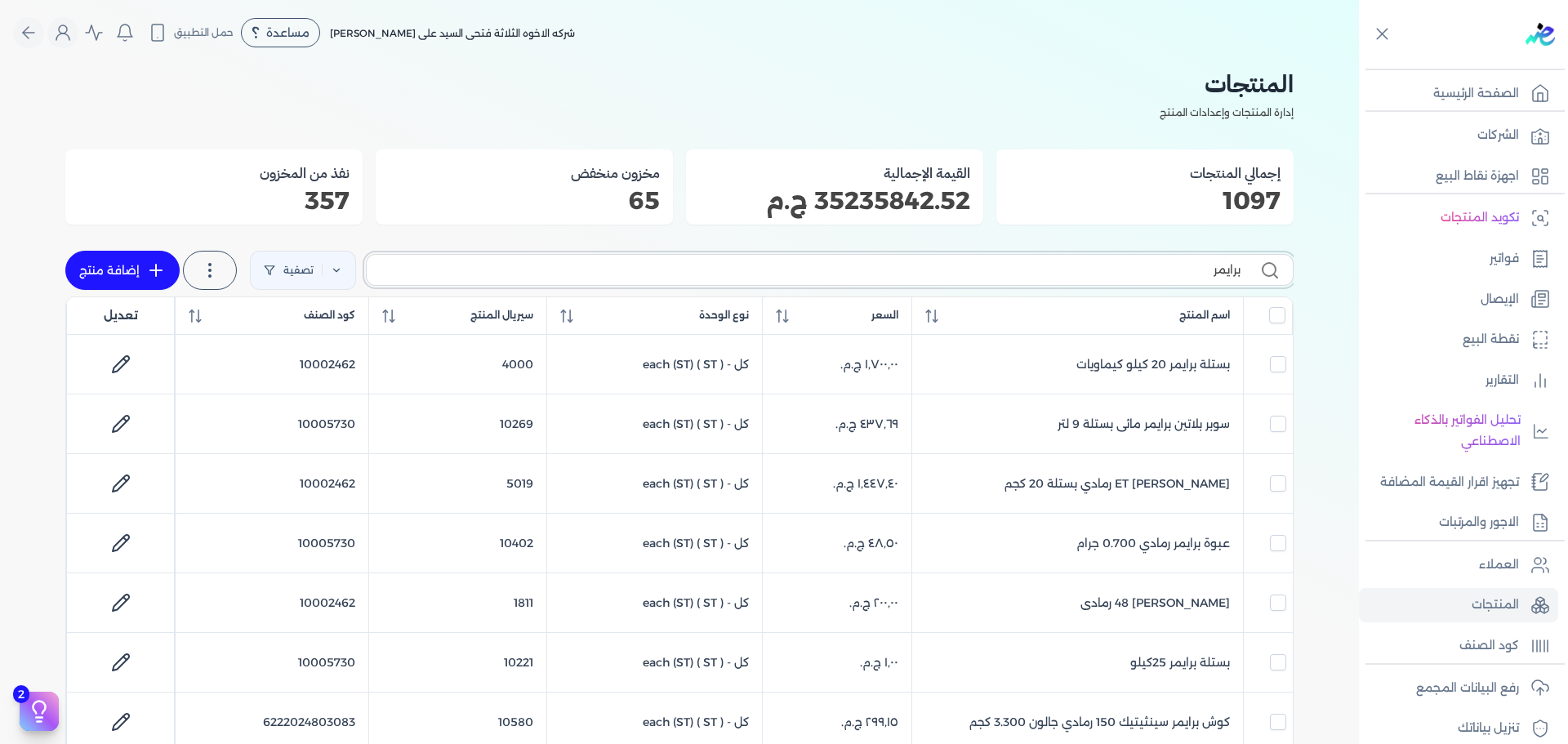
checkbox input "false"
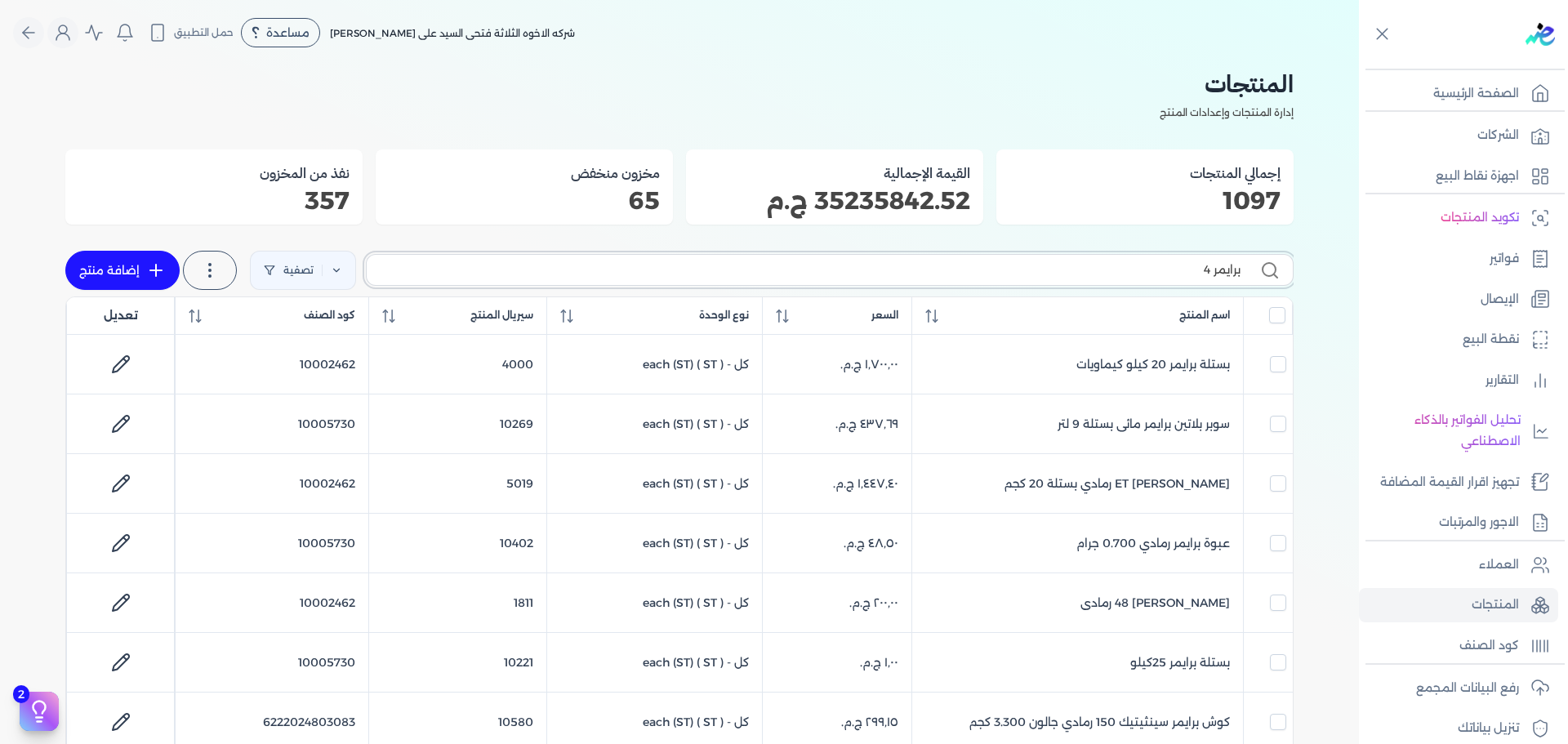
type input "برايمر 48"
checkbox input "false"
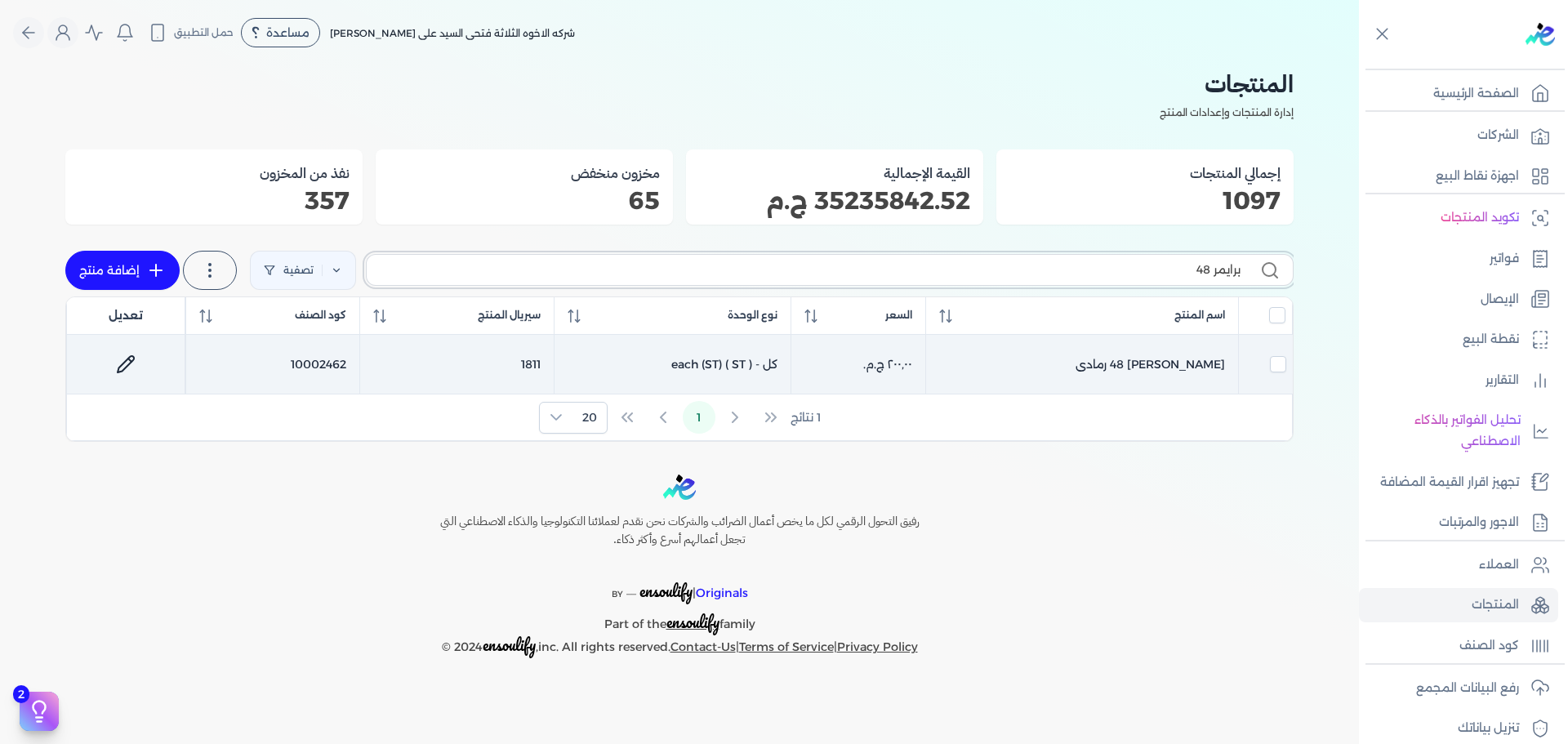
type input "برايمر 48"
click at [113, 365] on link at bounding box center [126, 365] width 39 height 39
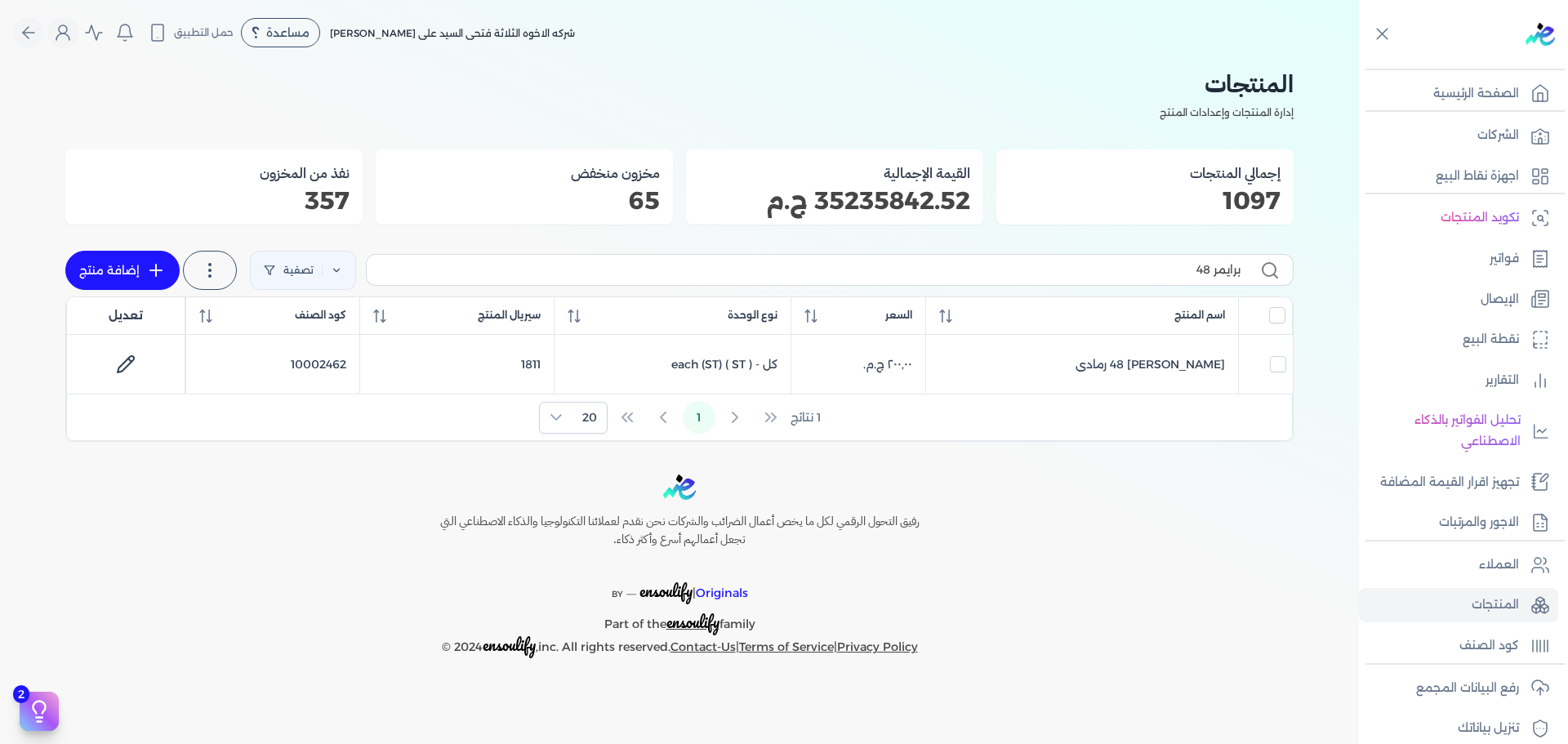
select select "GS1"
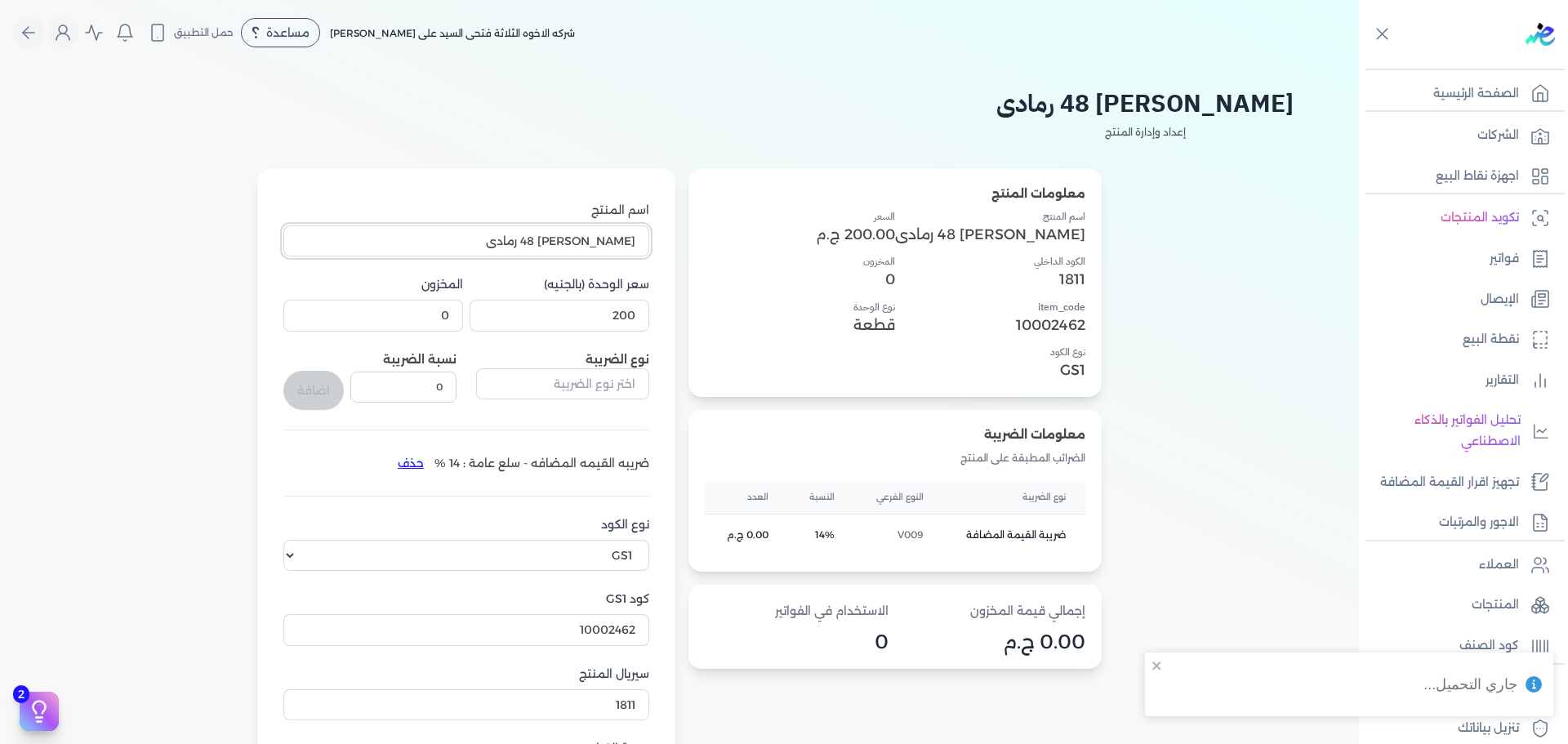
click at [499, 239] on input "[PERSON_NAME] 48 رمادى" at bounding box center [466, 241] width 366 height 31
click at [29, 32] on icon "Global" at bounding box center [29, 32] width 12 height 0
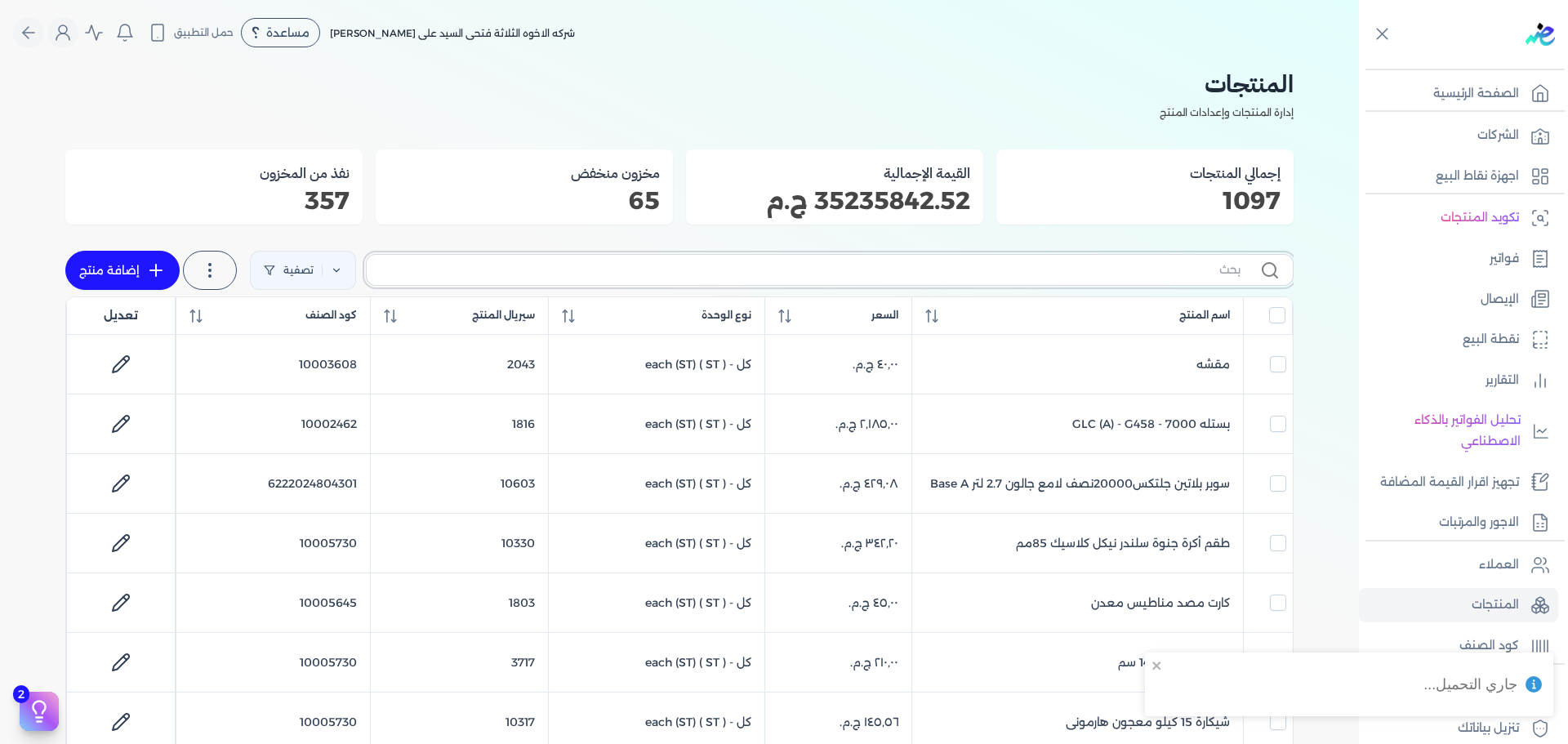
click at [988, 274] on input "text" at bounding box center [810, 269] width 861 height 17
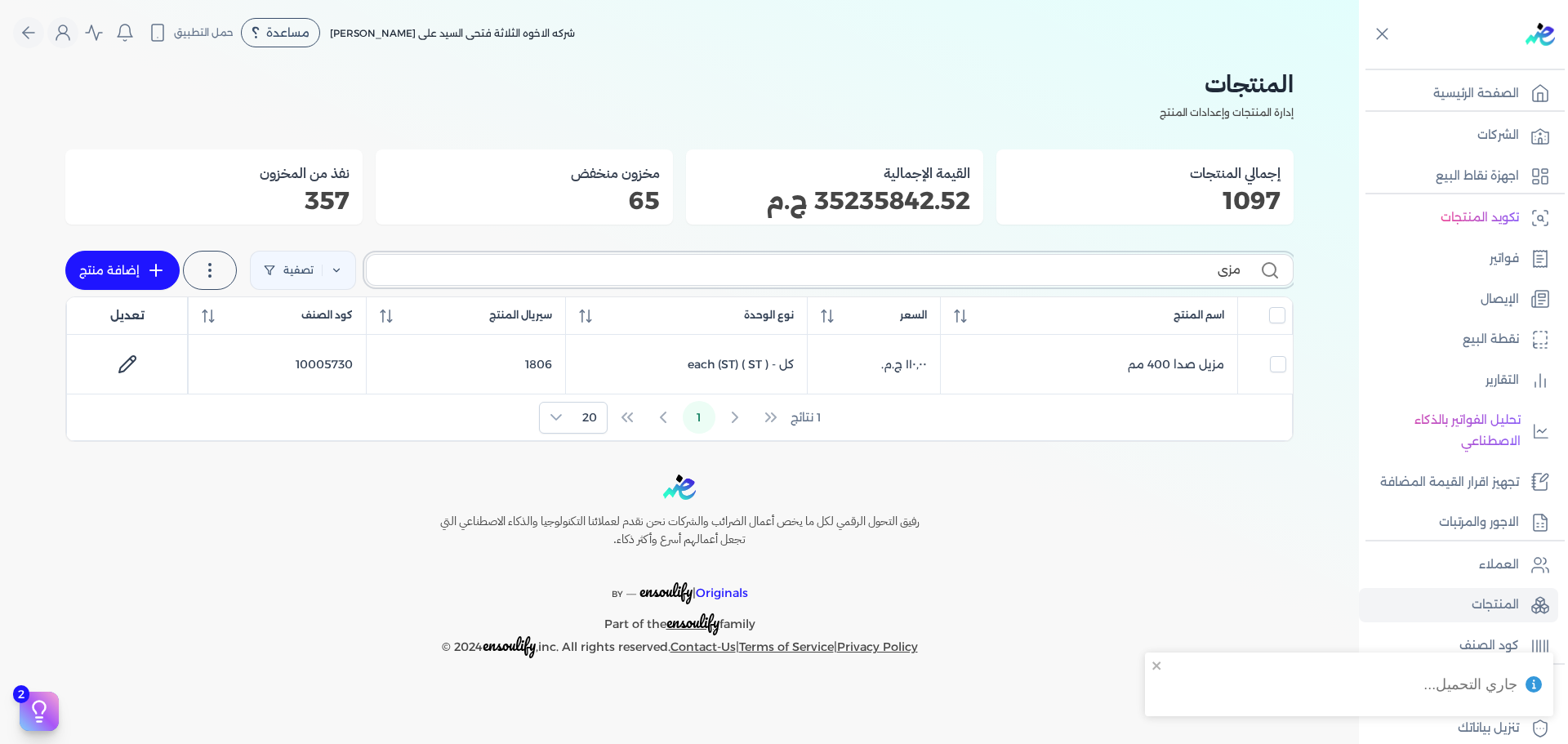
type input "مزيل"
checkbox input "false"
click at [1096, 264] on input "مزيل" at bounding box center [810, 269] width 861 height 17
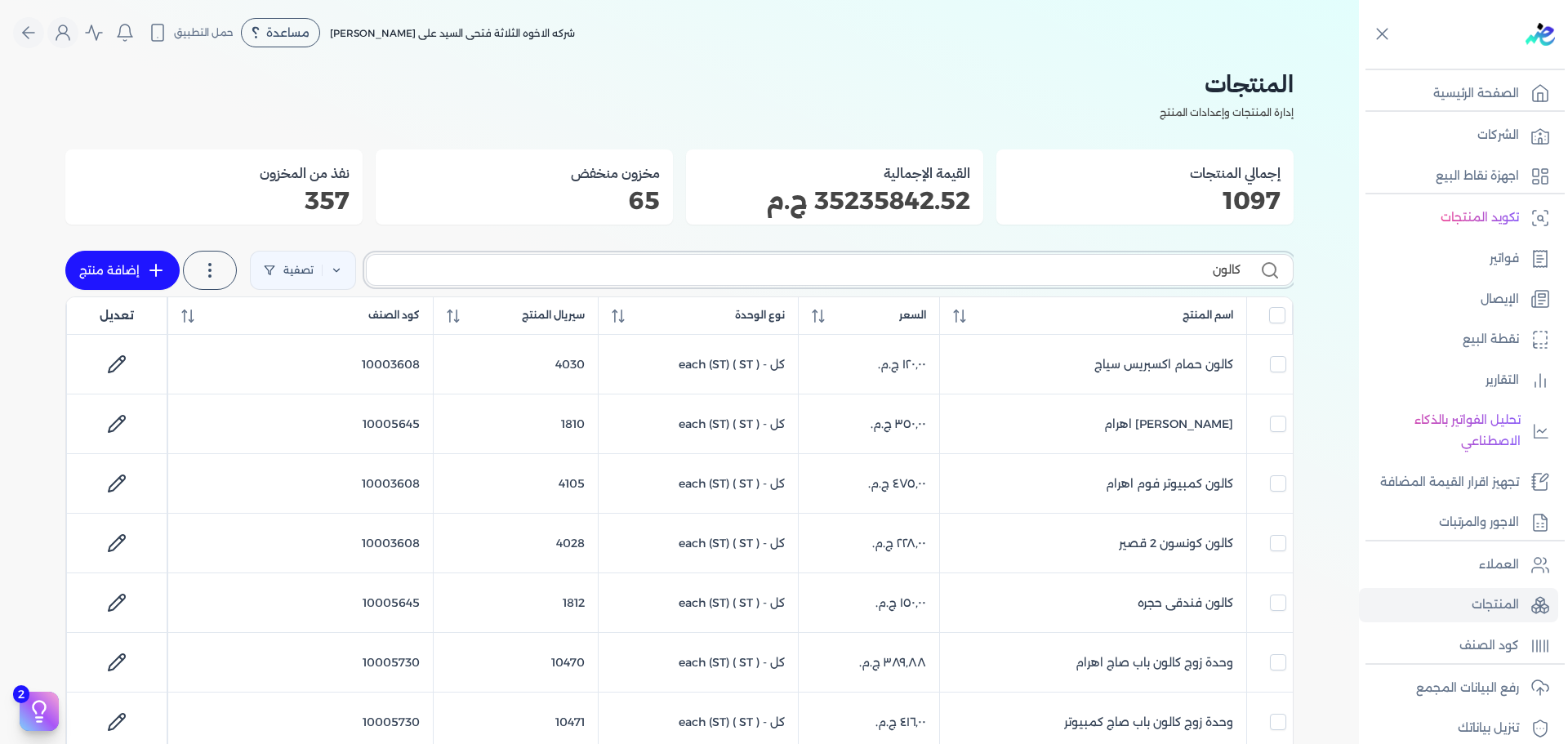
type input "كالون"
